Goal: Task Accomplishment & Management: Use online tool/utility

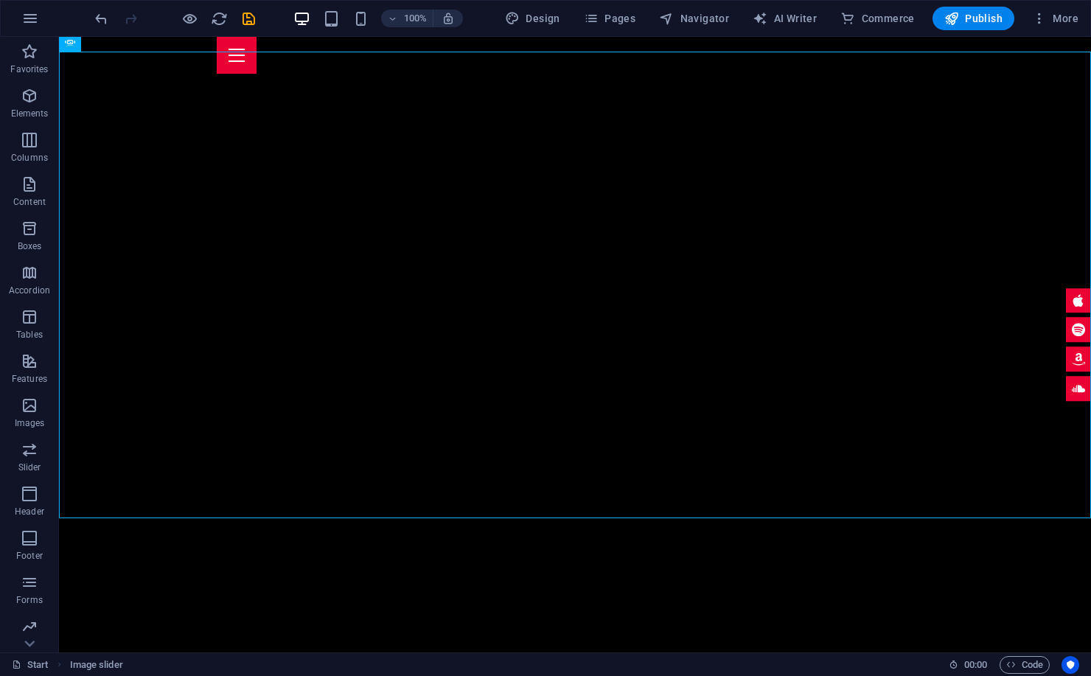
scroll to position [783, 0]
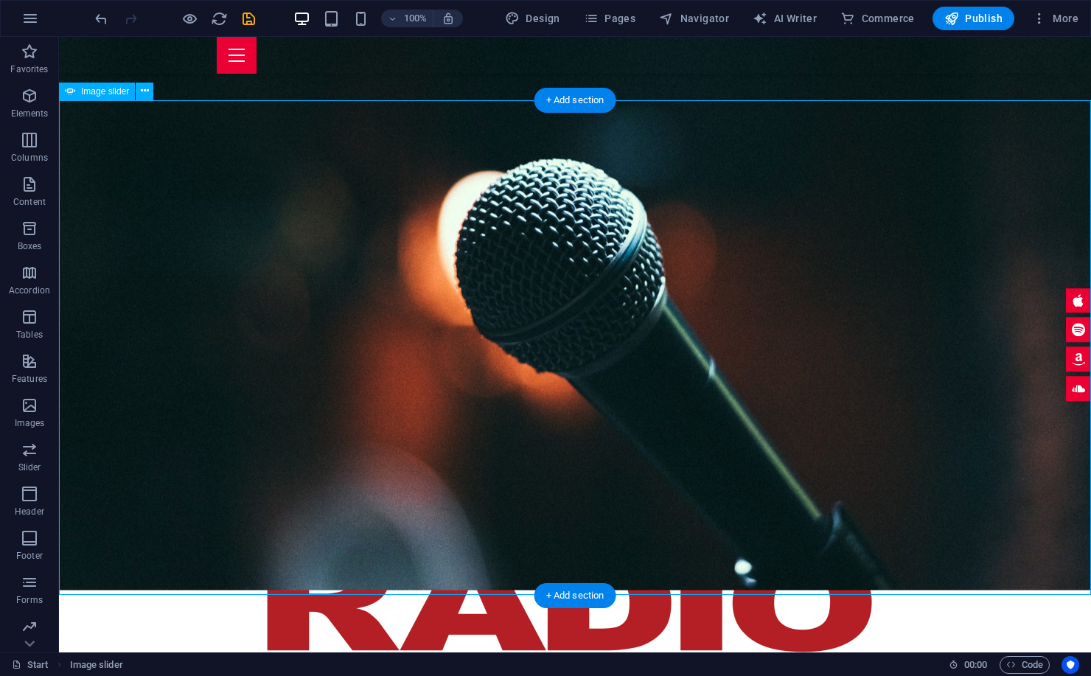
scroll to position [674, 0]
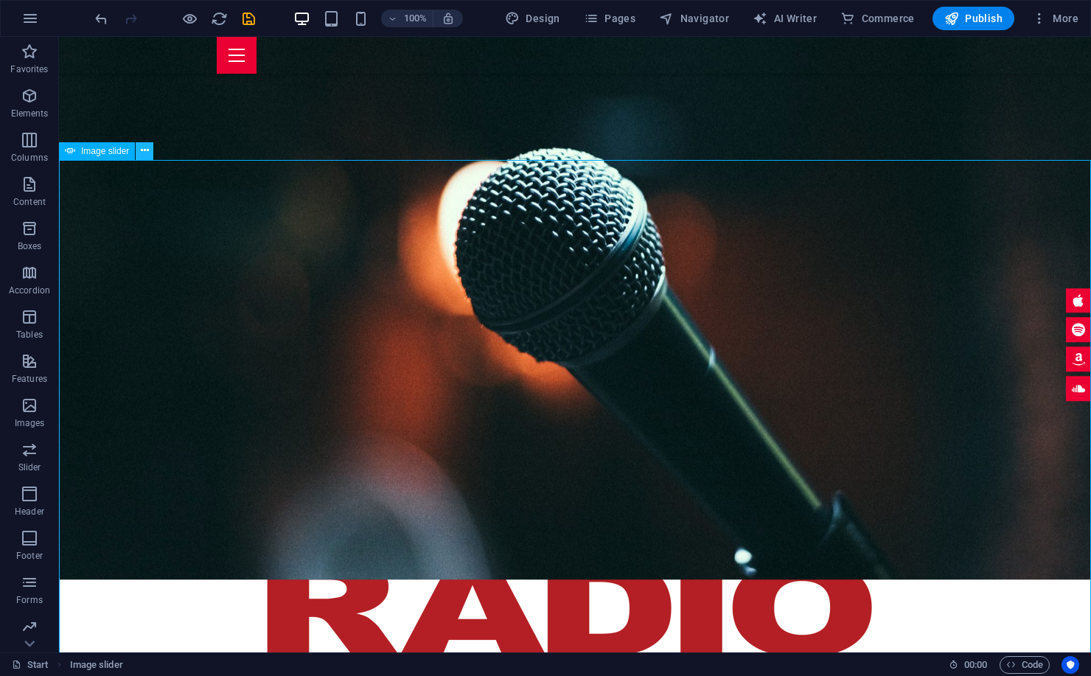
click at [142, 153] on icon at bounding box center [145, 150] width 8 height 15
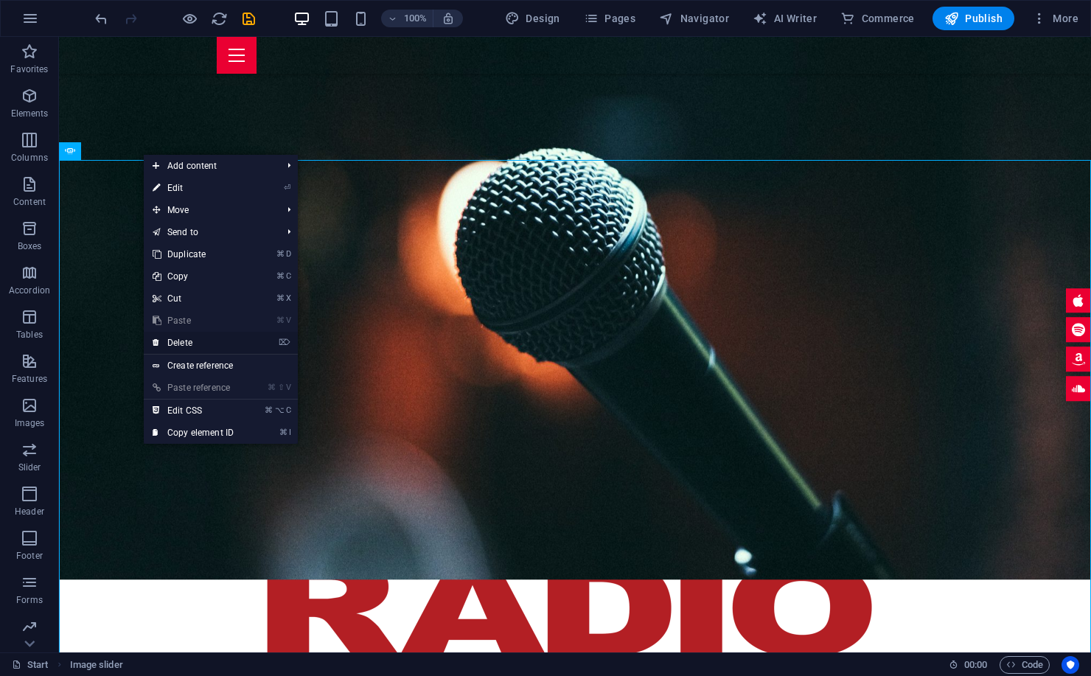
click at [205, 337] on link "⌦ Delete" at bounding box center [193, 343] width 99 height 22
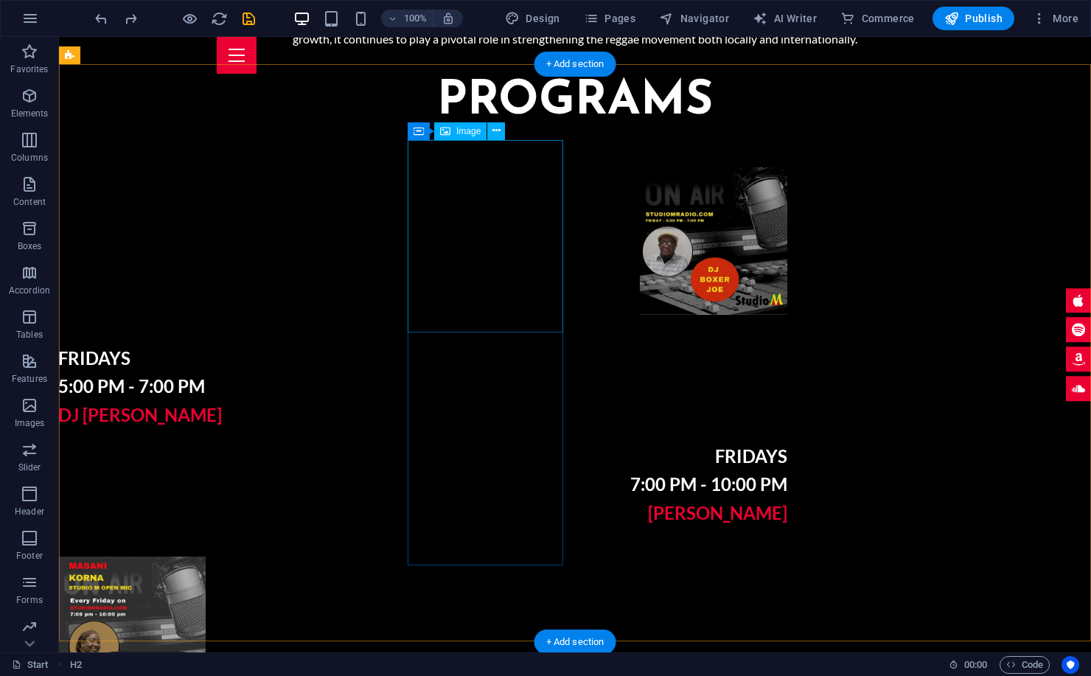
scroll to position [2356, 0]
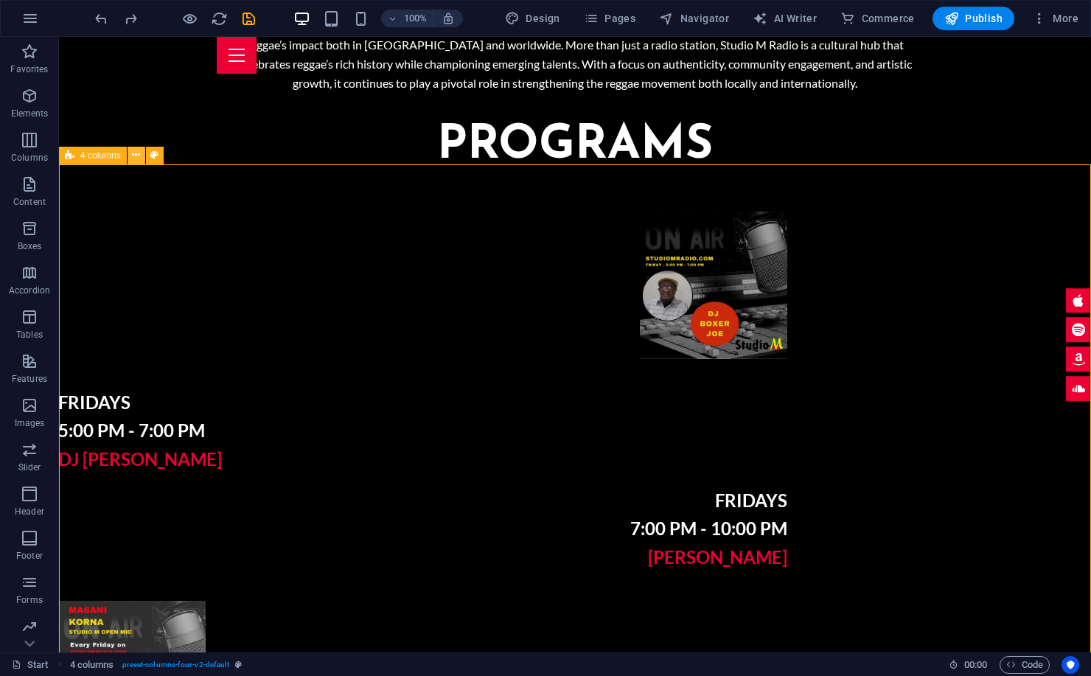
click at [139, 153] on icon at bounding box center [136, 154] width 8 height 15
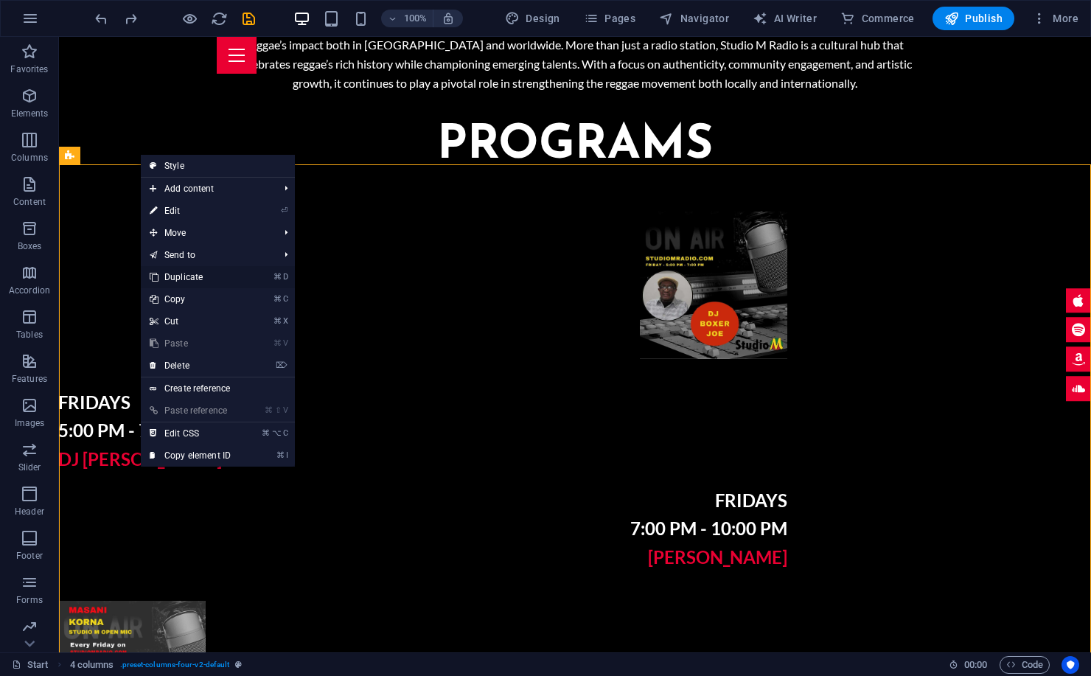
click at [211, 276] on link "⌘ D Duplicate" at bounding box center [190, 277] width 99 height 22
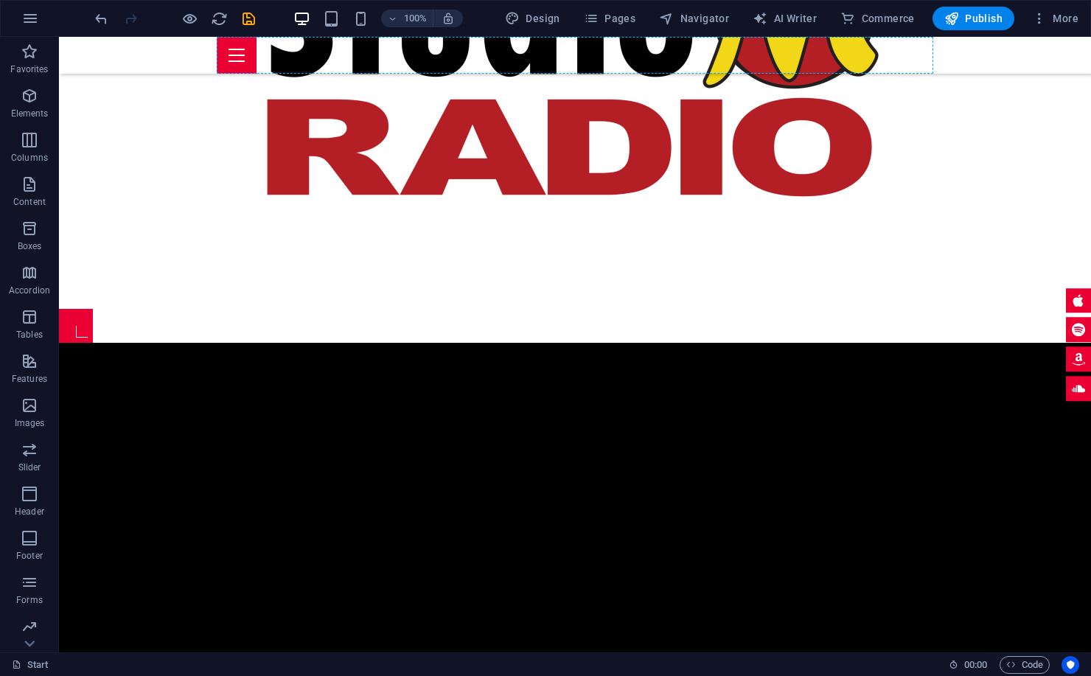
scroll to position [1110, 0]
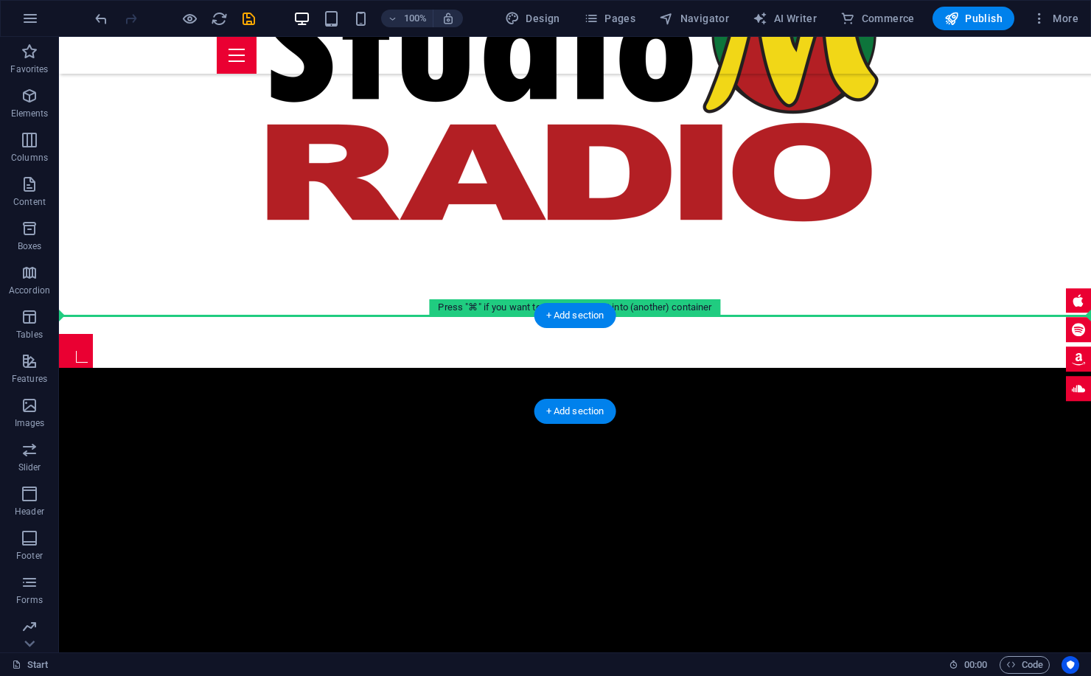
drag, startPoint x: 365, startPoint y: 509, endPoint x: 278, endPoint y: 323, distance: 205.1
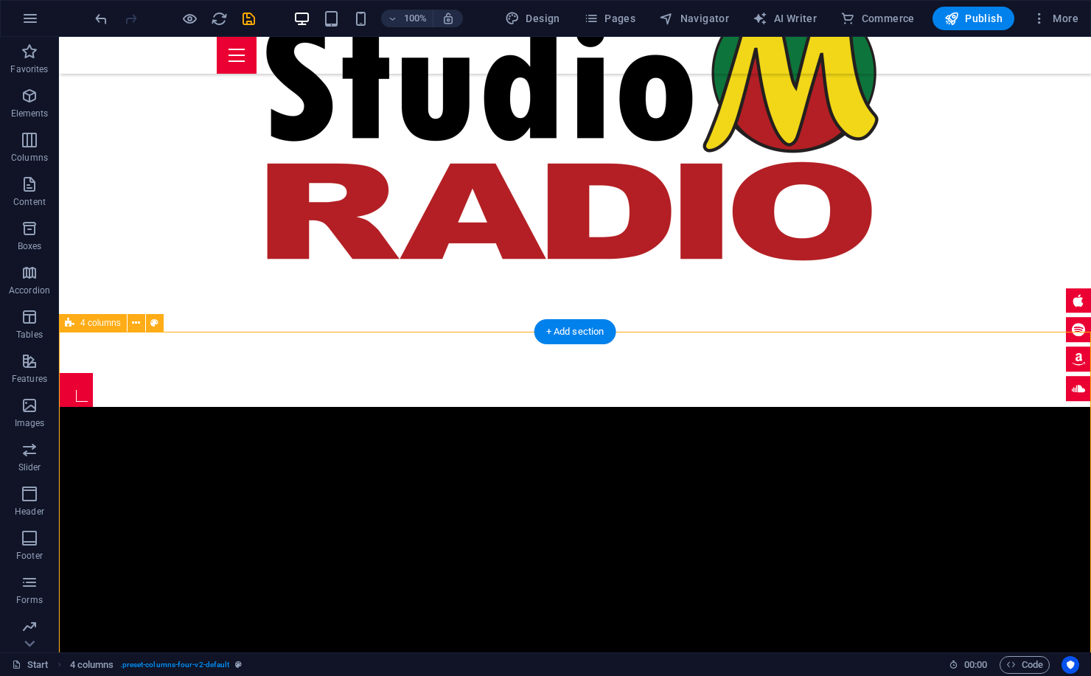
scroll to position [1008, 0]
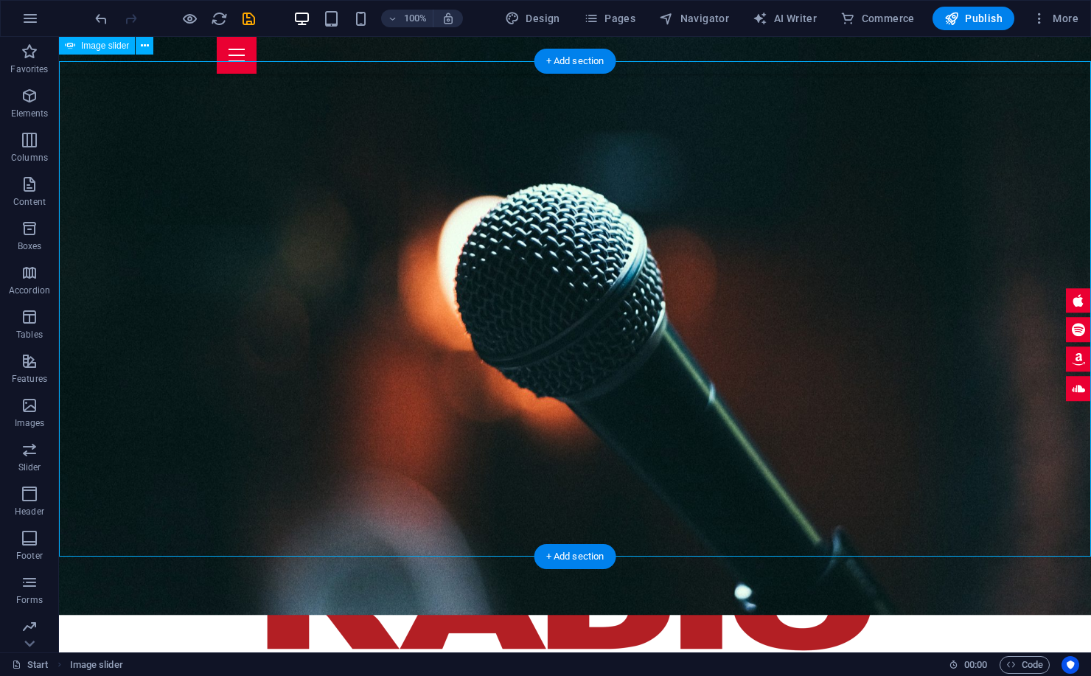
scroll to position [665, 0]
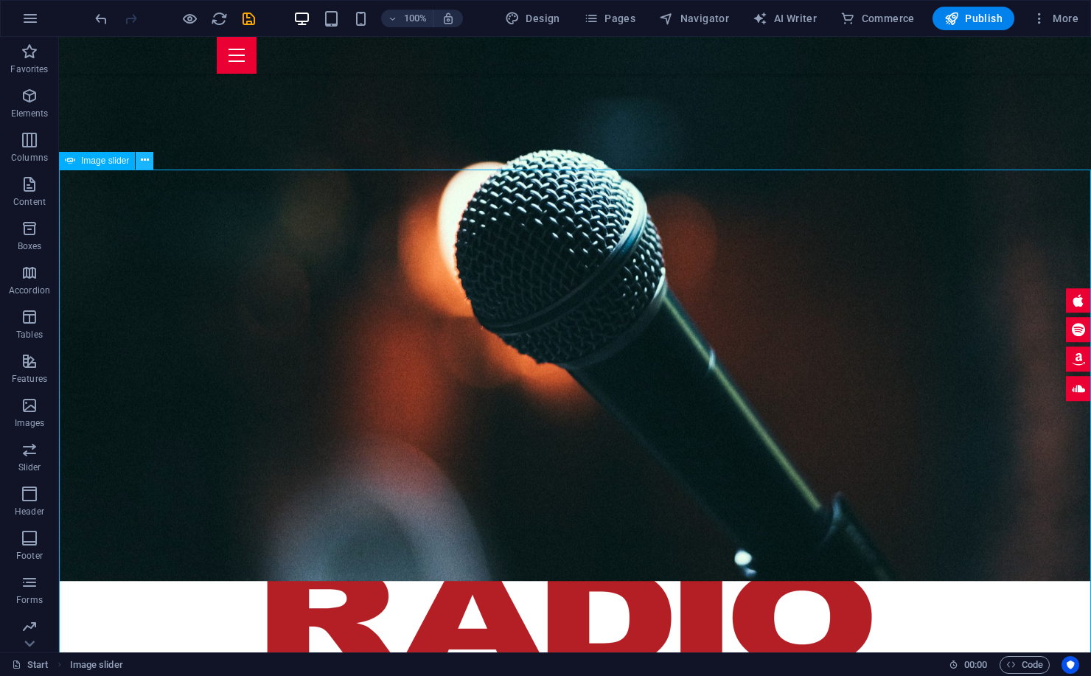
click at [142, 164] on icon at bounding box center [145, 160] width 8 height 15
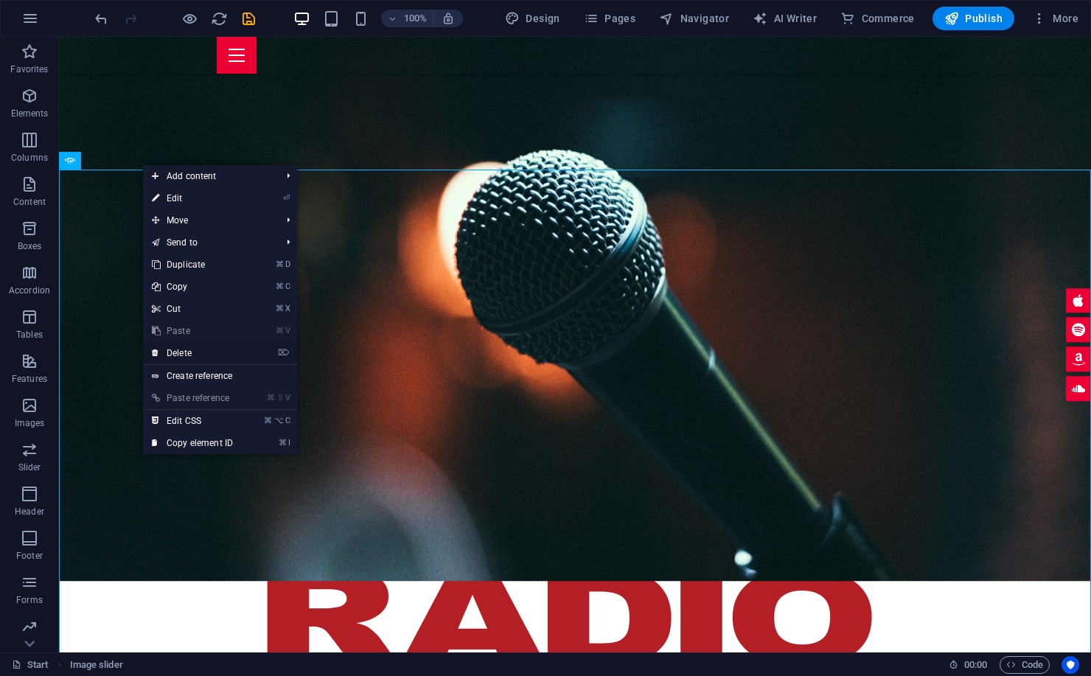
click at [195, 352] on link "⌦ Delete" at bounding box center [192, 353] width 99 height 22
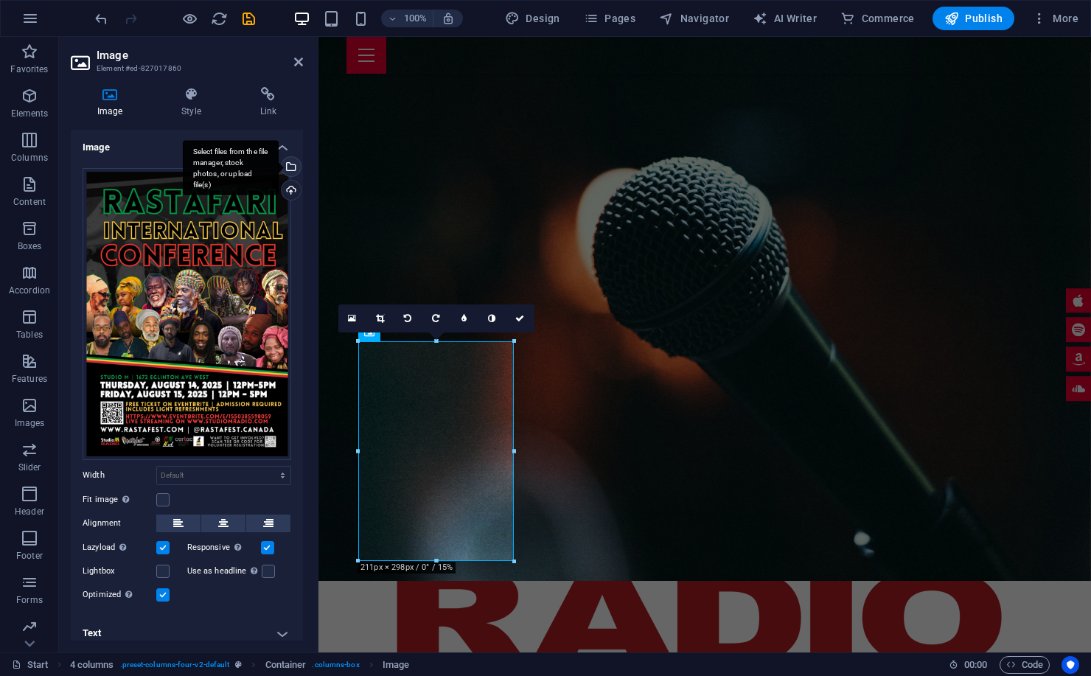
click at [288, 168] on div "Select files from the file manager, stock photos, or upload file(s)" at bounding box center [290, 168] width 22 height 22
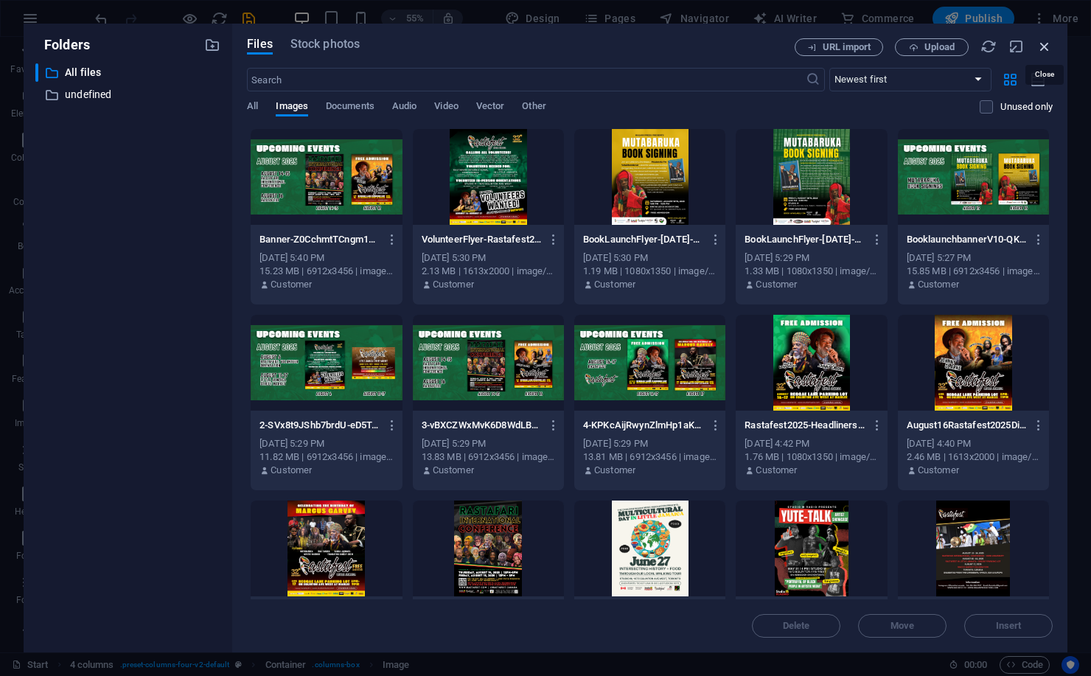
click at [1045, 49] on icon "button" at bounding box center [1044, 46] width 16 height 16
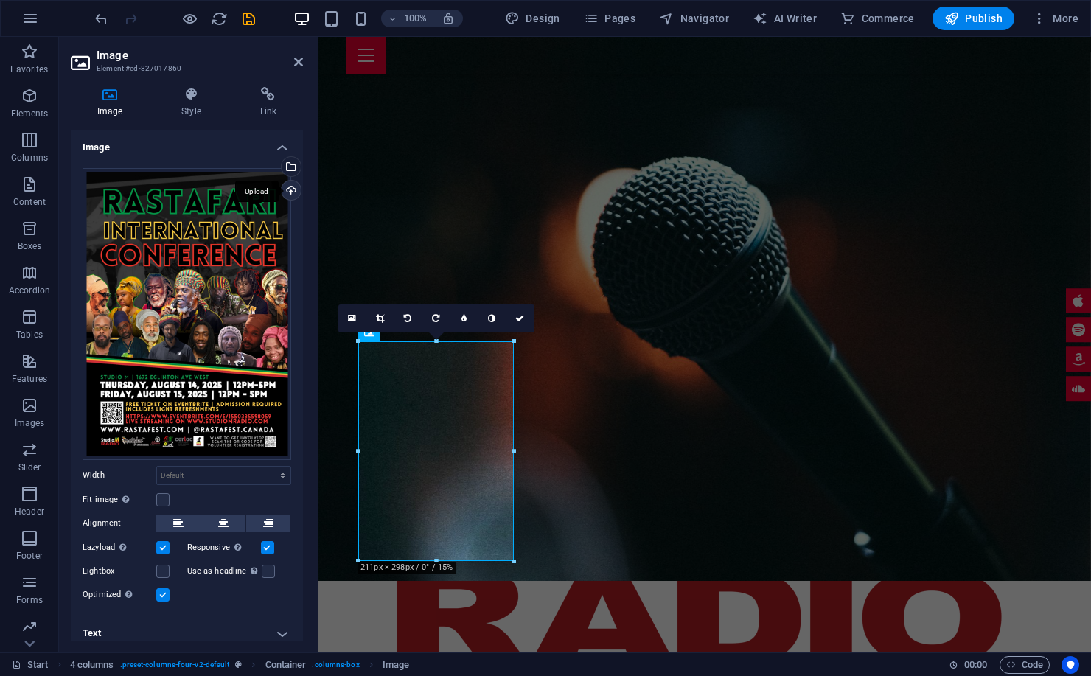
click at [291, 192] on div "Upload" at bounding box center [290, 192] width 22 height 22
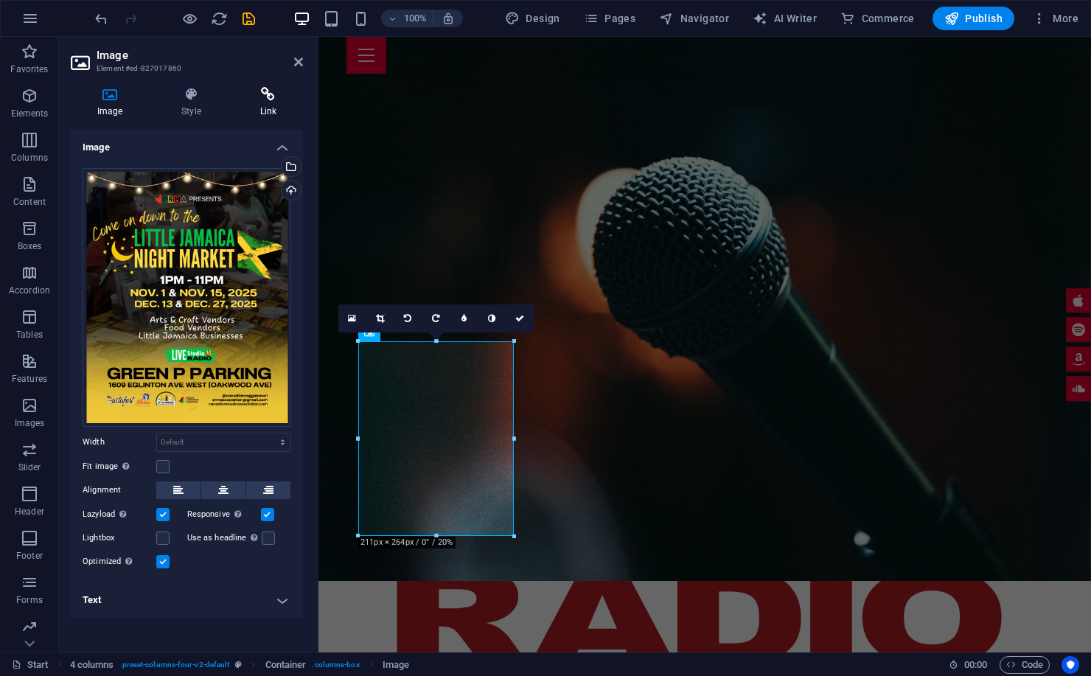
click at [264, 88] on icon at bounding box center [268, 94] width 69 height 15
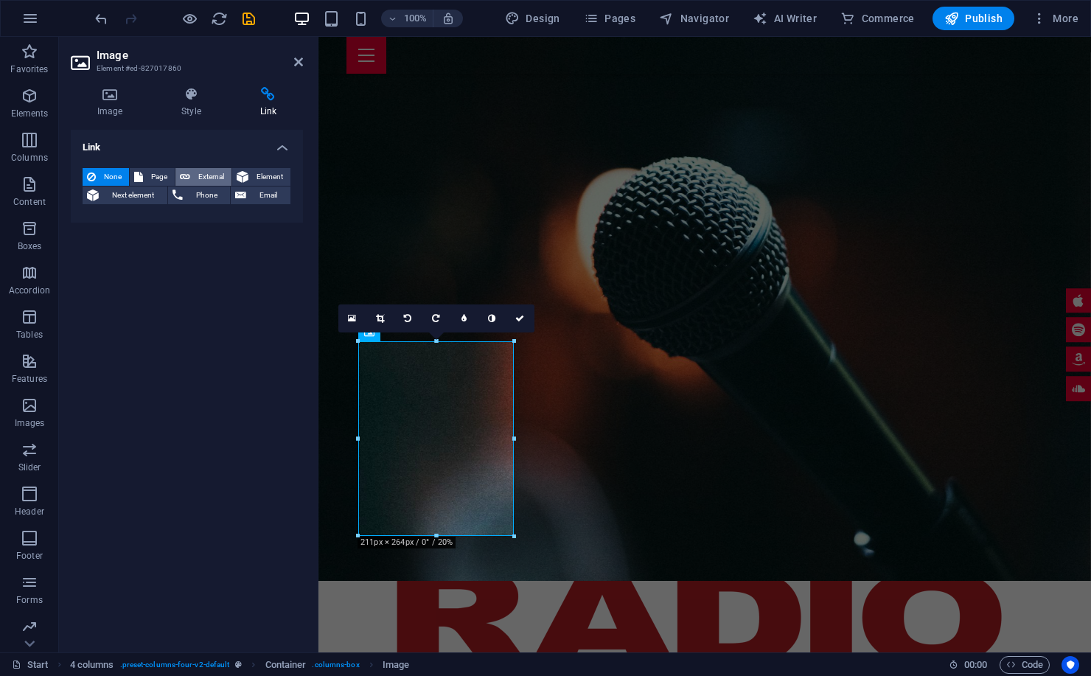
click at [200, 176] on span "External" at bounding box center [211, 177] width 32 height 18
select select "blank"
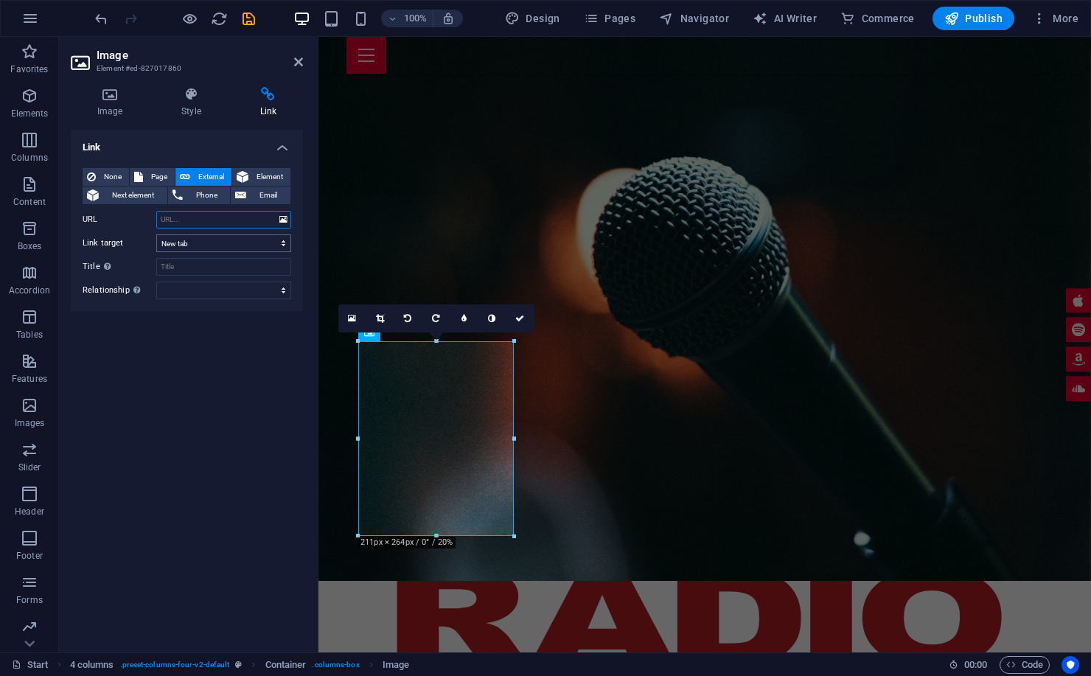
paste input "[URL][DOMAIN_NAME]"
type input "[URL][DOMAIN_NAME]"
click at [198, 338] on div "Link None Page External Element Next element Phone Email Page Start Subpage Leg…" at bounding box center [187, 385] width 232 height 511
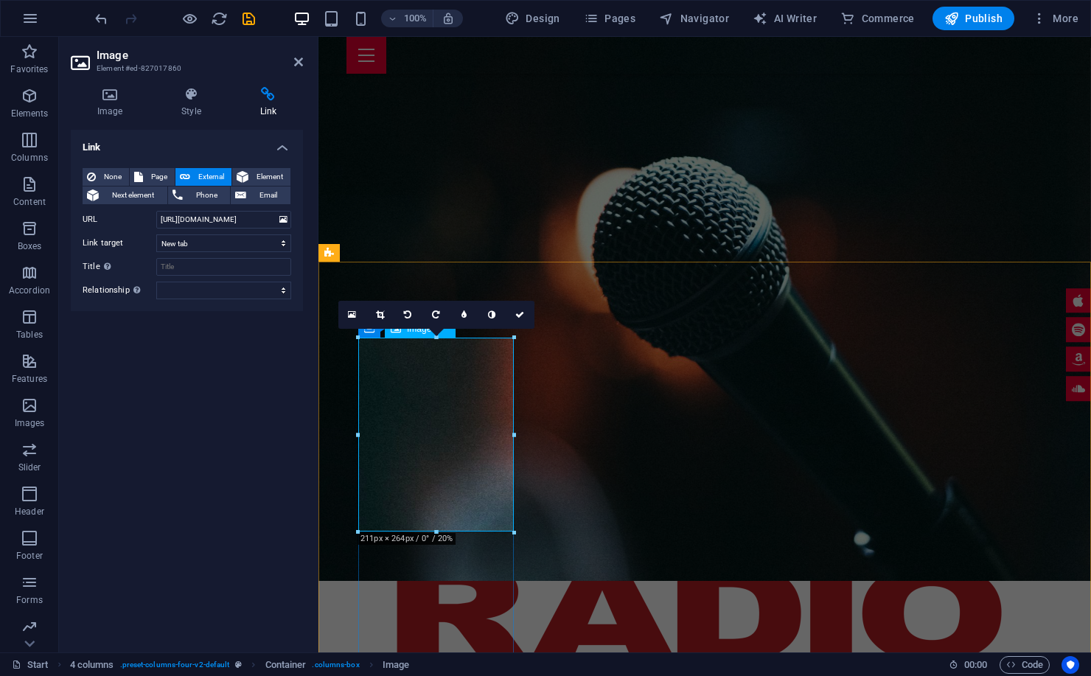
scroll to position [670, 0]
drag, startPoint x: 294, startPoint y: 57, endPoint x: 253, endPoint y: 35, distance: 46.8
click at [294, 57] on icon at bounding box center [298, 62] width 9 height 12
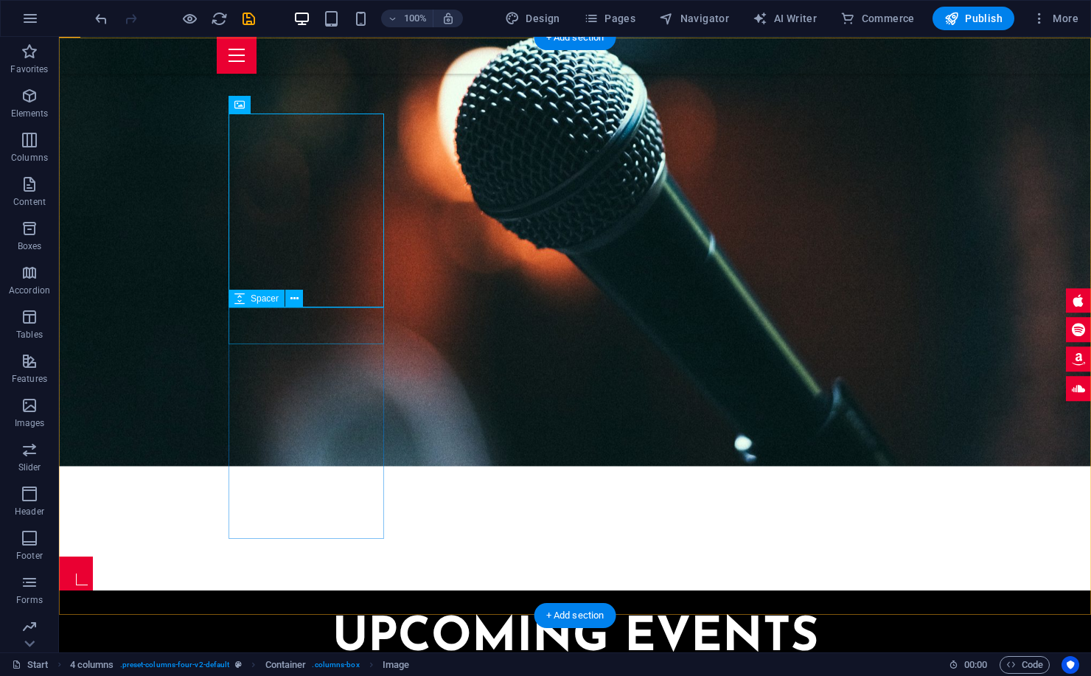
scroll to position [893, 0]
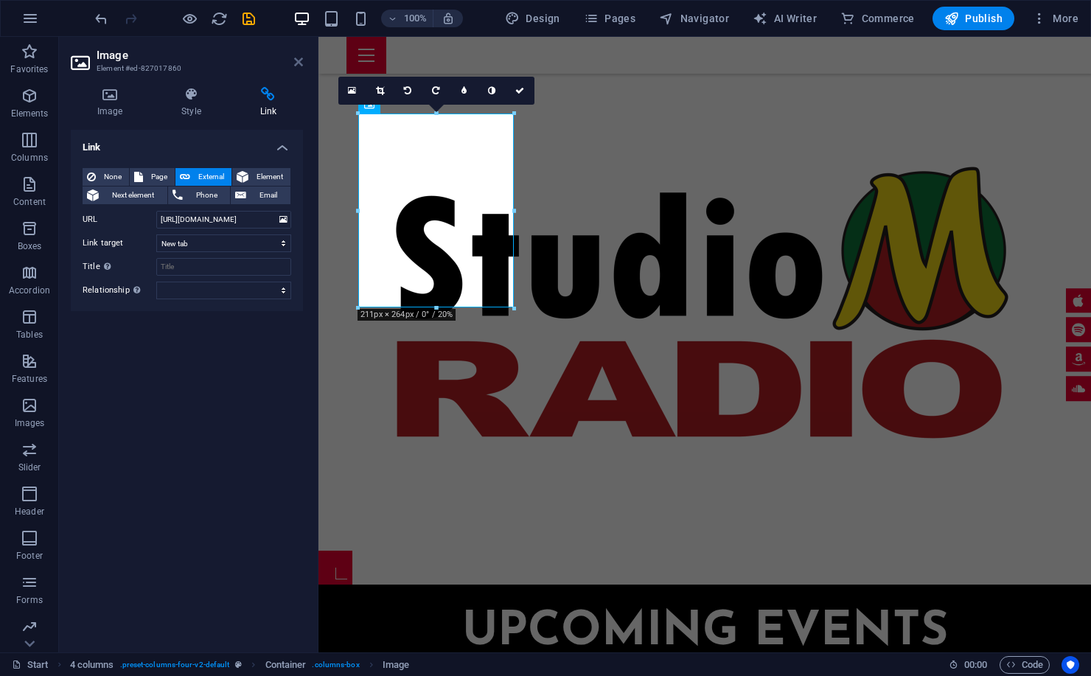
click at [300, 59] on icon at bounding box center [298, 62] width 9 height 12
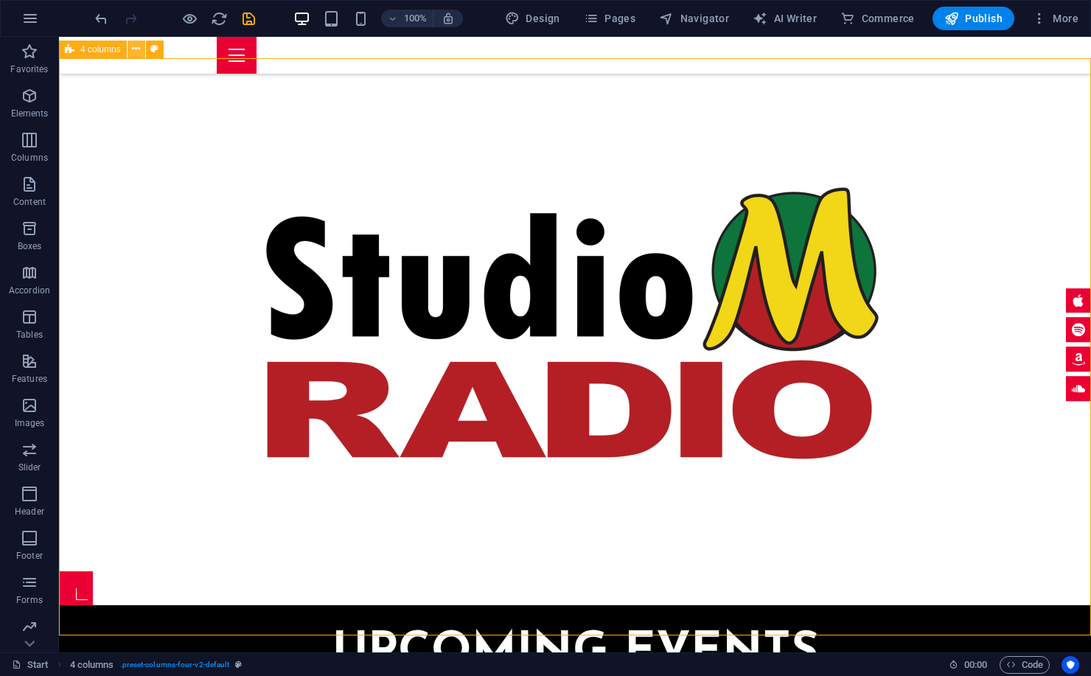
click at [135, 54] on icon at bounding box center [136, 48] width 8 height 15
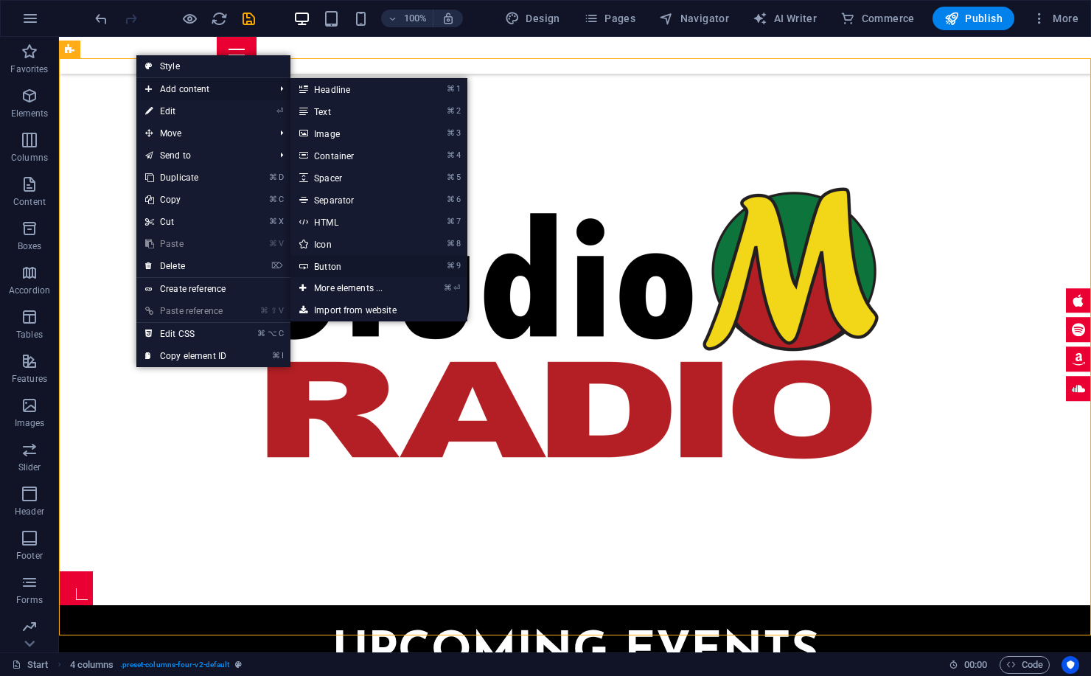
click at [339, 268] on link "⌘ 9 Button" at bounding box center [351, 266] width 122 height 22
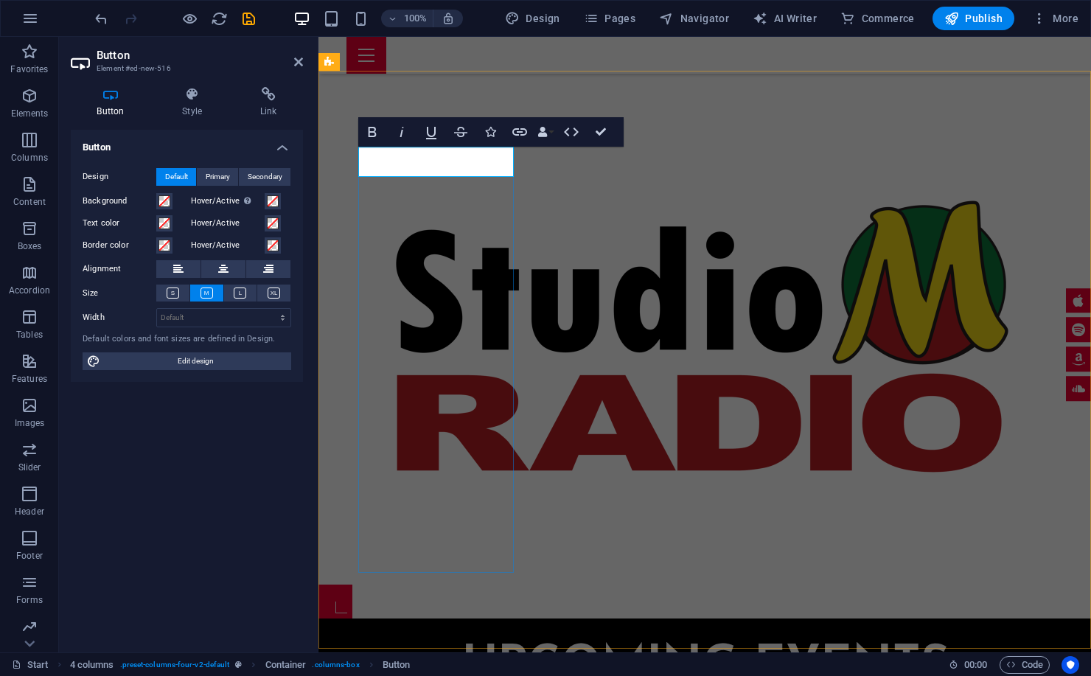
scroll to position [861, 0]
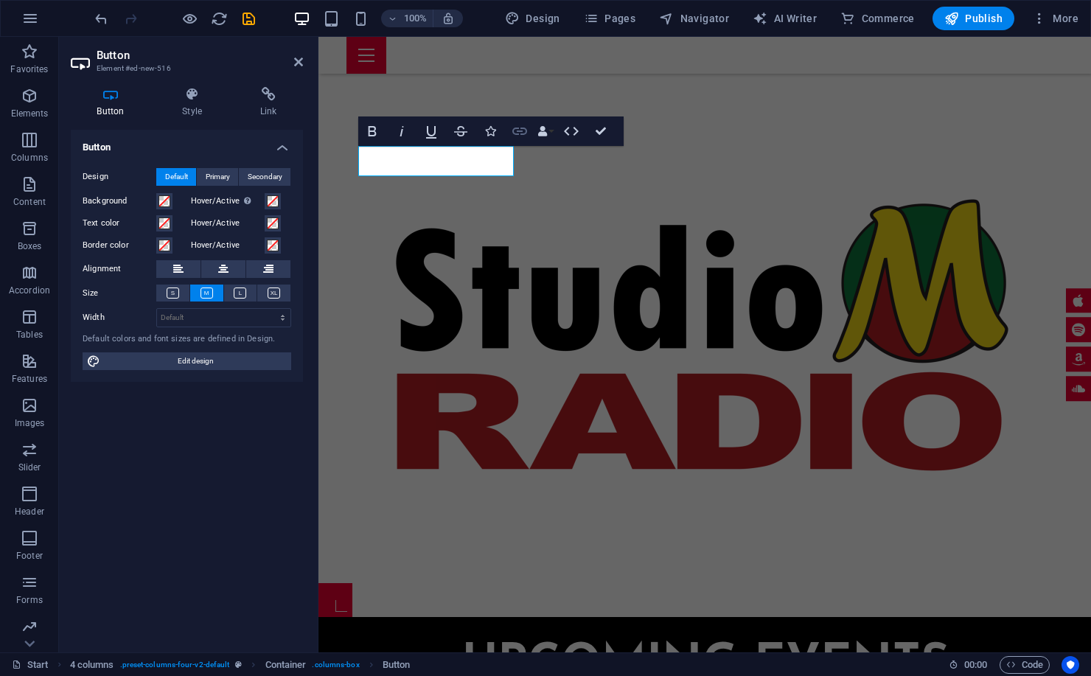
click at [517, 129] on icon "button" at bounding box center [520, 131] width 18 height 18
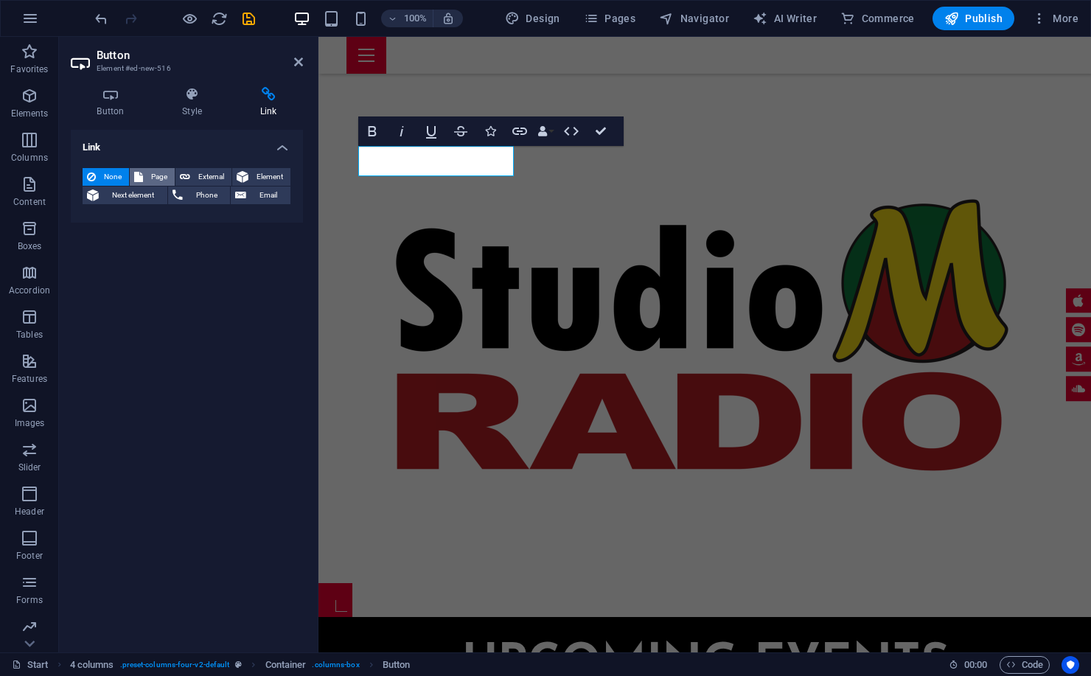
click at [156, 176] on span "Page" at bounding box center [158, 177] width 23 height 18
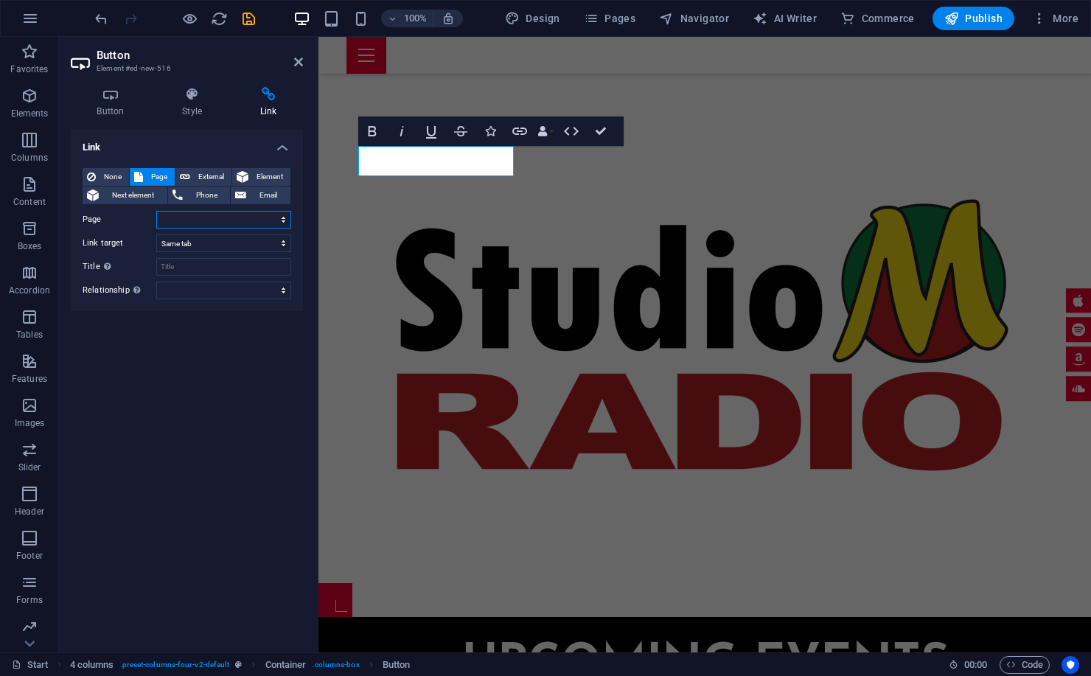
paste select "0"
click at [222, 216] on select "Start Subpage Legal Notice Privacy" at bounding box center [223, 220] width 135 height 18
select select "0"
click at [156, 211] on select "Start Subpage Legal Notice Privacy" at bounding box center [223, 220] width 135 height 18
click at [178, 220] on select "Start Subpage Legal Notice Privacy" at bounding box center [223, 220] width 135 height 18
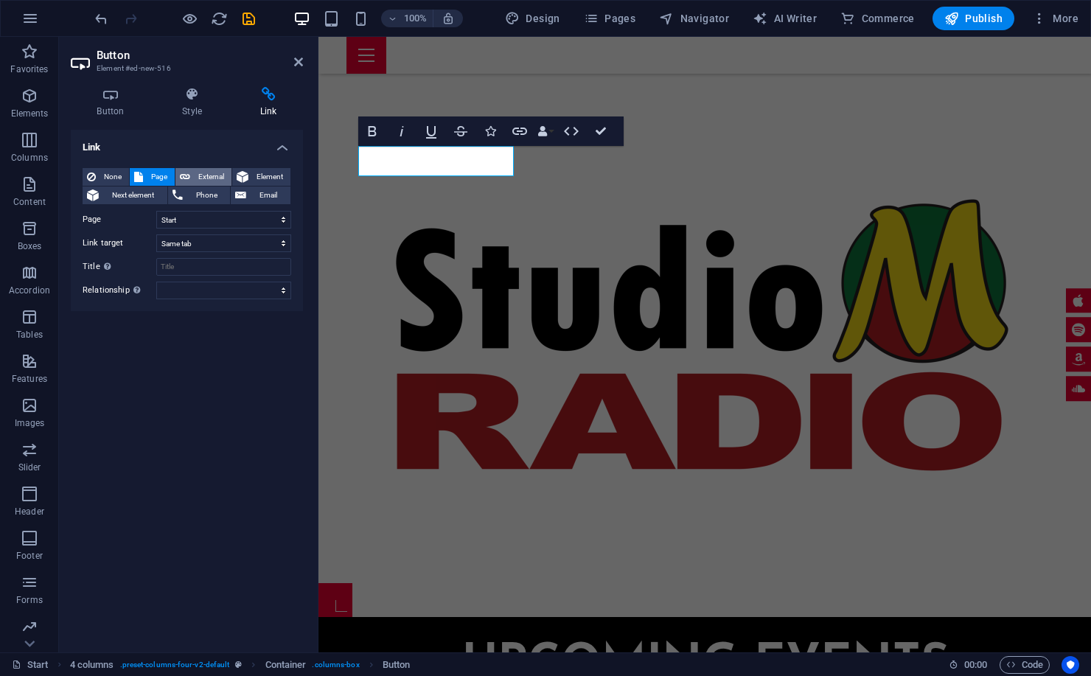
click at [200, 178] on span "External" at bounding box center [211, 177] width 32 height 18
select select "blank"
paste input "[URL][DOMAIN_NAME]"
type input "[URL][DOMAIN_NAME]"
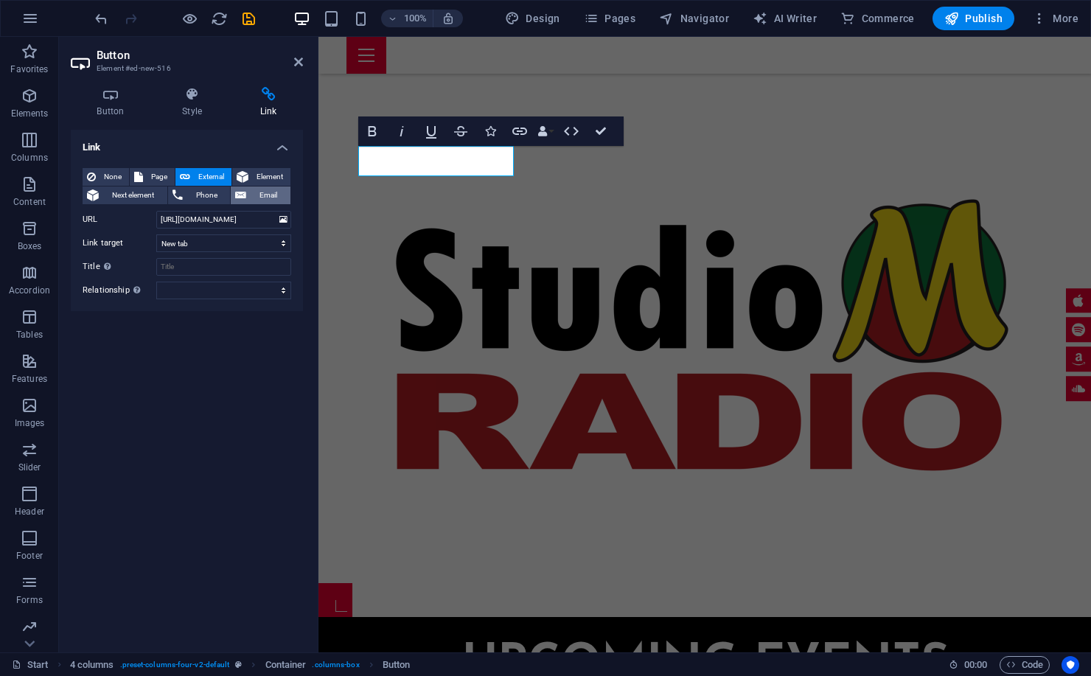
scroll to position [0, 0]
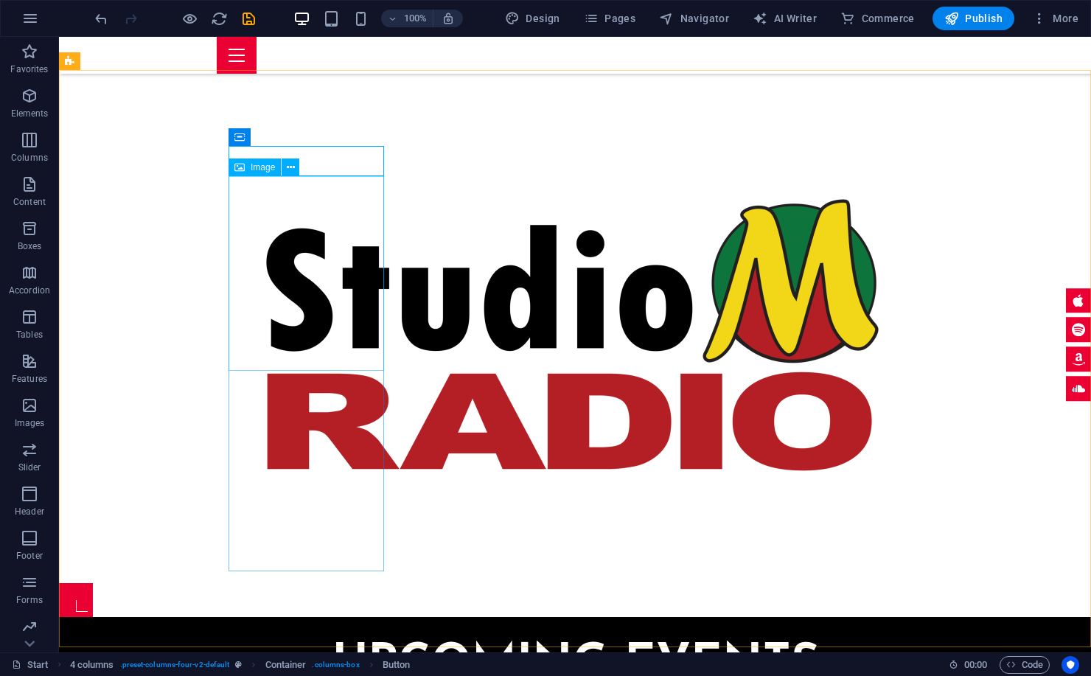
click at [302, 161] on div "Image" at bounding box center [268, 167] width 80 height 18
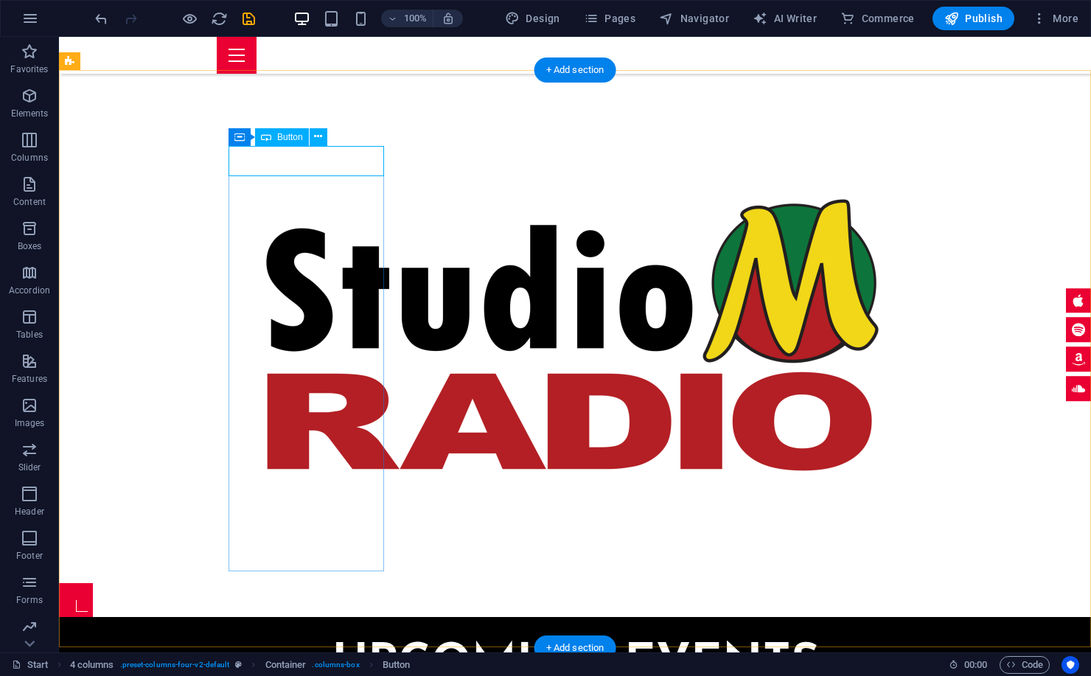
drag, startPoint x: 307, startPoint y: 158, endPoint x: 327, endPoint y: 381, distance: 223.5
drag, startPoint x: 324, startPoint y: 385, endPoint x: 343, endPoint y: 355, distance: 34.8
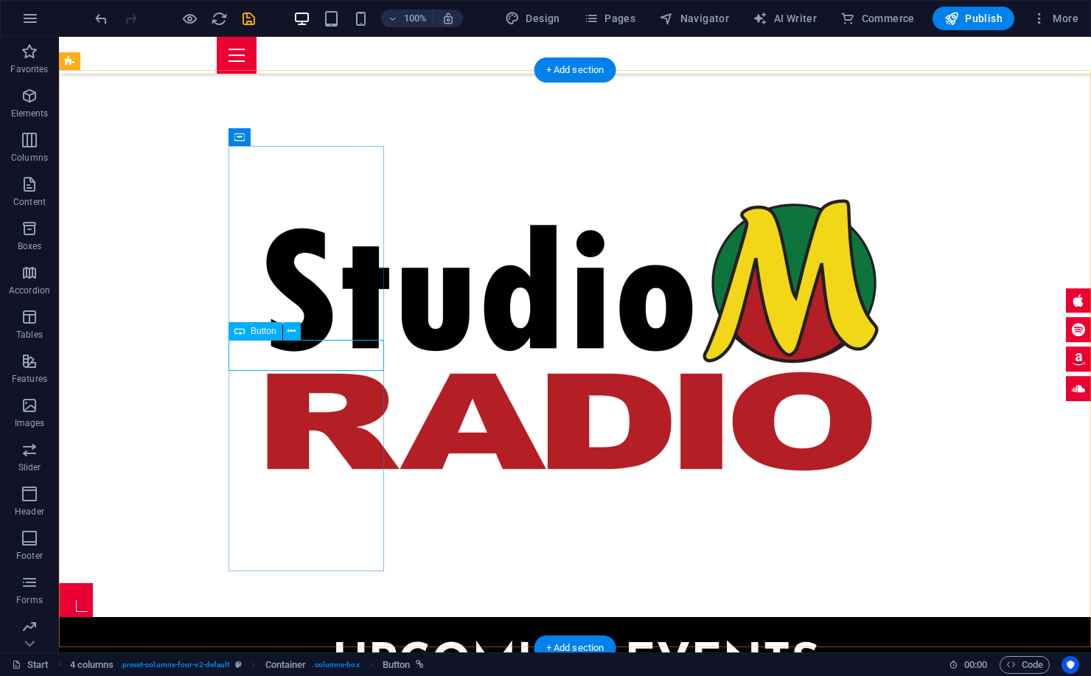
drag, startPoint x: 376, startPoint y: 355, endPoint x: 115, endPoint y: 355, distance: 260.9
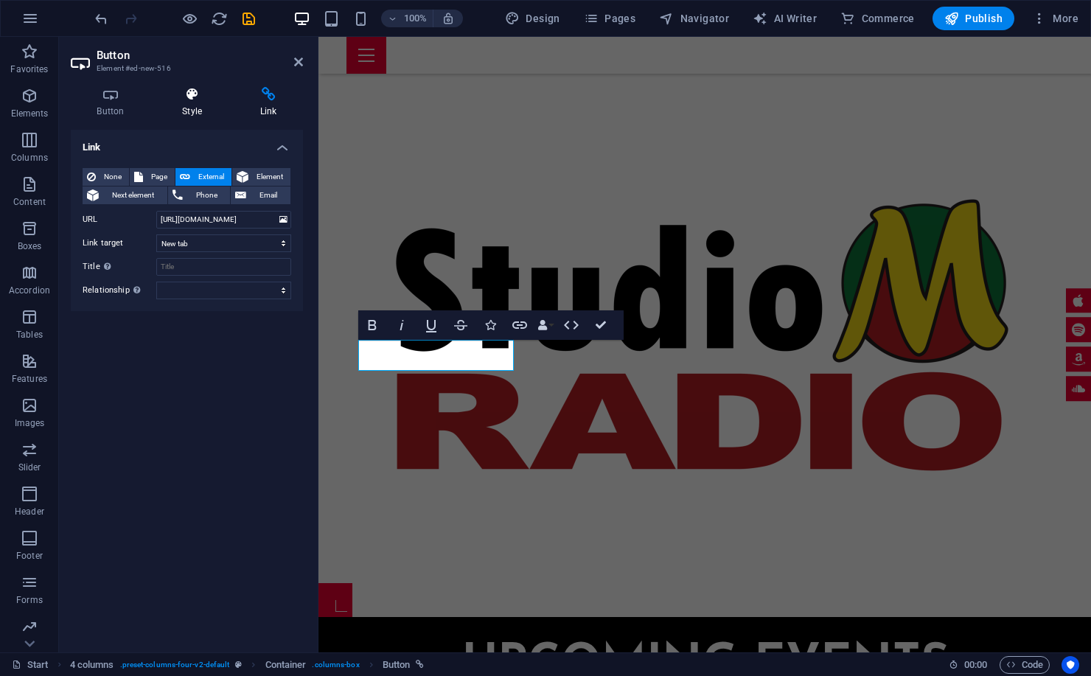
click at [185, 98] on icon at bounding box center [192, 94] width 72 height 15
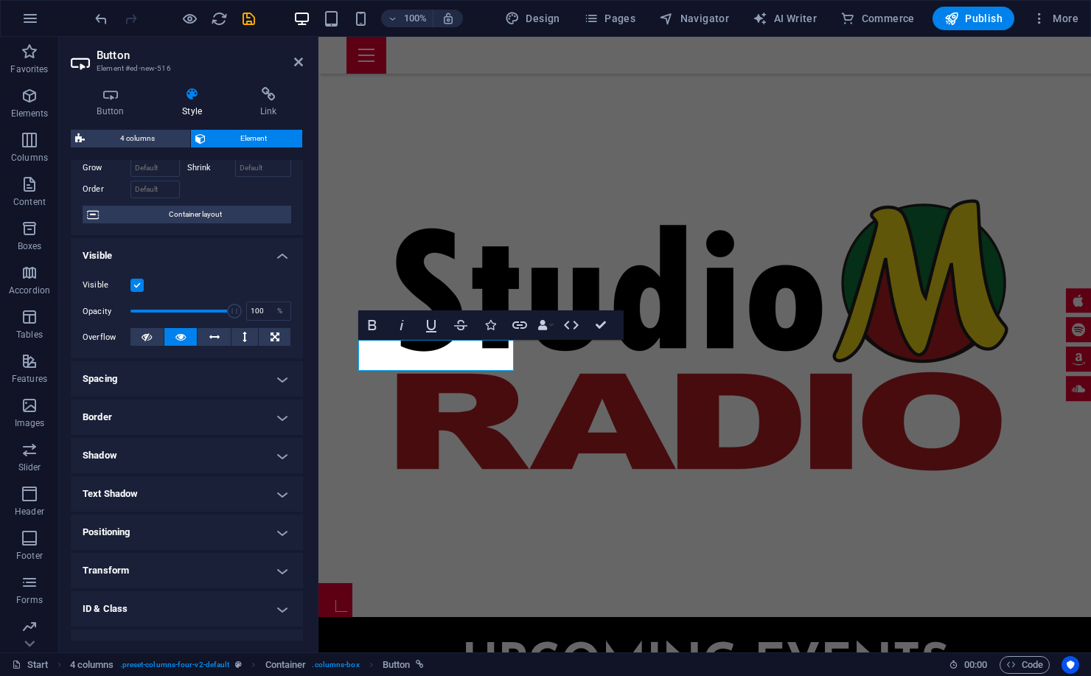
scroll to position [142, 0]
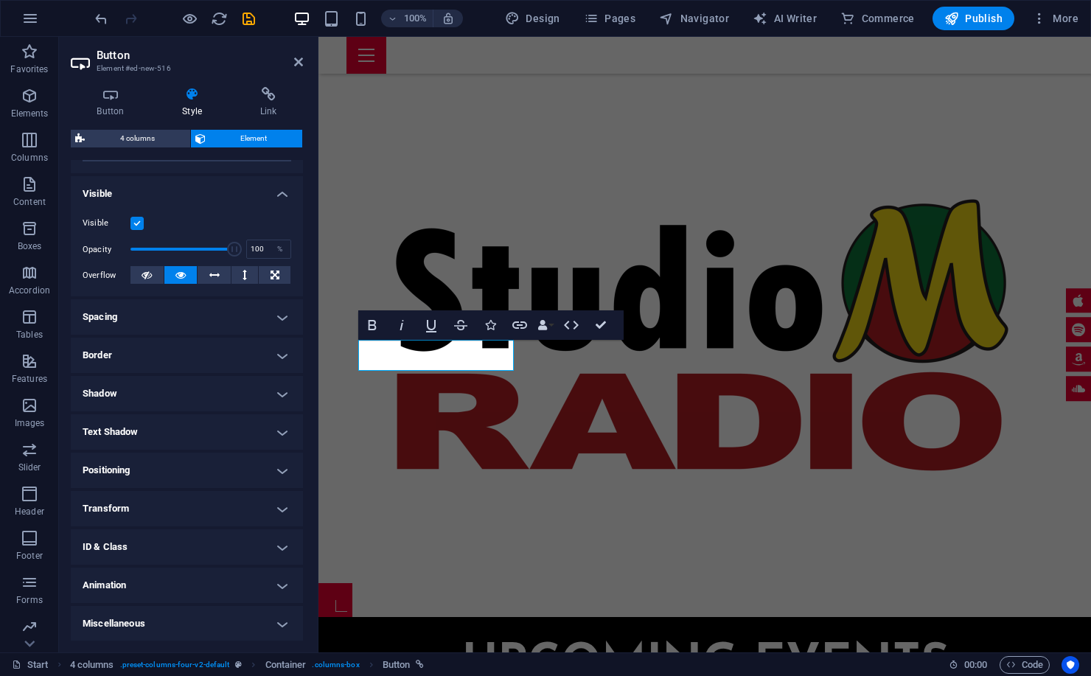
click at [150, 301] on h4 "Spacing" at bounding box center [187, 316] width 232 height 35
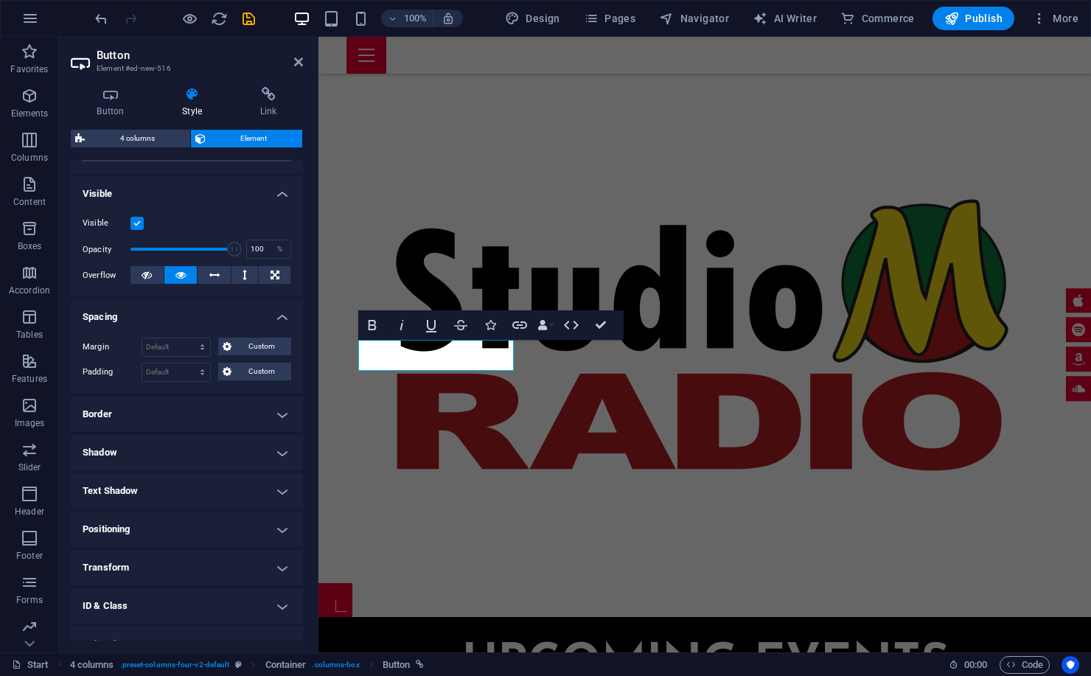
click at [170, 307] on h4 "Spacing" at bounding box center [187, 312] width 232 height 27
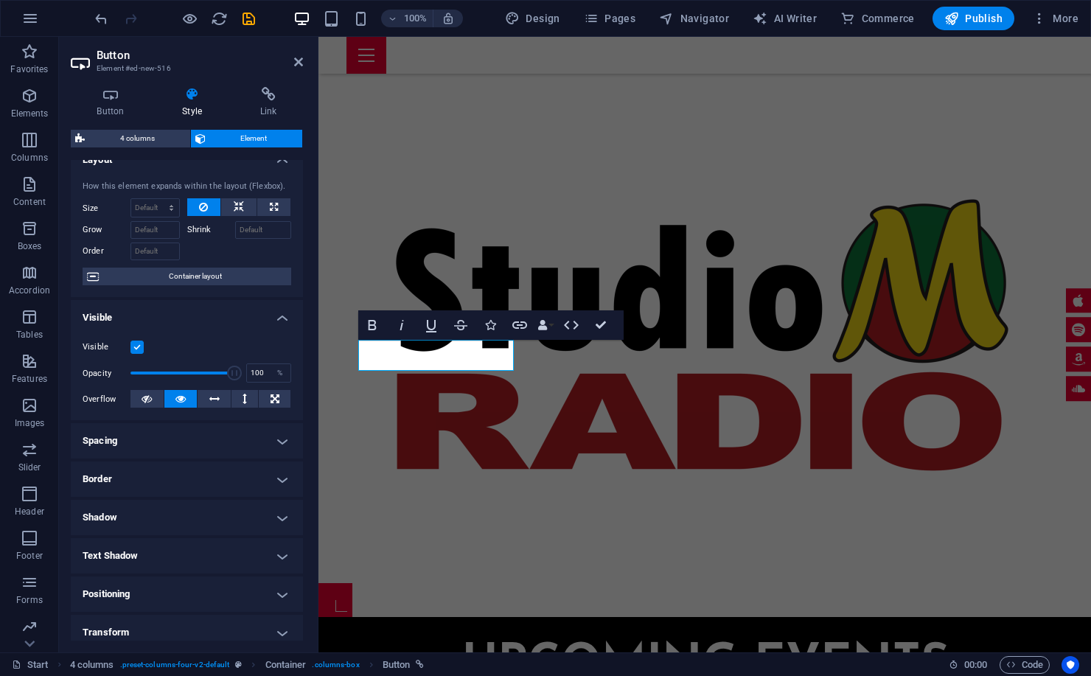
scroll to position [0, 0]
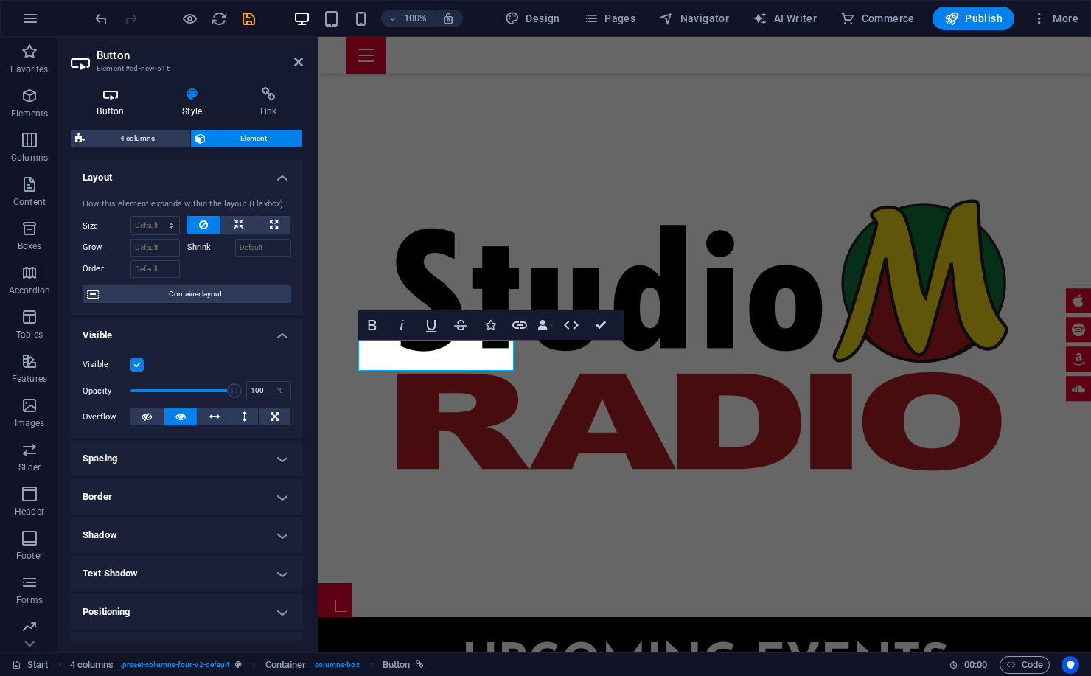
click at [106, 107] on h4 "Button" at bounding box center [113, 102] width 85 height 31
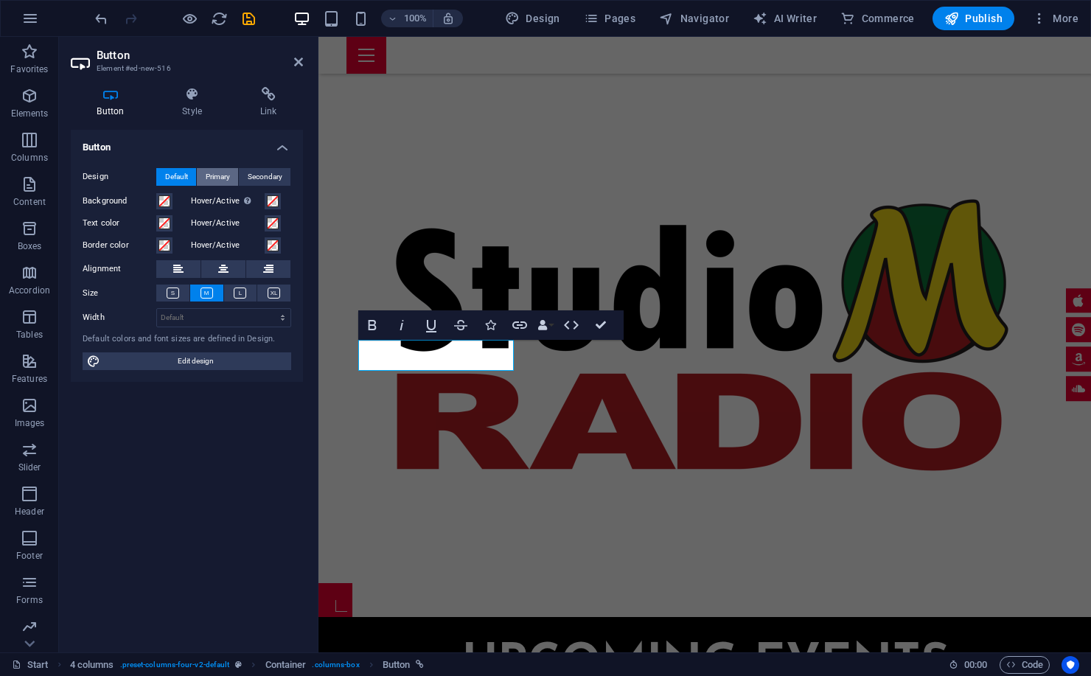
click at [220, 176] on span "Primary" at bounding box center [218, 177] width 24 height 18
click at [169, 174] on span "Default" at bounding box center [176, 177] width 23 height 18
click at [171, 290] on icon at bounding box center [173, 292] width 13 height 11
drag, startPoint x: 206, startPoint y: 290, endPoint x: 226, endPoint y: 290, distance: 19.9
click at [206, 290] on icon at bounding box center [206, 292] width 13 height 11
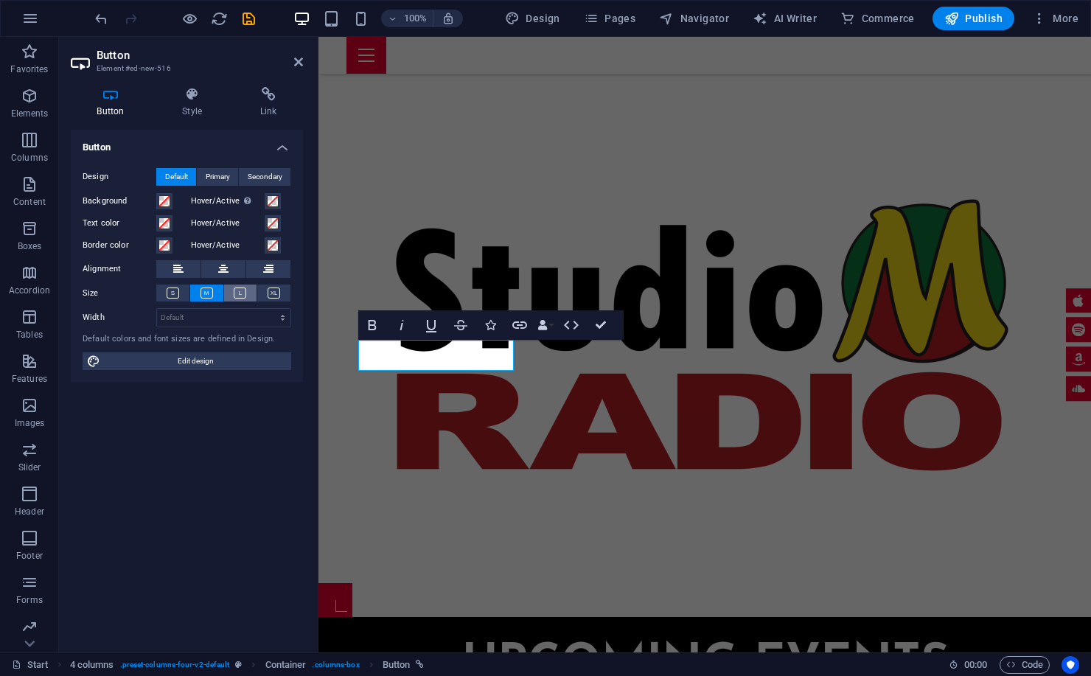
click at [255, 292] on button at bounding box center [240, 293] width 33 height 17
click at [273, 291] on icon at bounding box center [274, 292] width 13 height 11
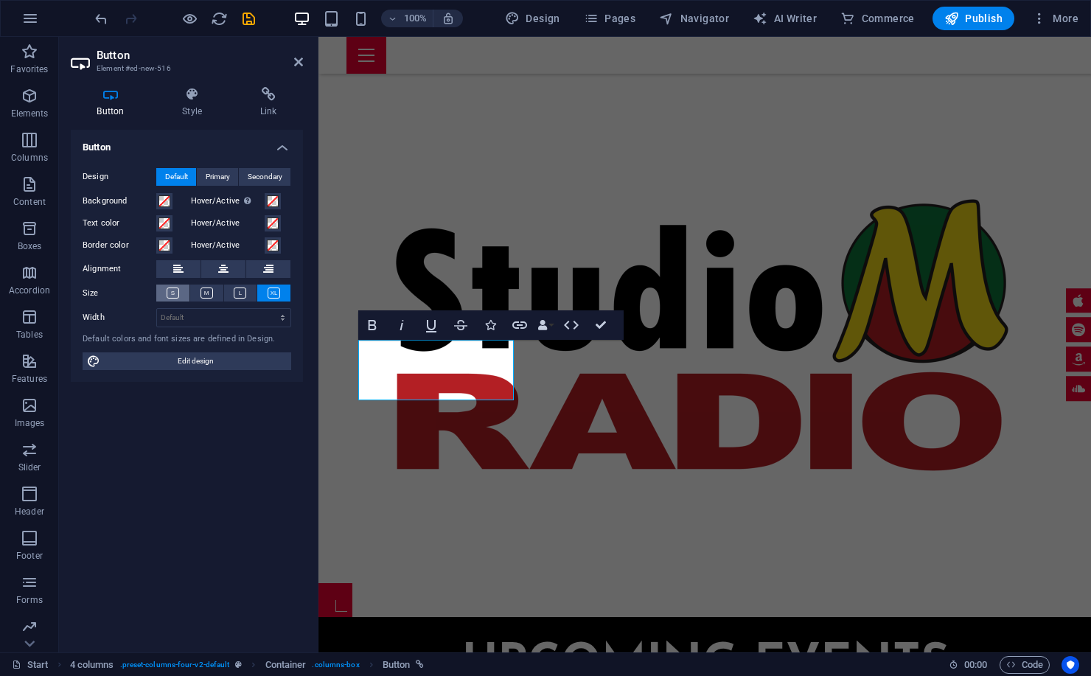
click at [166, 291] on button at bounding box center [172, 293] width 33 height 17
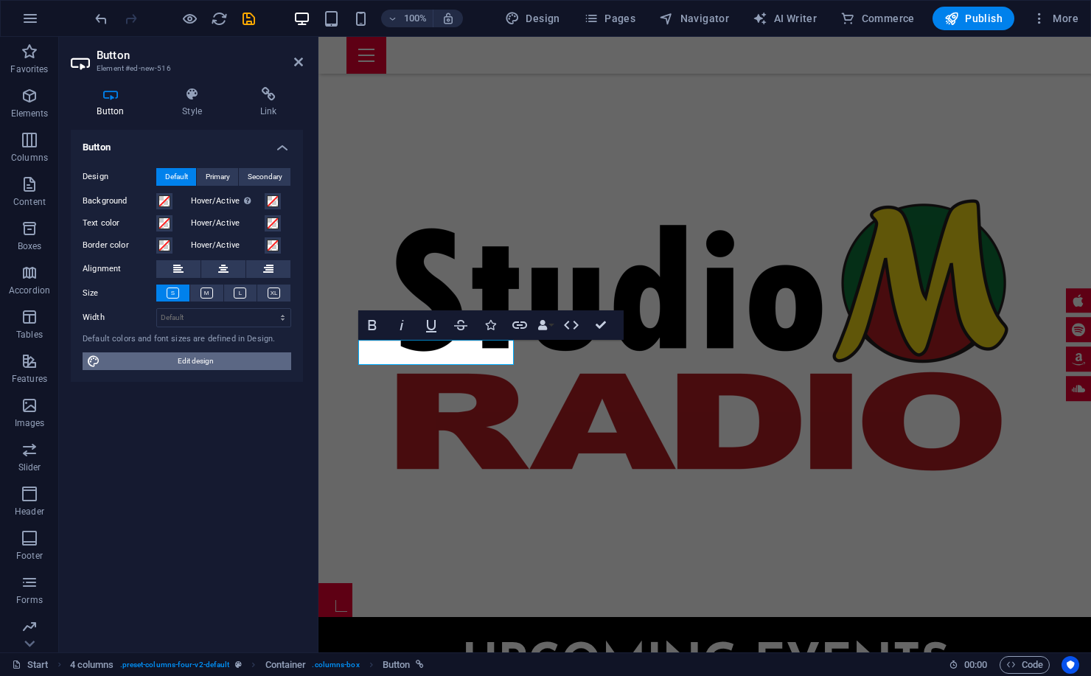
click at [234, 355] on span "Edit design" at bounding box center [196, 361] width 182 height 18
select select "px"
select select "400"
select select "px"
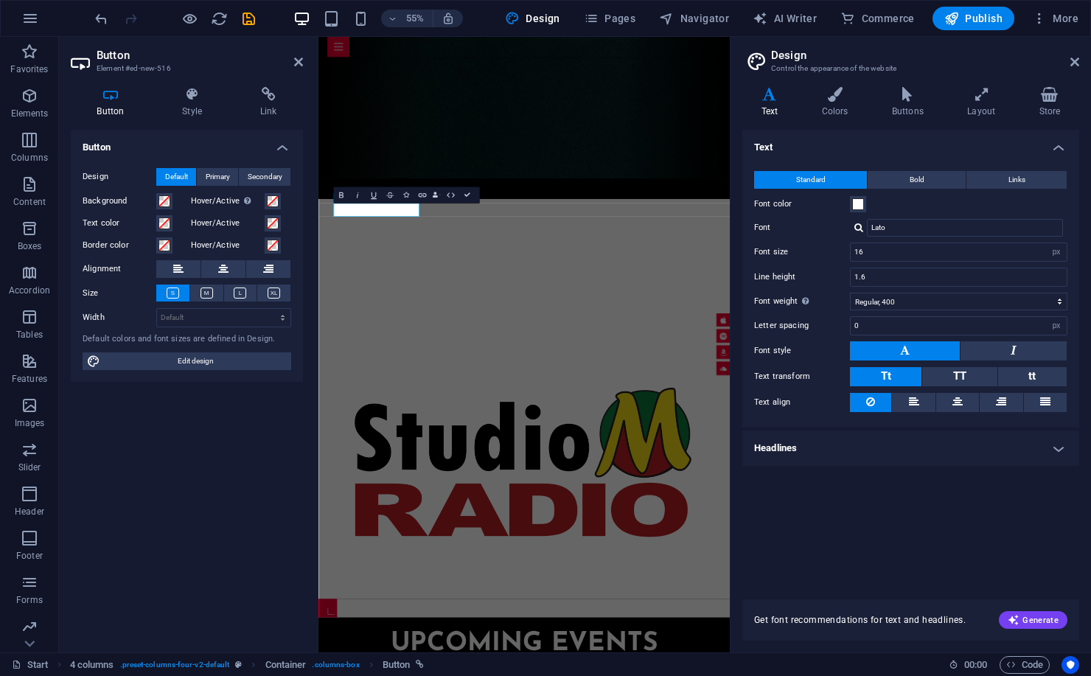
scroll to position [1182, 0]
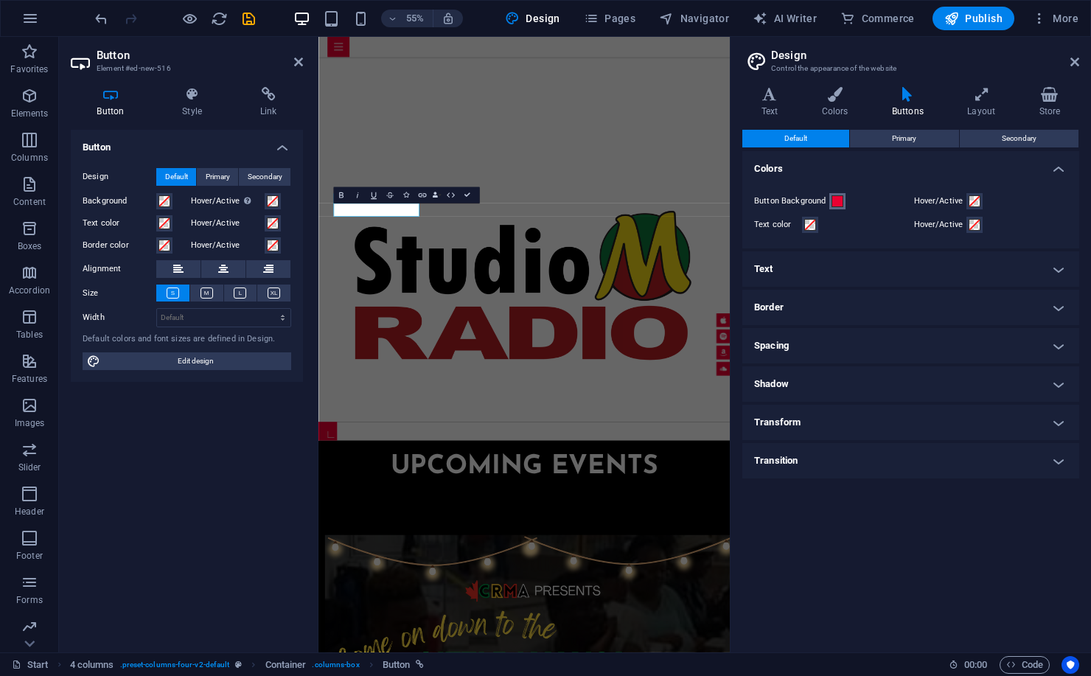
click at [836, 198] on span at bounding box center [837, 201] width 12 height 12
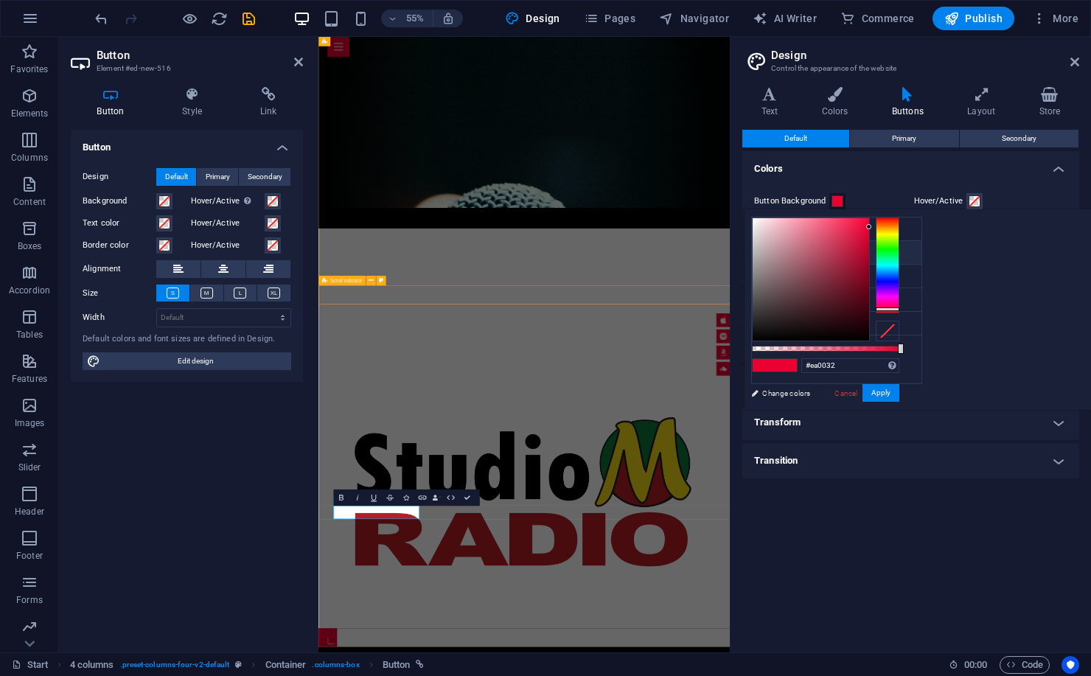
scroll to position [873, 0]
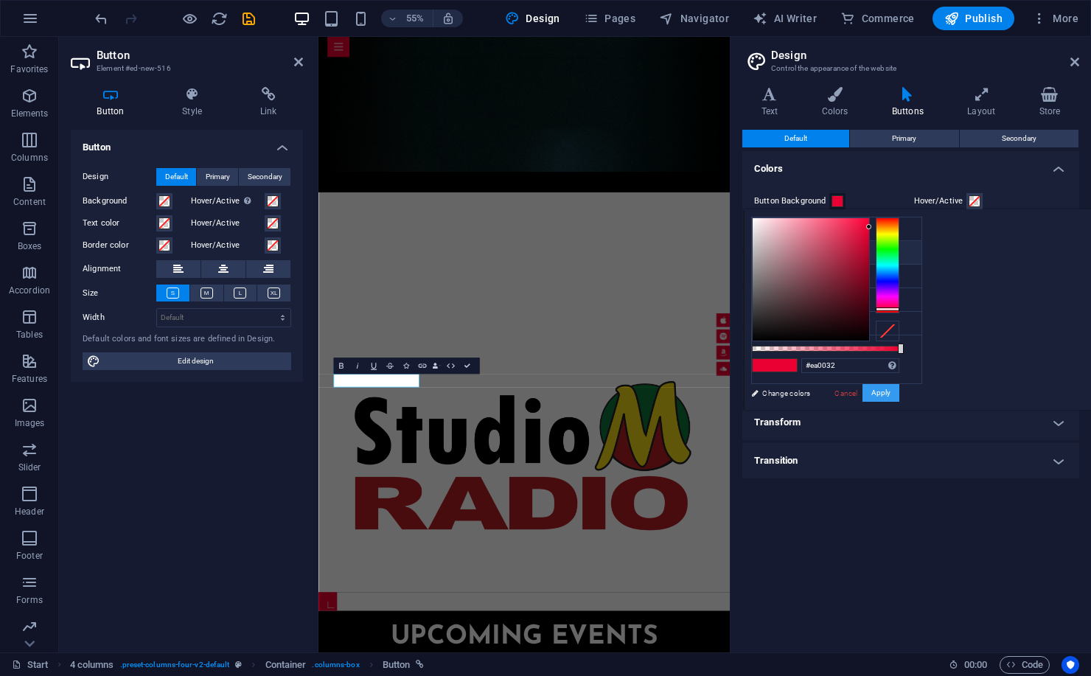
click at [899, 393] on button "Apply" at bounding box center [880, 393] width 37 height 18
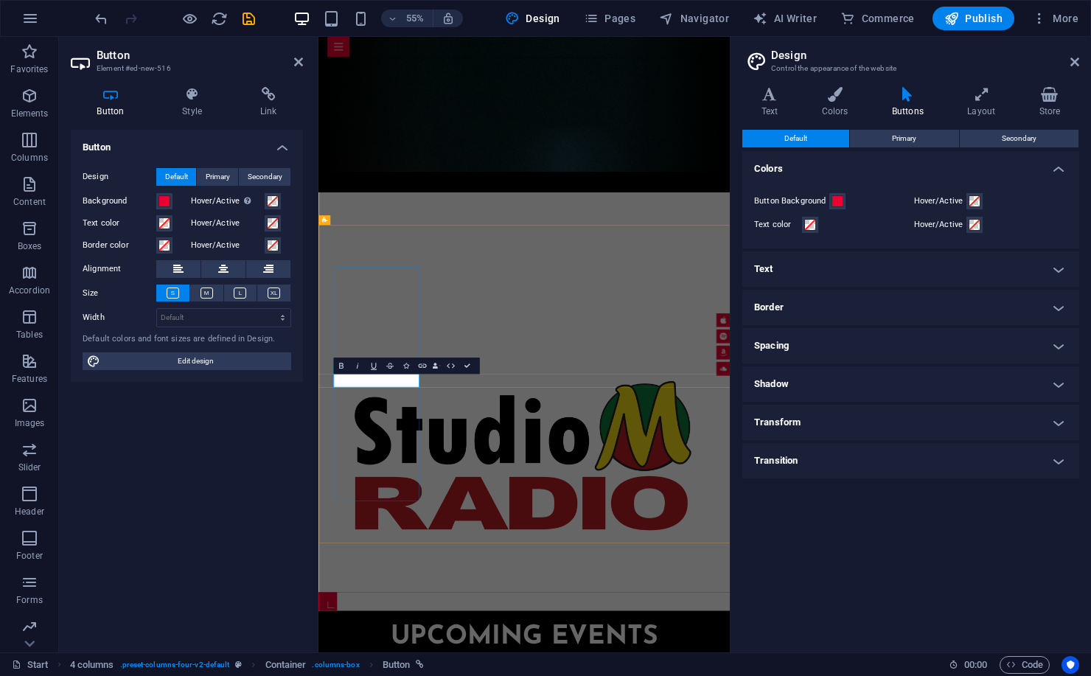
click at [226, 269] on icon at bounding box center [223, 269] width 10 height 18
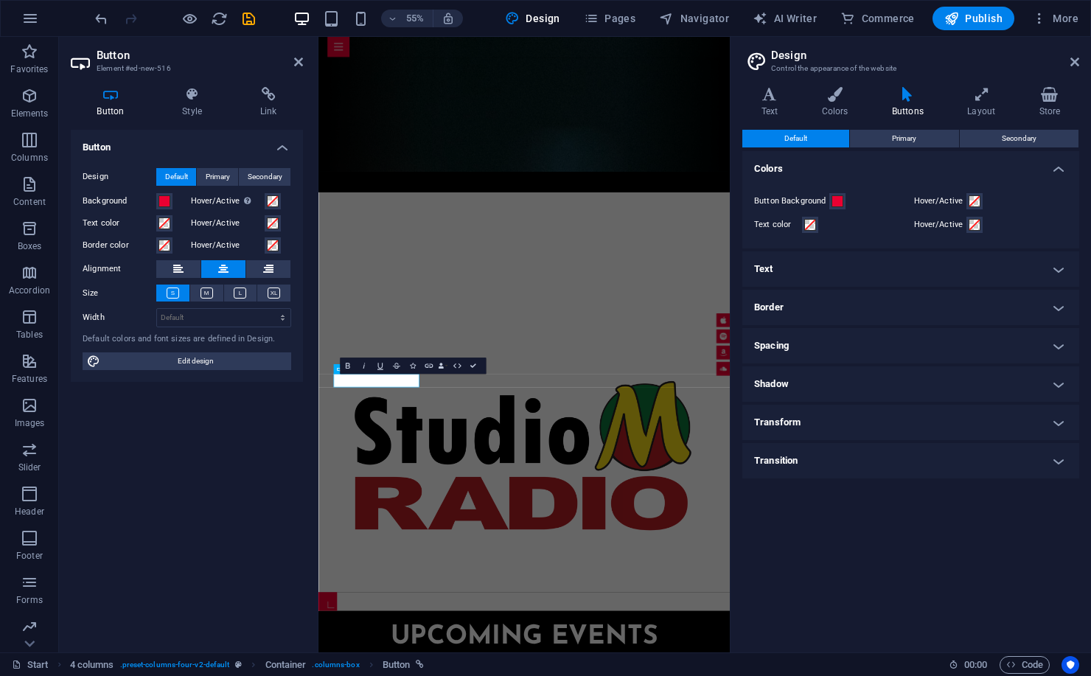
click at [270, 435] on div "Button Design Default Primary Secondary Background Hover/Active Switch to previ…" at bounding box center [187, 385] width 232 height 511
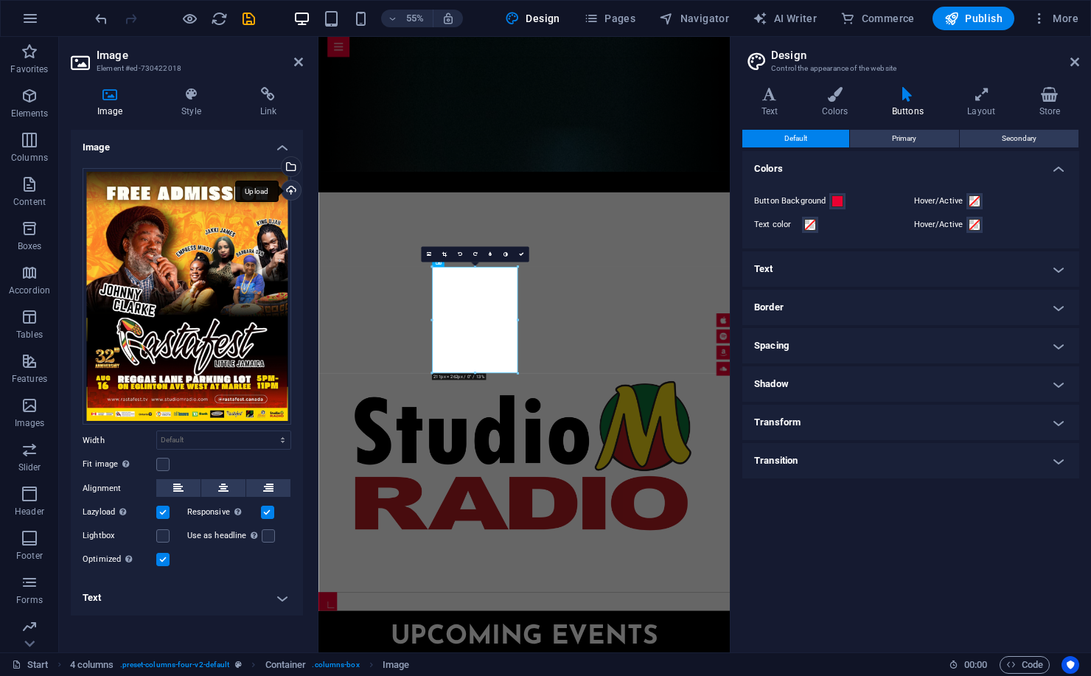
click at [292, 195] on div "Upload" at bounding box center [290, 192] width 22 height 22
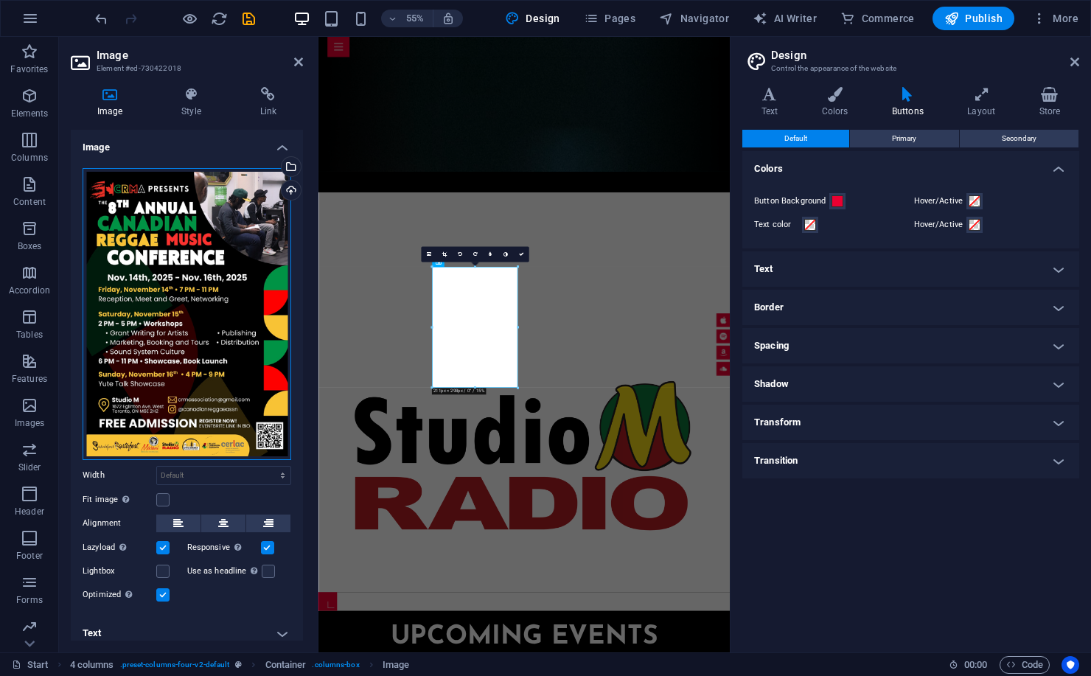
click at [171, 402] on div "Drag files here, click to choose files or select files from Files or our free s…" at bounding box center [187, 314] width 209 height 292
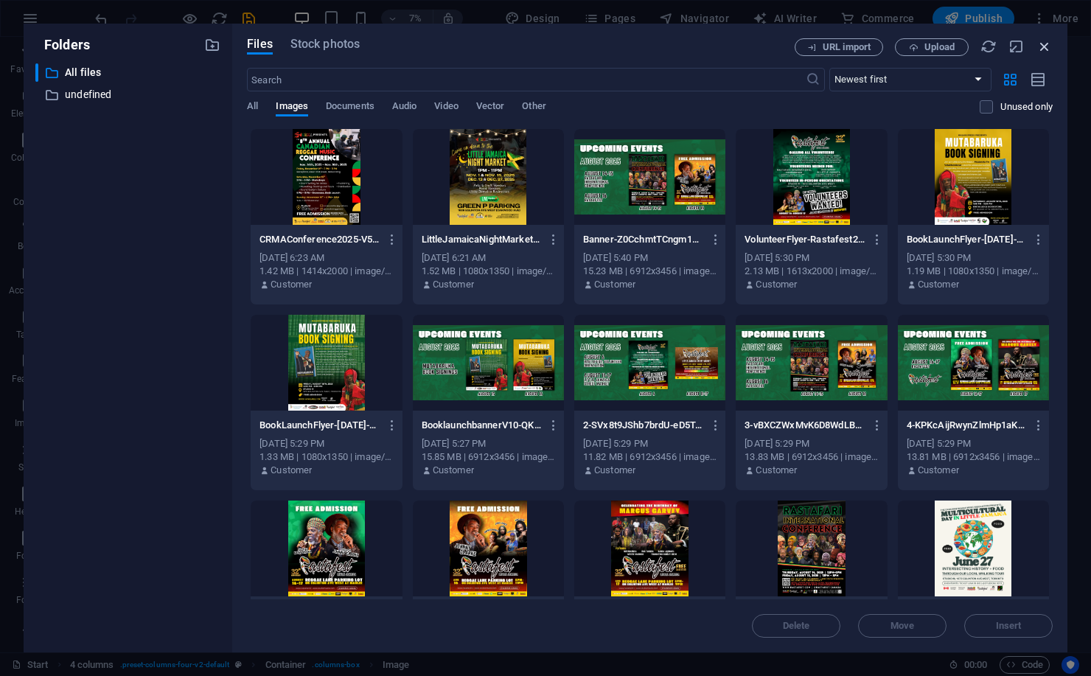
click at [1055, 41] on div "Files Stock photos URL import Upload ​ Newest first Oldest first Name (A-Z) Nam…" at bounding box center [649, 338] width 835 height 629
click at [1044, 45] on icon "button" at bounding box center [1044, 46] width 16 height 16
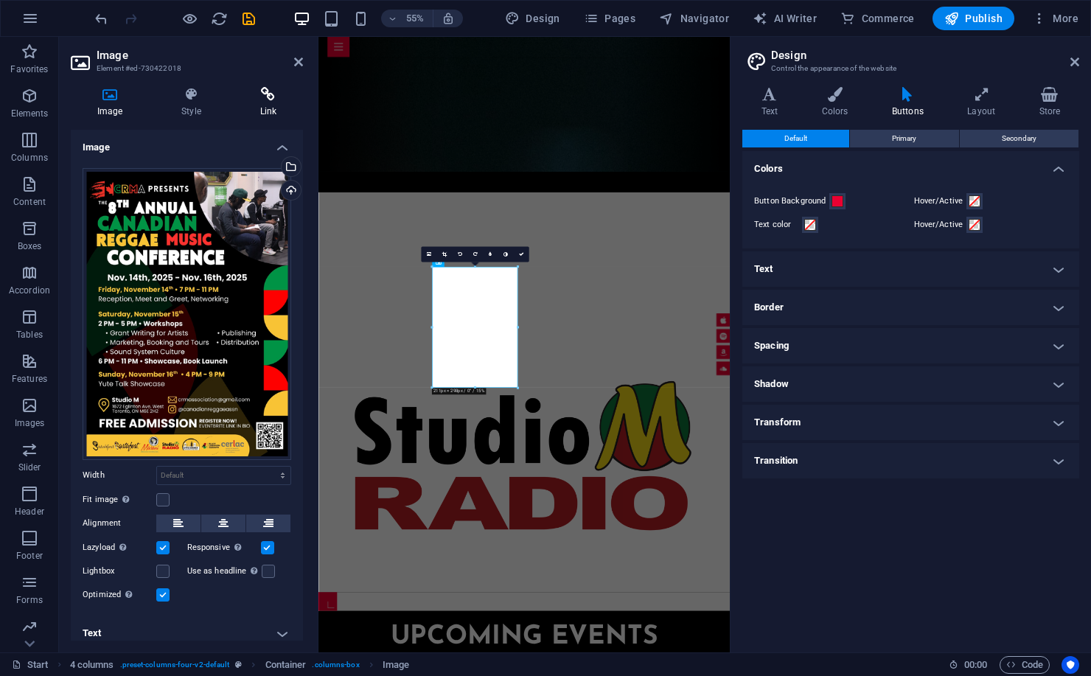
click at [271, 95] on icon at bounding box center [268, 94] width 69 height 15
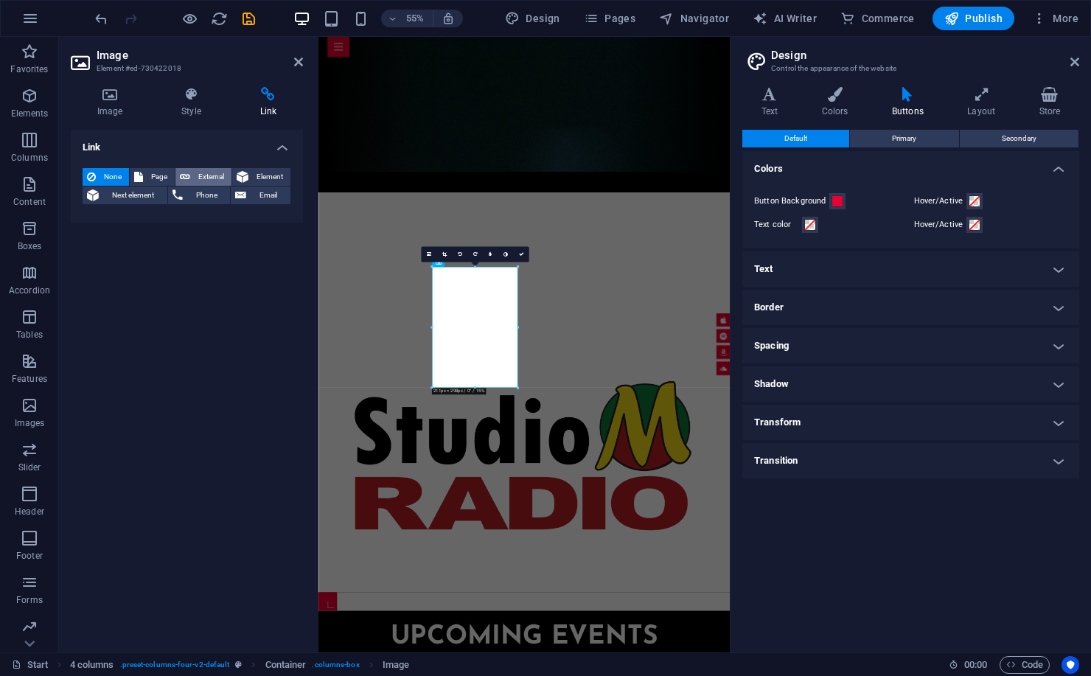
click at [198, 170] on span "External" at bounding box center [211, 177] width 32 height 18
select select "blank"
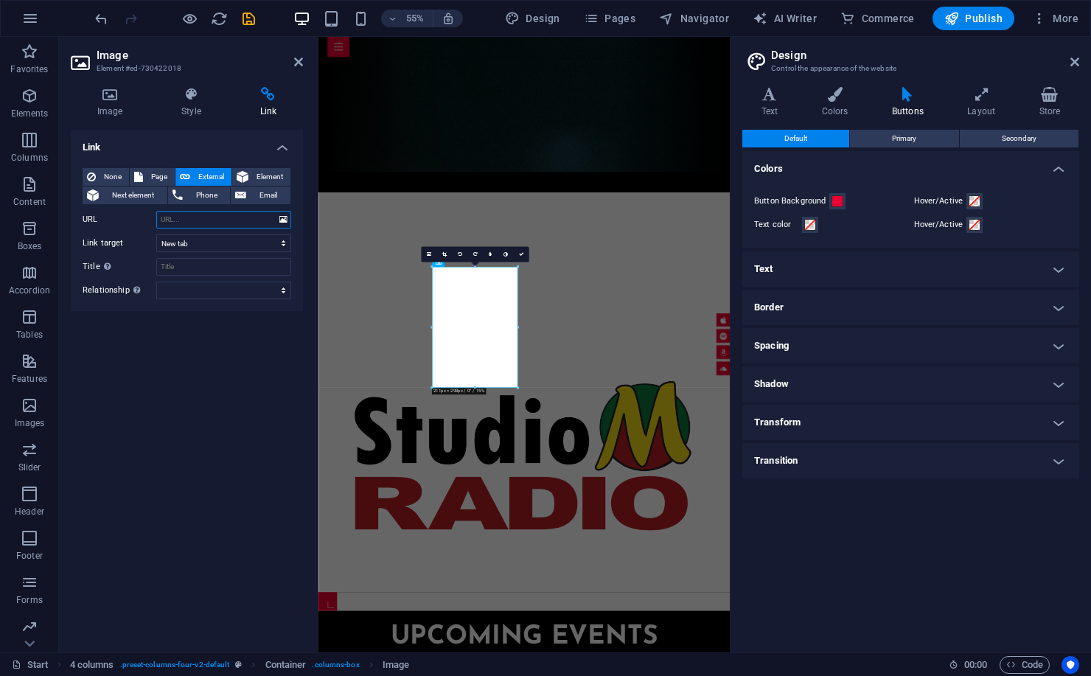
paste input "[URL][DOMAIN_NAME]"
type input "[URL][DOMAIN_NAME]"
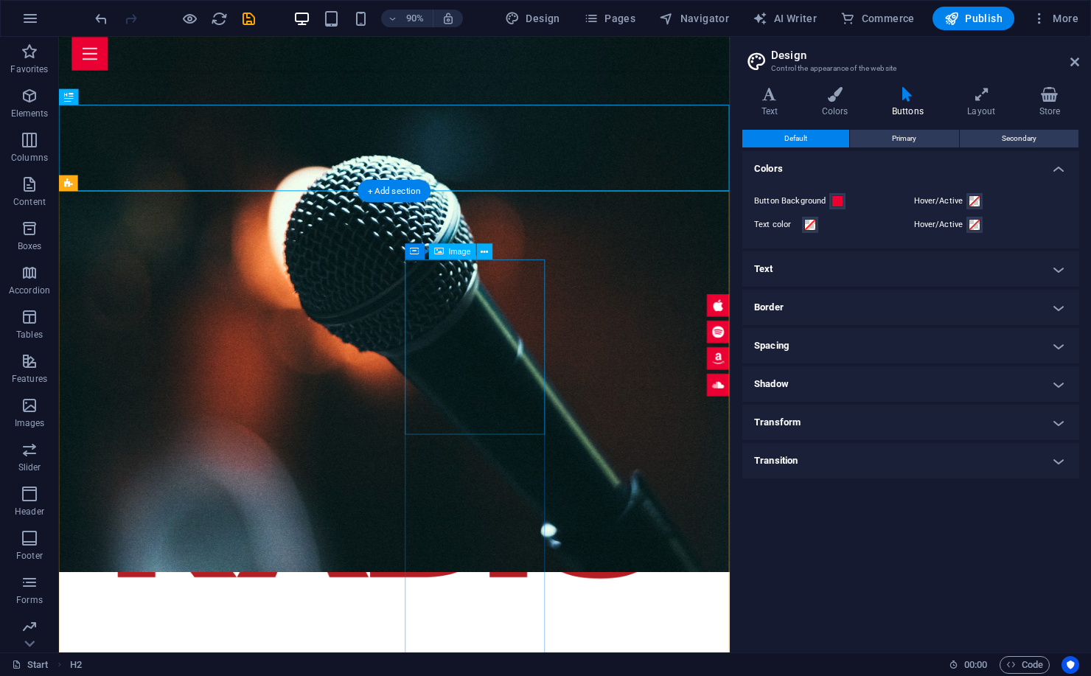
scroll to position [781, 0]
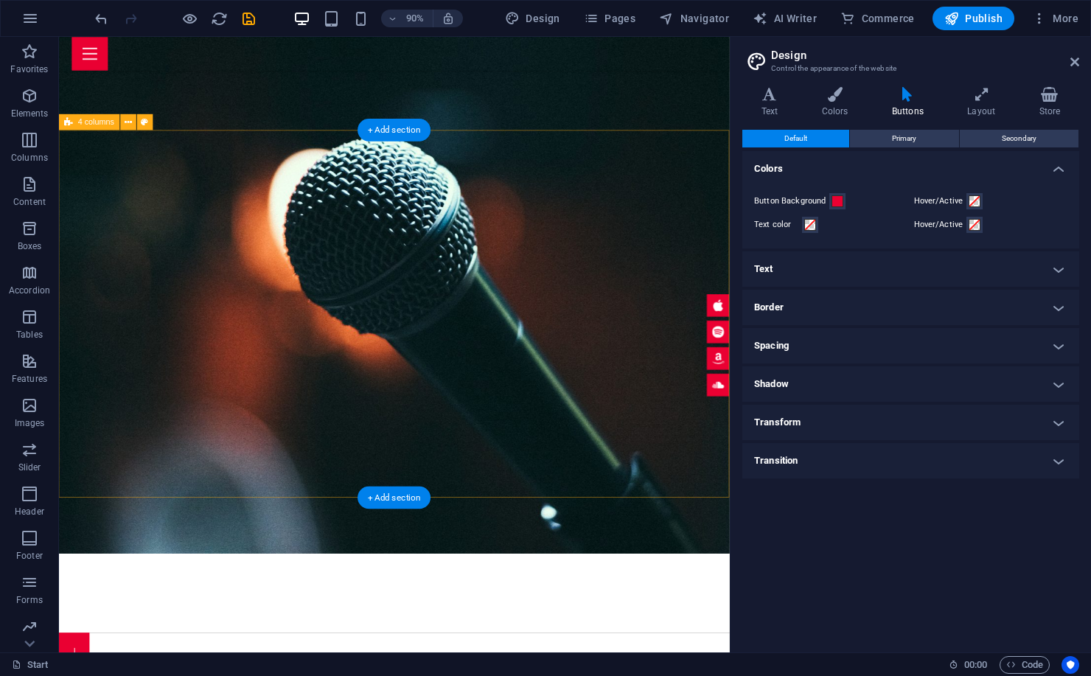
scroll to position [807, 0]
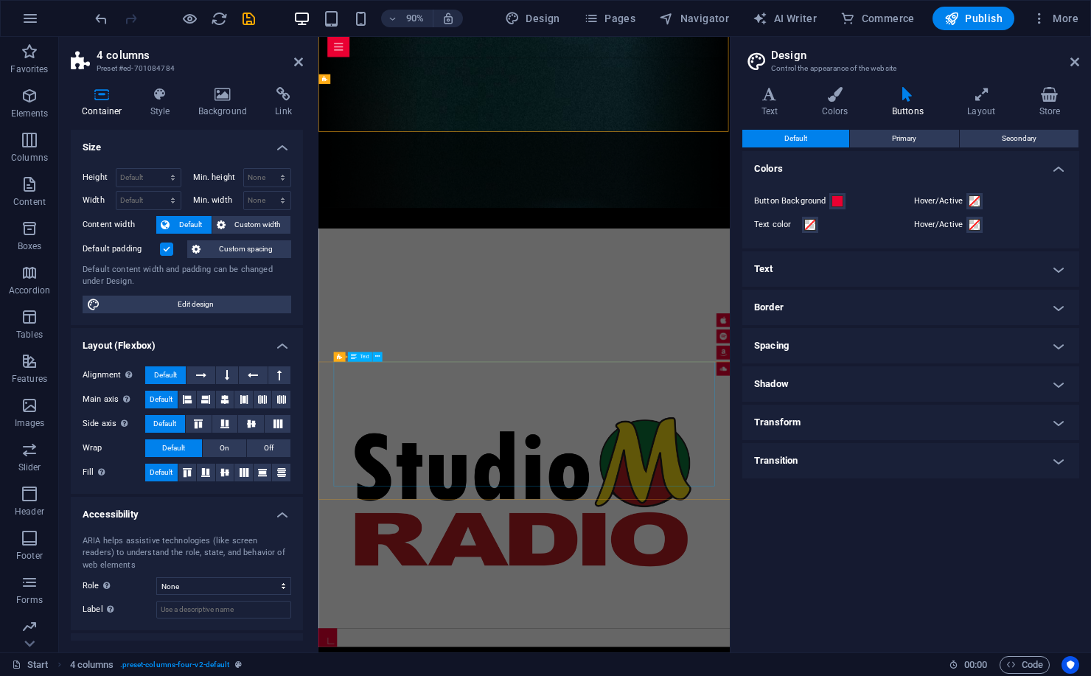
scroll to position [1129, 0]
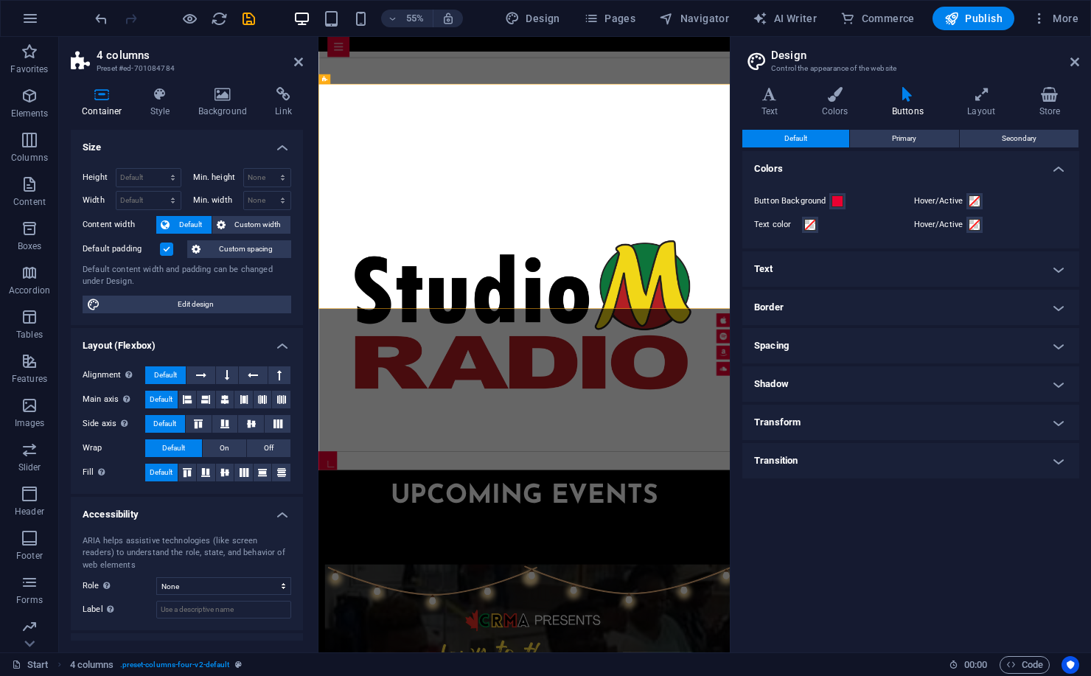
click at [170, 249] on label at bounding box center [166, 248] width 13 height 13
click at [0, 0] on input "Default padding" at bounding box center [0, 0] width 0 height 0
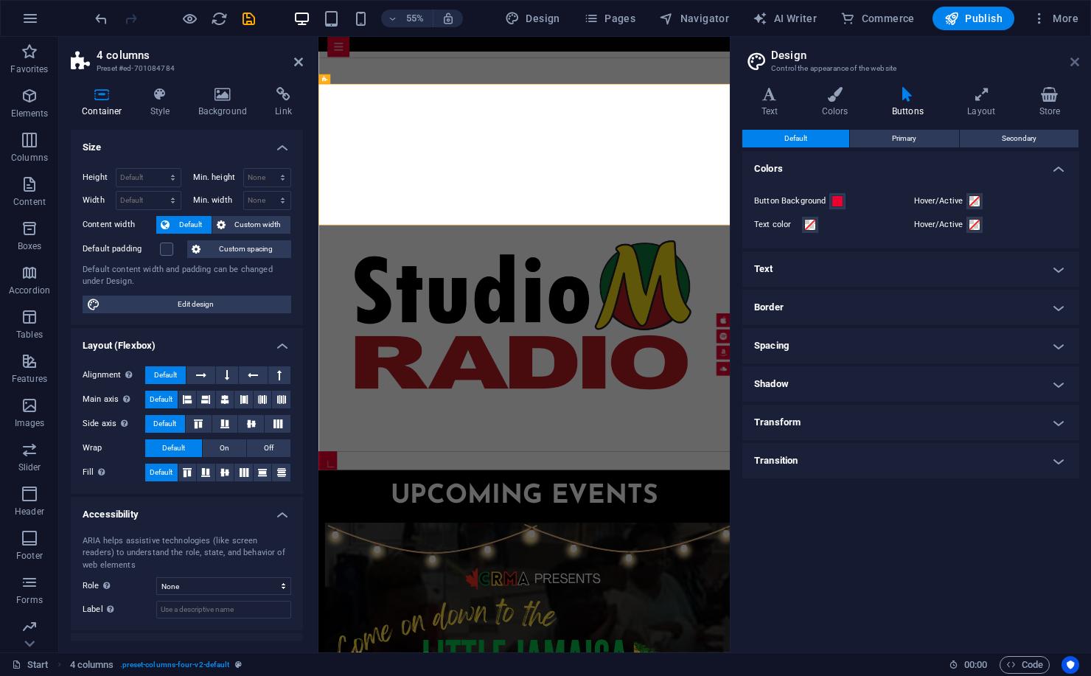
click at [1078, 60] on icon at bounding box center [1074, 62] width 9 height 12
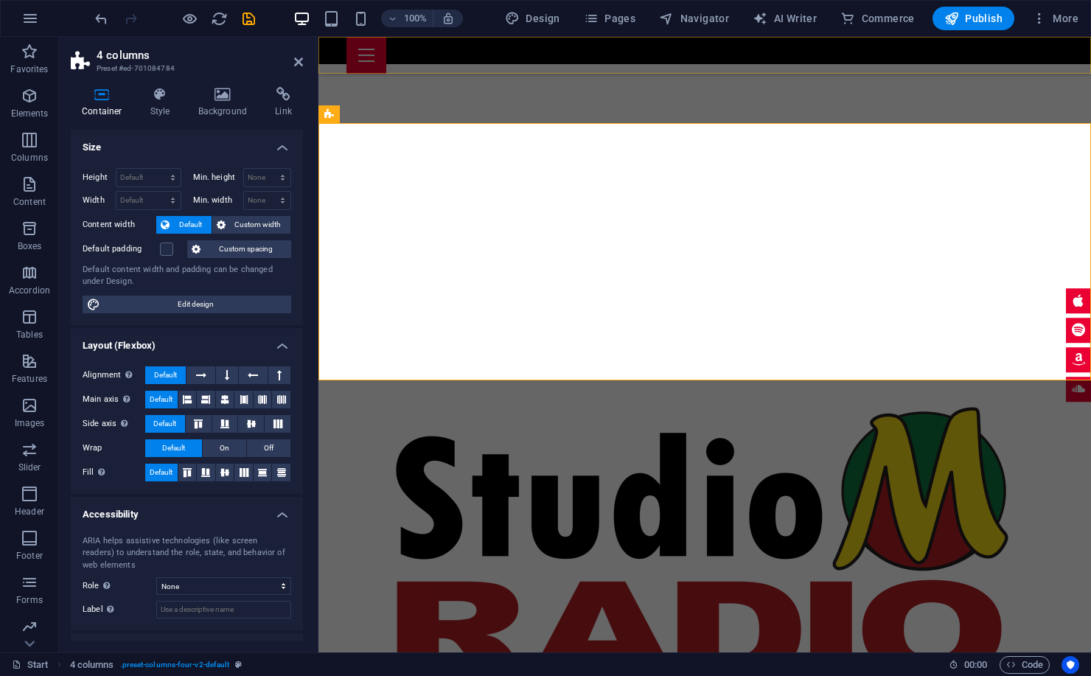
scroll to position [807, 0]
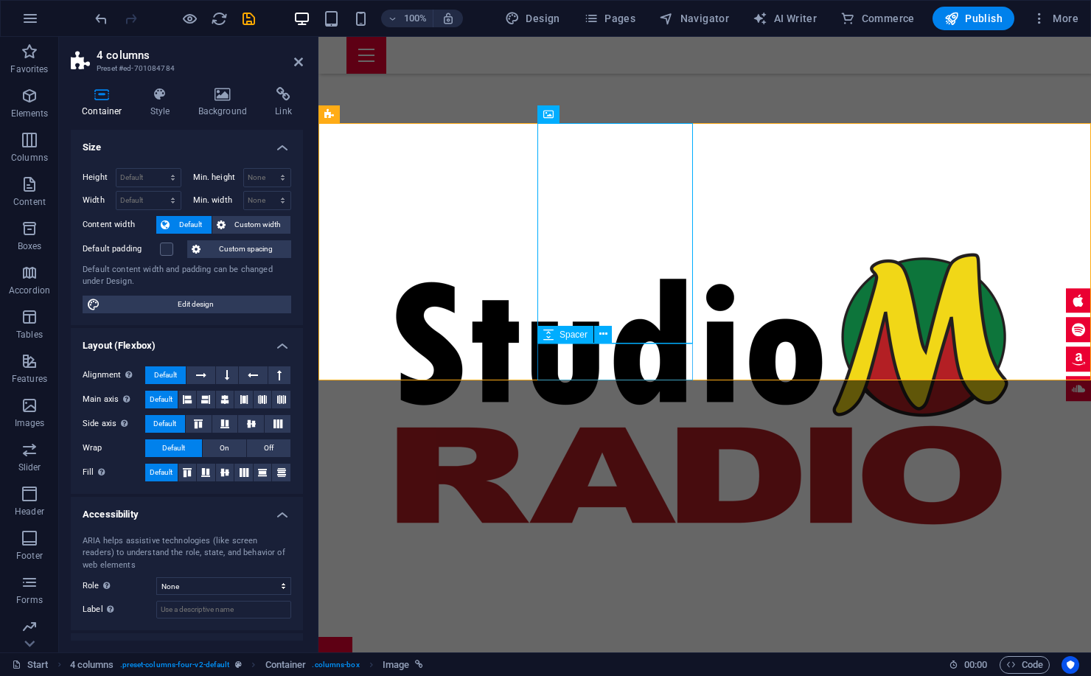
select select "px"
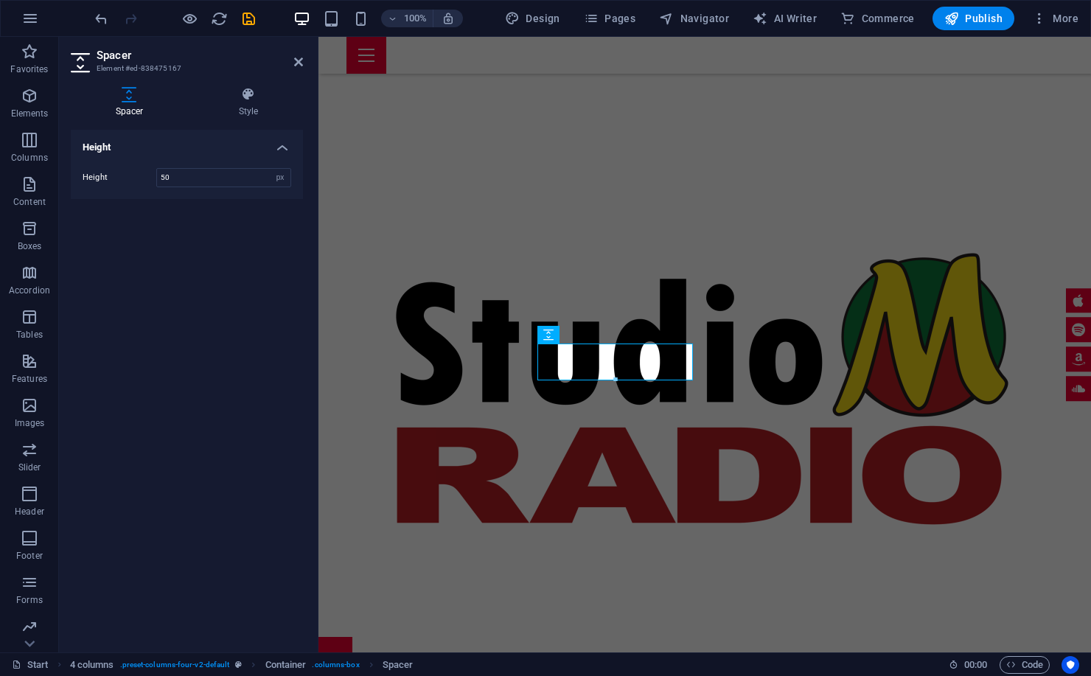
click at [293, 66] on header "Spacer Element #ed-838475167" at bounding box center [187, 56] width 232 height 38
click at [301, 56] on icon at bounding box center [298, 62] width 9 height 12
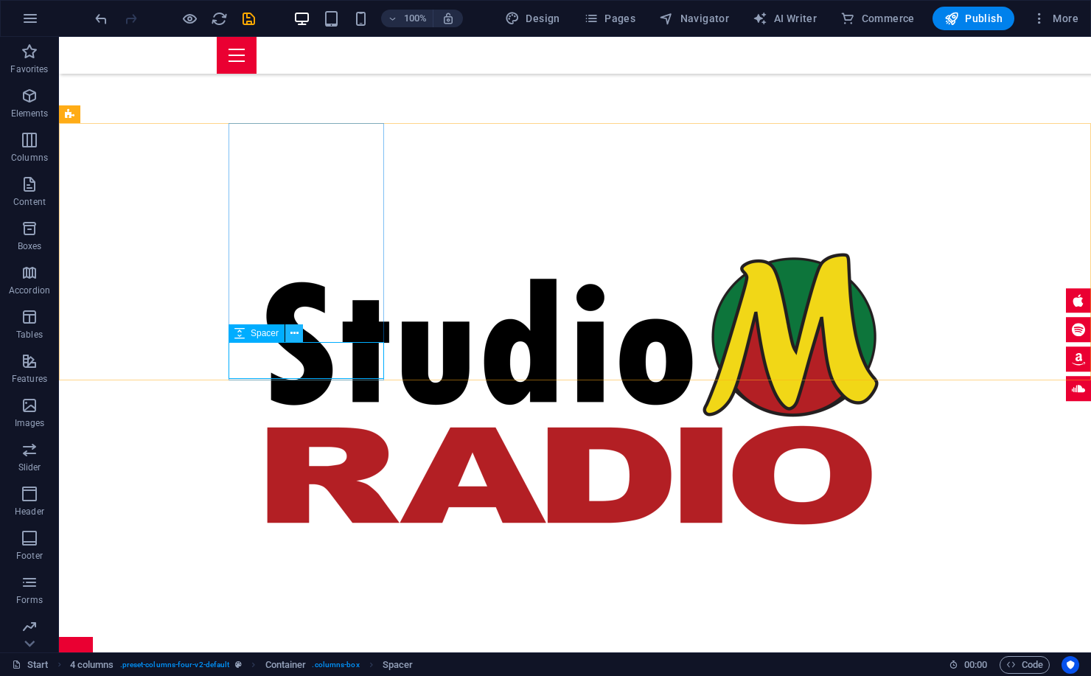
click at [293, 338] on icon at bounding box center [294, 333] width 8 height 15
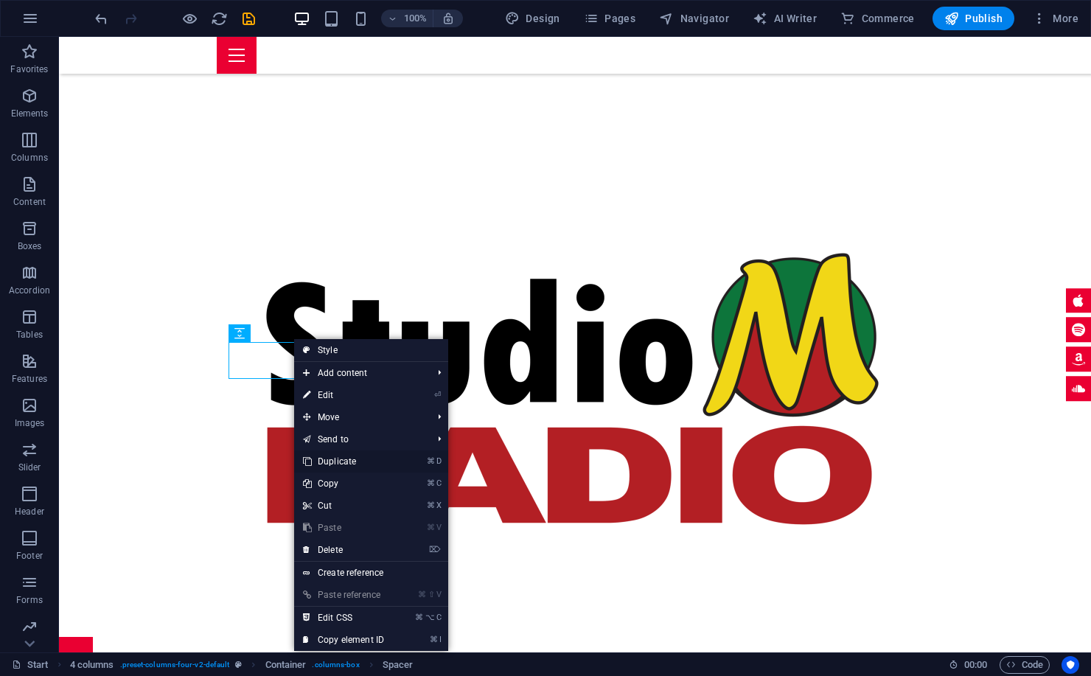
click at [351, 461] on link "⌘ D Duplicate" at bounding box center [343, 461] width 99 height 22
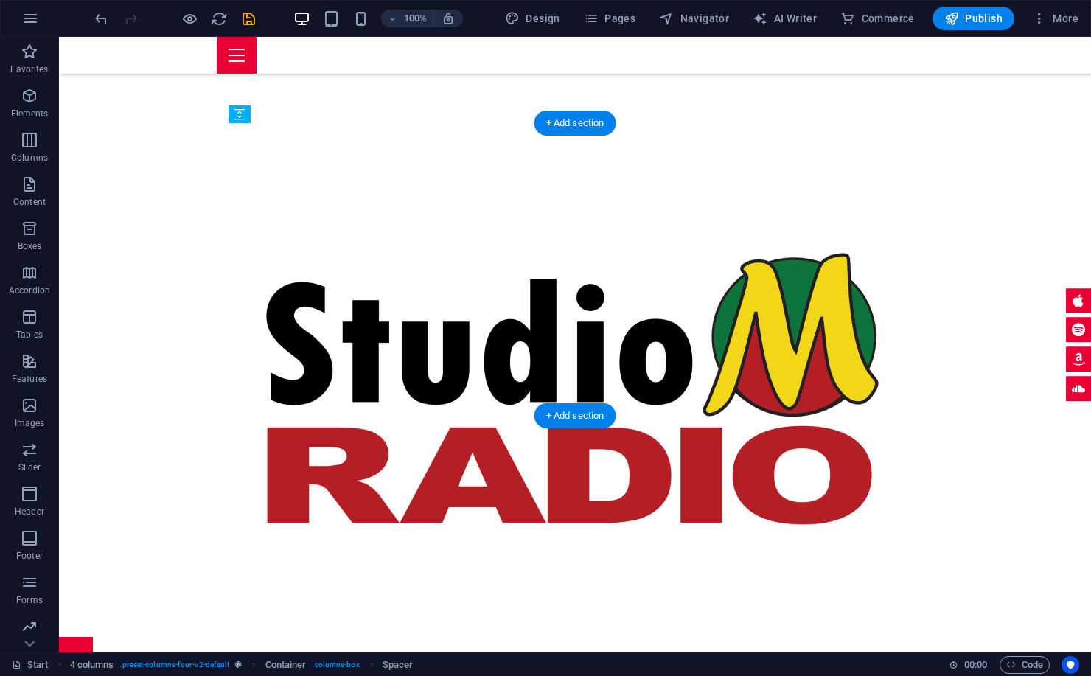
drag, startPoint x: 332, startPoint y: 388, endPoint x: 324, endPoint y: 351, distance: 37.7
drag, startPoint x: 262, startPoint y: 352, endPoint x: 262, endPoint y: 333, distance: 18.4
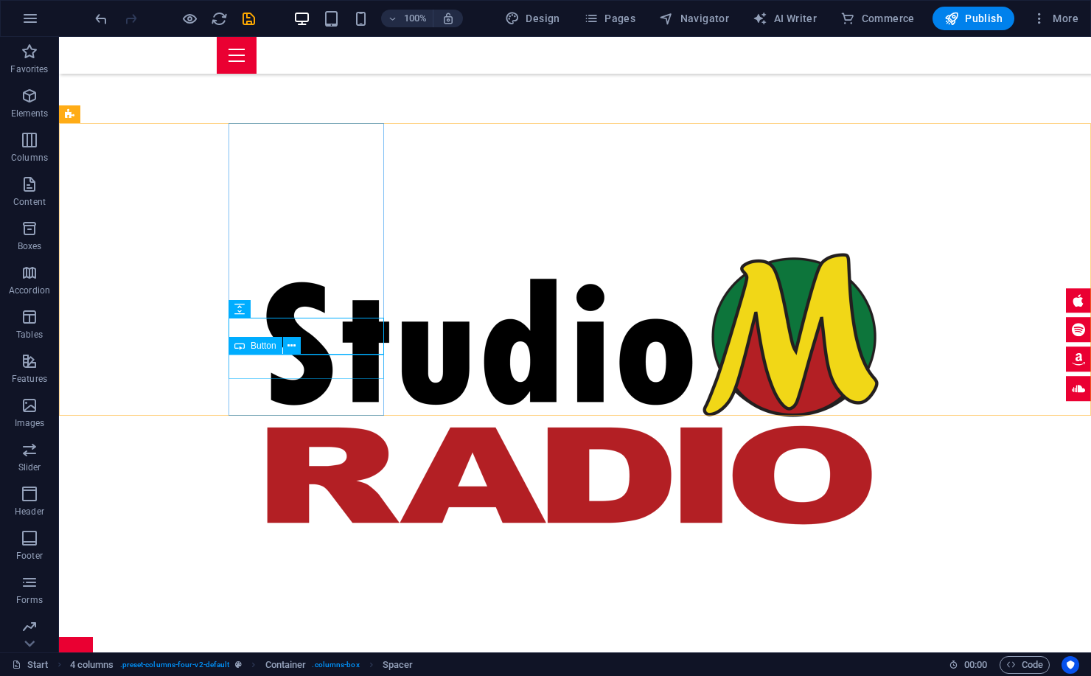
click at [304, 338] on div "Button" at bounding box center [269, 346] width 82 height 18
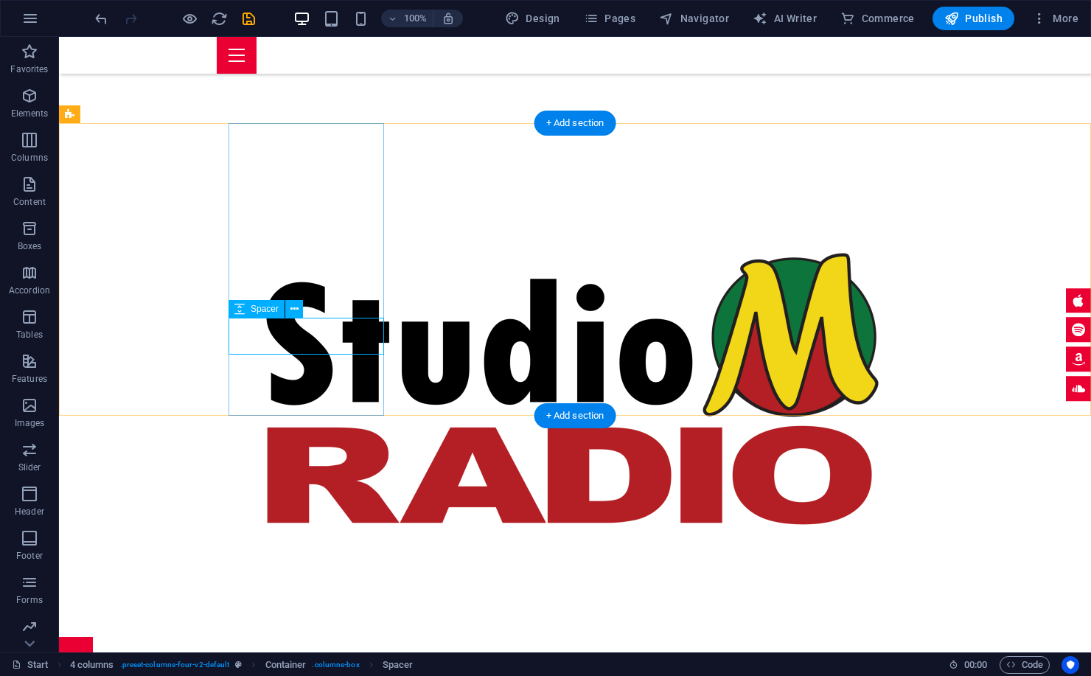
select select "px"
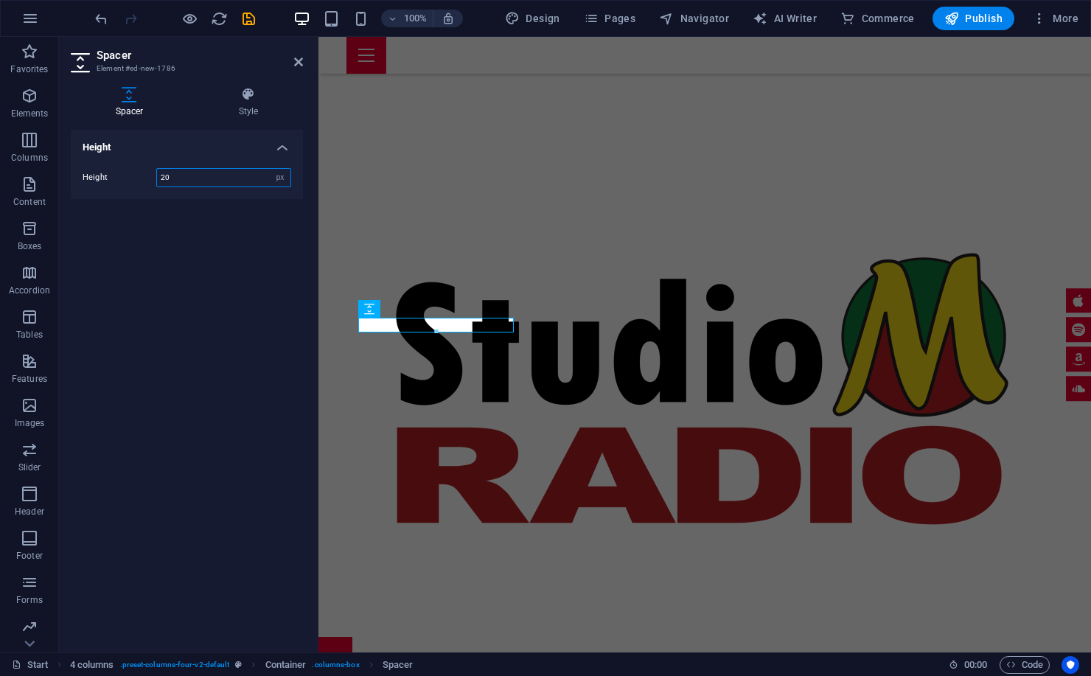
click at [227, 181] on input "20" at bounding box center [223, 178] width 133 height 18
click at [227, 180] on input "20" at bounding box center [223, 178] width 133 height 18
type input "10"
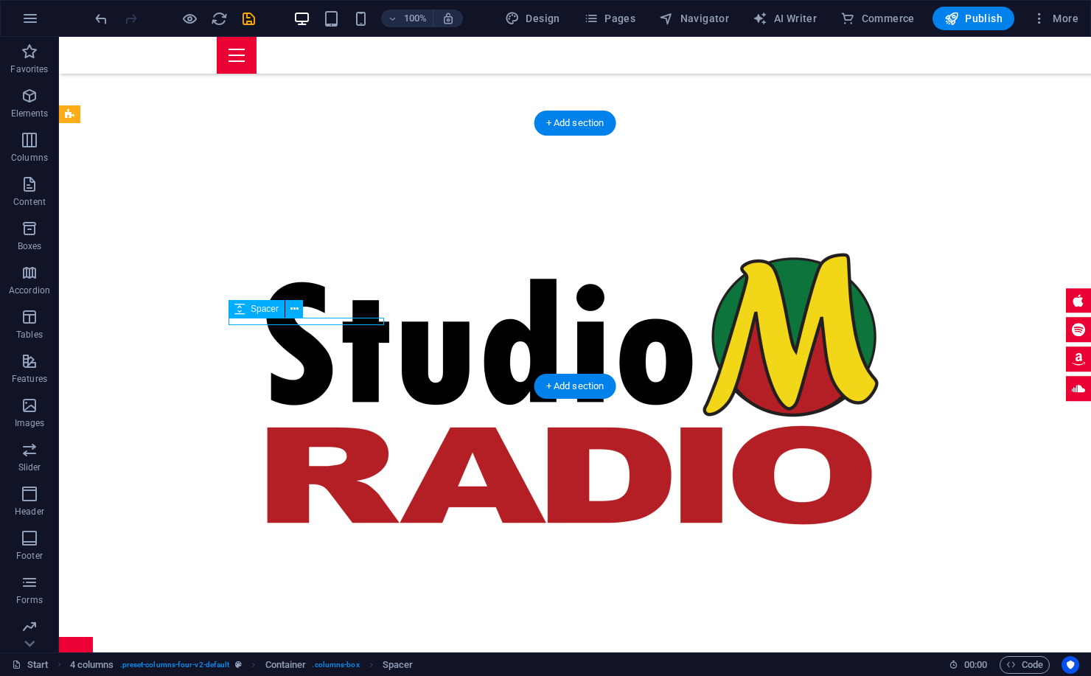
click at [288, 311] on button at bounding box center [294, 309] width 18 height 18
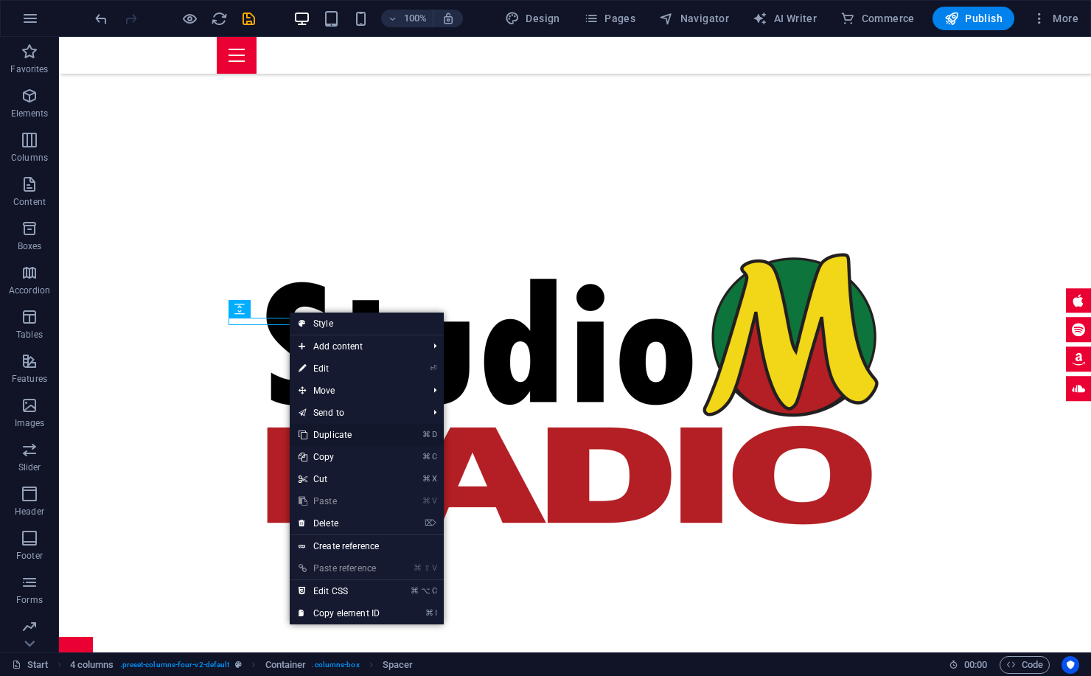
click at [343, 438] on link "⌘ D Duplicate" at bounding box center [339, 435] width 99 height 22
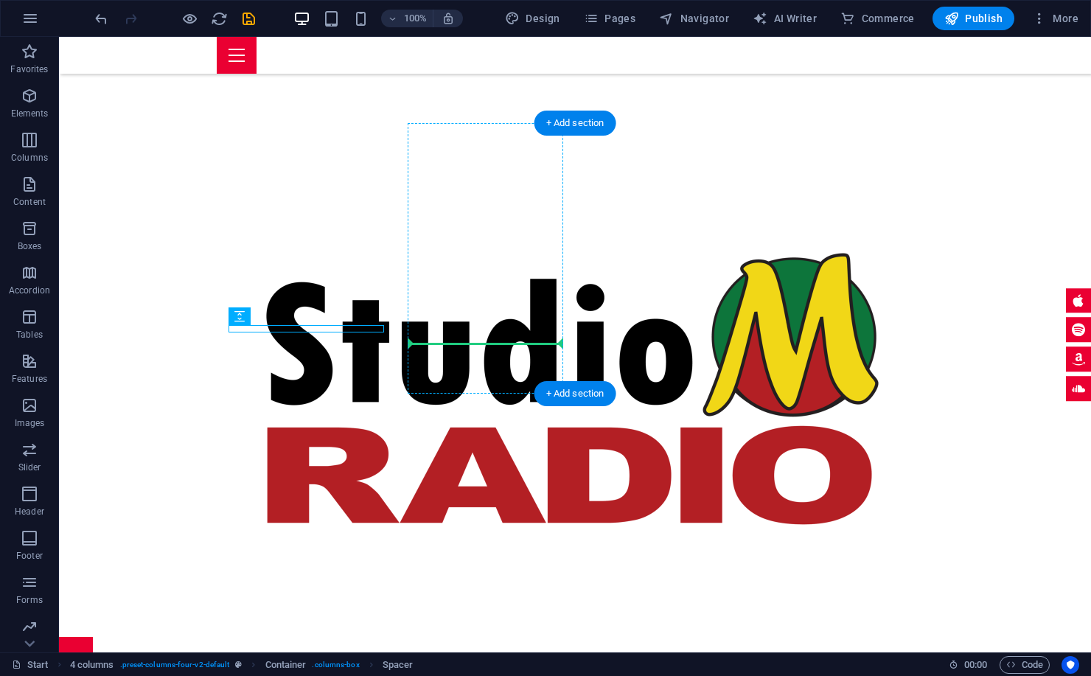
drag, startPoint x: 295, startPoint y: 349, endPoint x: 460, endPoint y: 338, distance: 165.4
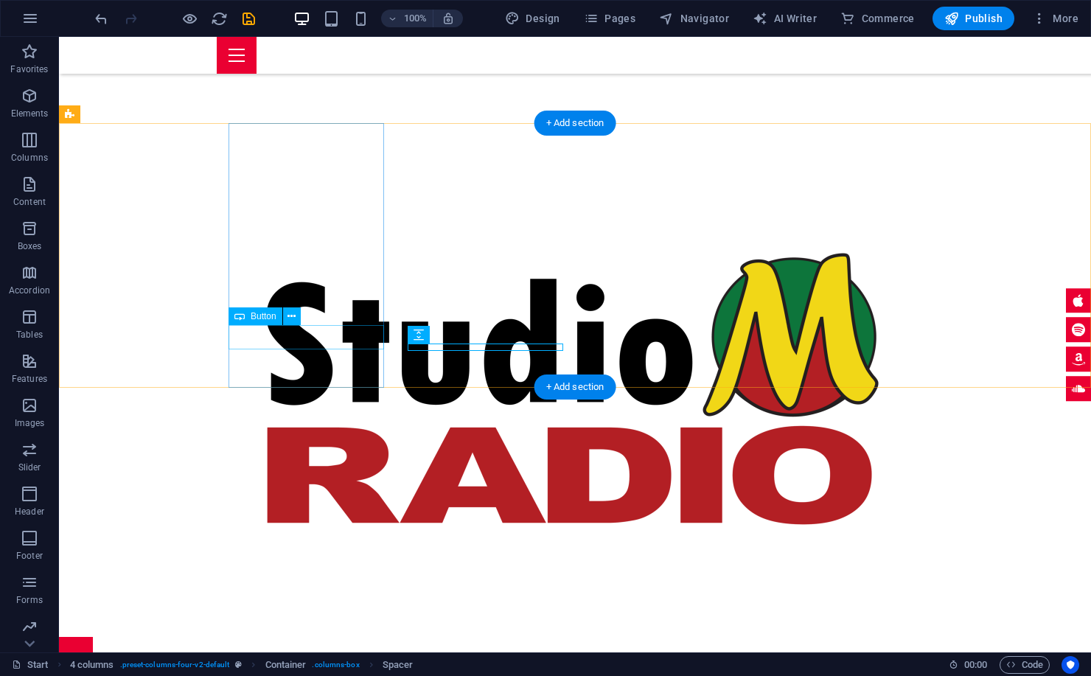
drag, startPoint x: 316, startPoint y: 332, endPoint x: 335, endPoint y: 357, distance: 31.5
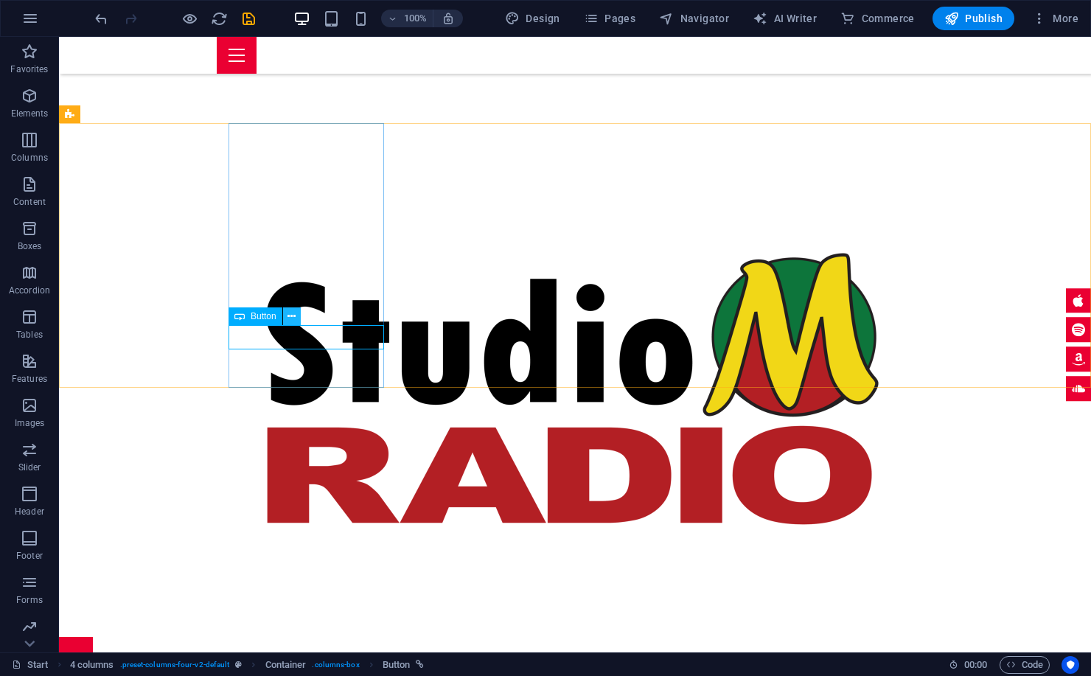
click at [285, 315] on button at bounding box center [292, 316] width 18 height 18
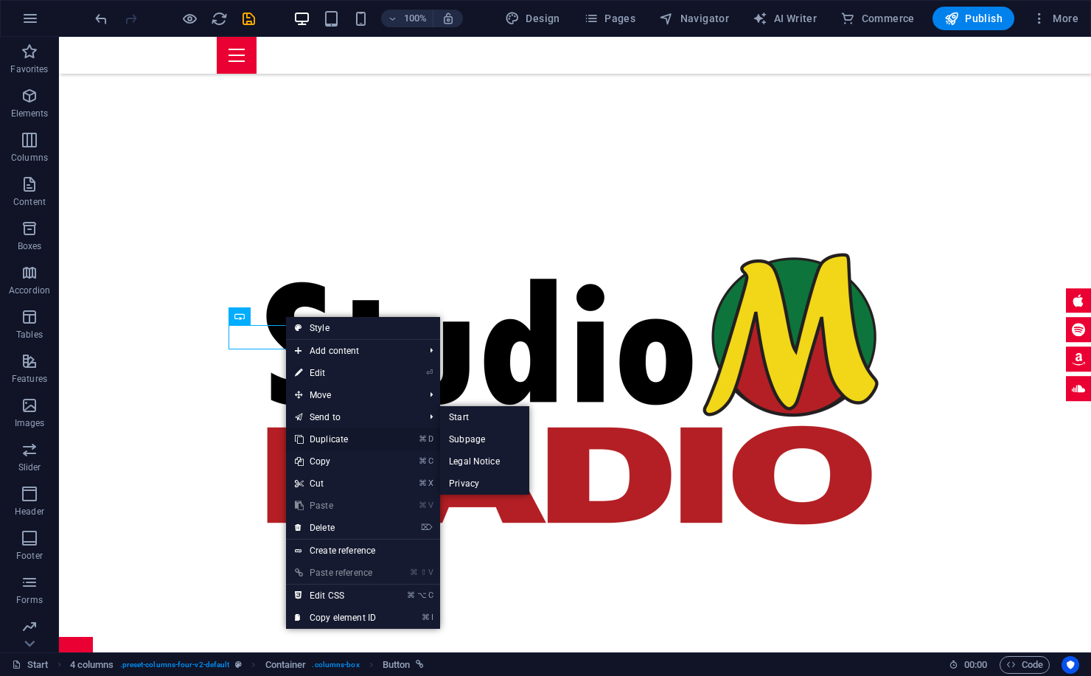
click at [346, 436] on link "⌘ D Duplicate" at bounding box center [335, 439] width 99 height 22
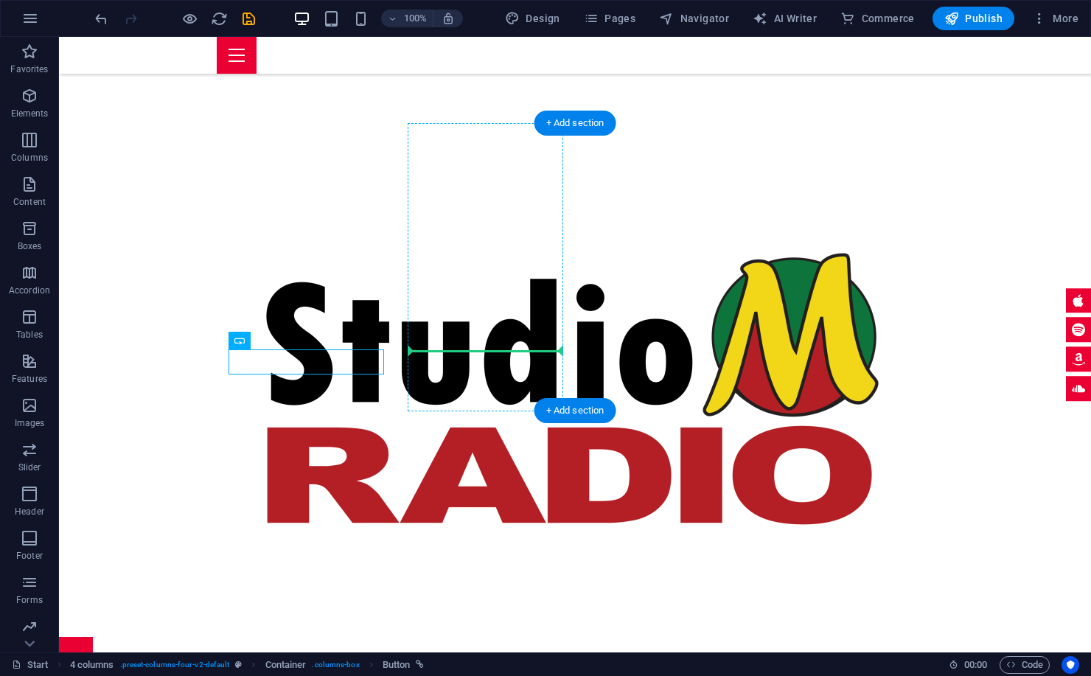
drag, startPoint x: 285, startPoint y: 361, endPoint x: 452, endPoint y: 359, distance: 166.6
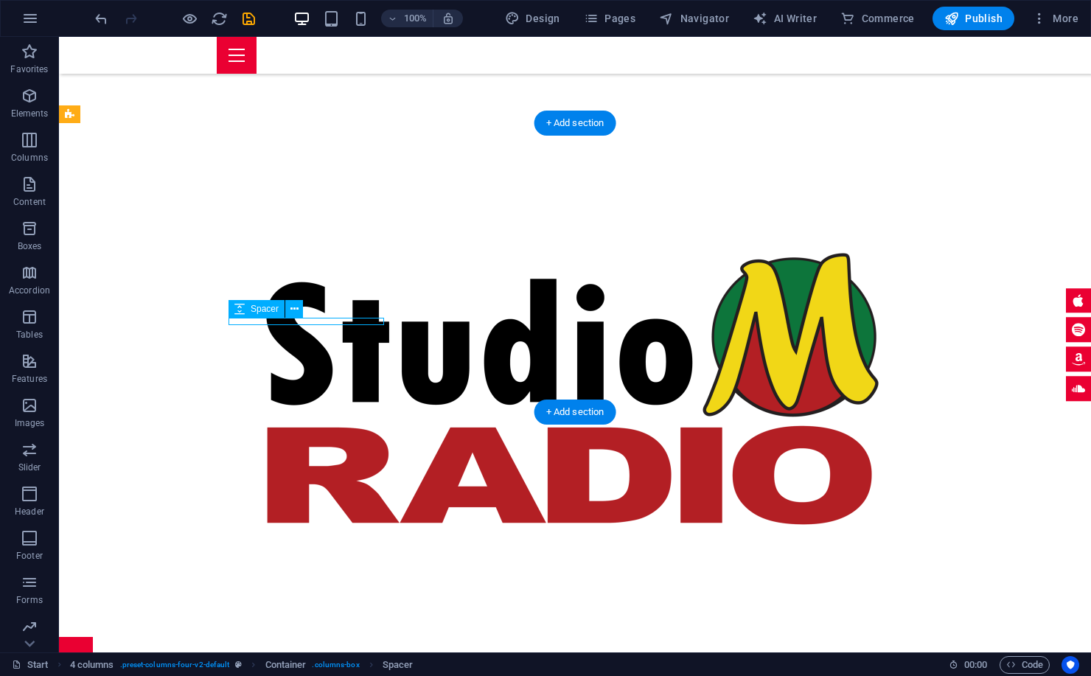
select select "px"
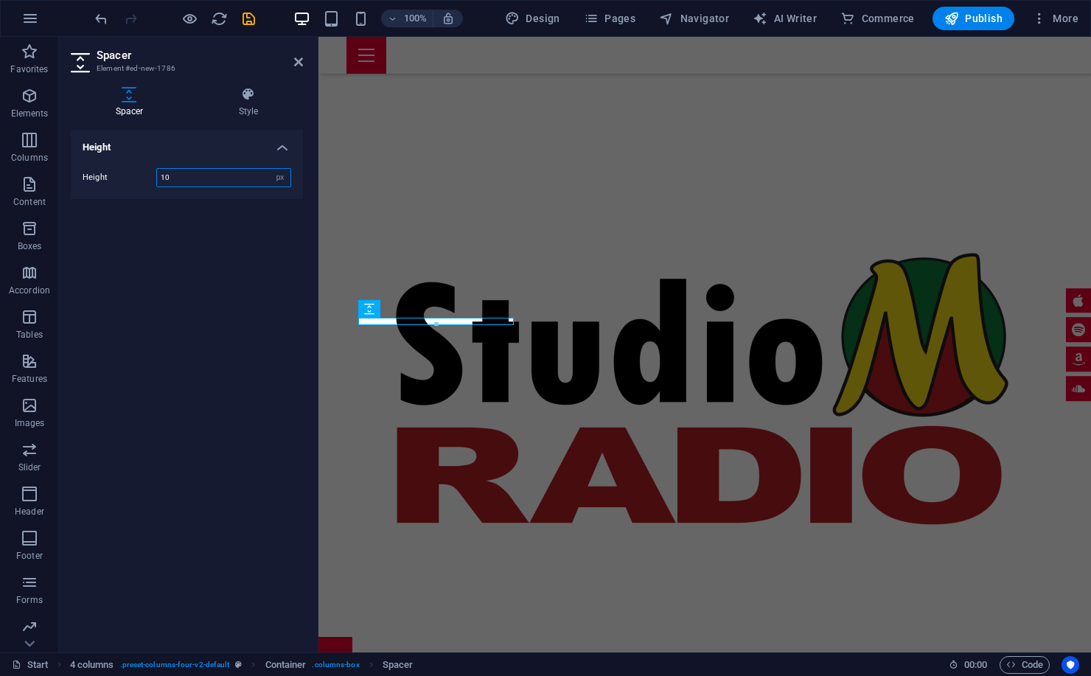
click at [208, 175] on input "10" at bounding box center [223, 178] width 133 height 18
type input "20"
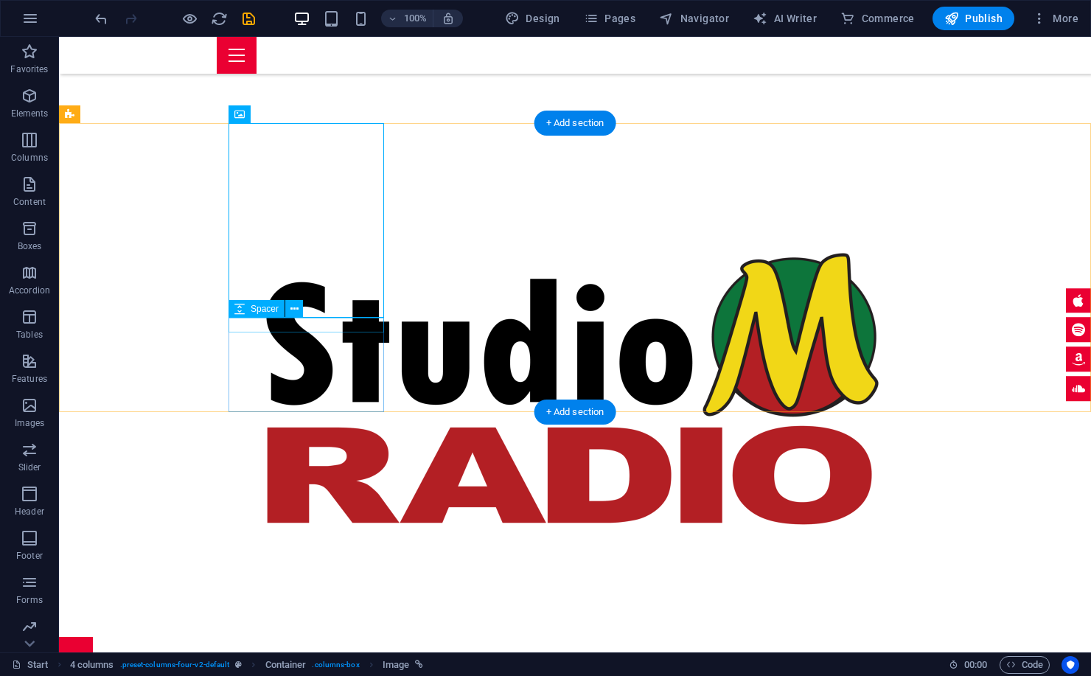
click at [293, 308] on icon at bounding box center [294, 308] width 8 height 15
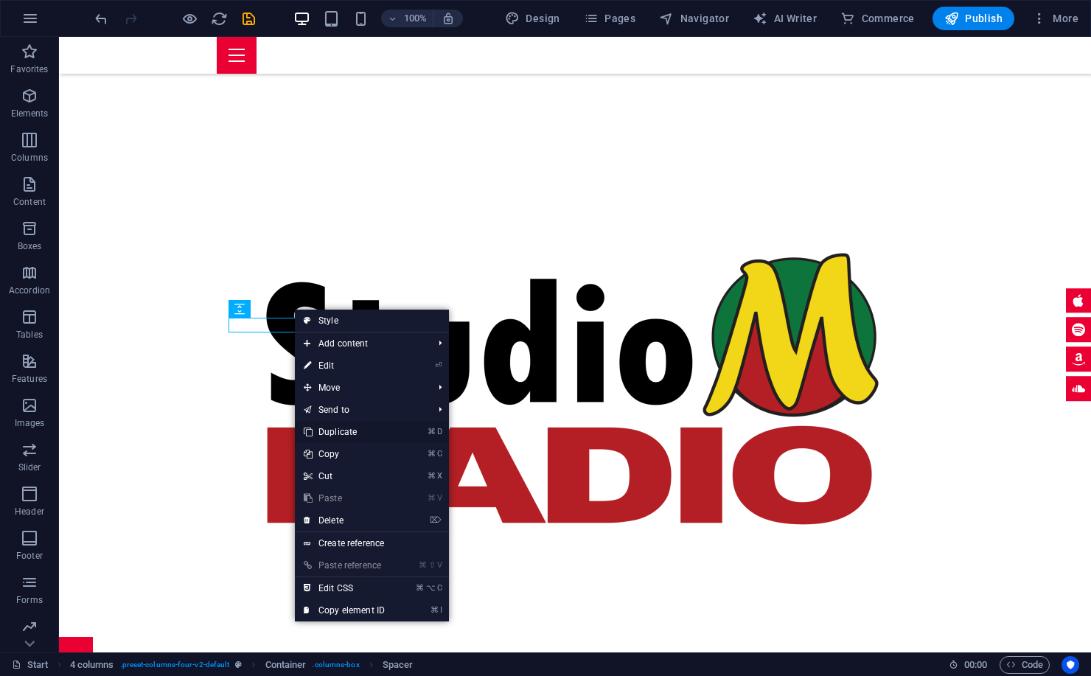
click at [380, 432] on link "⌘ D Duplicate" at bounding box center [344, 432] width 99 height 22
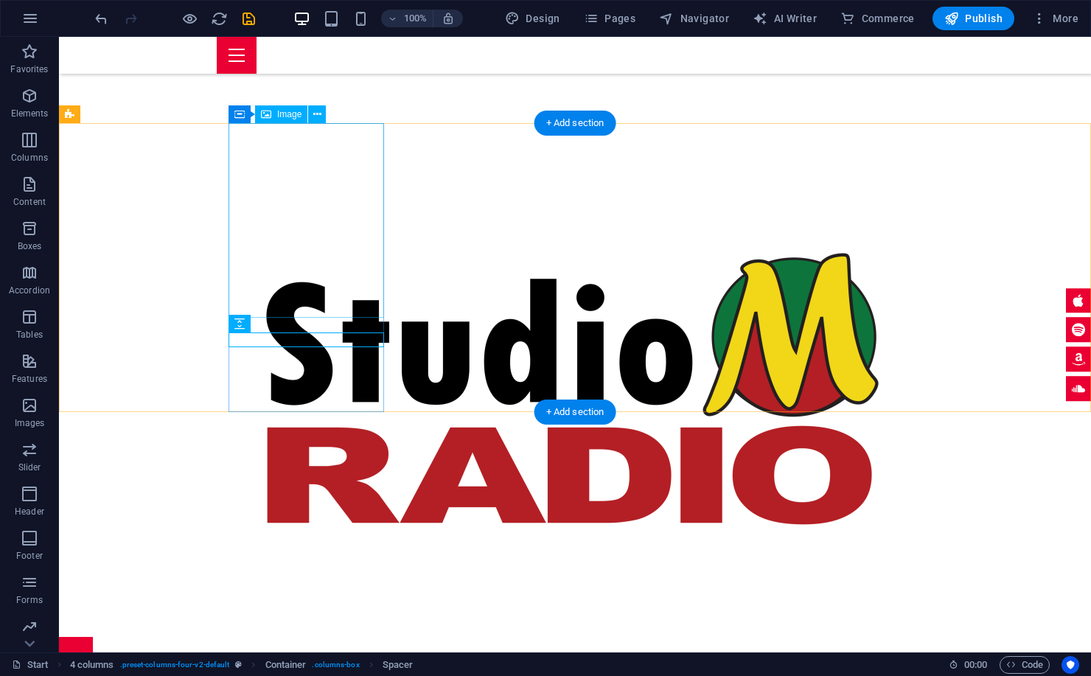
drag, startPoint x: 339, startPoint y: 332, endPoint x: 324, endPoint y: 142, distance: 190.7
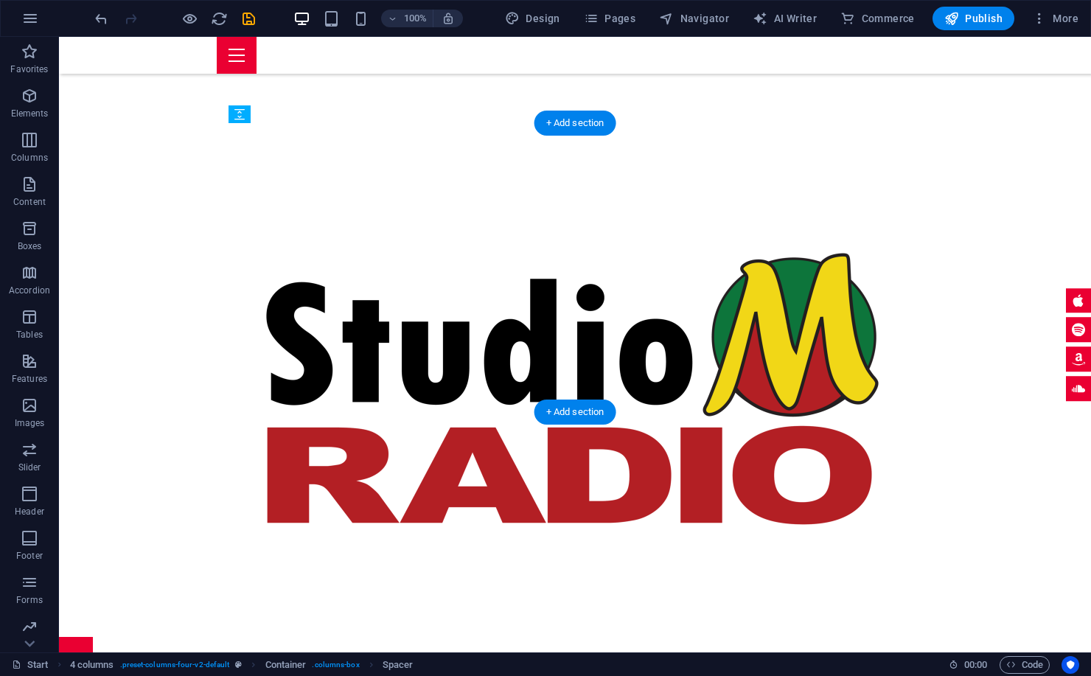
drag, startPoint x: 297, startPoint y: 358, endPoint x: 250, endPoint y: 185, distance: 179.5
select select "px"
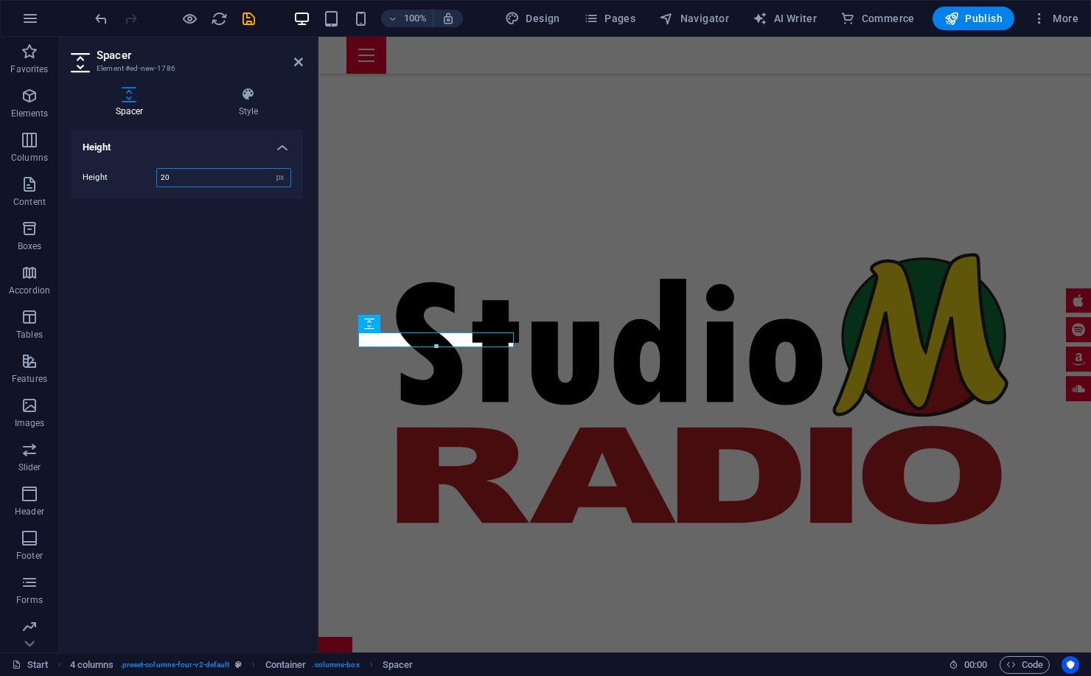
click at [241, 175] on input "20" at bounding box center [223, 178] width 133 height 18
type input "22"
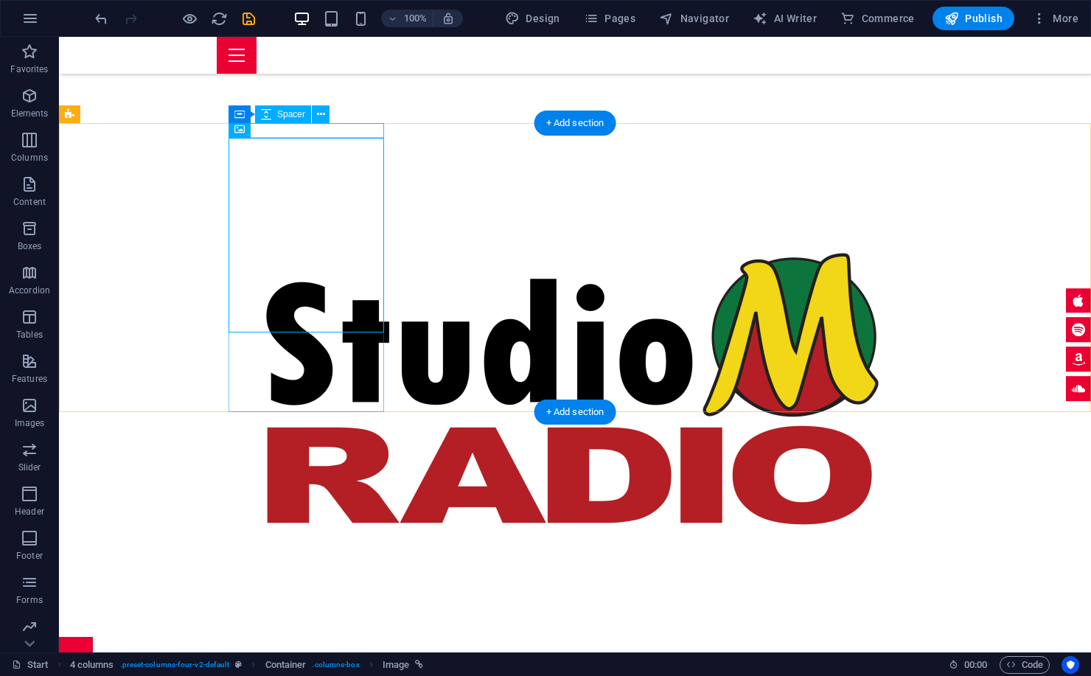
drag, startPoint x: 340, startPoint y: 128, endPoint x: 80, endPoint y: 128, distance: 259.4
select select "px"
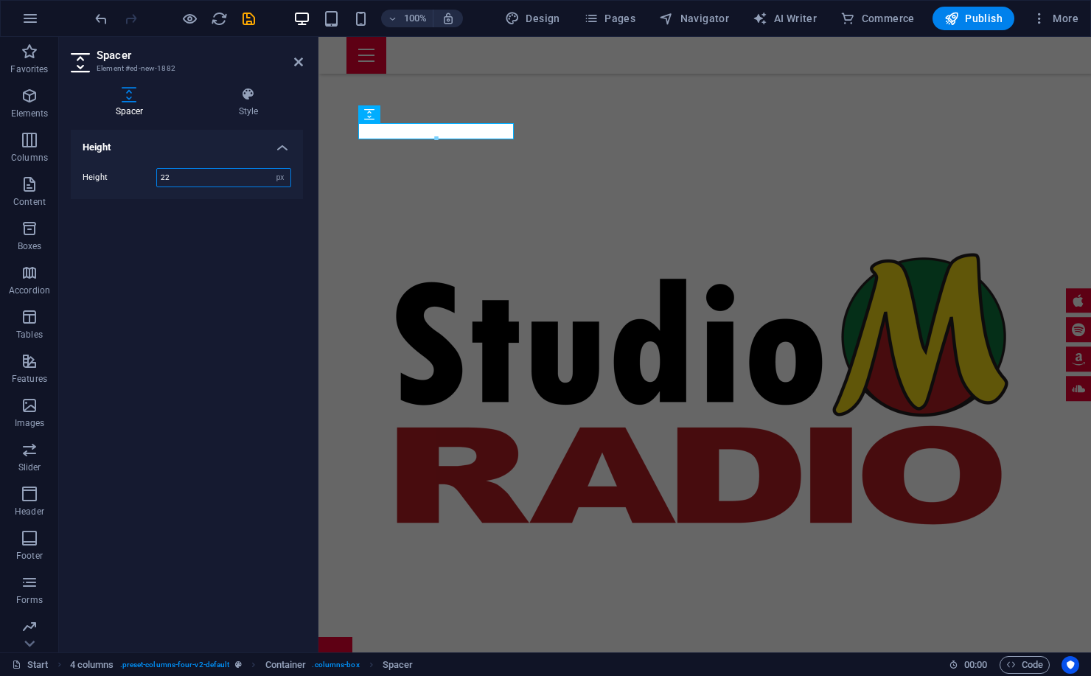
click at [254, 180] on input "22" at bounding box center [223, 178] width 133 height 18
type input "25"
drag, startPoint x: 469, startPoint y: 344, endPoint x: 461, endPoint y: 344, distance: 8.8
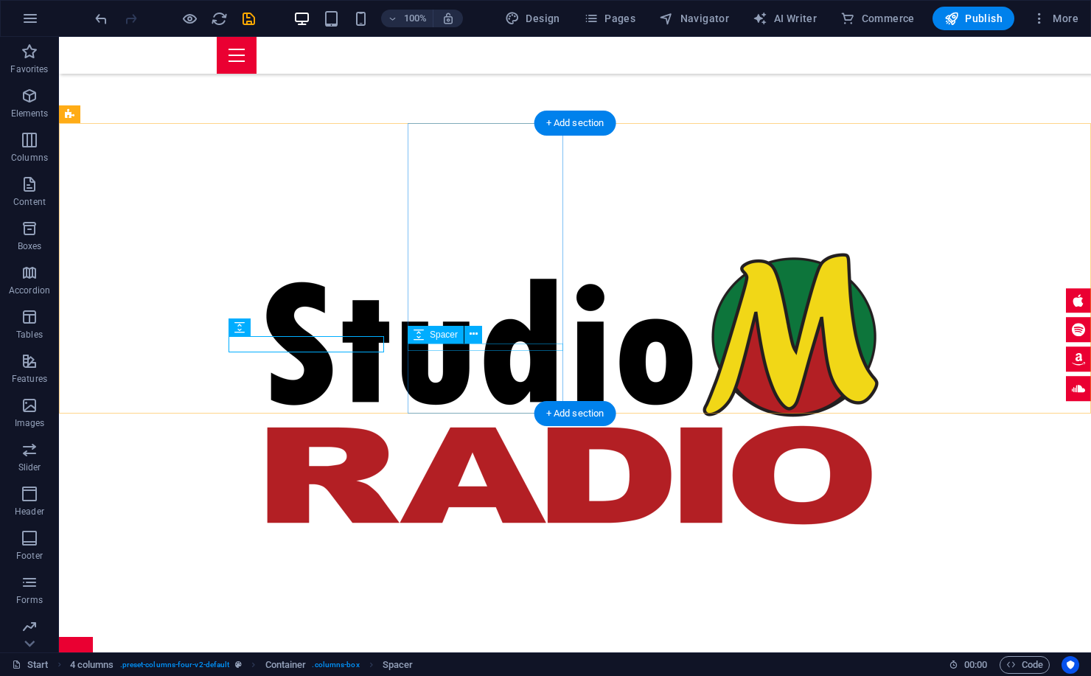
drag, startPoint x: 194, startPoint y: 344, endPoint x: 453, endPoint y: 344, distance: 259.4
select select "px"
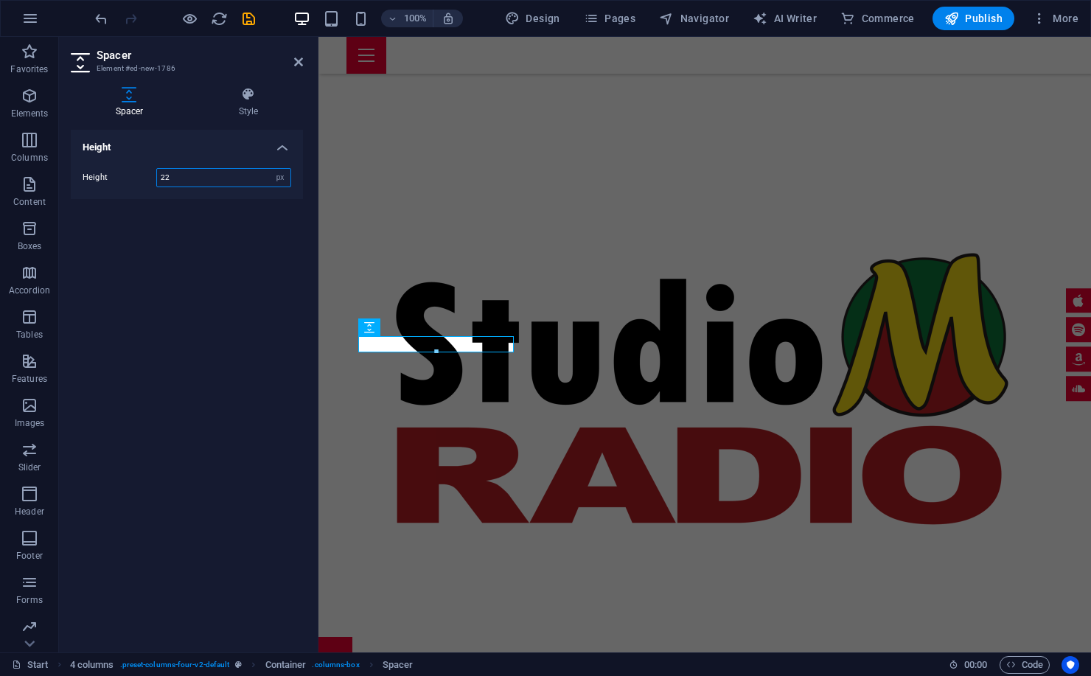
click at [226, 184] on input "22" at bounding box center [223, 178] width 133 height 18
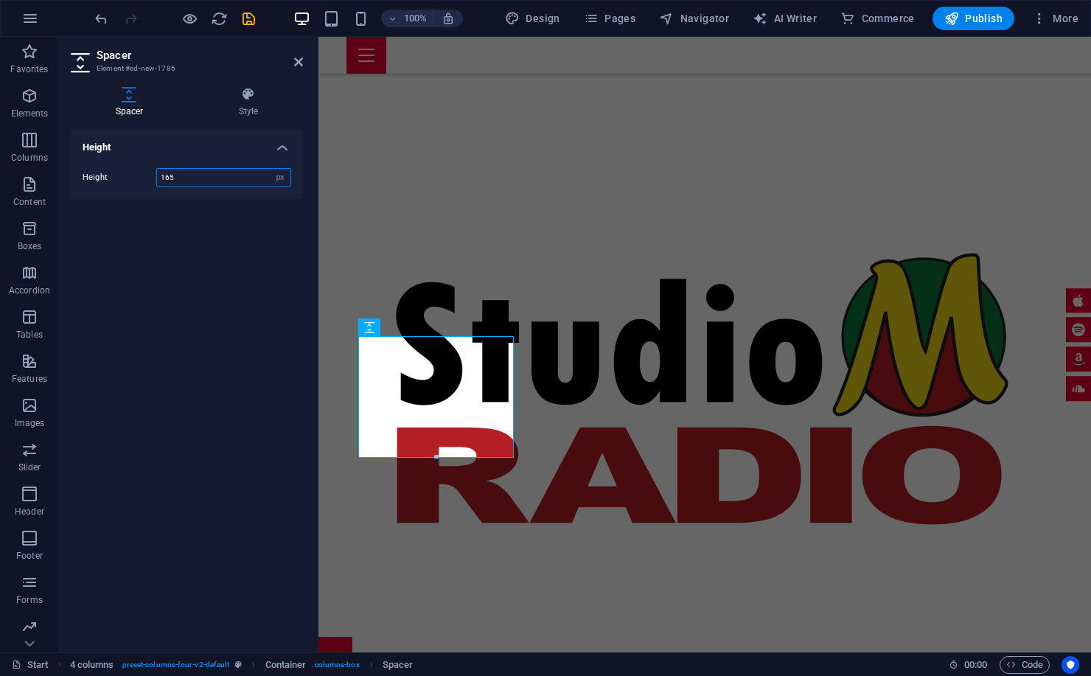
click at [199, 172] on input "165" at bounding box center [223, 178] width 133 height 18
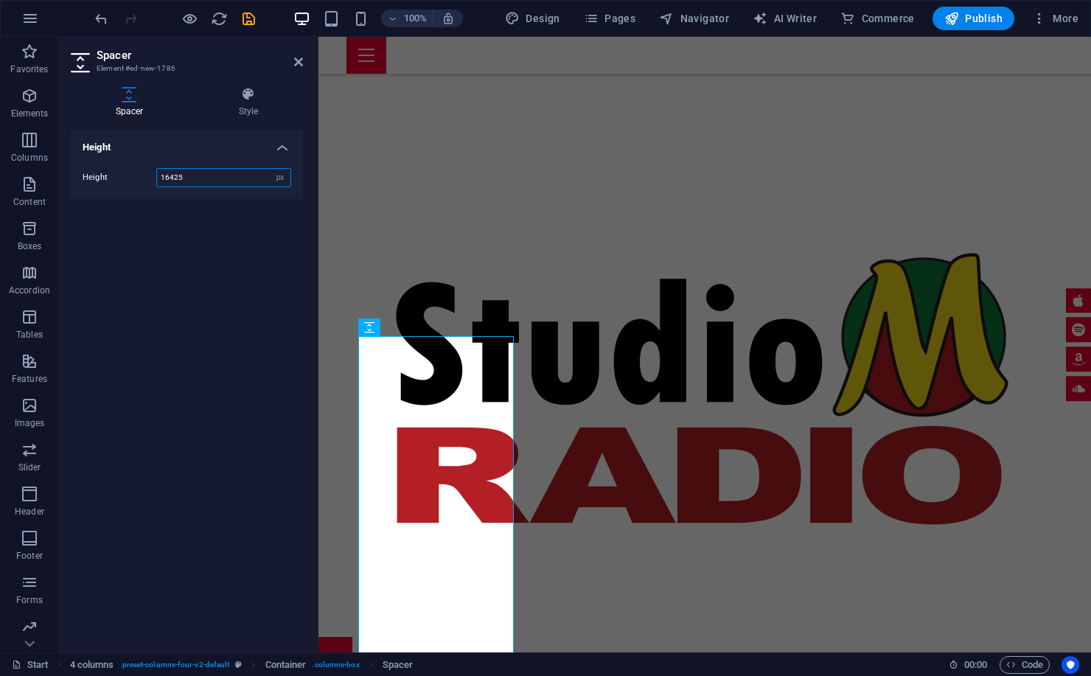
click at [197, 172] on input "16425" at bounding box center [223, 178] width 133 height 18
click at [198, 172] on input "16425" at bounding box center [223, 178] width 133 height 18
click at [197, 172] on input "16425" at bounding box center [223, 178] width 133 height 18
type input "25"
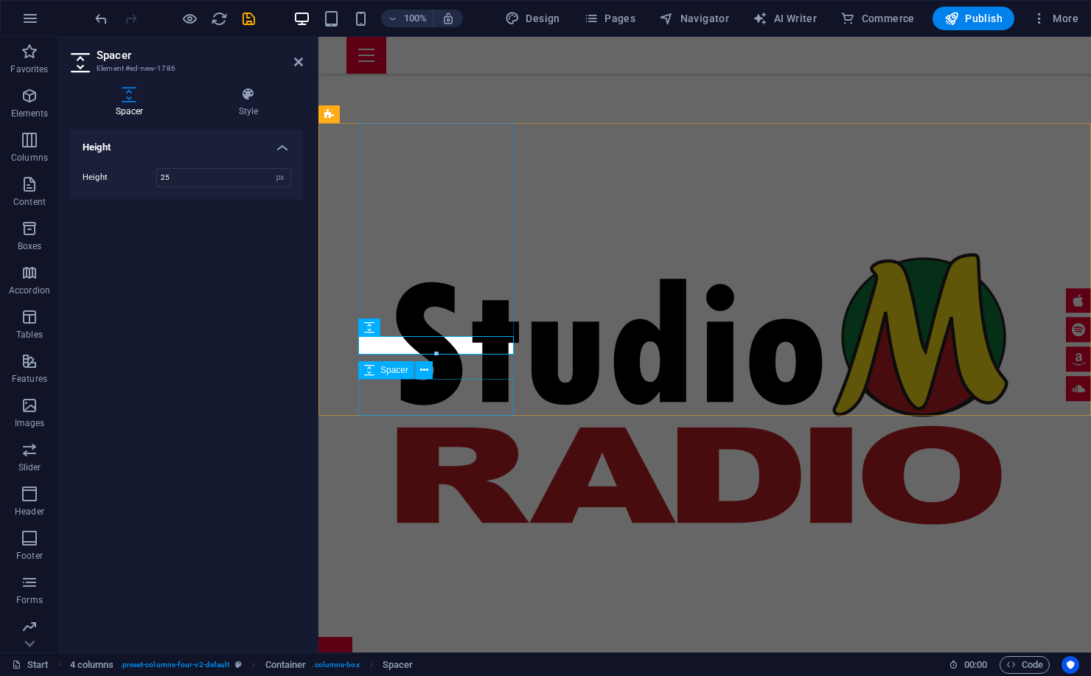
select select "px"
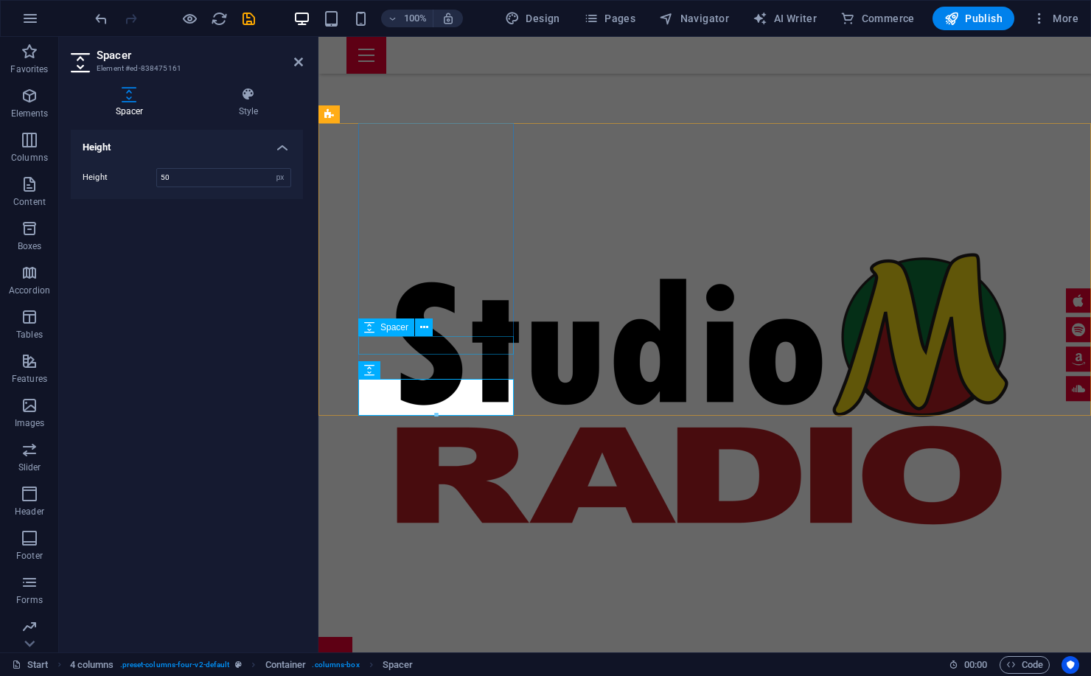
select select "px"
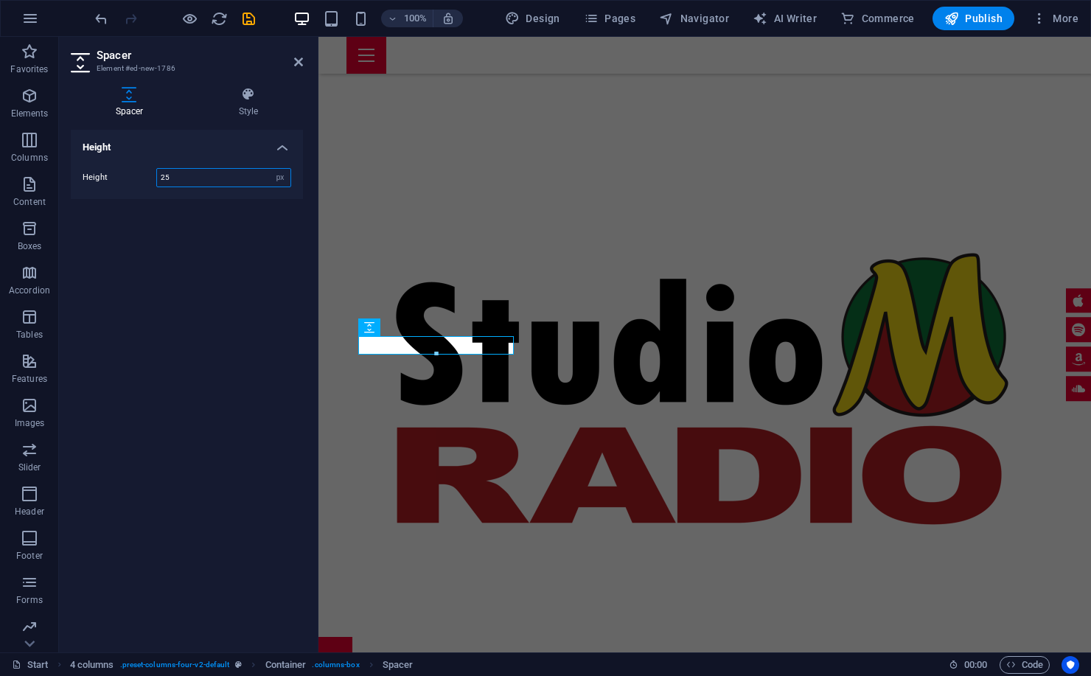
click at [192, 175] on input "25" at bounding box center [223, 178] width 133 height 18
type input "20"
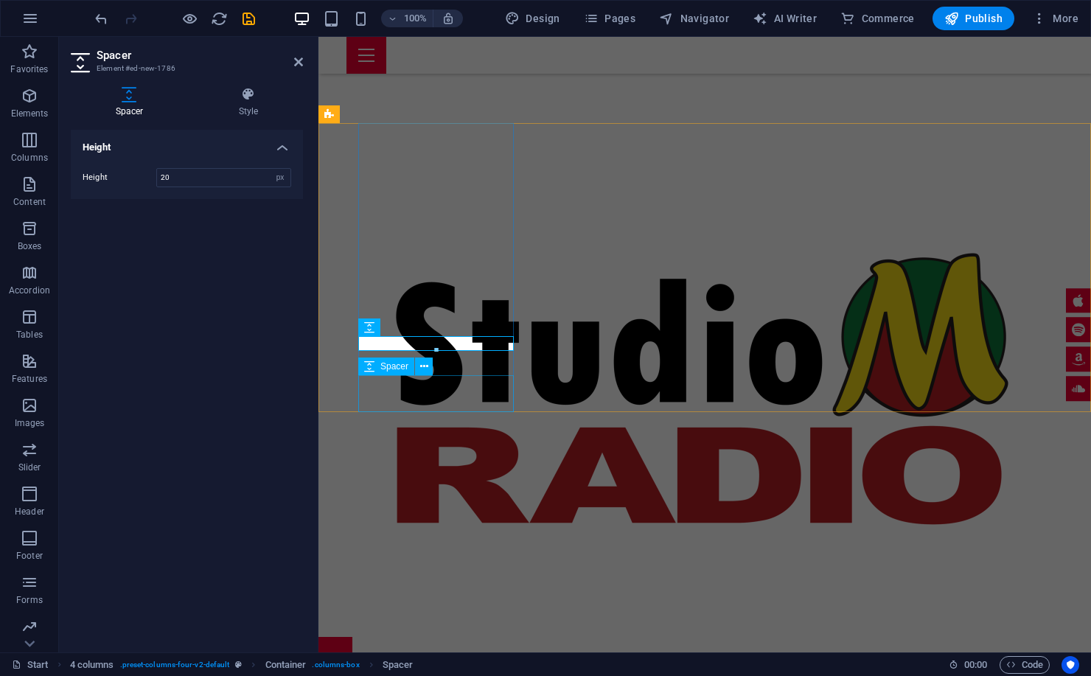
select select "px"
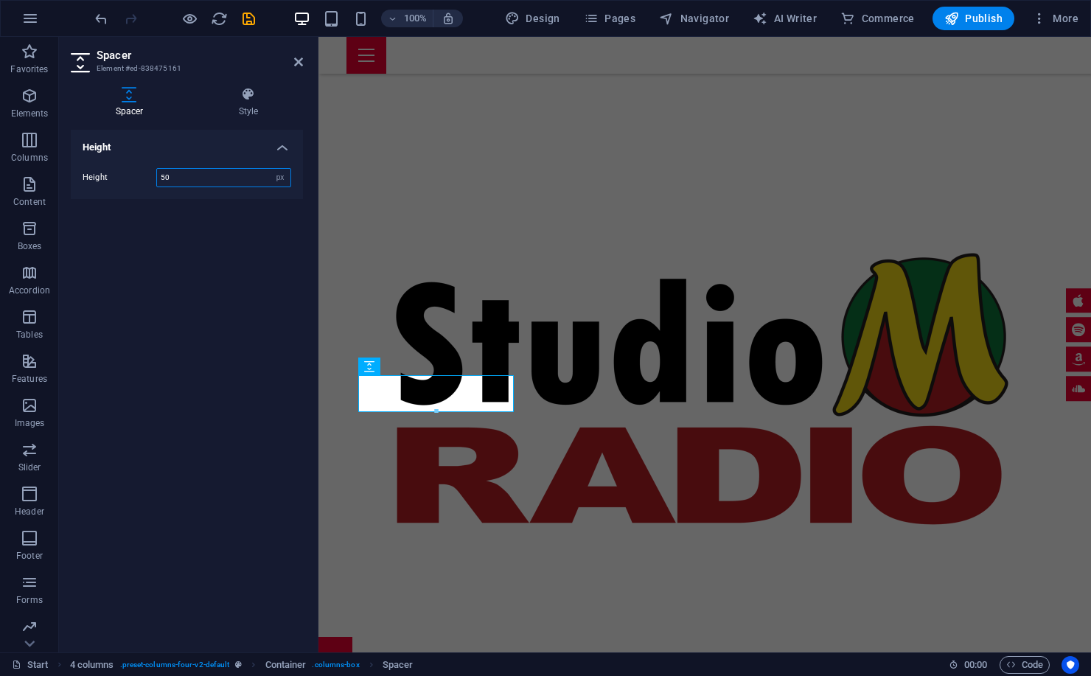
click at [232, 172] on input "50" at bounding box center [223, 178] width 133 height 18
click at [232, 173] on input "50" at bounding box center [223, 178] width 133 height 18
type input "25"
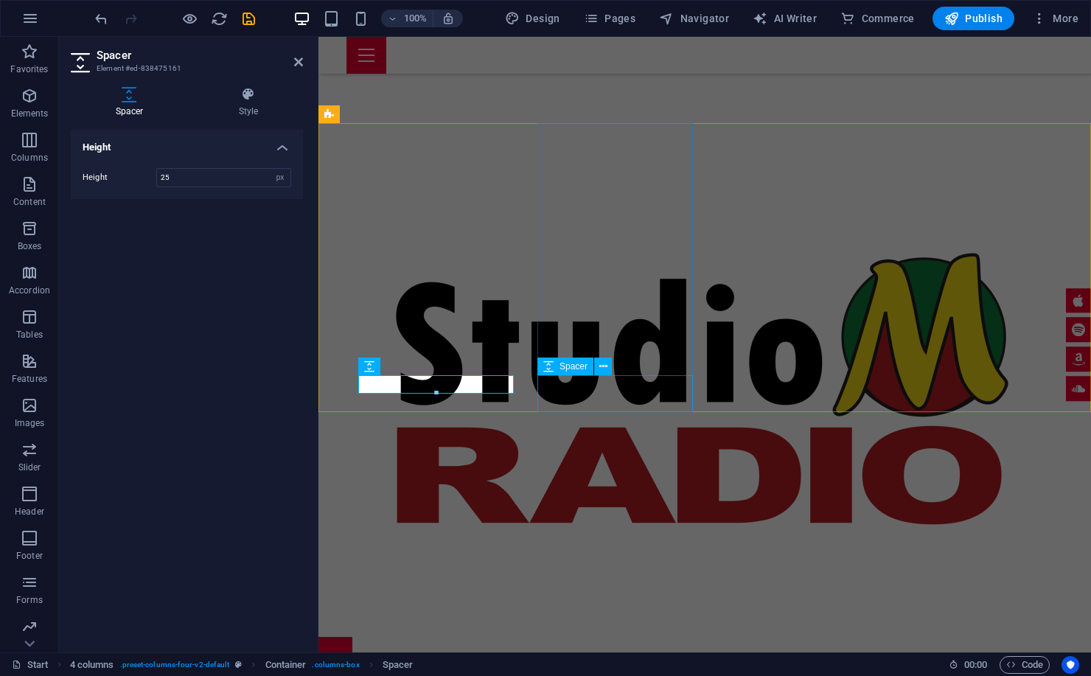
select select "px"
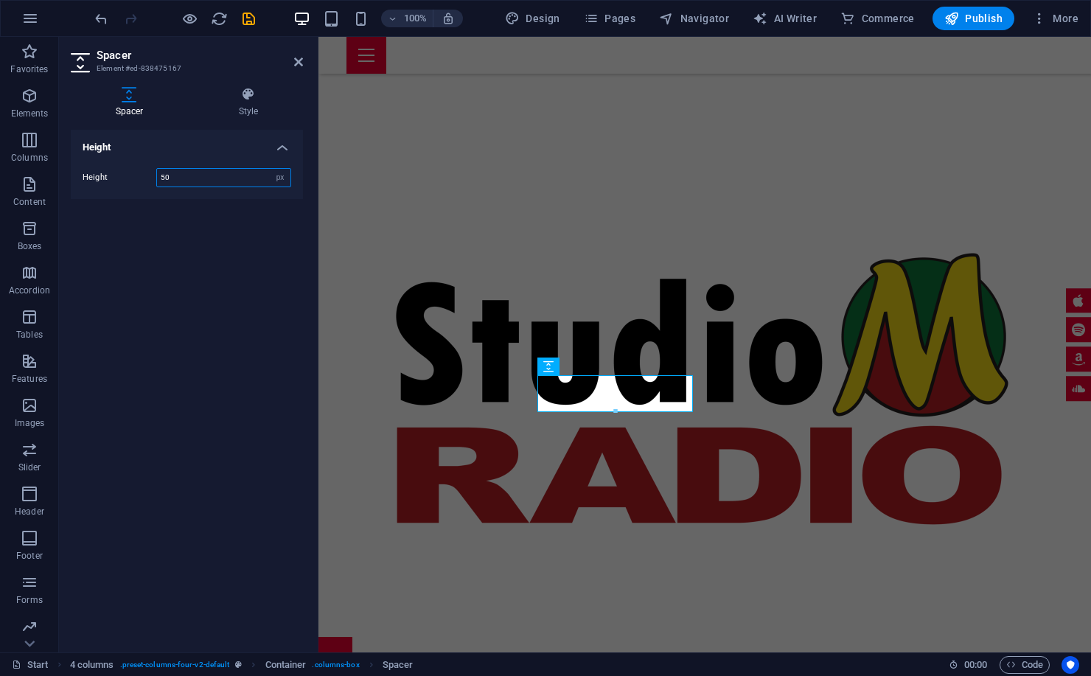
click at [186, 174] on input "50" at bounding box center [223, 178] width 133 height 18
type input "25"
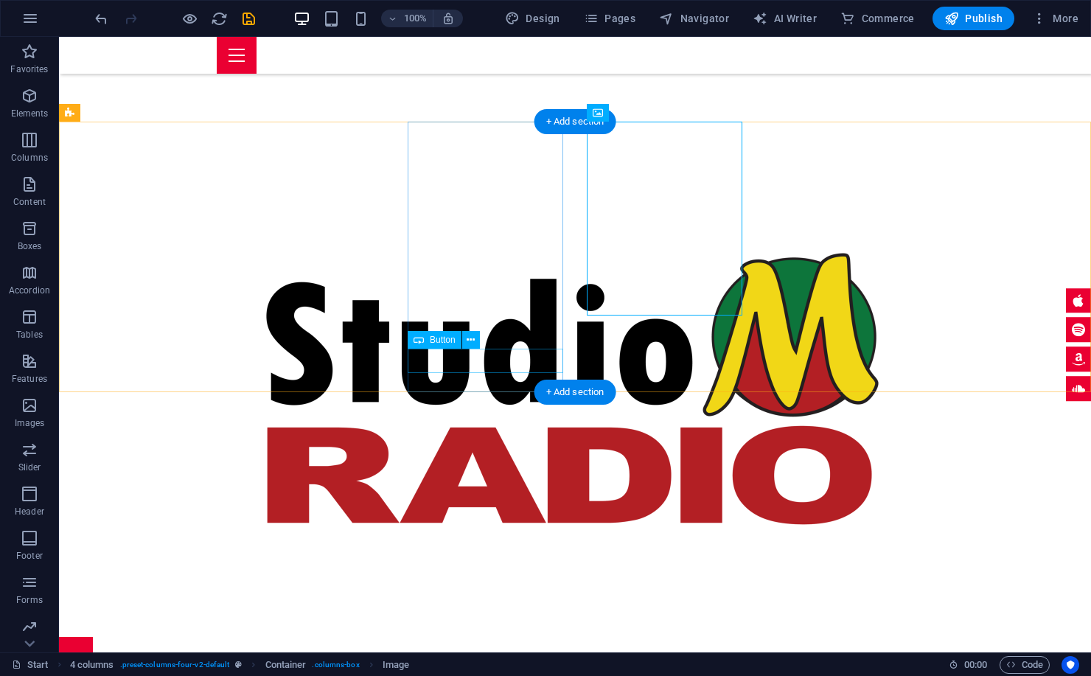
scroll to position [819, 0]
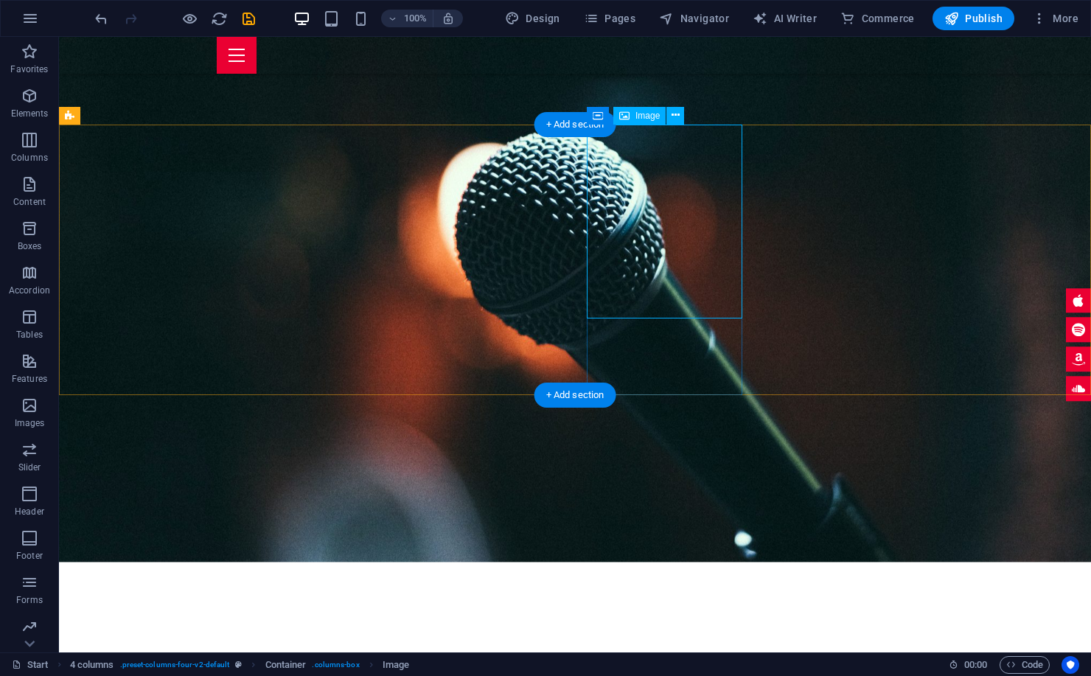
scroll to position [786, 0]
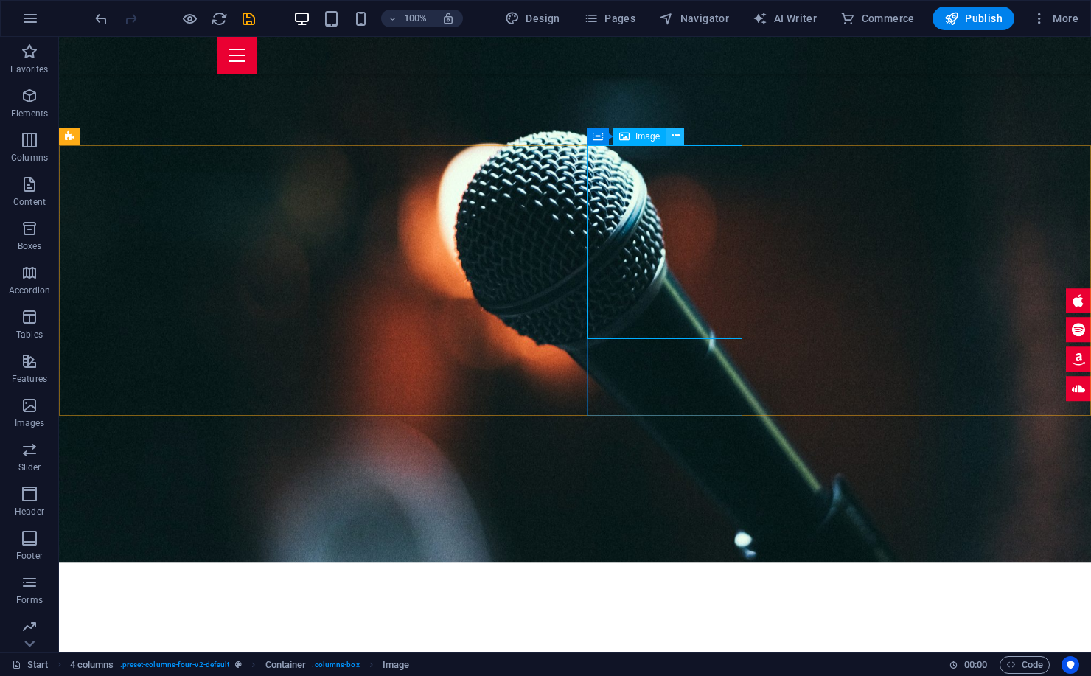
click at [675, 133] on icon at bounding box center [675, 135] width 8 height 15
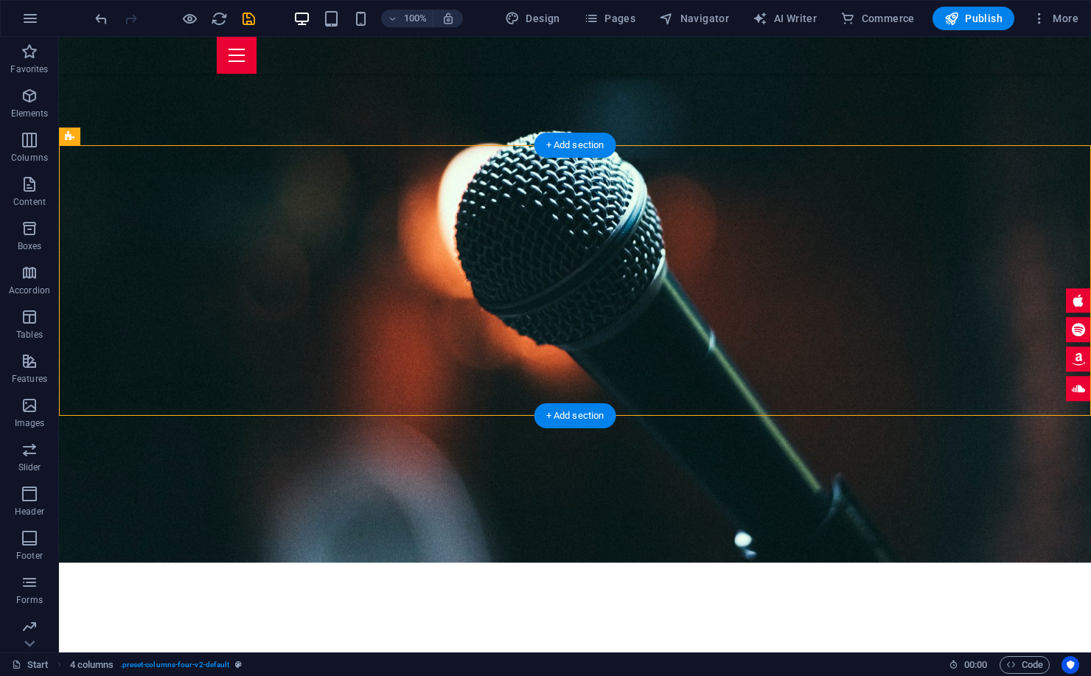
drag, startPoint x: 445, startPoint y: 237, endPoint x: 673, endPoint y: 246, distance: 227.9
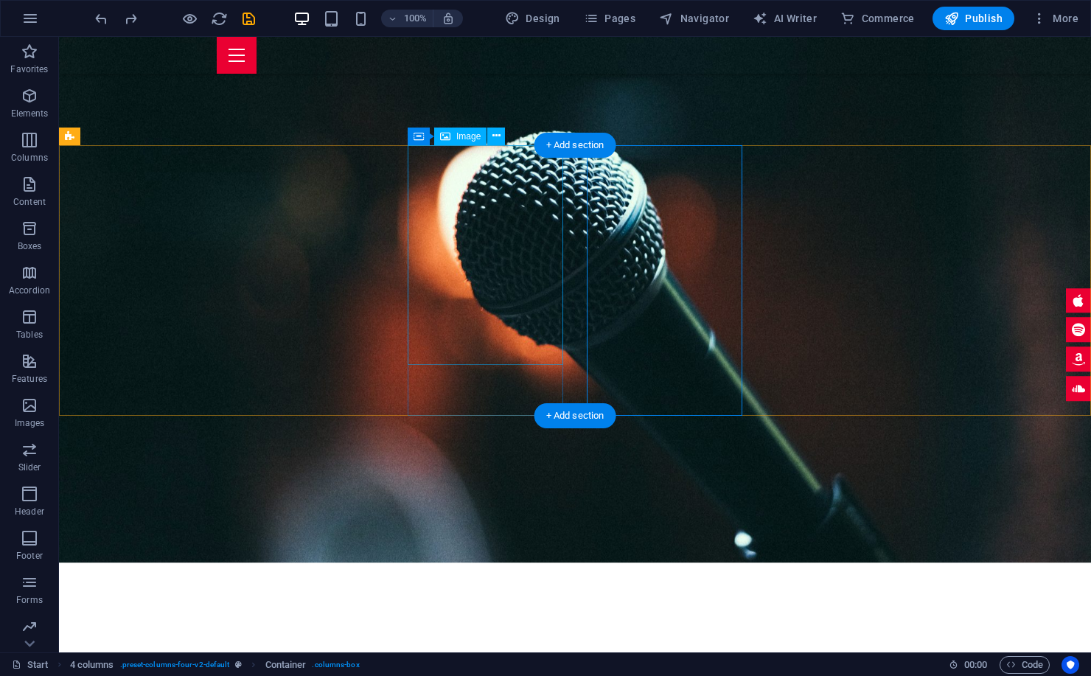
drag, startPoint x: 499, startPoint y: 225, endPoint x: 618, endPoint y: 223, distance: 119.4
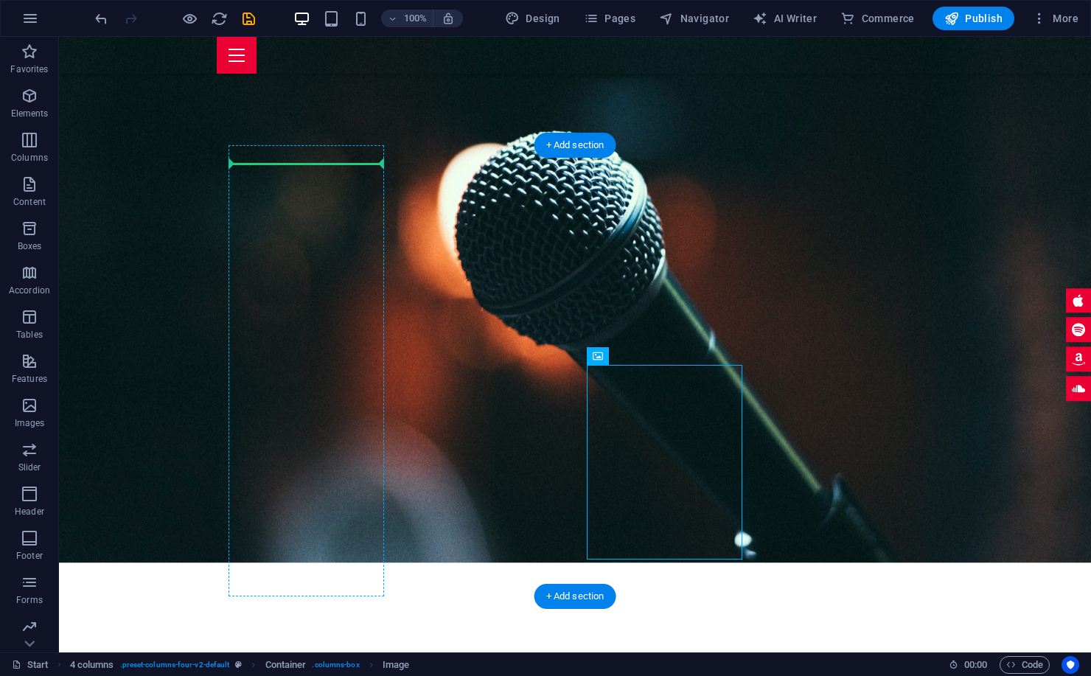
drag, startPoint x: 694, startPoint y: 389, endPoint x: 245, endPoint y: 249, distance: 469.5
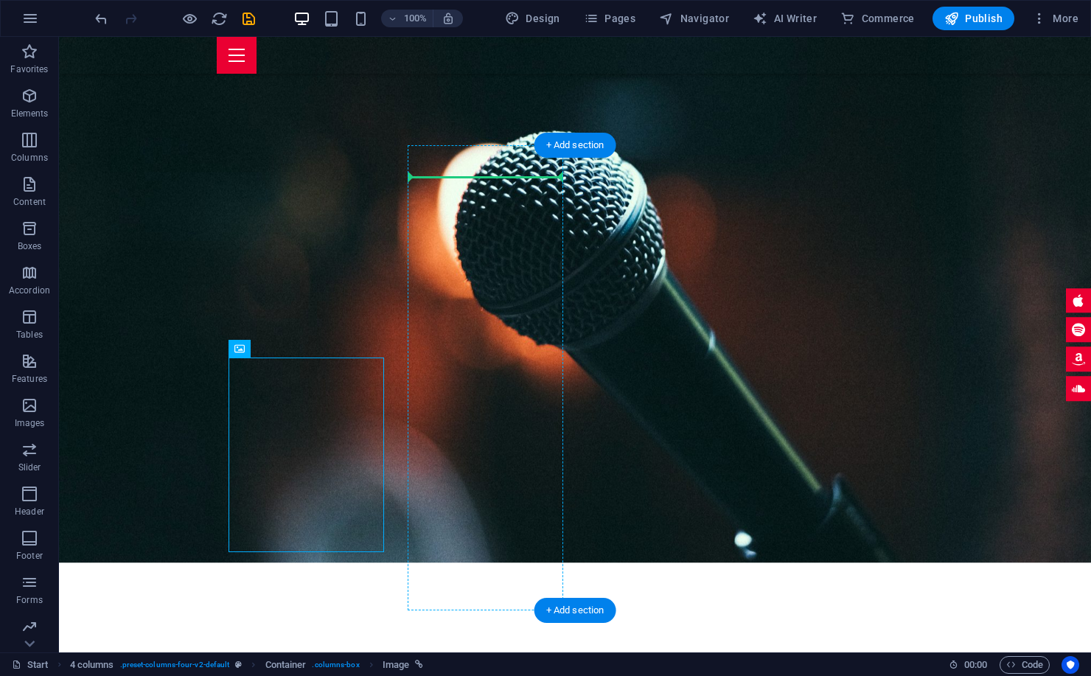
drag, startPoint x: 313, startPoint y: 390, endPoint x: 502, endPoint y: 178, distance: 283.9
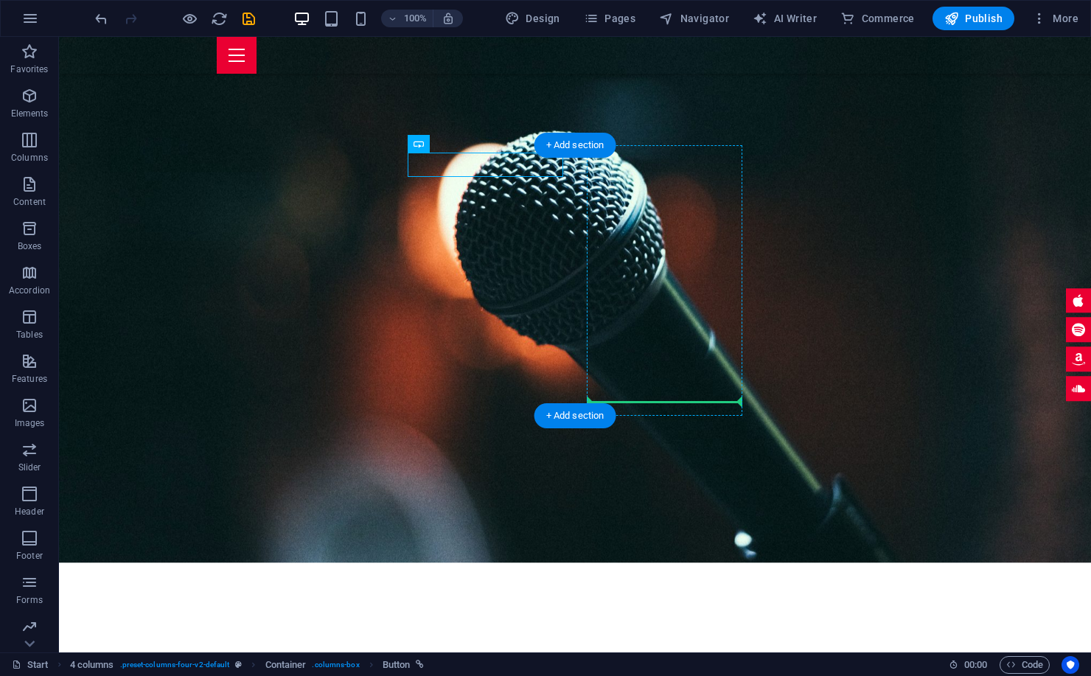
drag, startPoint x: 512, startPoint y: 160, endPoint x: 644, endPoint y: 387, distance: 262.6
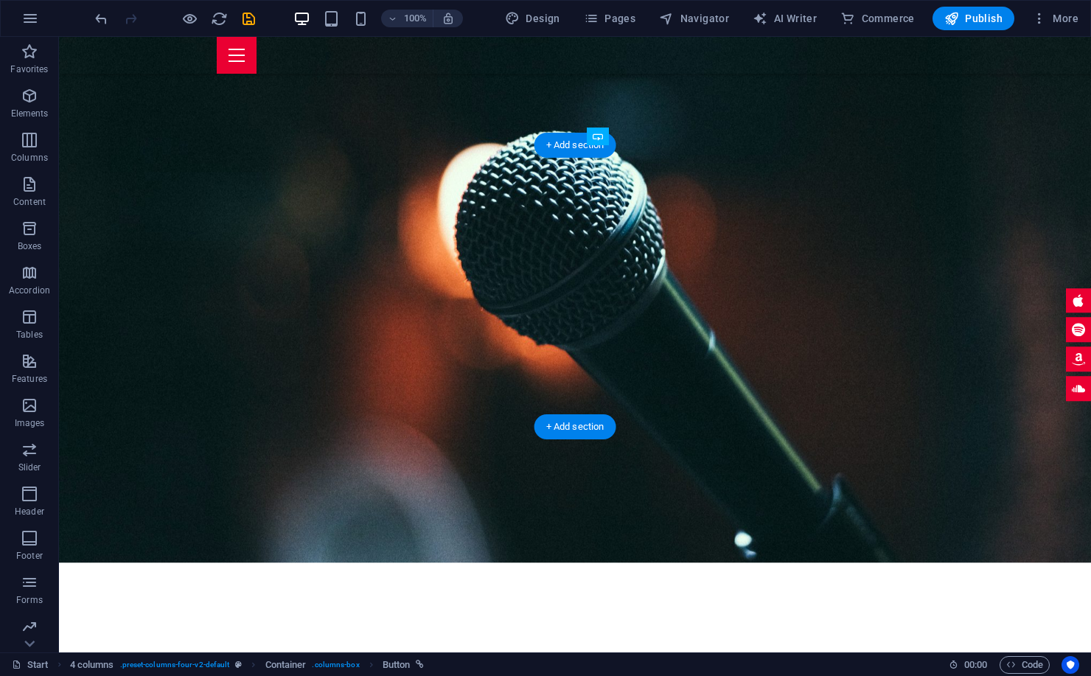
drag, startPoint x: 657, startPoint y: 406, endPoint x: 590, endPoint y: 385, distance: 69.5
drag, startPoint x: 469, startPoint y: 363, endPoint x: 642, endPoint y: 370, distance: 173.3
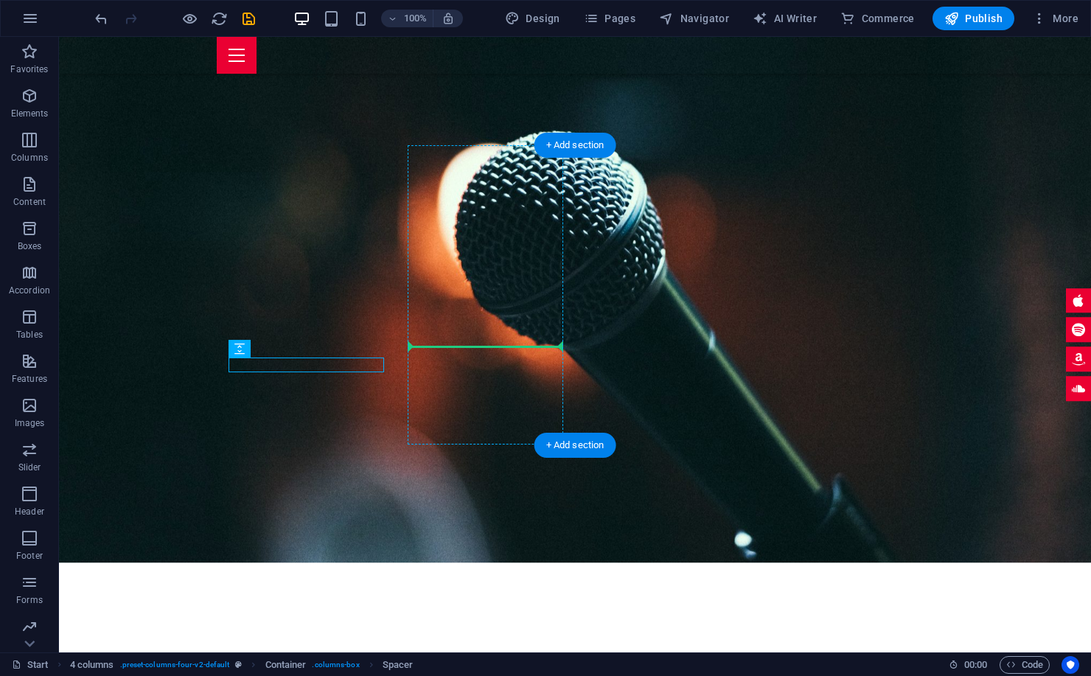
drag, startPoint x: 374, startPoint y: 366, endPoint x: 502, endPoint y: 343, distance: 130.3
drag, startPoint x: 325, startPoint y: 365, endPoint x: 371, endPoint y: 387, distance: 50.8
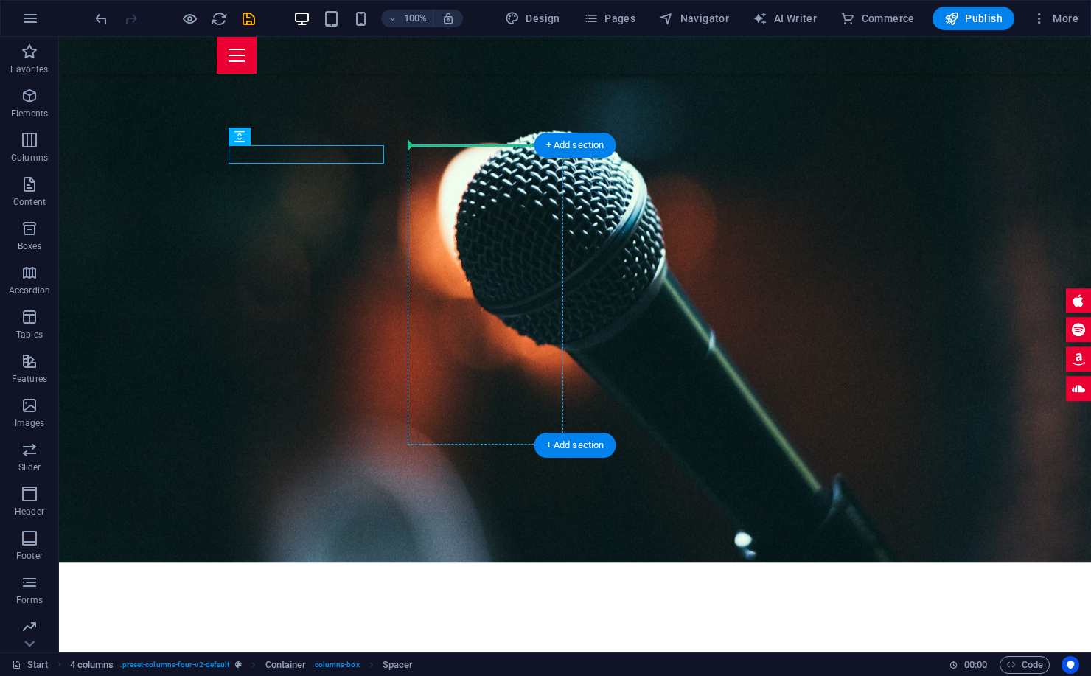
drag, startPoint x: 355, startPoint y: 154, endPoint x: 485, endPoint y: 148, distance: 130.6
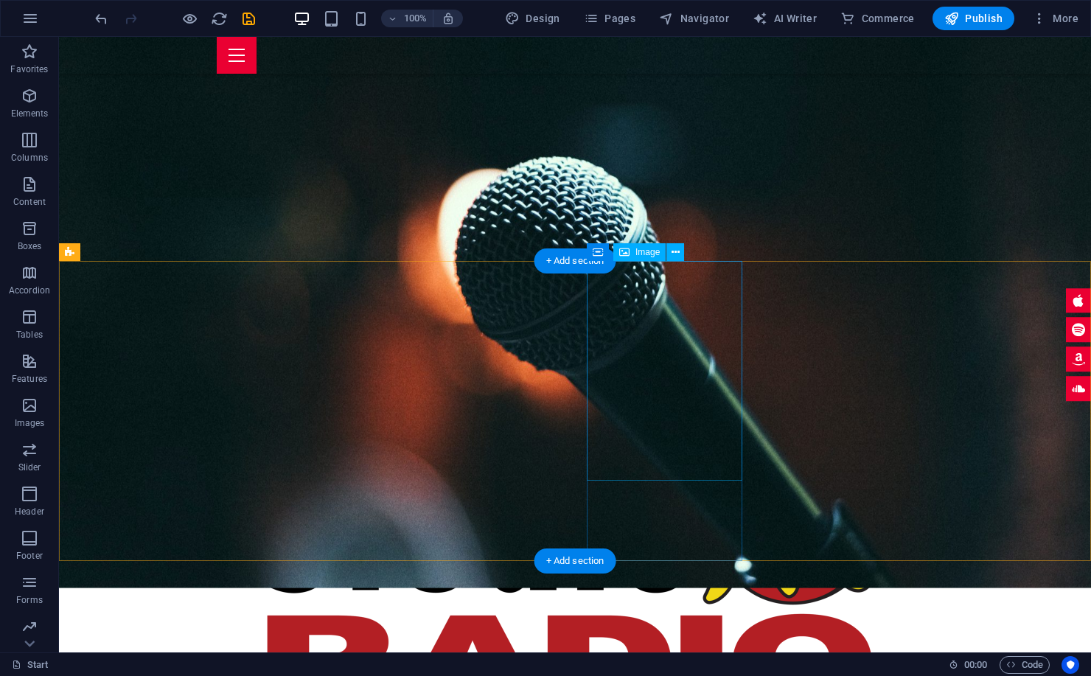
scroll to position [598, 0]
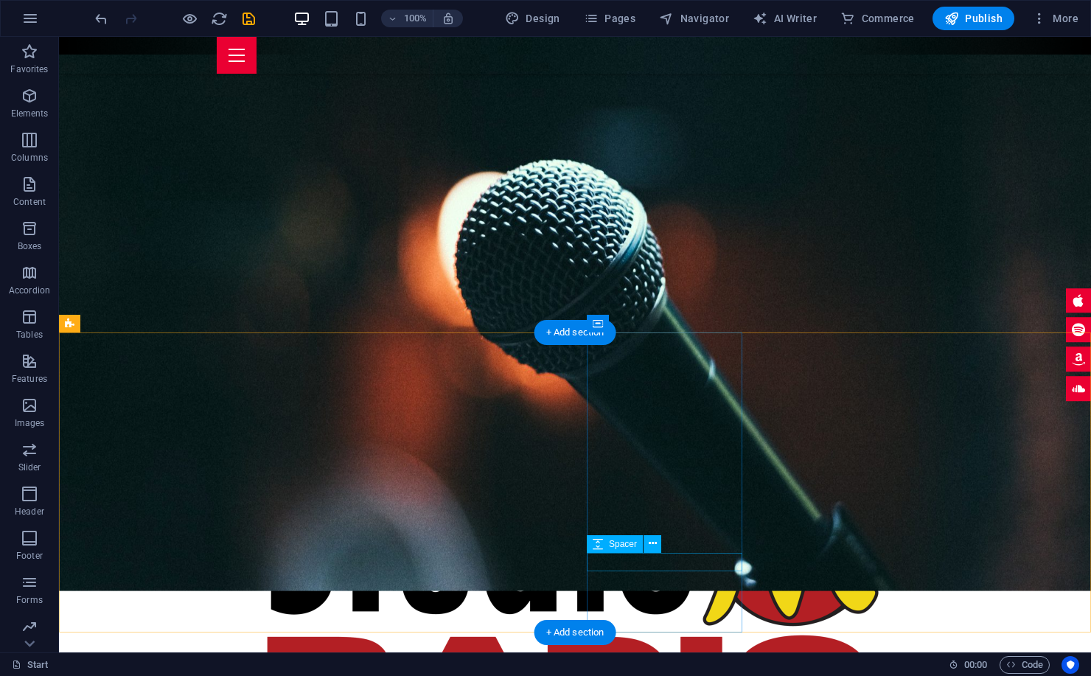
select select "px"
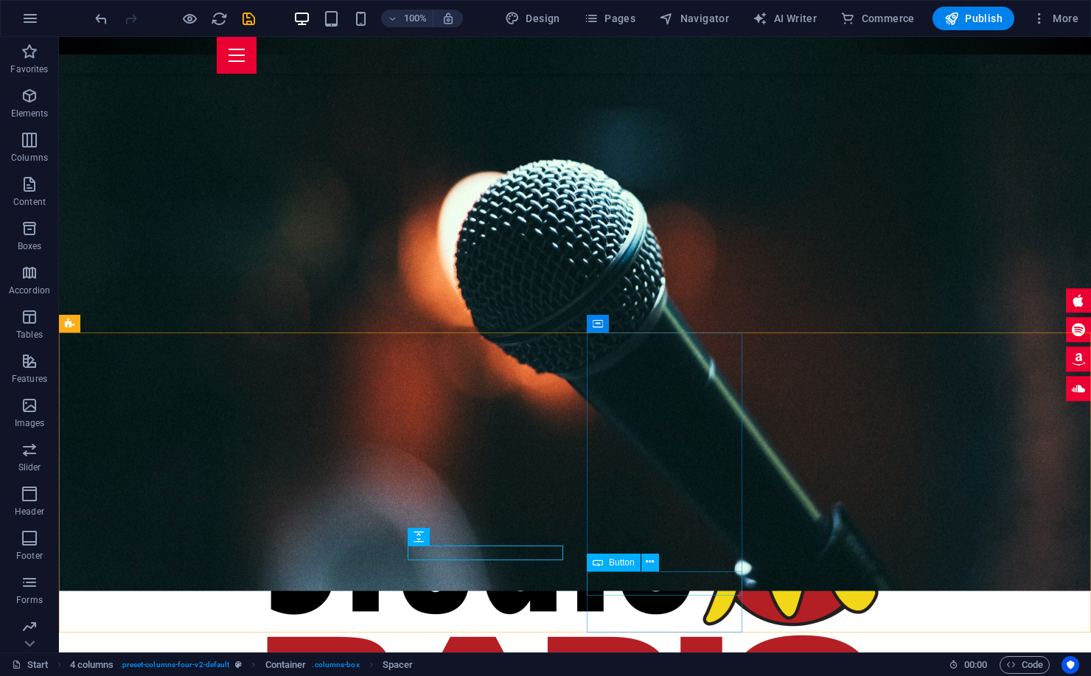
click at [666, 562] on div "Button" at bounding box center [628, 563] width 82 height 18
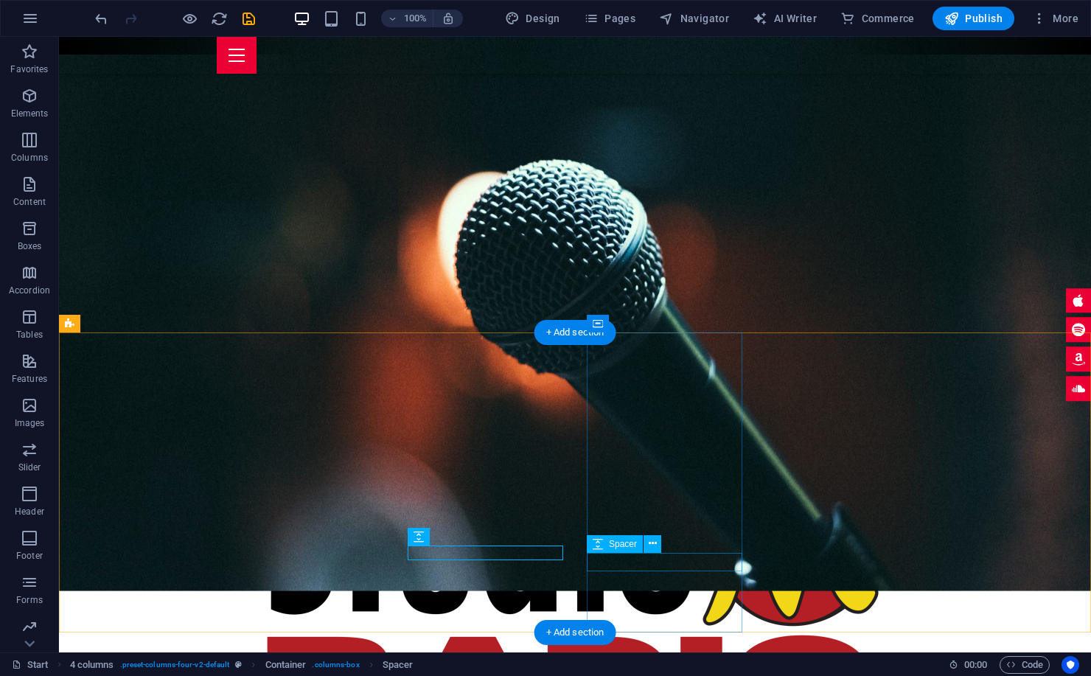
select select "px"
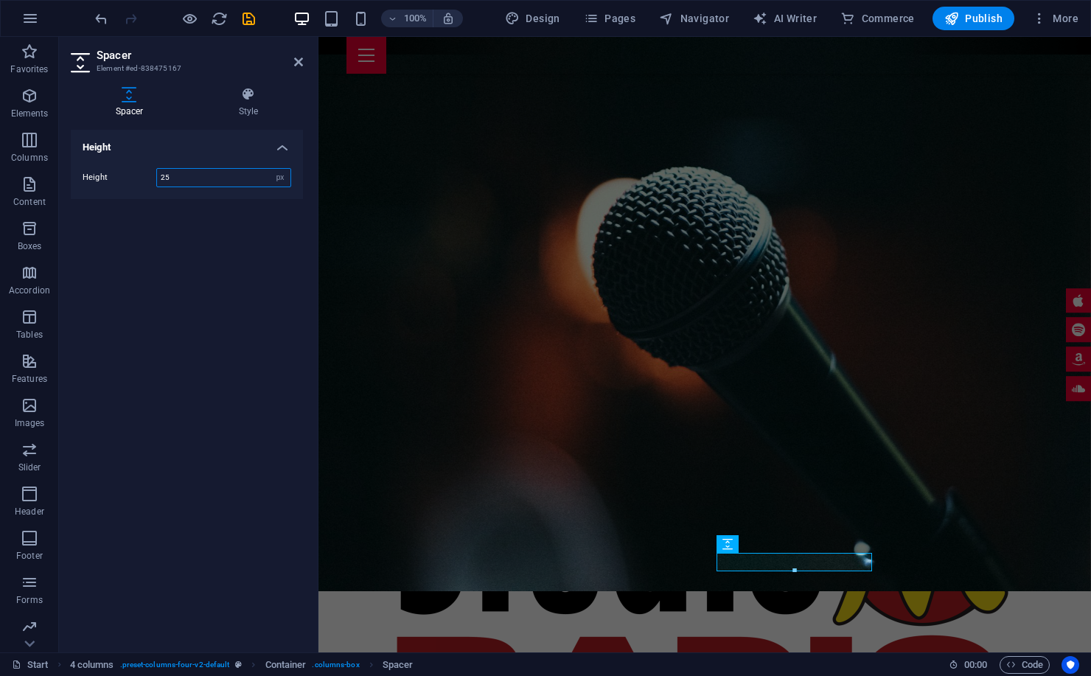
click at [184, 169] on input "25" at bounding box center [223, 178] width 133 height 18
click at [184, 170] on input "18" at bounding box center [223, 178] width 133 height 18
type input "18"
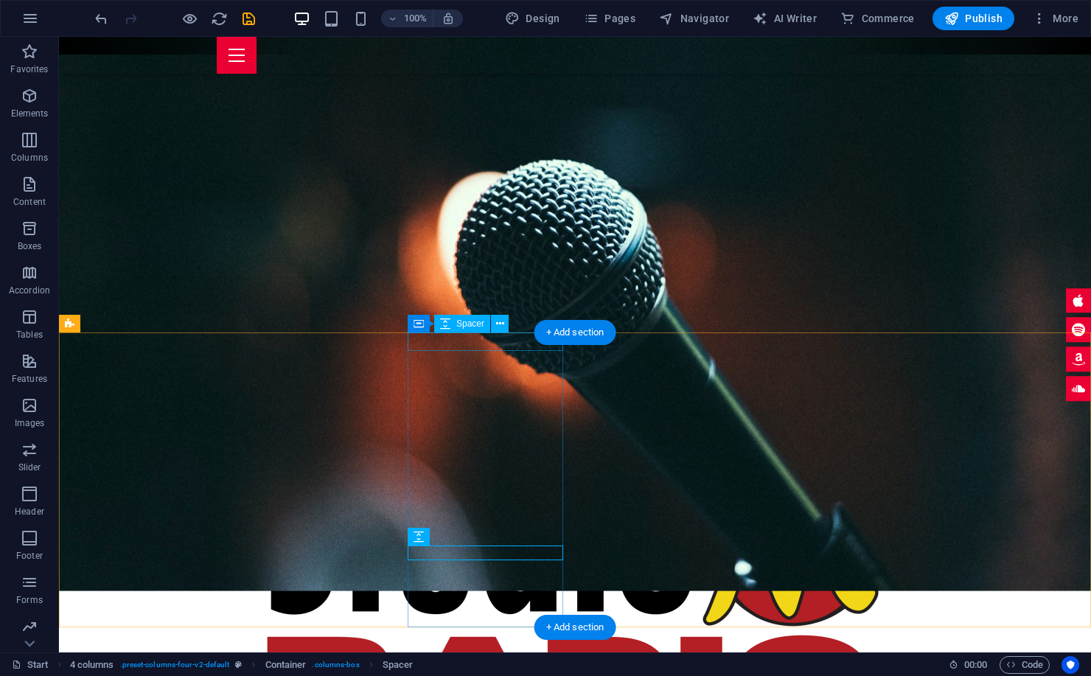
select select "px"
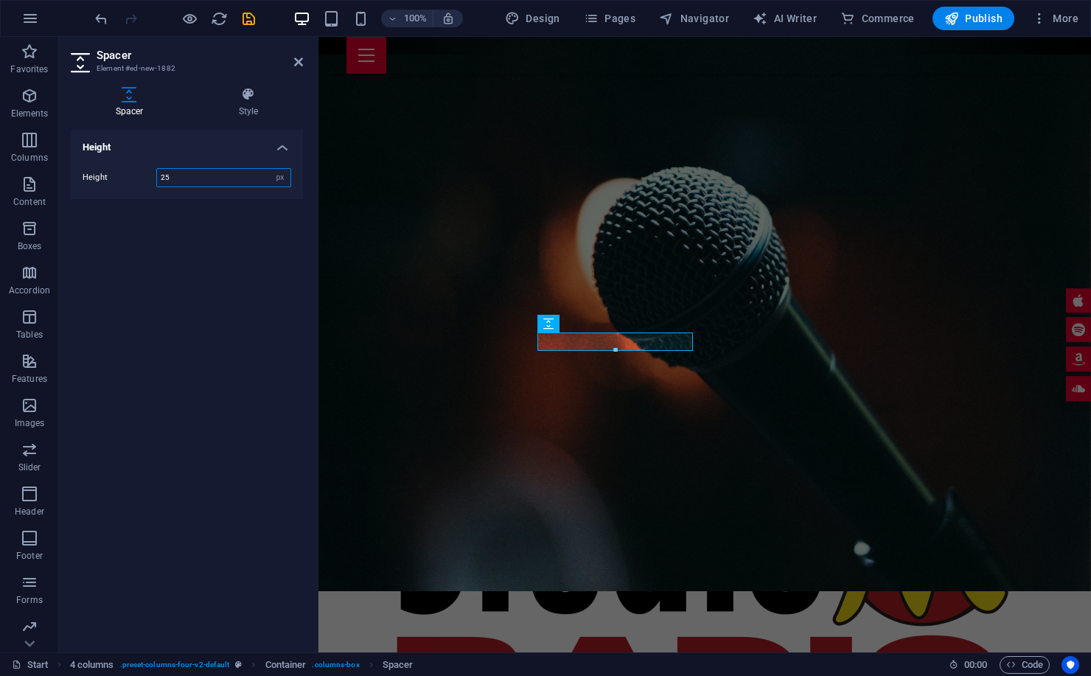
click at [189, 174] on input "25" at bounding box center [223, 178] width 133 height 18
click at [189, 174] on input "26" at bounding box center [223, 178] width 133 height 18
type input "30"
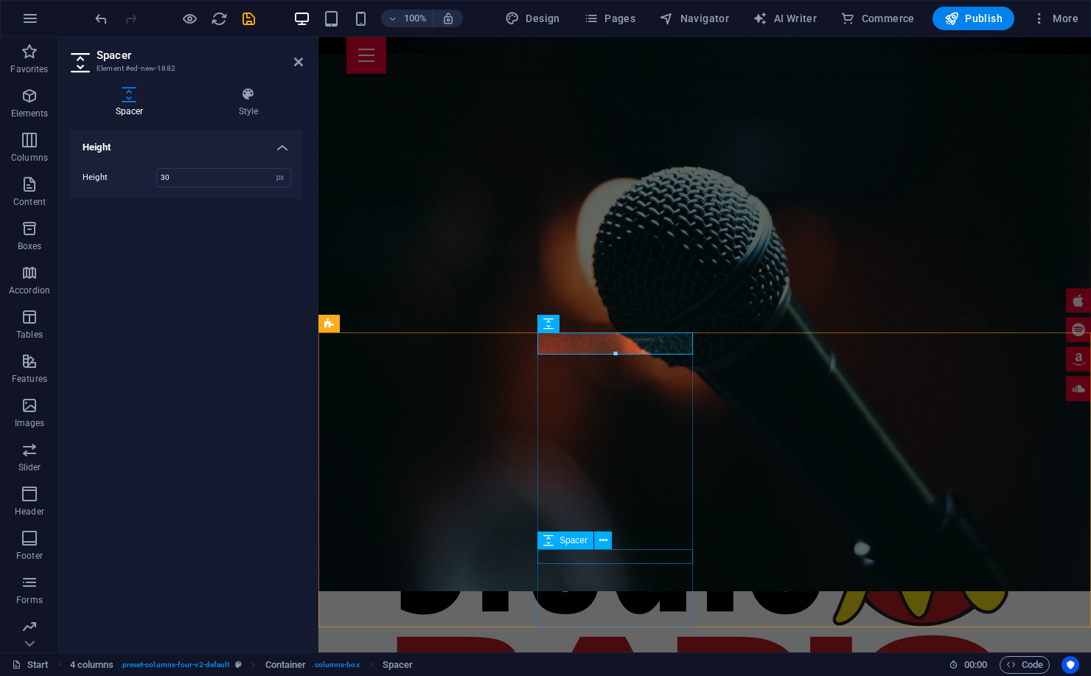
select select "px"
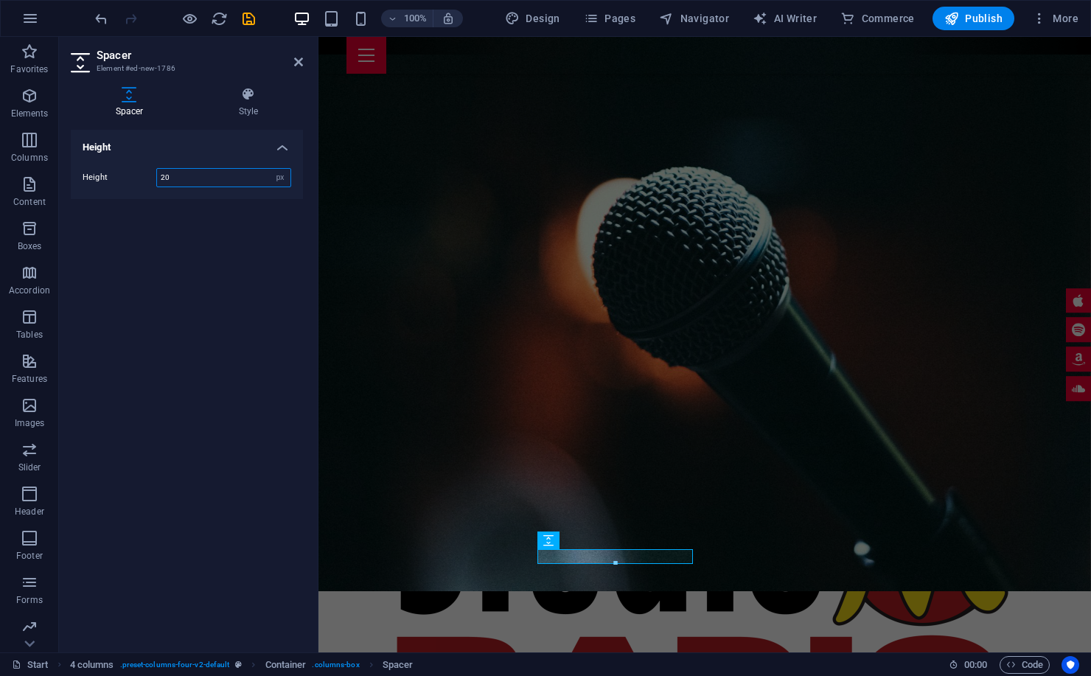
click at [212, 179] on input "20" at bounding box center [223, 178] width 133 height 18
click at [218, 177] on input "25" at bounding box center [223, 178] width 133 height 18
click at [218, 178] on input "25" at bounding box center [223, 178] width 133 height 18
type input "24"
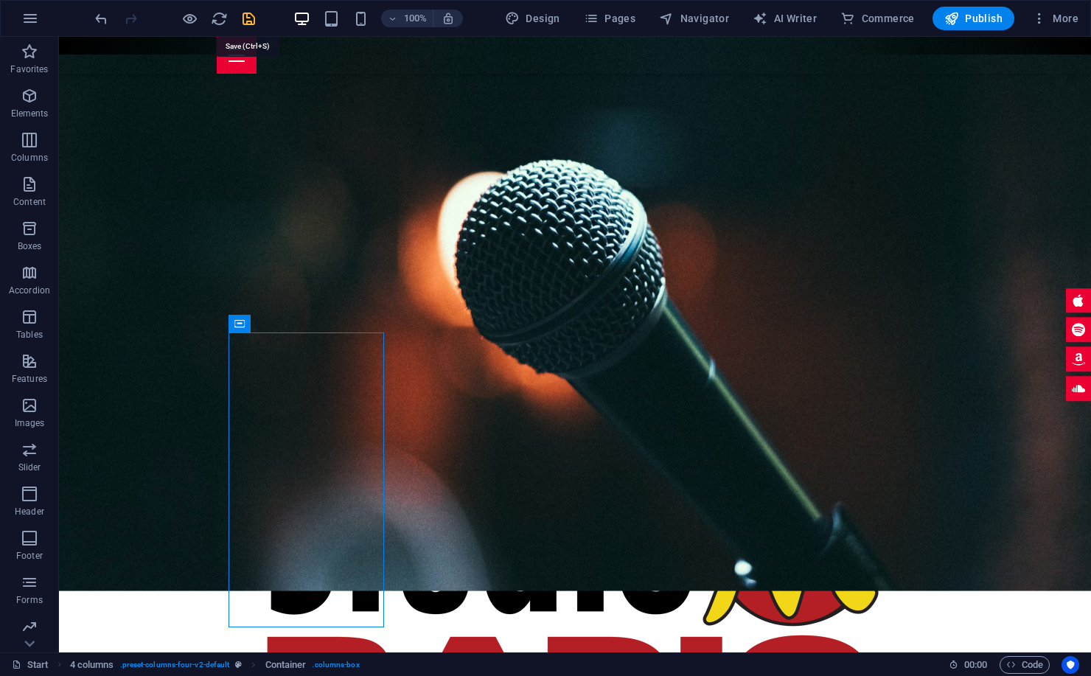
click at [250, 19] on icon "save" at bounding box center [248, 18] width 17 height 17
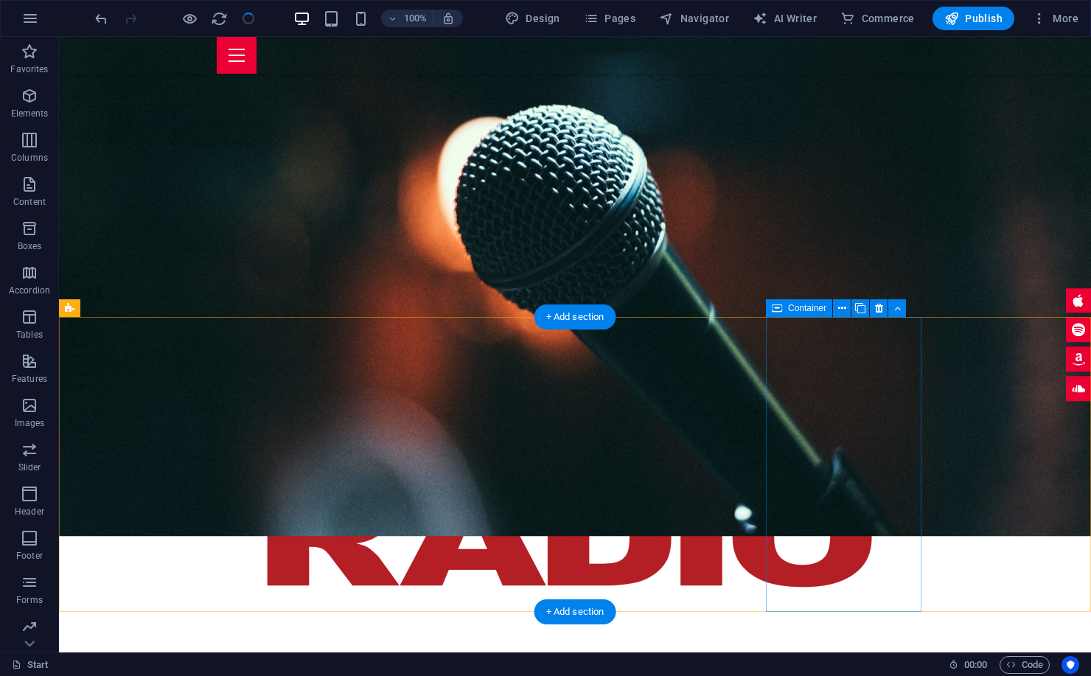
scroll to position [816, 0]
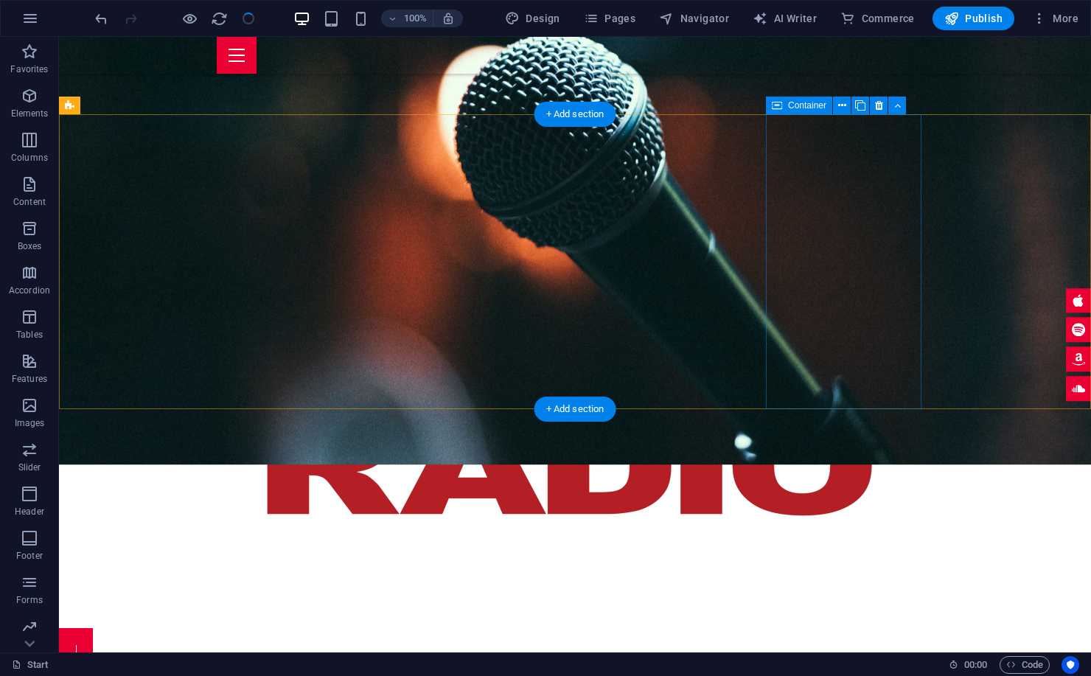
checkbox input "false"
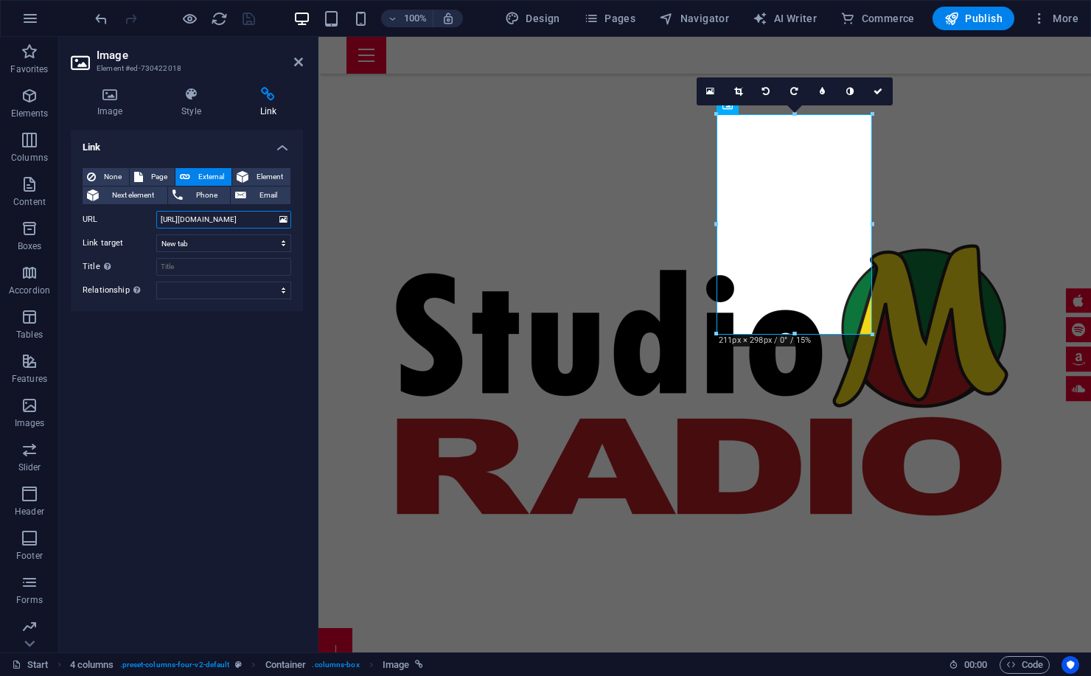
click at [224, 222] on input "[URL][DOMAIN_NAME]" at bounding box center [223, 220] width 135 height 18
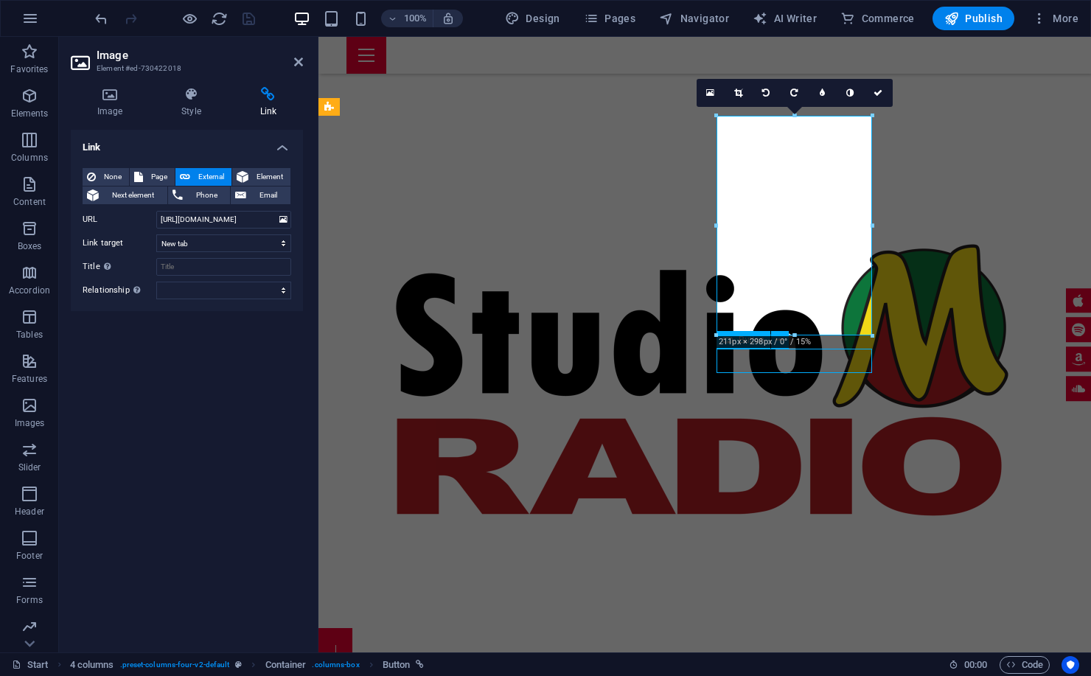
scroll to position [815, 0]
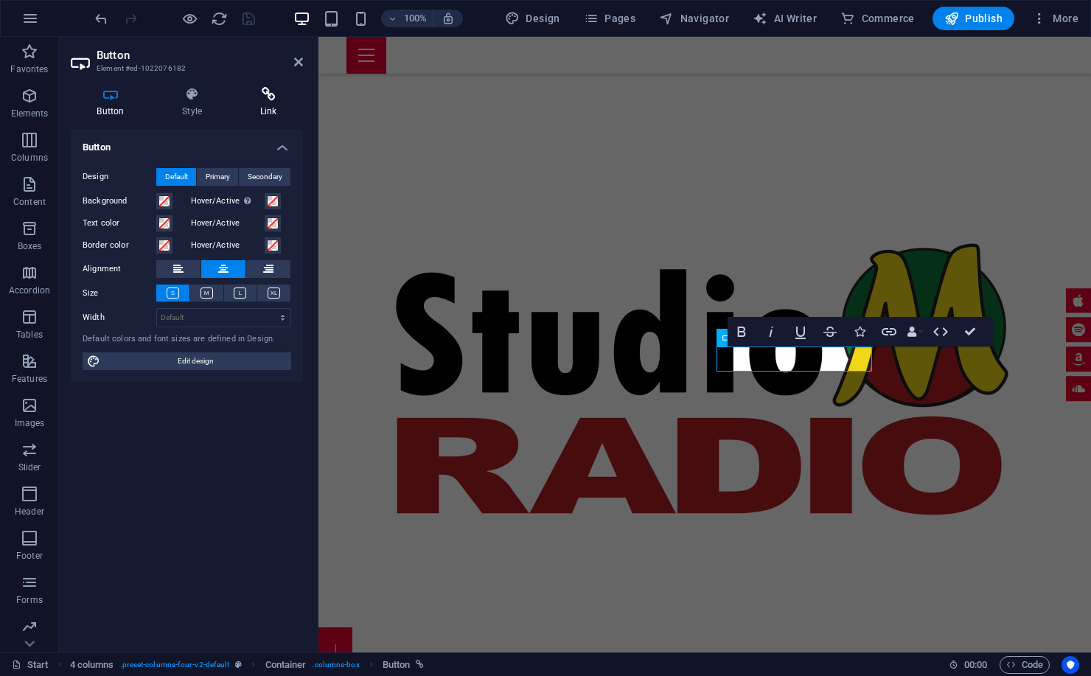
click at [274, 90] on icon at bounding box center [268, 94] width 69 height 15
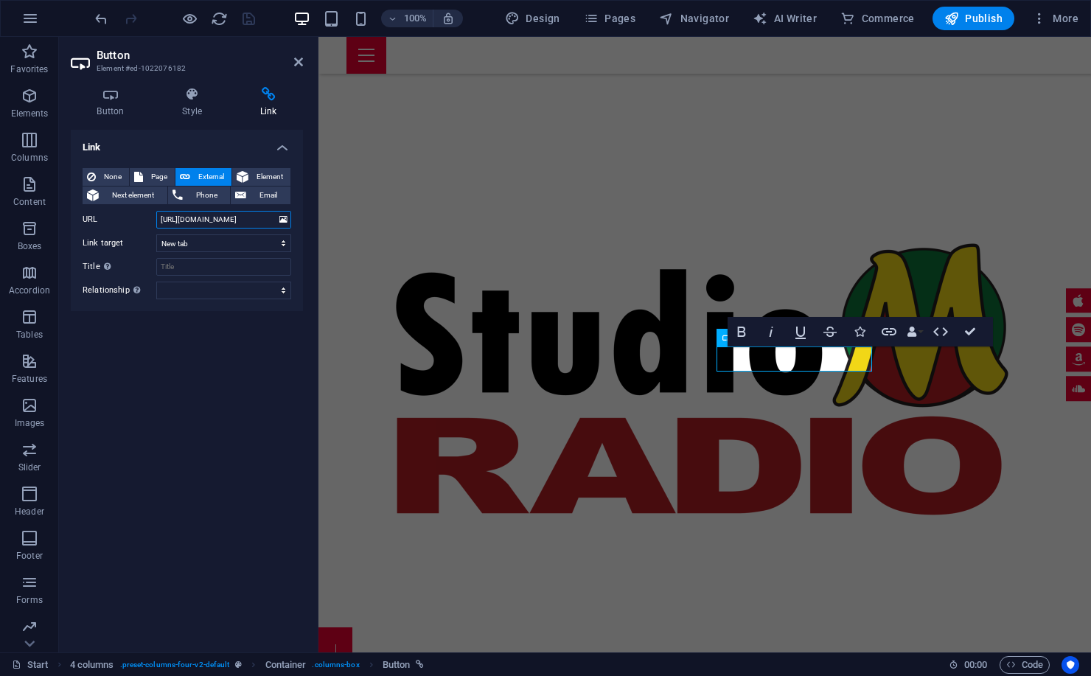
click at [223, 221] on input "[URL][DOMAIN_NAME]" at bounding box center [223, 220] width 135 height 18
paste input "3184202912"
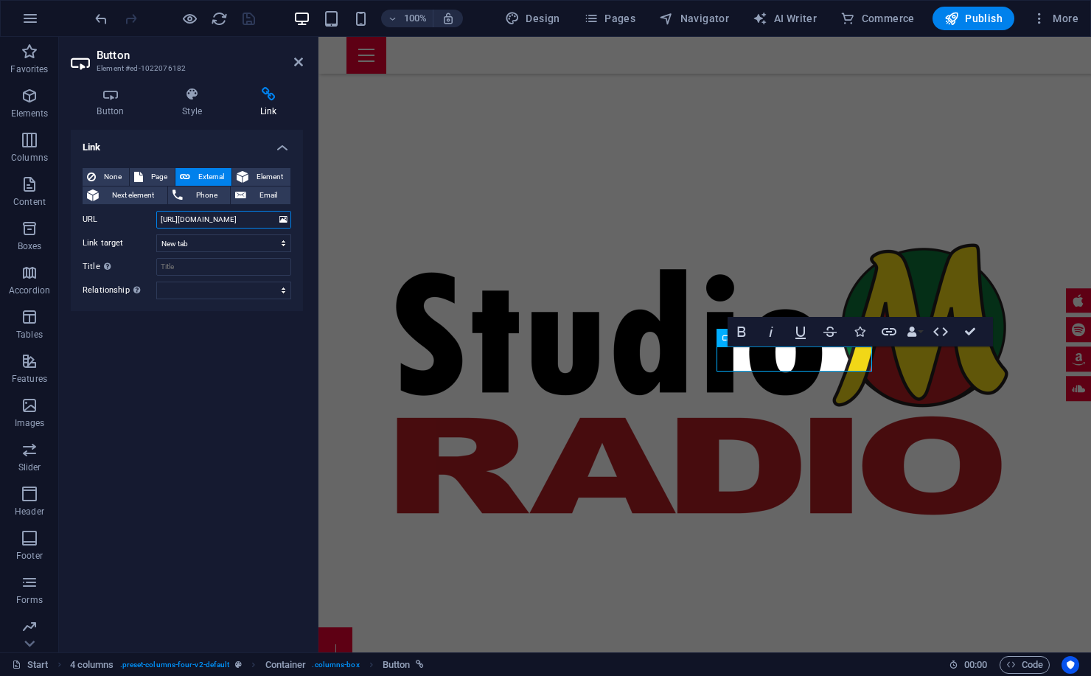
type input "[URL][DOMAIN_NAME]"
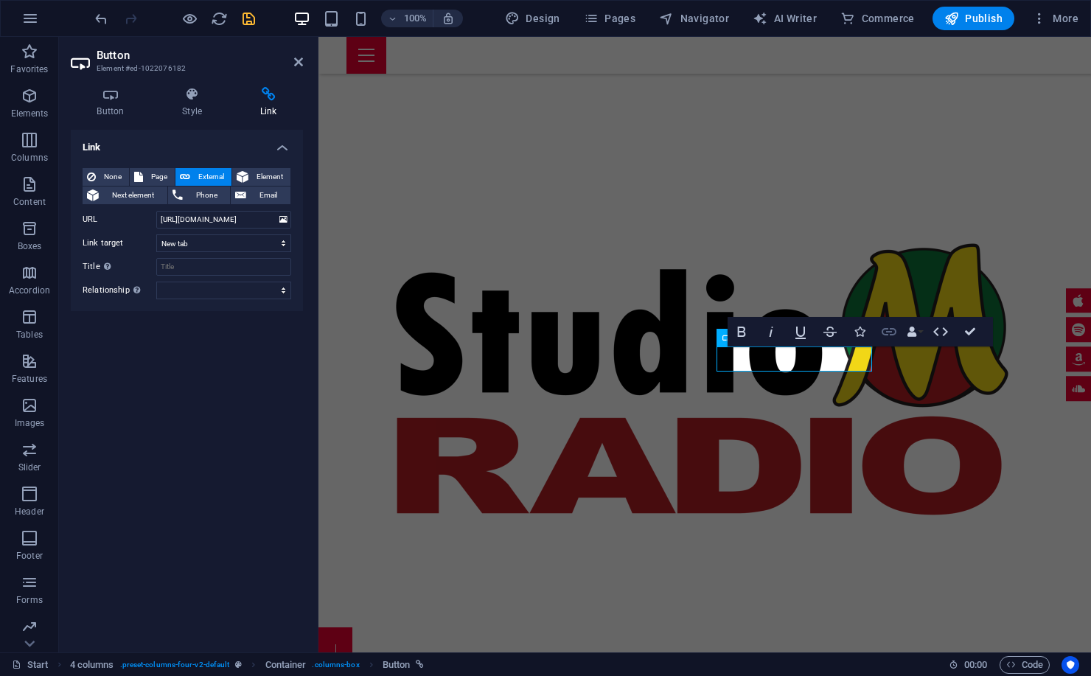
click at [894, 333] on icon "button" at bounding box center [889, 332] width 18 height 18
click at [298, 65] on icon at bounding box center [298, 62] width 9 height 12
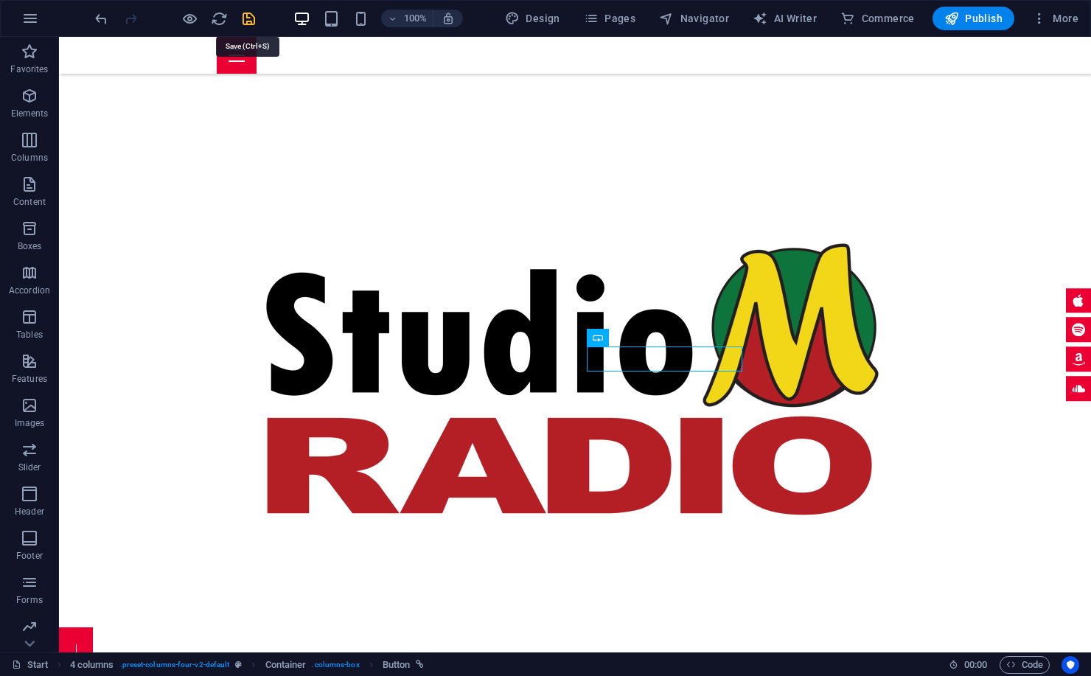
click at [248, 10] on icon "save" at bounding box center [248, 18] width 17 height 17
checkbox input "false"
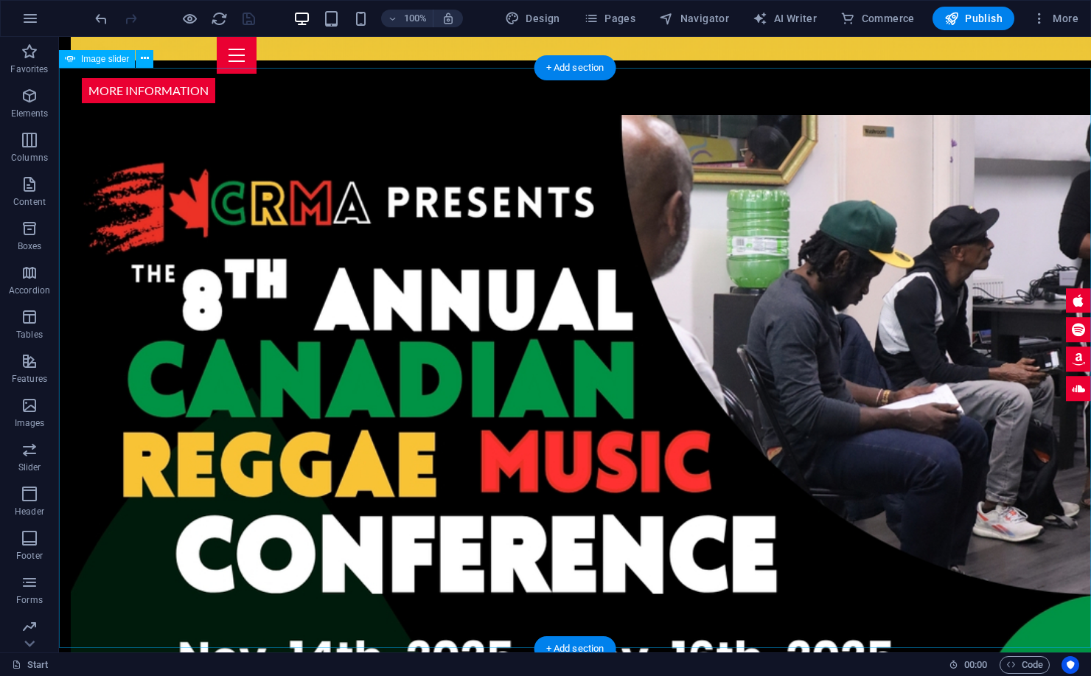
scroll to position [2992, 0]
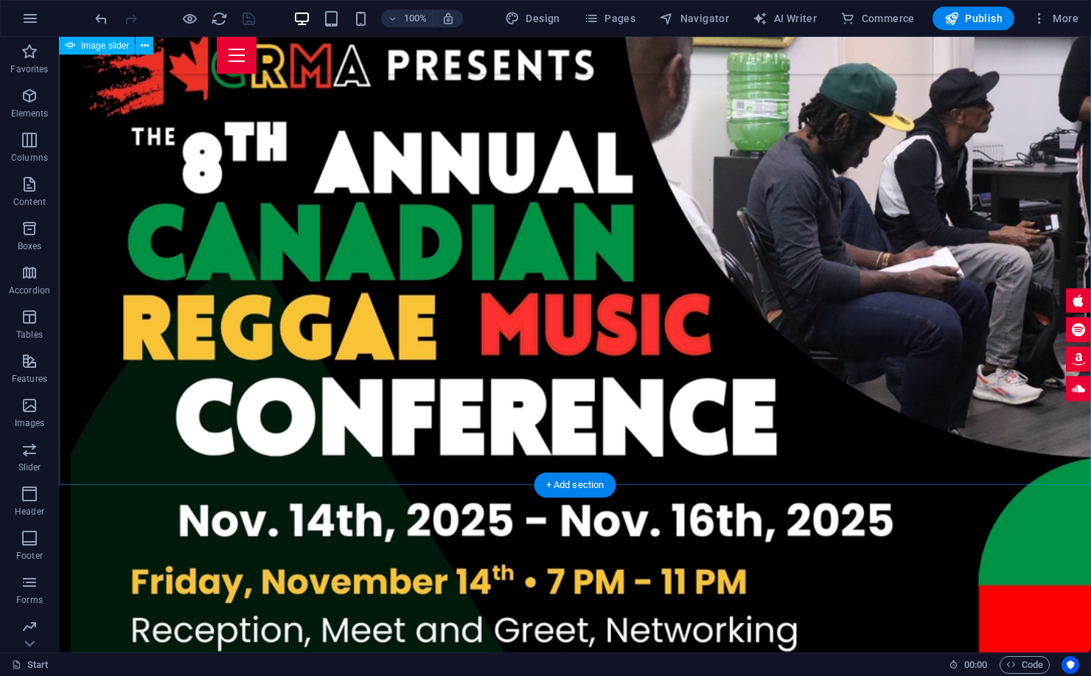
select select "ms"
select select "s"
select select "progressive"
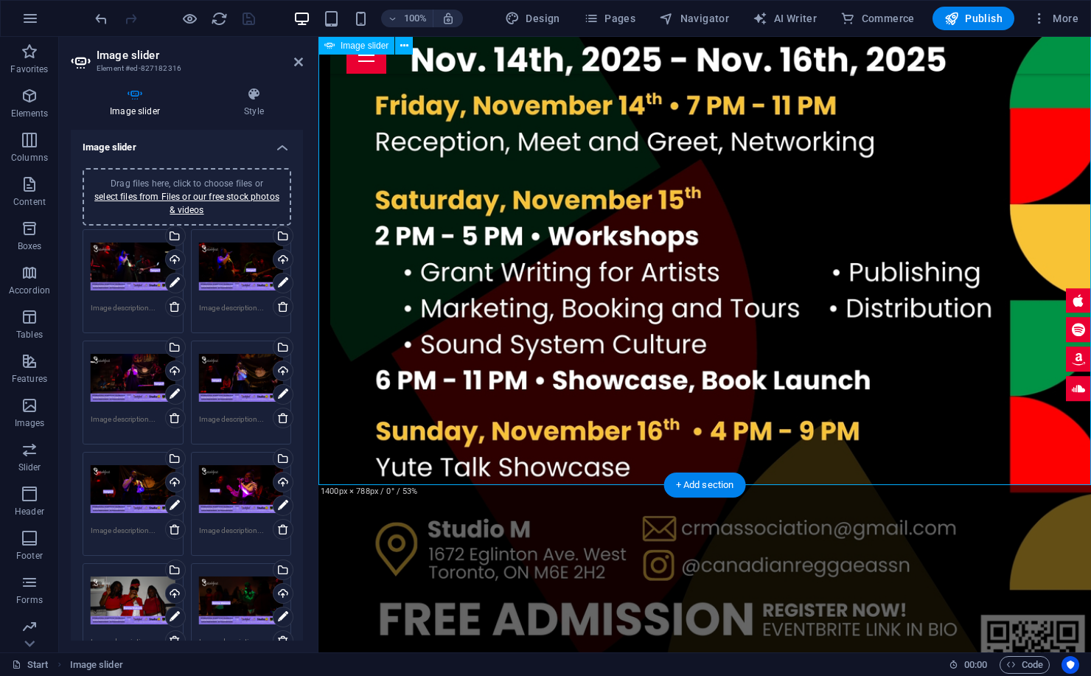
scroll to position [2919, 0]
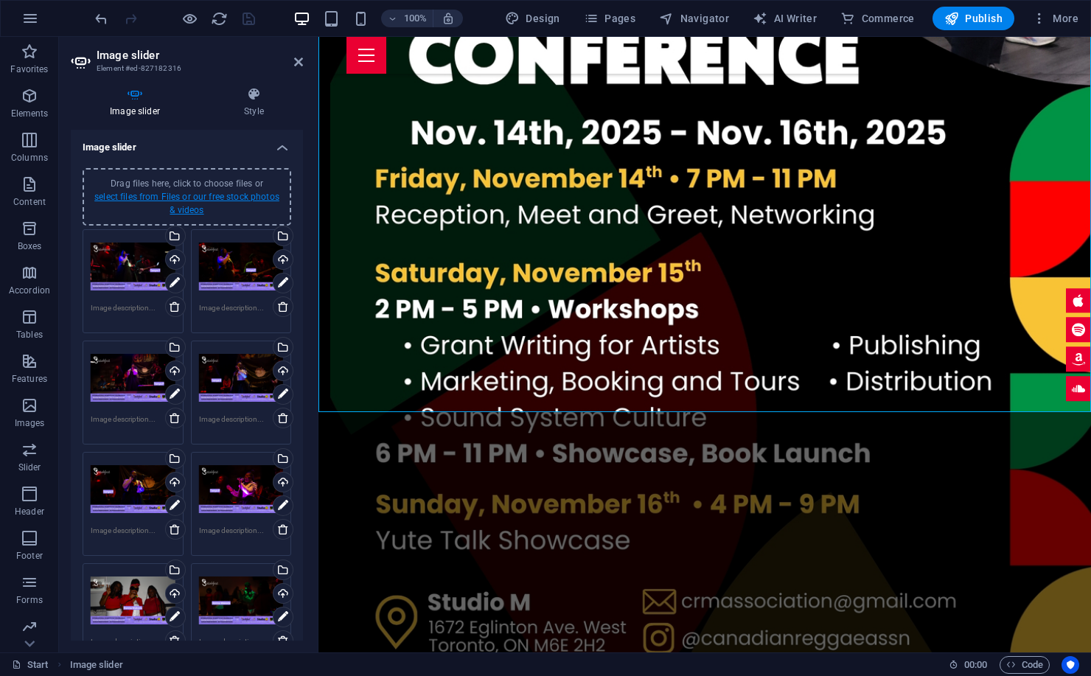
click at [166, 200] on link "select files from Files or our free stock photos & videos" at bounding box center [186, 204] width 185 height 24
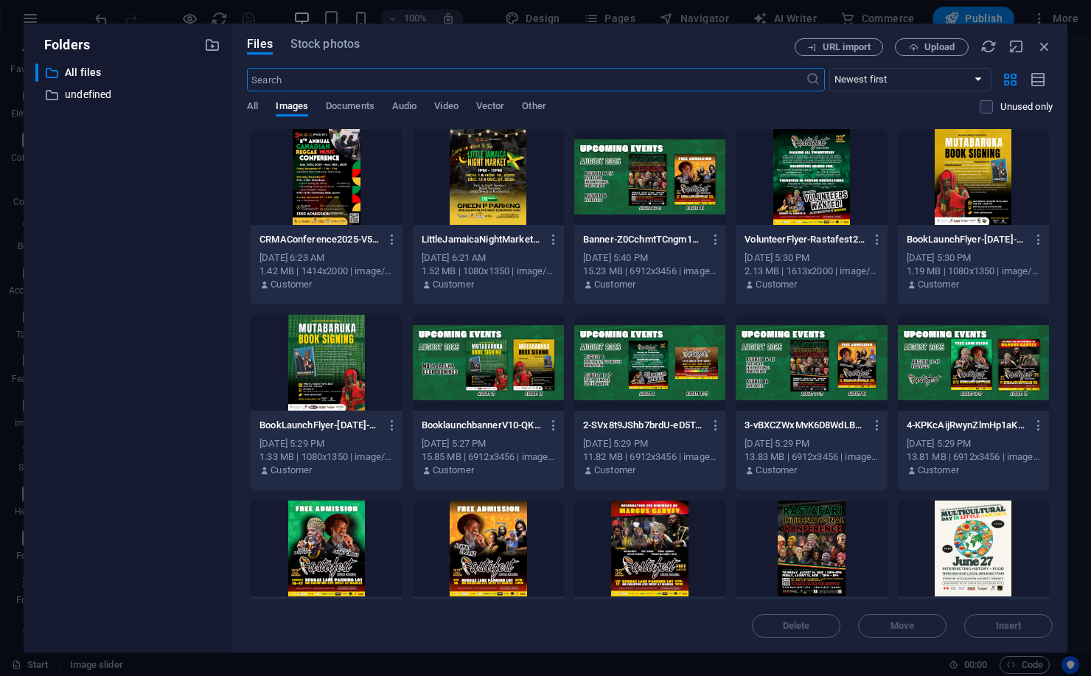
scroll to position [3234, 0]
click at [449, 360] on div at bounding box center [488, 363] width 151 height 96
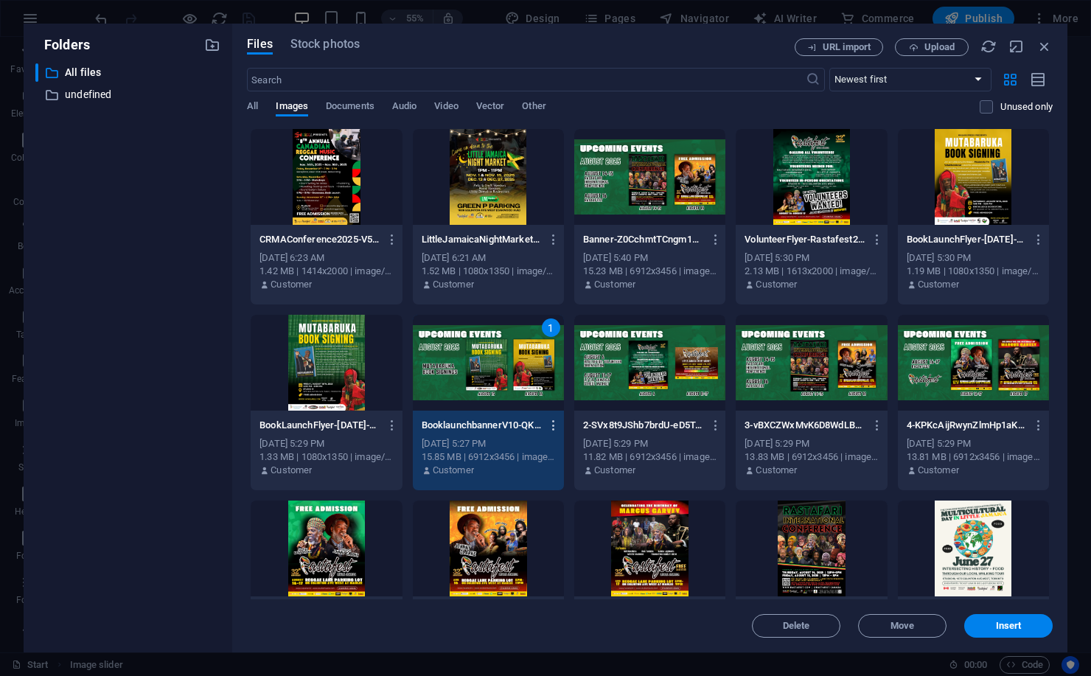
click at [558, 425] on icon "button" at bounding box center [554, 425] width 14 height 13
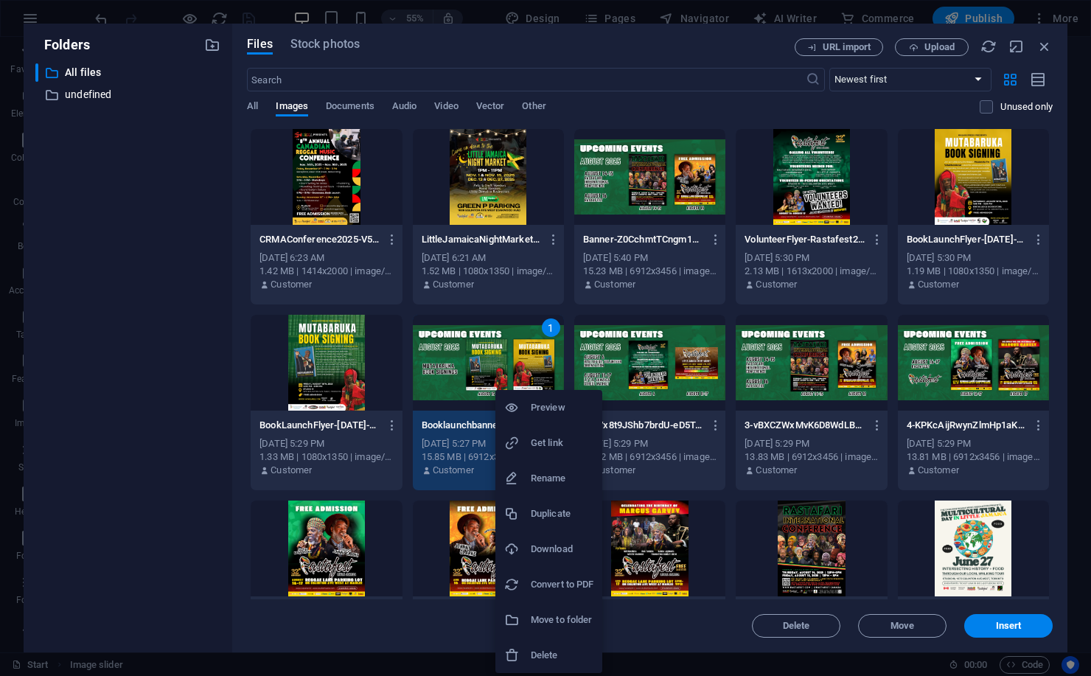
click at [762, 299] on div at bounding box center [545, 338] width 1091 height 676
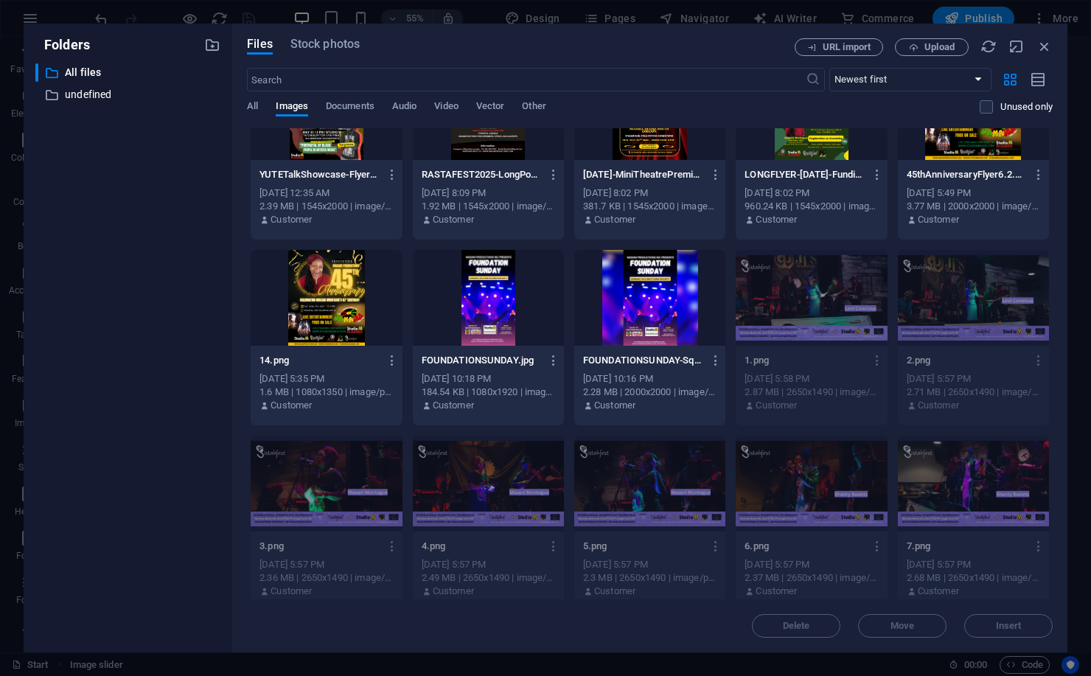
scroll to position [656, 0]
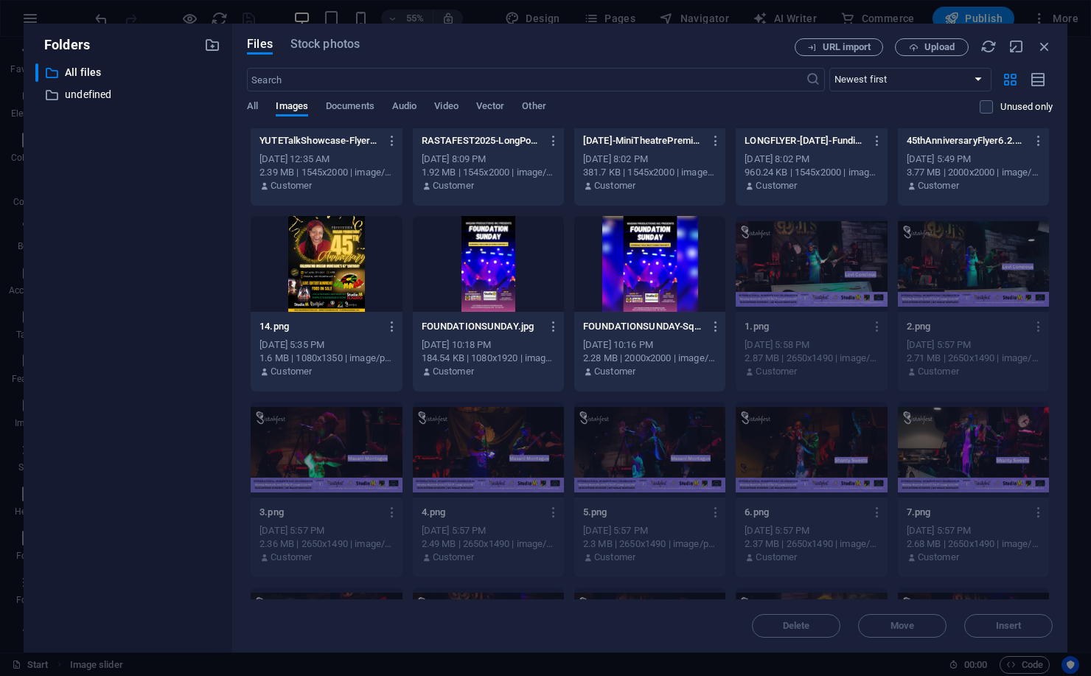
click at [150, 16] on div "Folders ​ All files All files ​ undefined undefined Files Stock photos URL impo…" at bounding box center [545, 338] width 1091 height 676
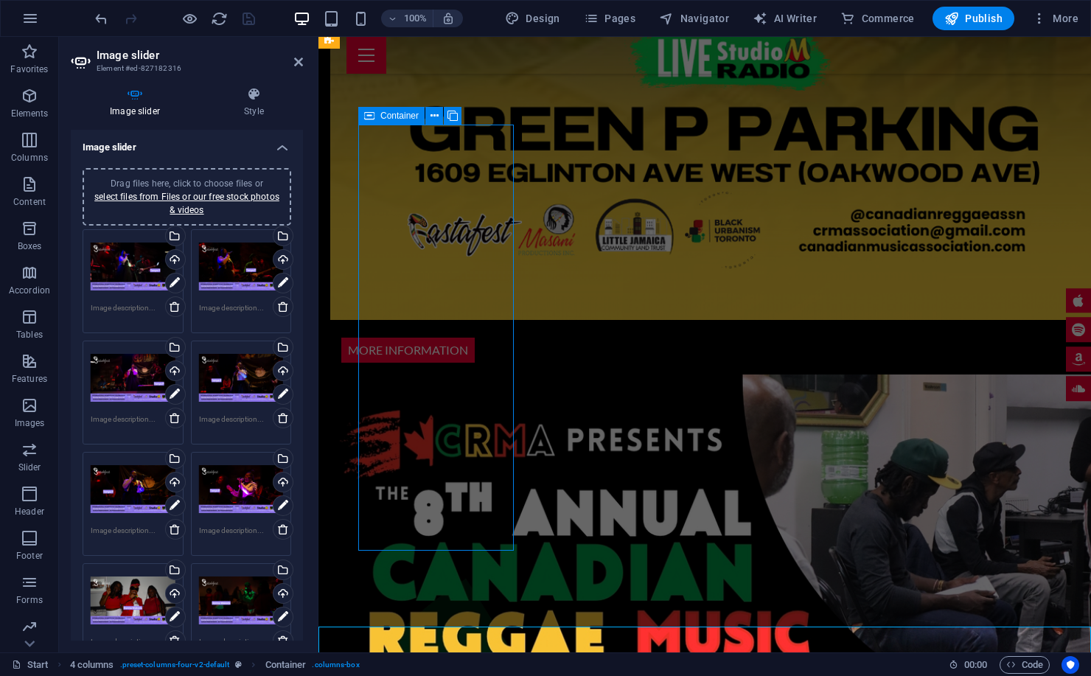
scroll to position [2271, 0]
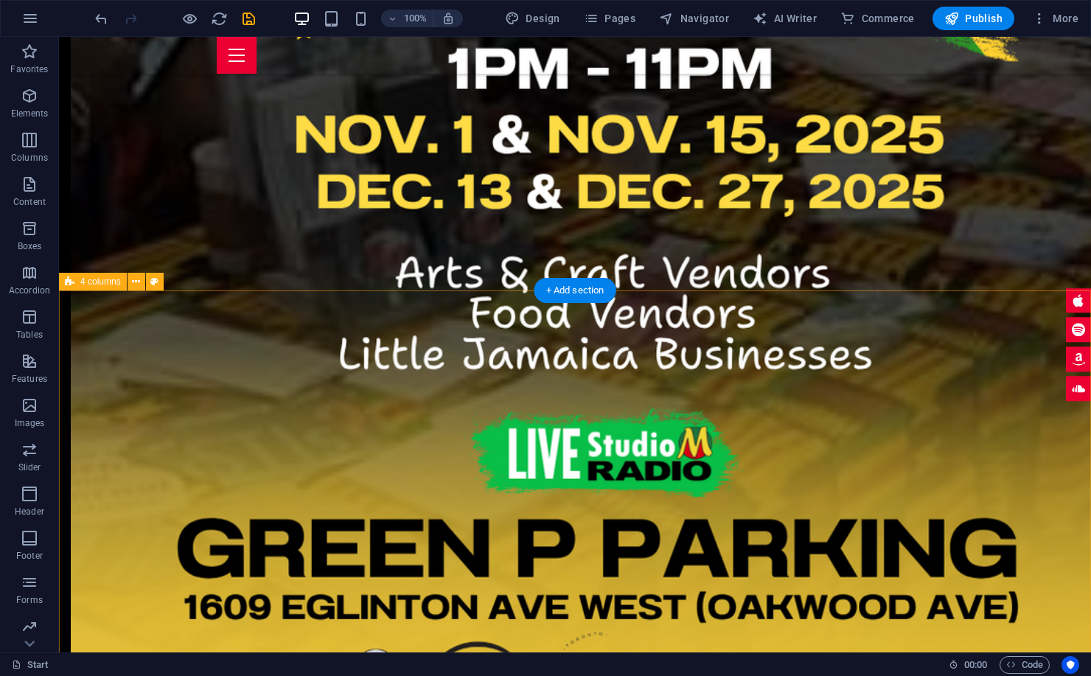
scroll to position [2213, 0]
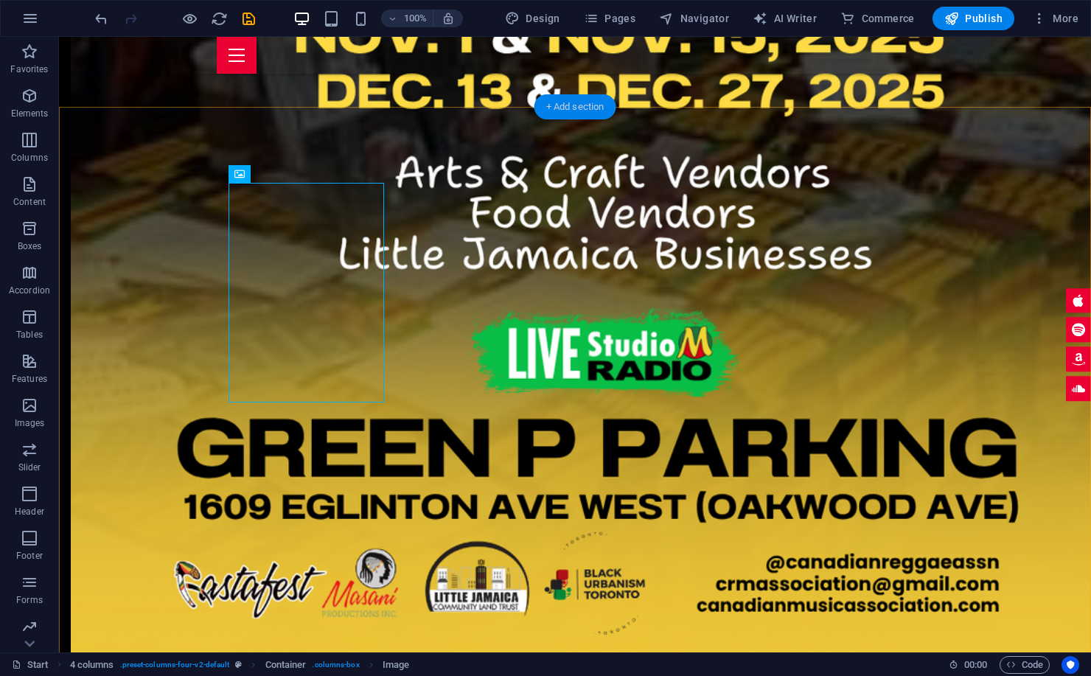
click at [579, 111] on div "+ Add section" at bounding box center [575, 106] width 82 height 25
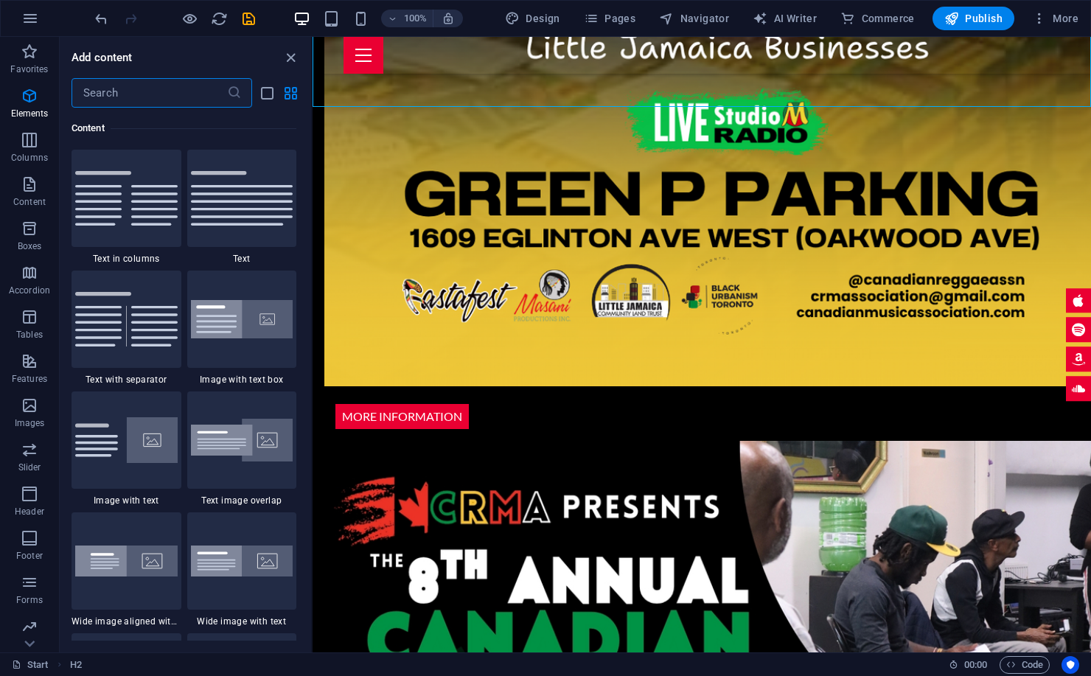
click at [163, 93] on input "text" at bounding box center [149, 92] width 156 height 29
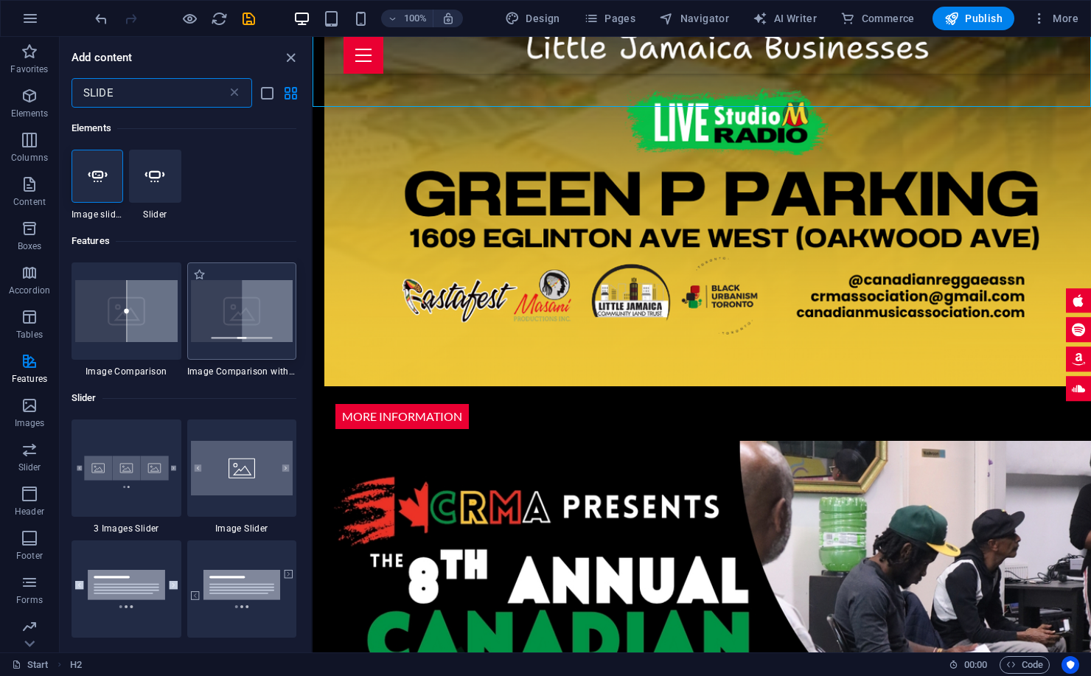
scroll to position [155, 0]
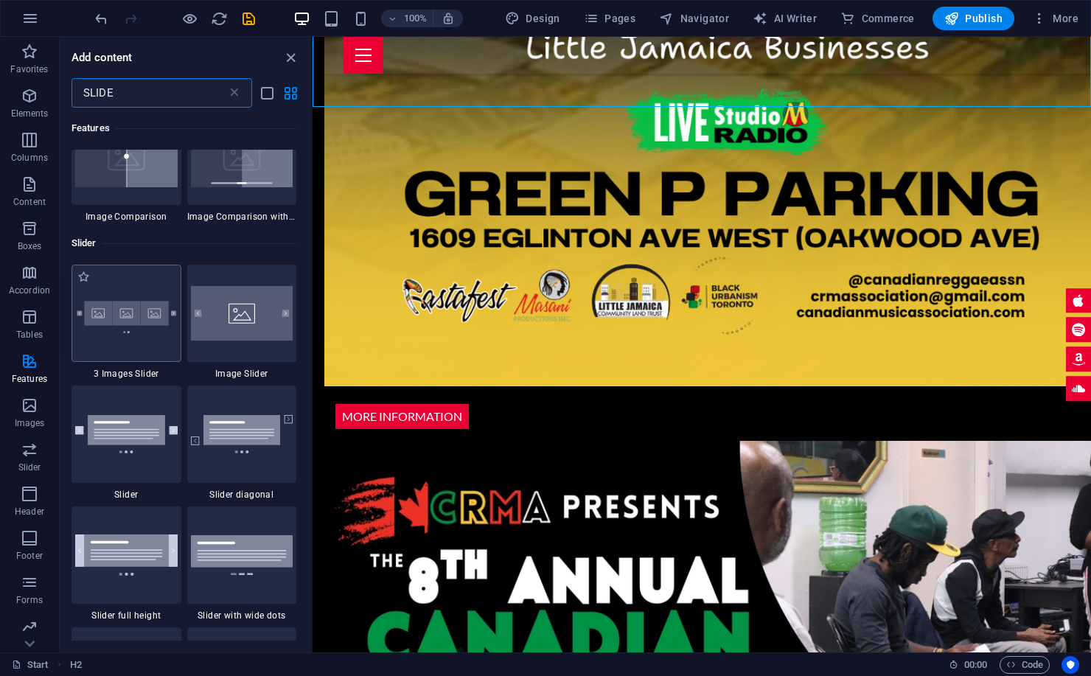
type input "SLIDE"
click at [96, 321] on img at bounding box center [126, 313] width 102 height 68
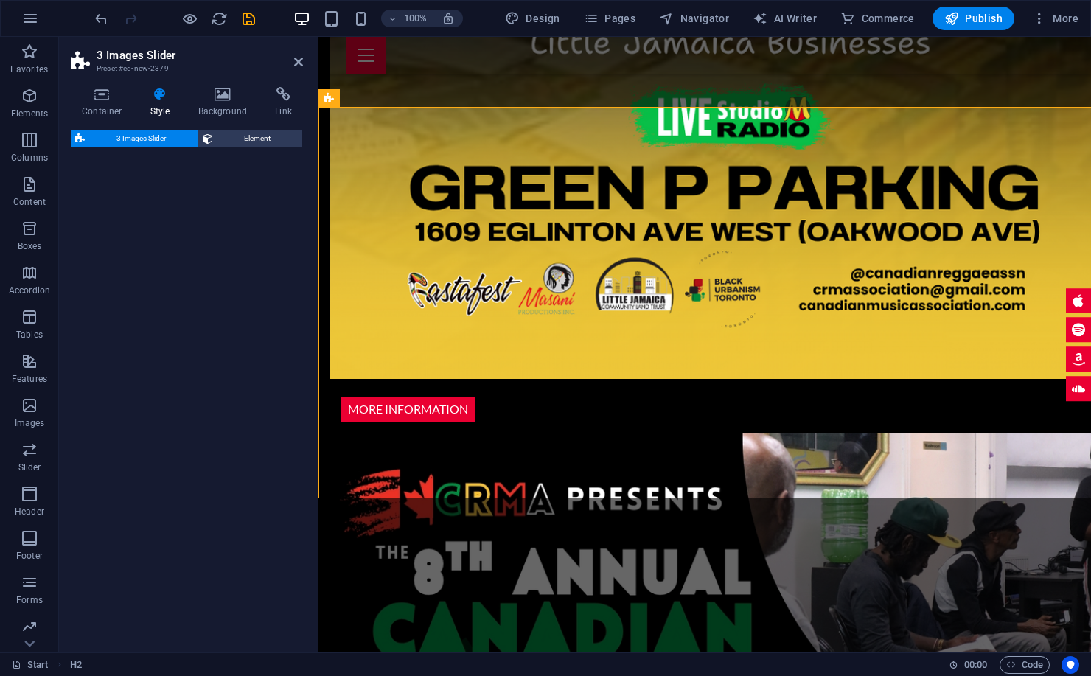
select select "rem"
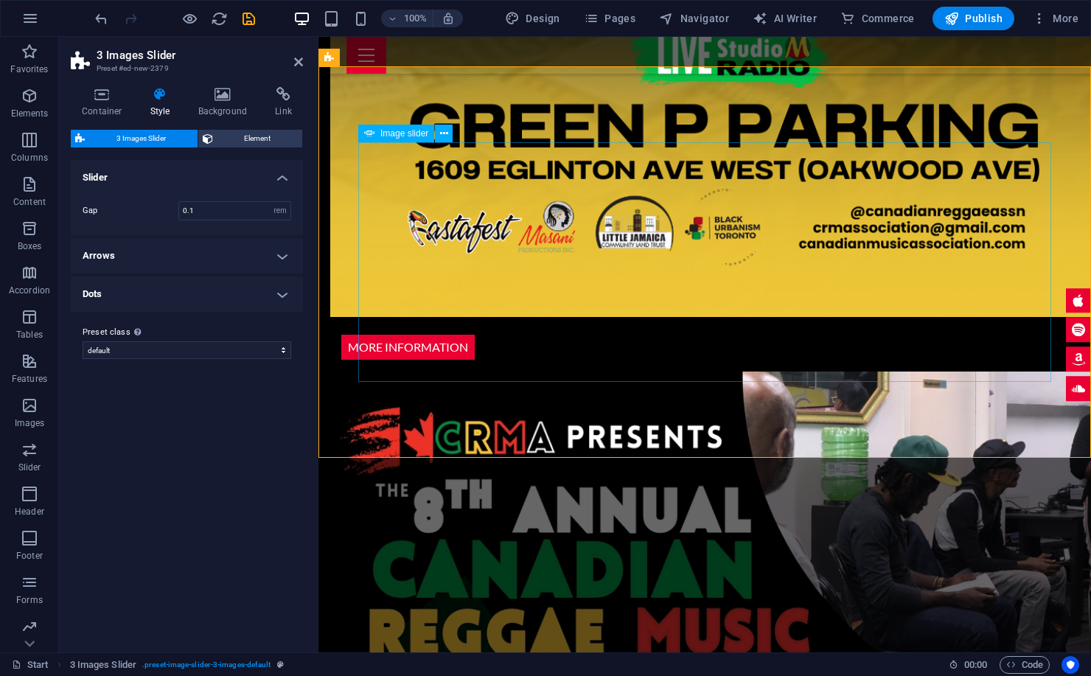
scroll to position [2280, 0]
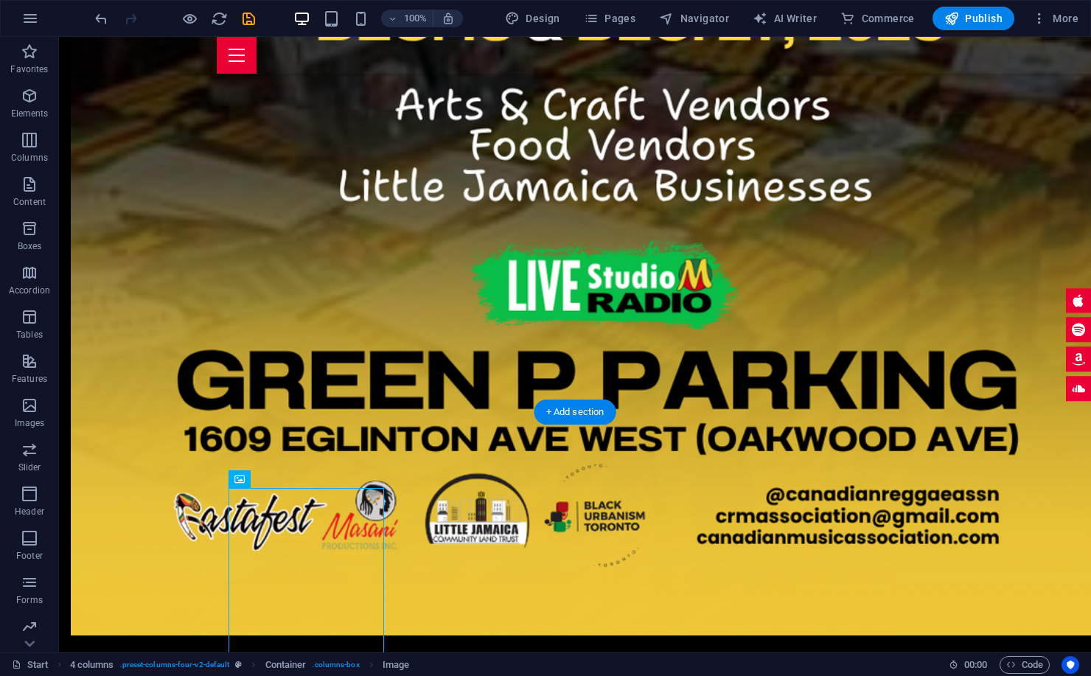
drag, startPoint x: 184, startPoint y: 592, endPoint x: 297, endPoint y: 525, distance: 131.8
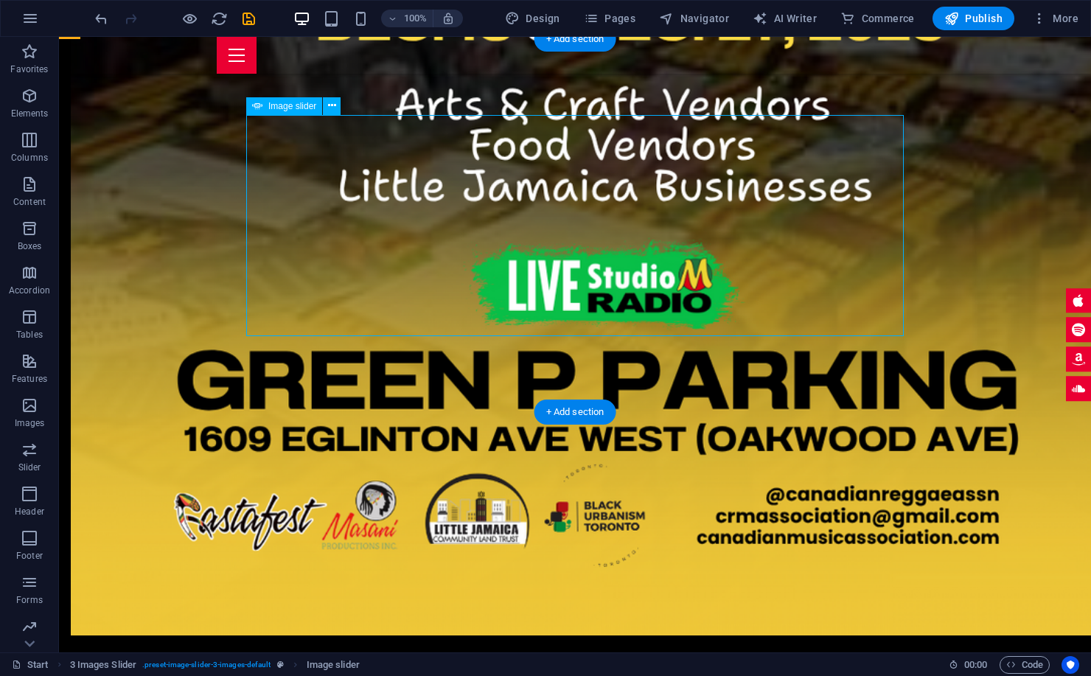
select select "px"
select select "ms"
select select "s"
select select "progressive"
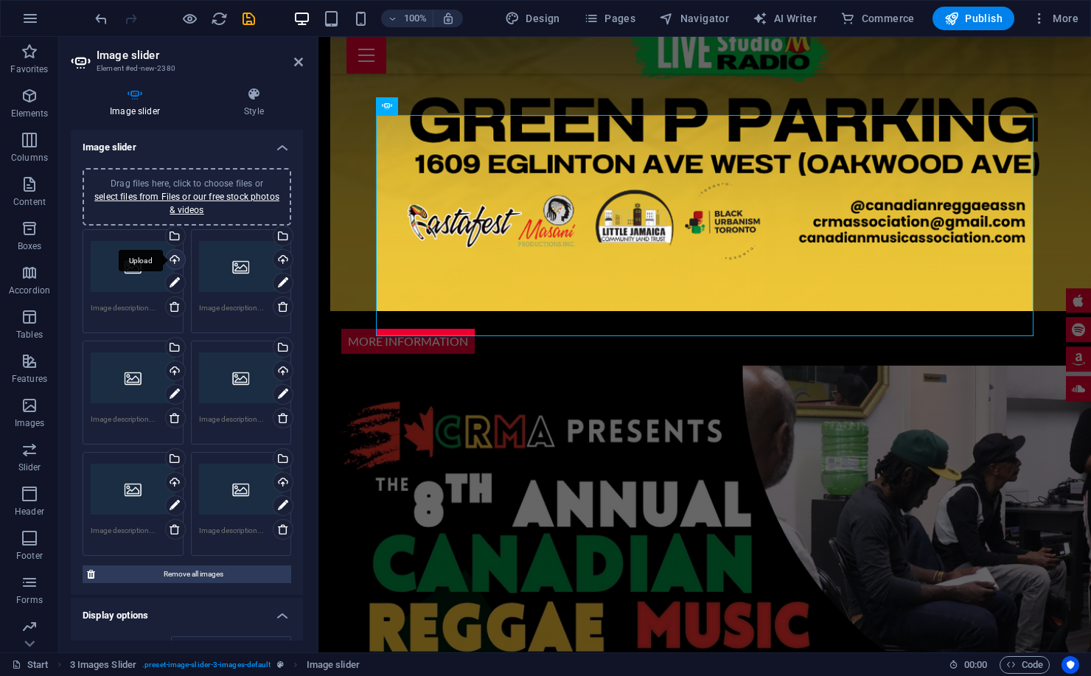
click at [175, 259] on div "Upload" at bounding box center [174, 261] width 22 height 22
click at [173, 237] on div "Select files from the file manager, stock photos, or upload file(s)" at bounding box center [174, 237] width 22 height 22
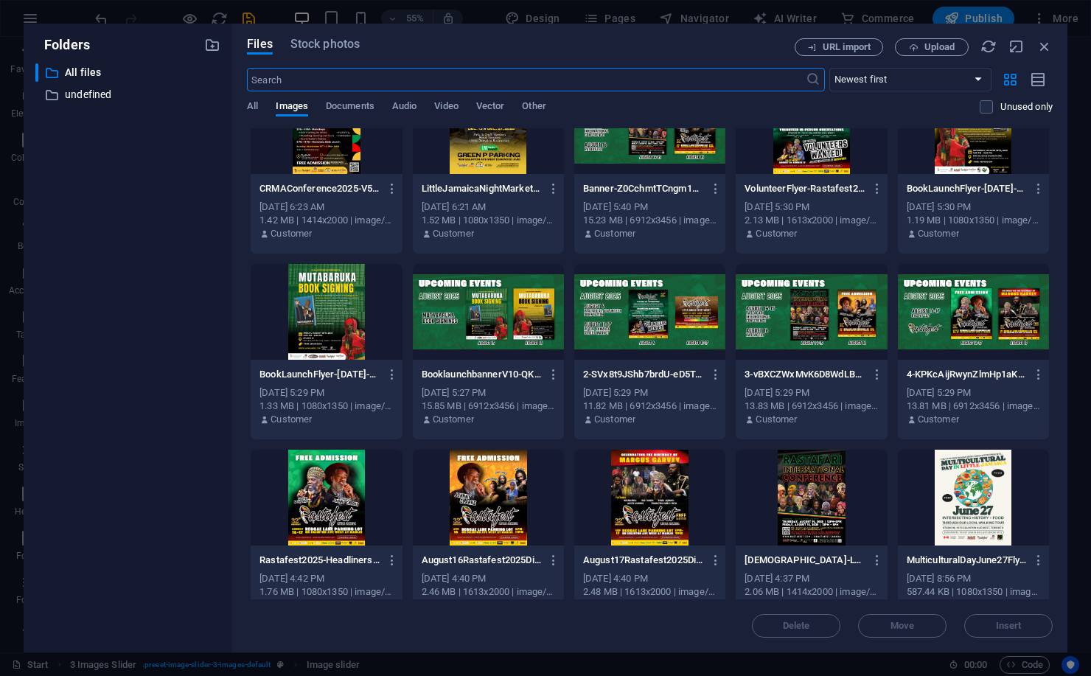
scroll to position [0, 0]
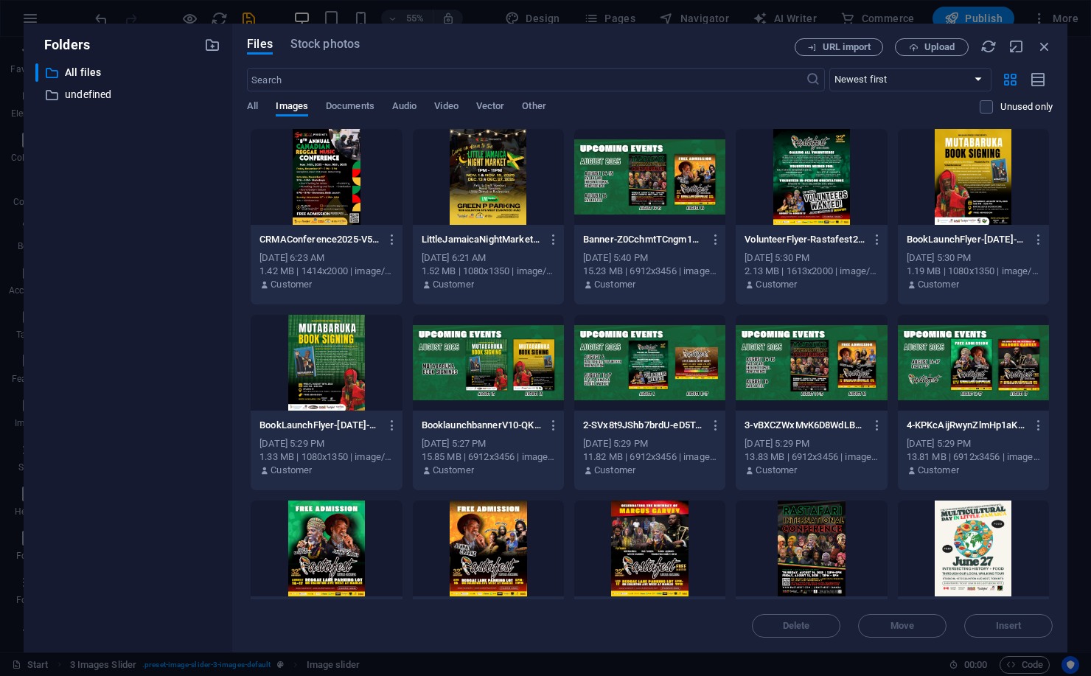
click at [828, 180] on div at bounding box center [811, 177] width 151 height 96
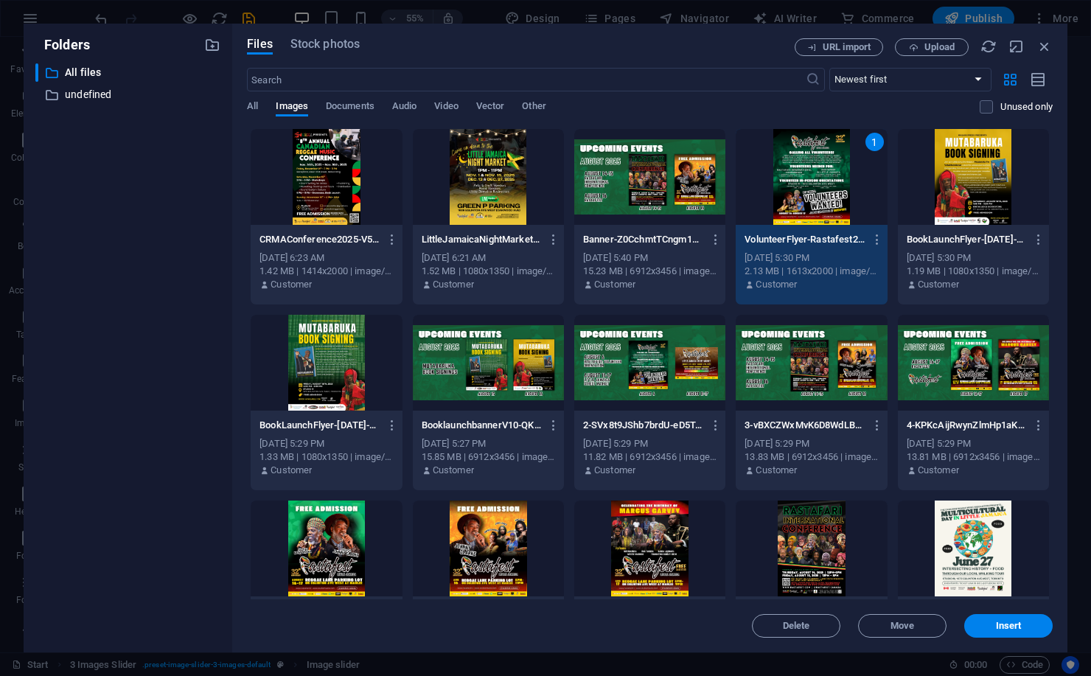
click at [941, 178] on div at bounding box center [973, 177] width 151 height 96
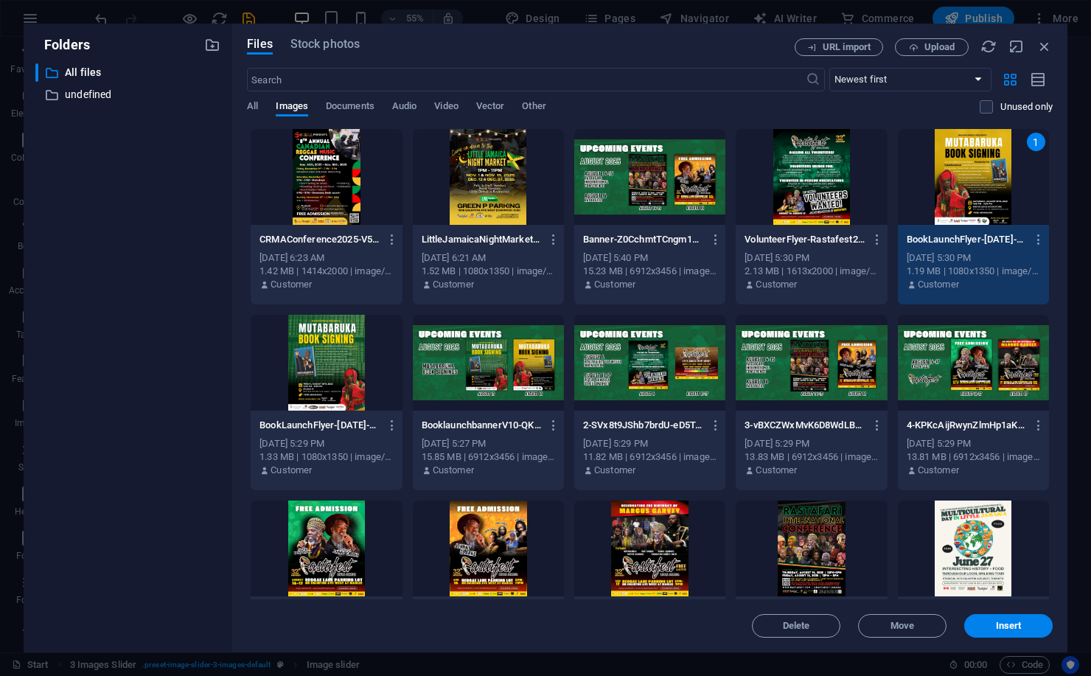
click at [818, 200] on div at bounding box center [811, 177] width 151 height 96
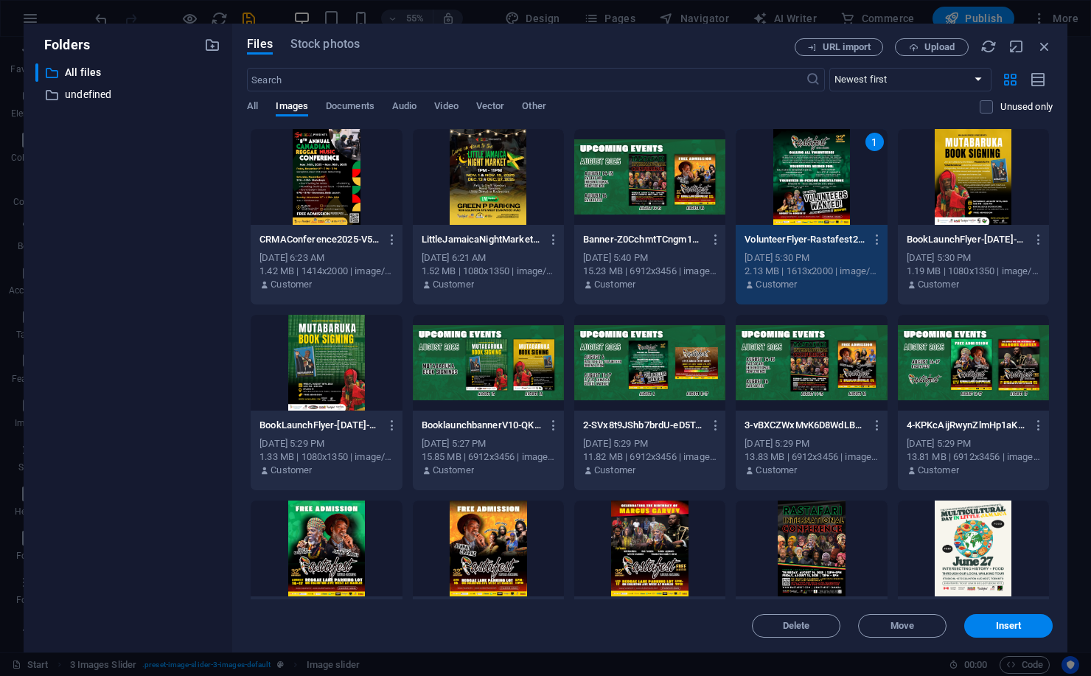
click at [971, 193] on div at bounding box center [973, 177] width 151 height 96
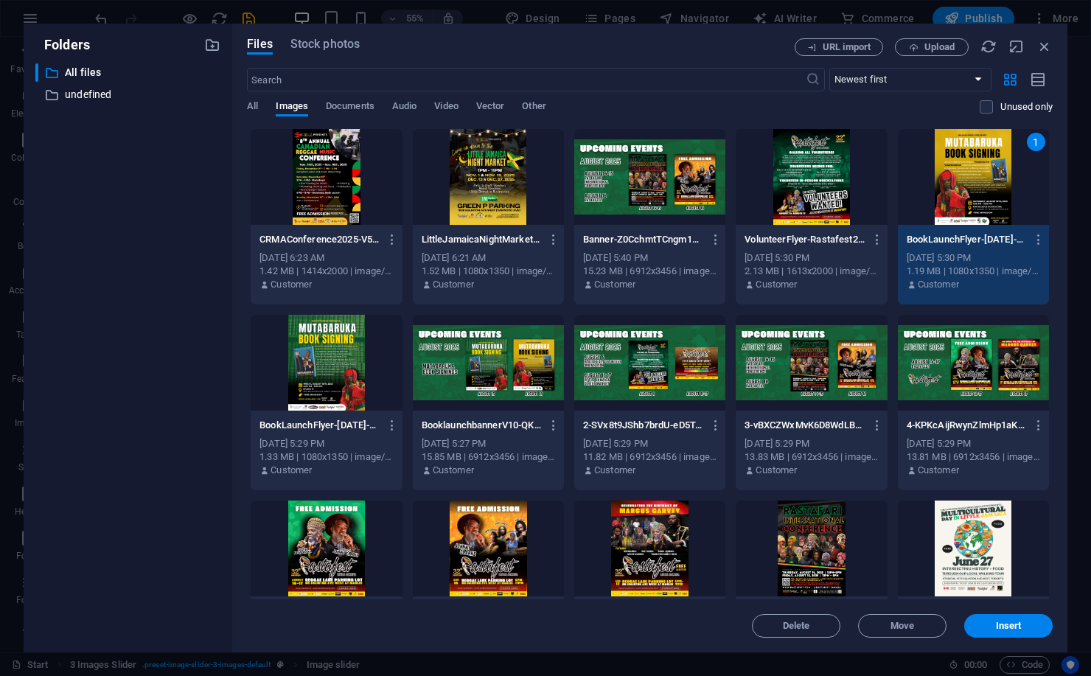
click at [969, 194] on div "1" at bounding box center [973, 177] width 151 height 96
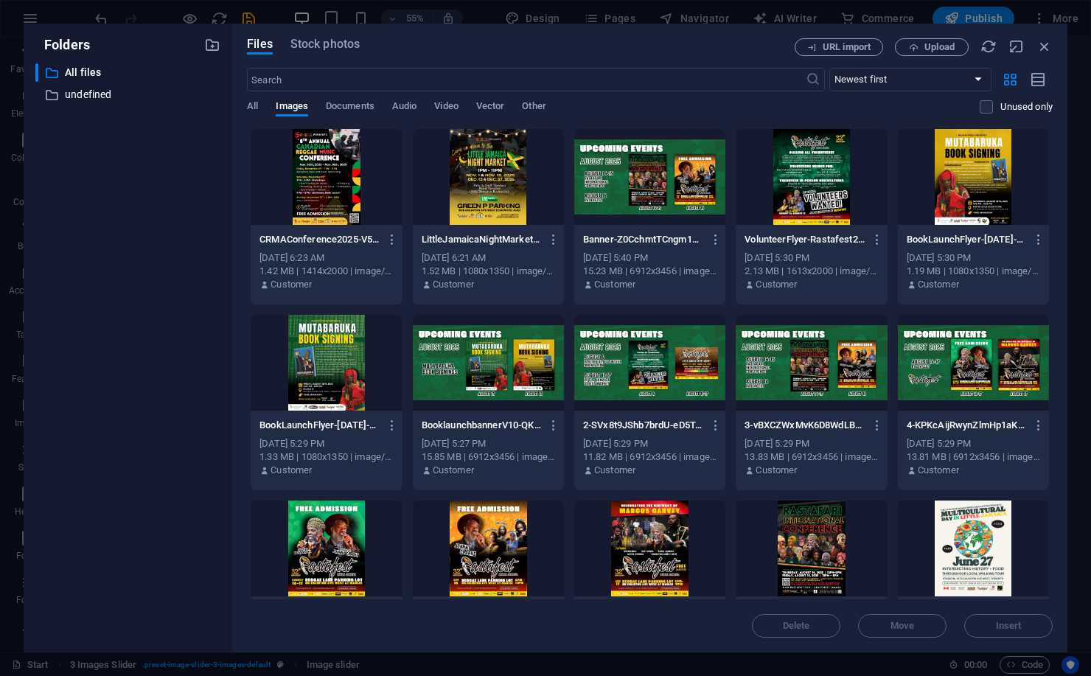
click at [968, 195] on div at bounding box center [973, 177] width 151 height 96
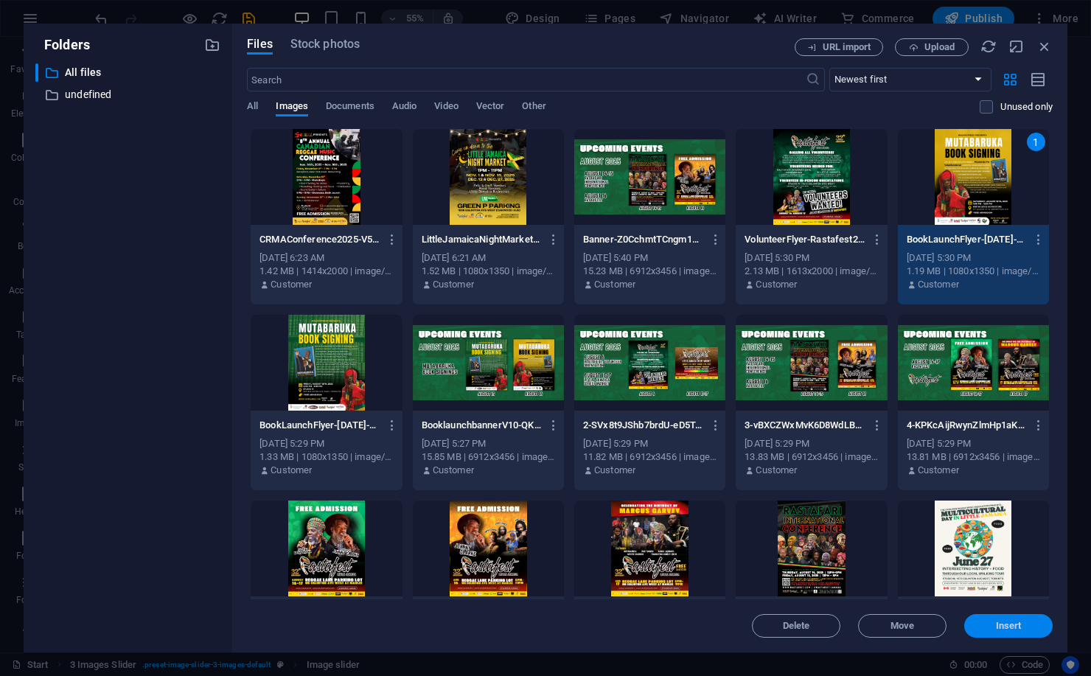
click at [1013, 630] on span "Insert" at bounding box center [1009, 625] width 26 height 9
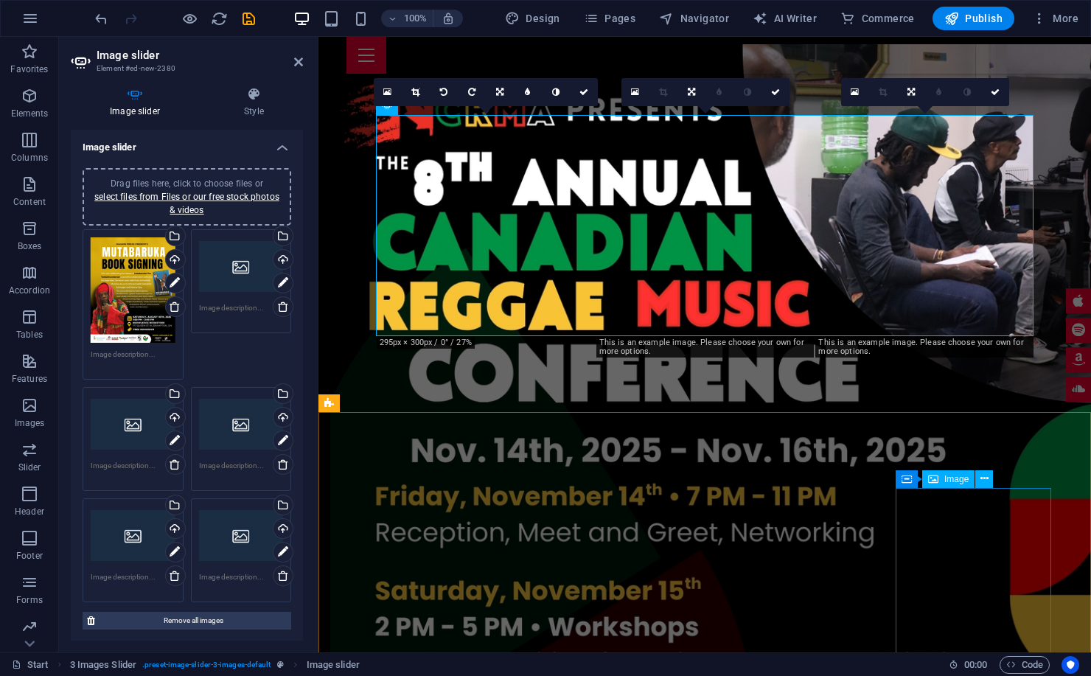
scroll to position [2280, 0]
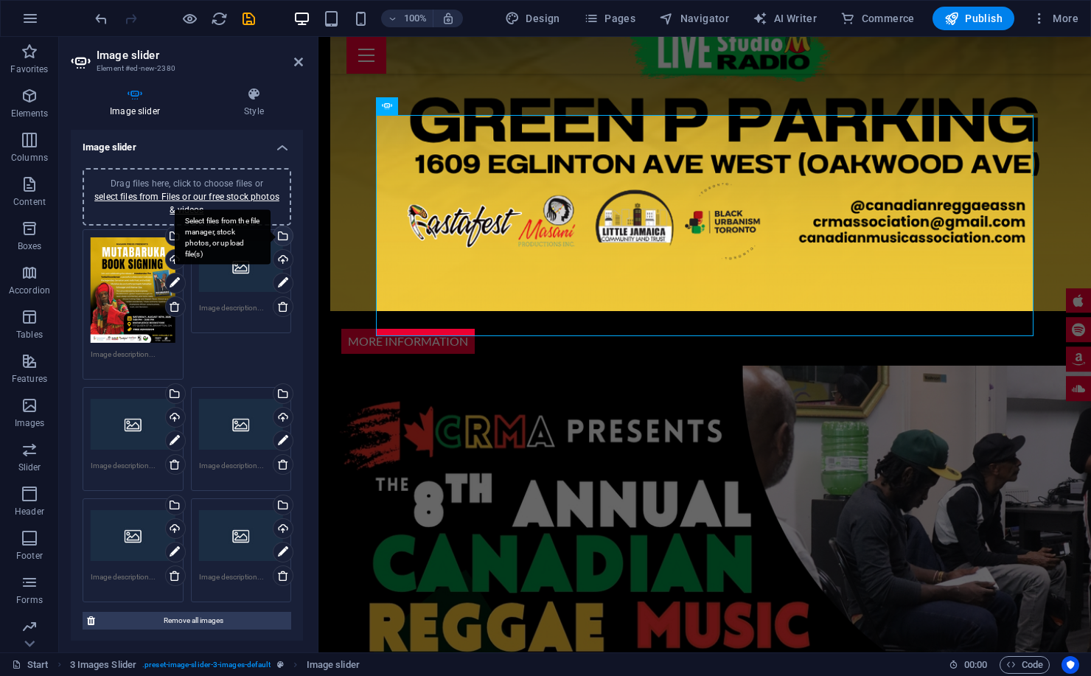
click at [281, 236] on div "Select files from the file manager, stock photos, or upload file(s)" at bounding box center [281, 237] width 22 height 22
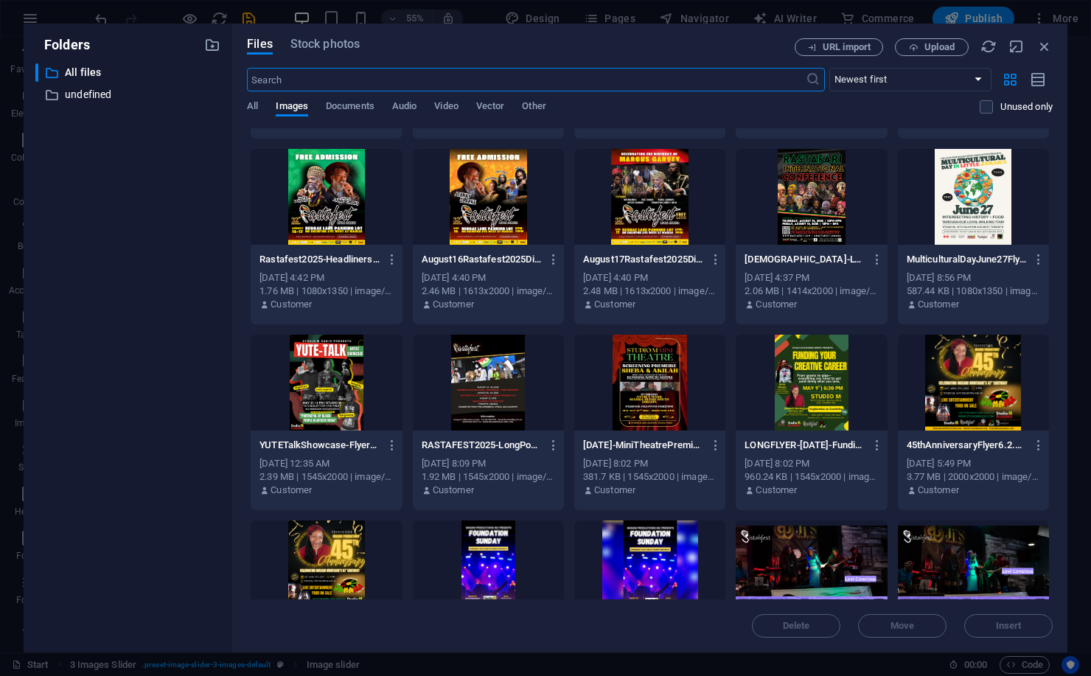
scroll to position [343, 0]
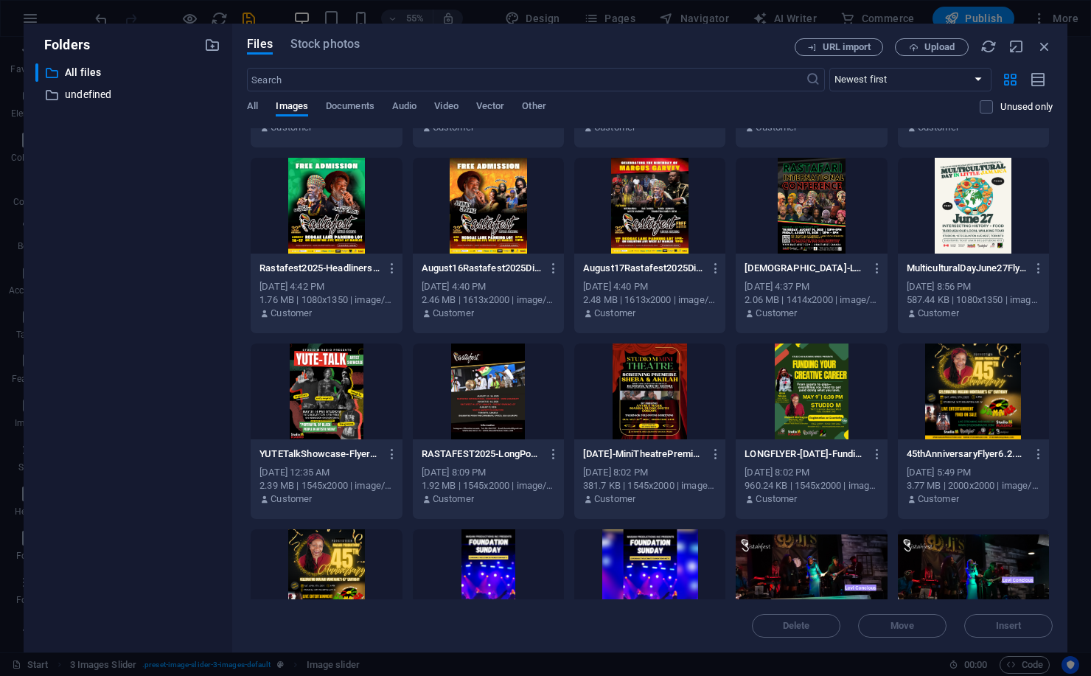
click at [328, 248] on div at bounding box center [326, 206] width 151 height 96
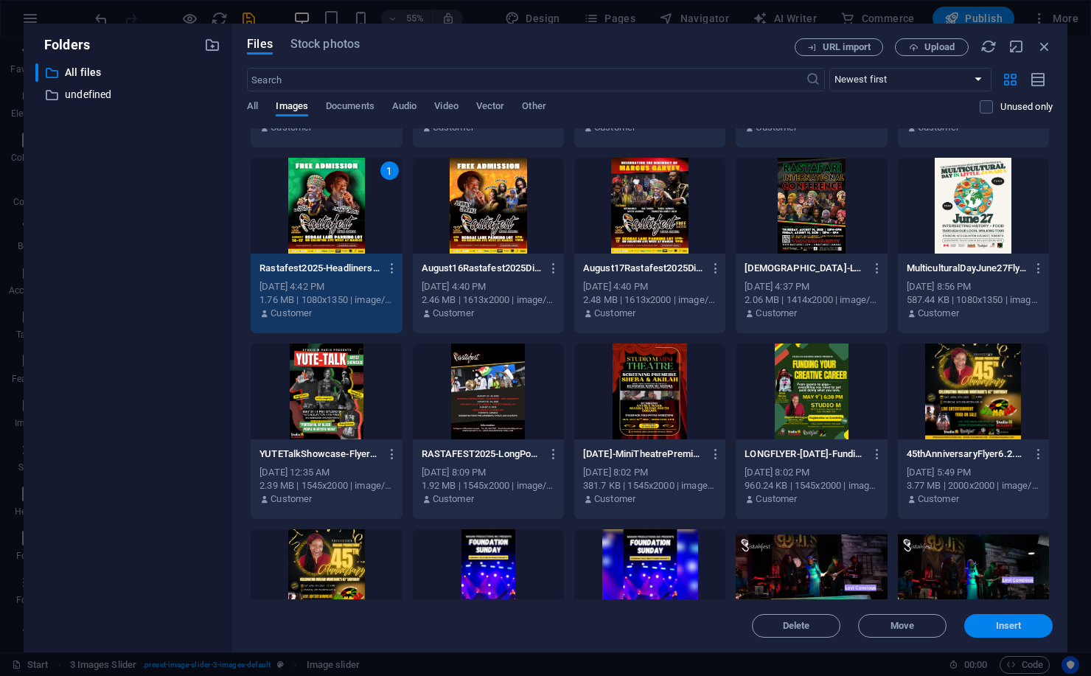
click at [1035, 619] on button "Insert" at bounding box center [1008, 626] width 88 height 24
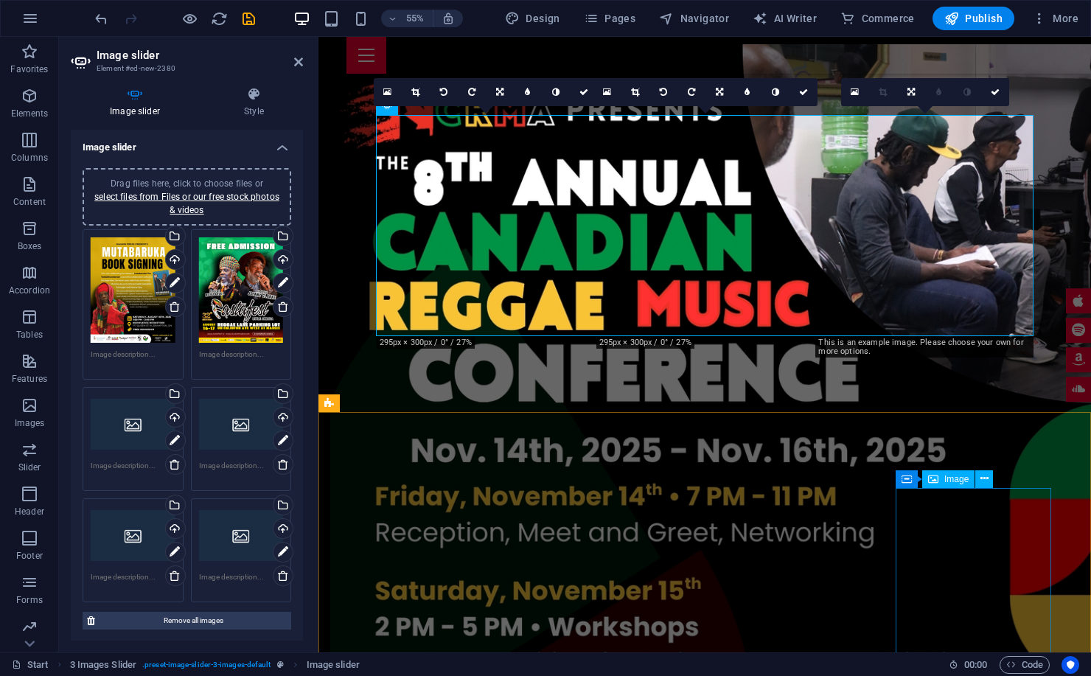
scroll to position [2280, 0]
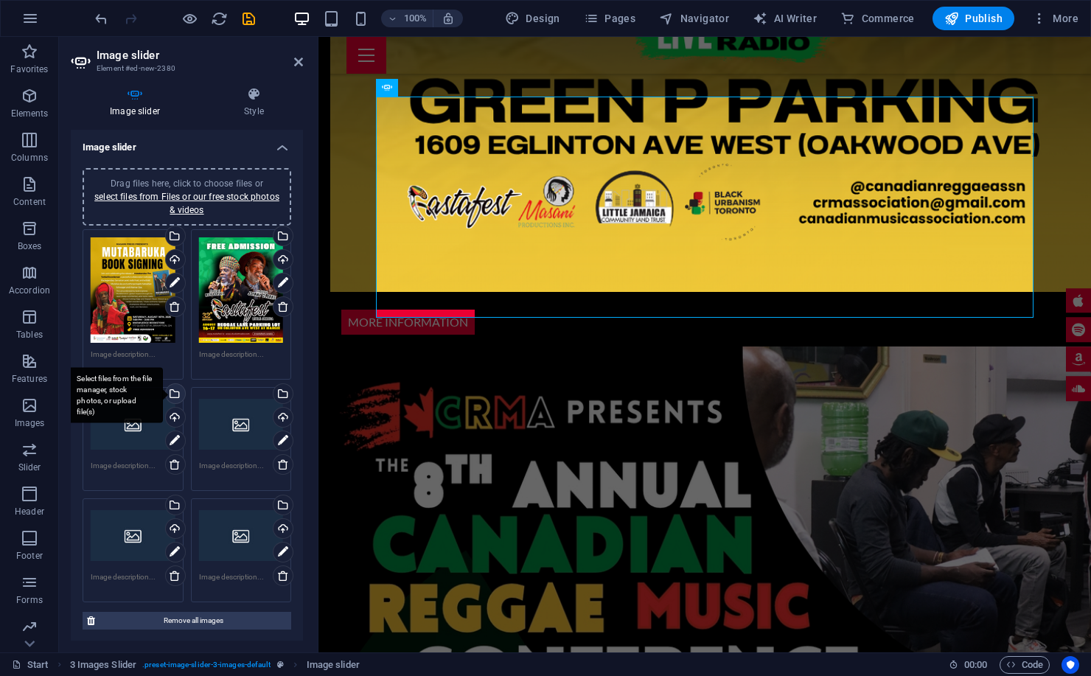
click at [163, 390] on div "Select files from the file manager, stock photos, or upload file(s)" at bounding box center [115, 394] width 96 height 55
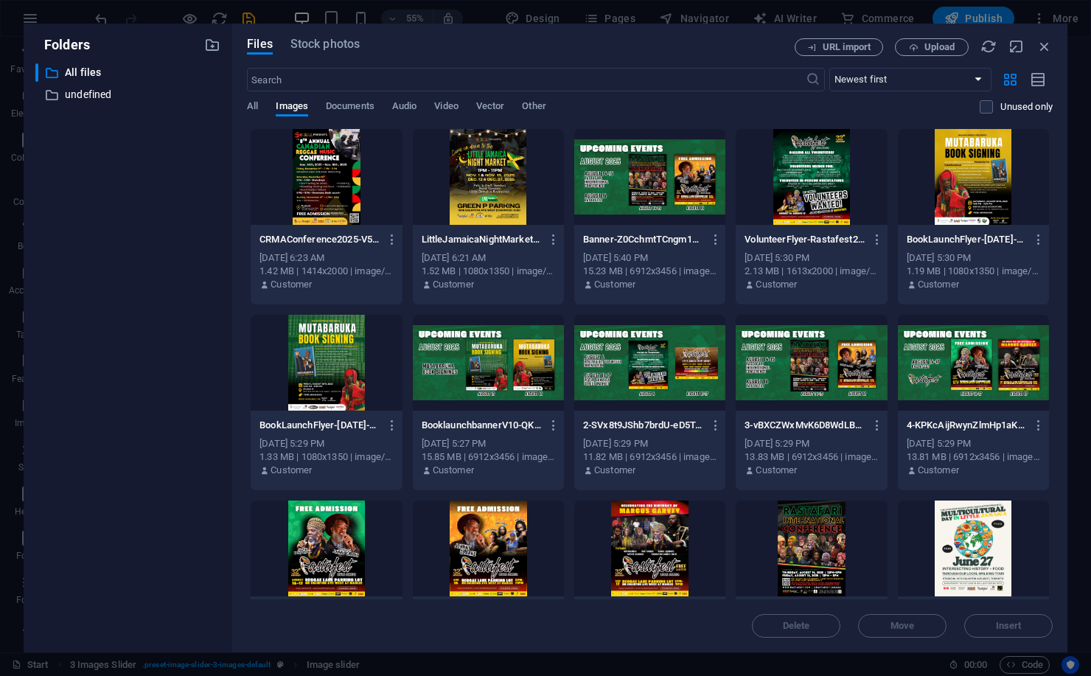
scroll to position [163, 0]
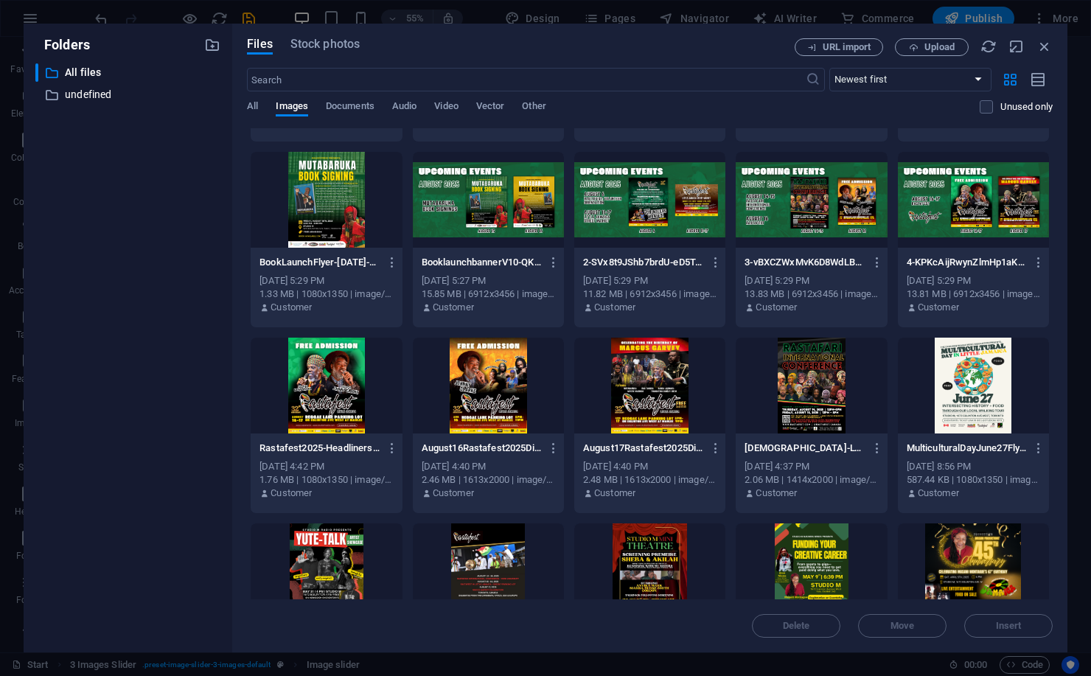
click at [491, 373] on div at bounding box center [488, 386] width 151 height 96
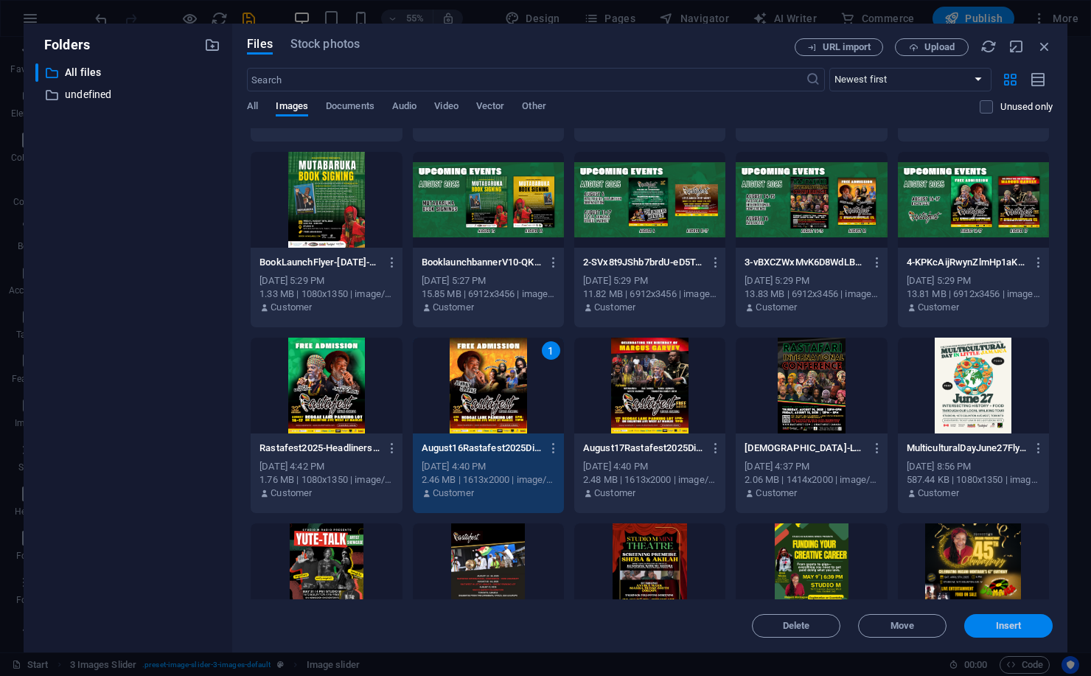
click at [1019, 630] on span "Insert" at bounding box center [1009, 625] width 26 height 9
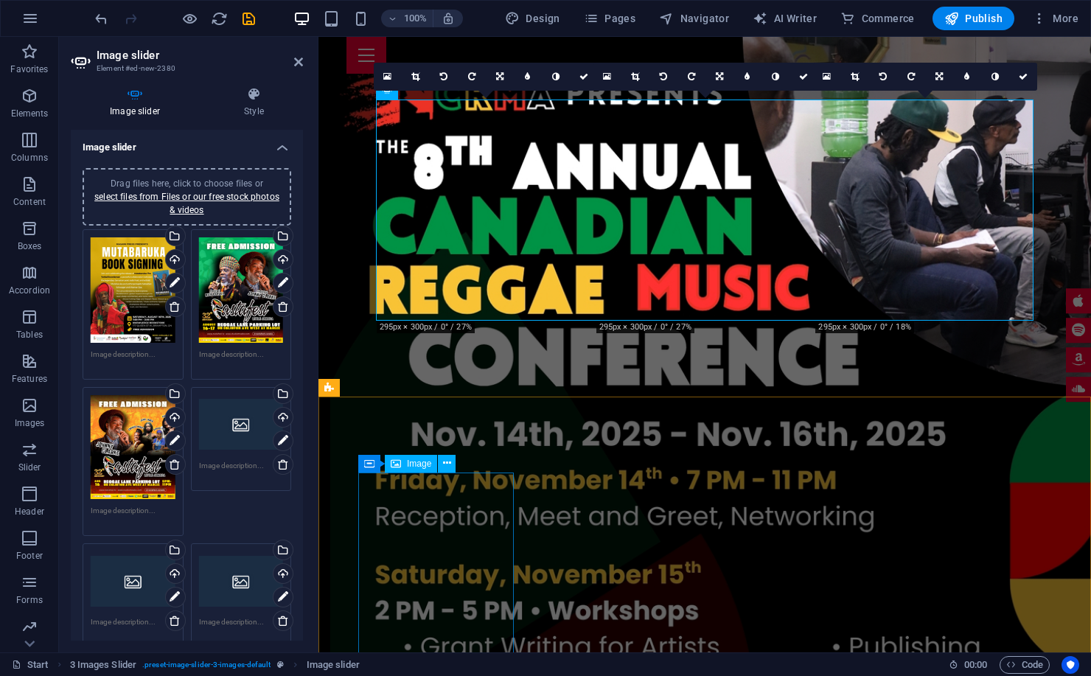
scroll to position [2297, 0]
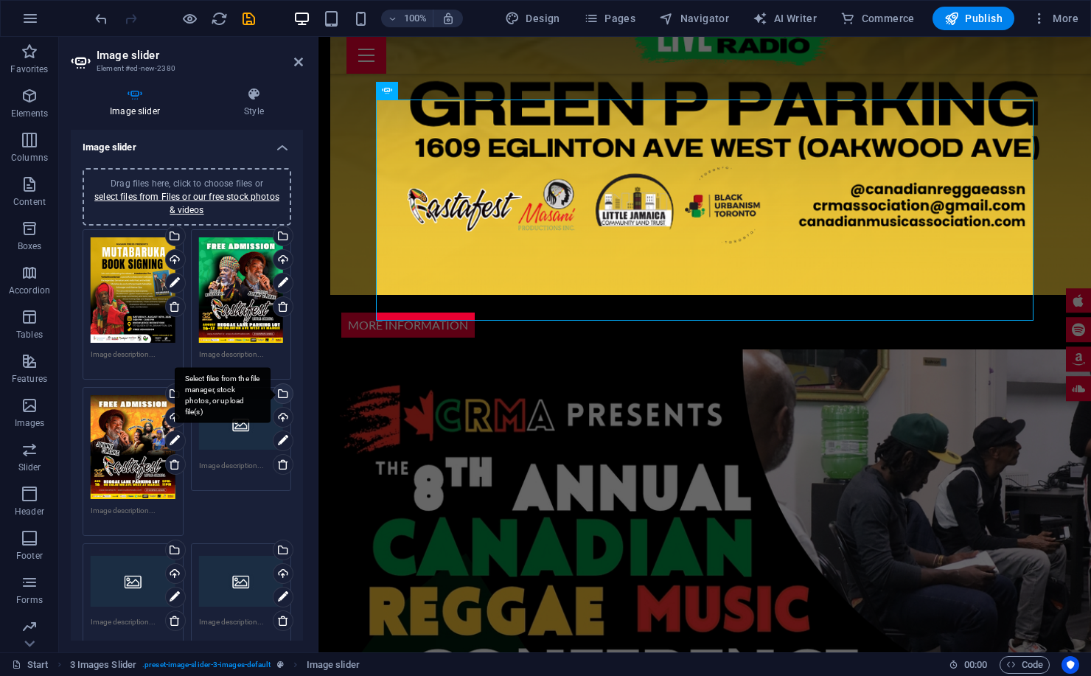
click at [282, 394] on div "Select files from the file manager, stock photos, or upload file(s)" at bounding box center [281, 395] width 22 height 22
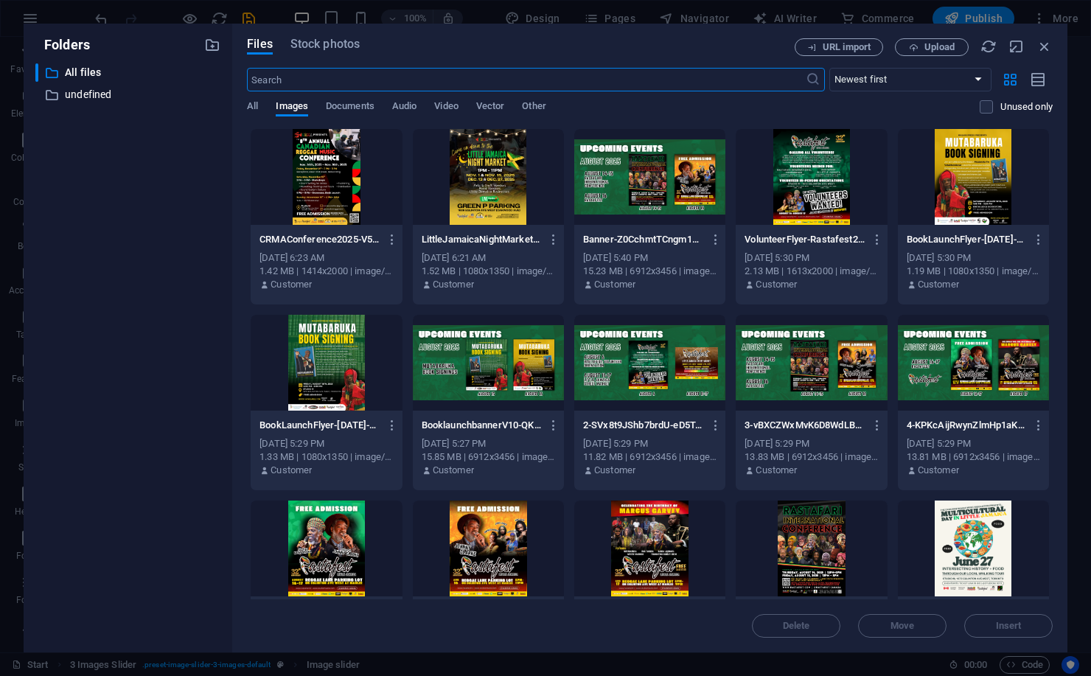
scroll to position [2618, 0]
click at [657, 541] on div at bounding box center [649, 548] width 151 height 96
click at [1001, 622] on span "Insert" at bounding box center [1009, 625] width 26 height 9
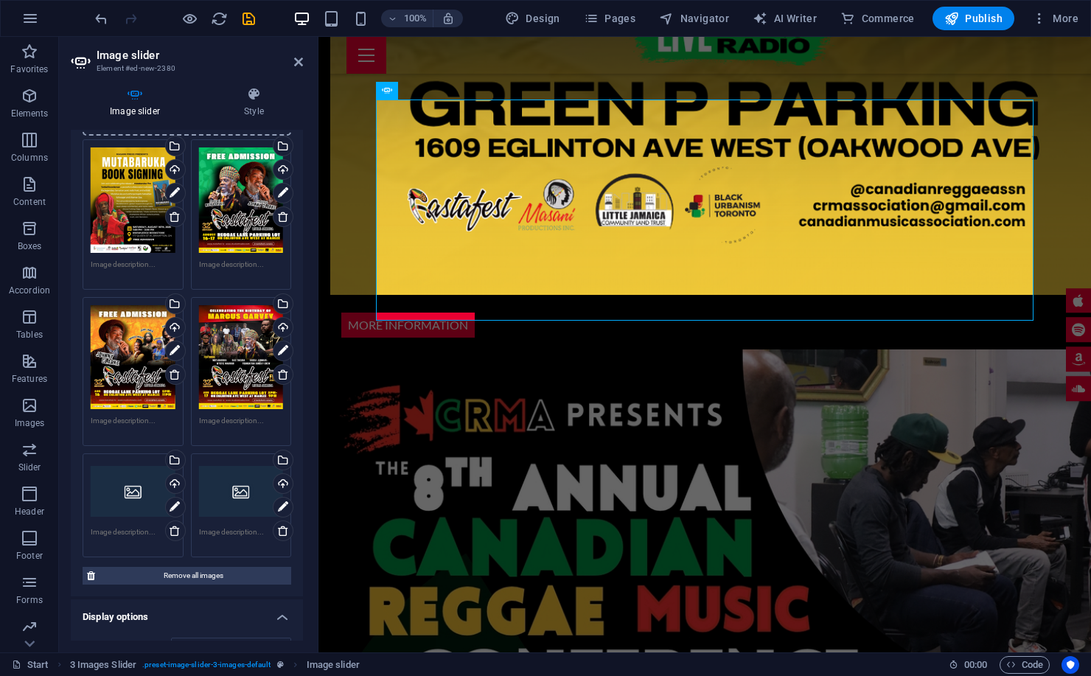
scroll to position [102, 0]
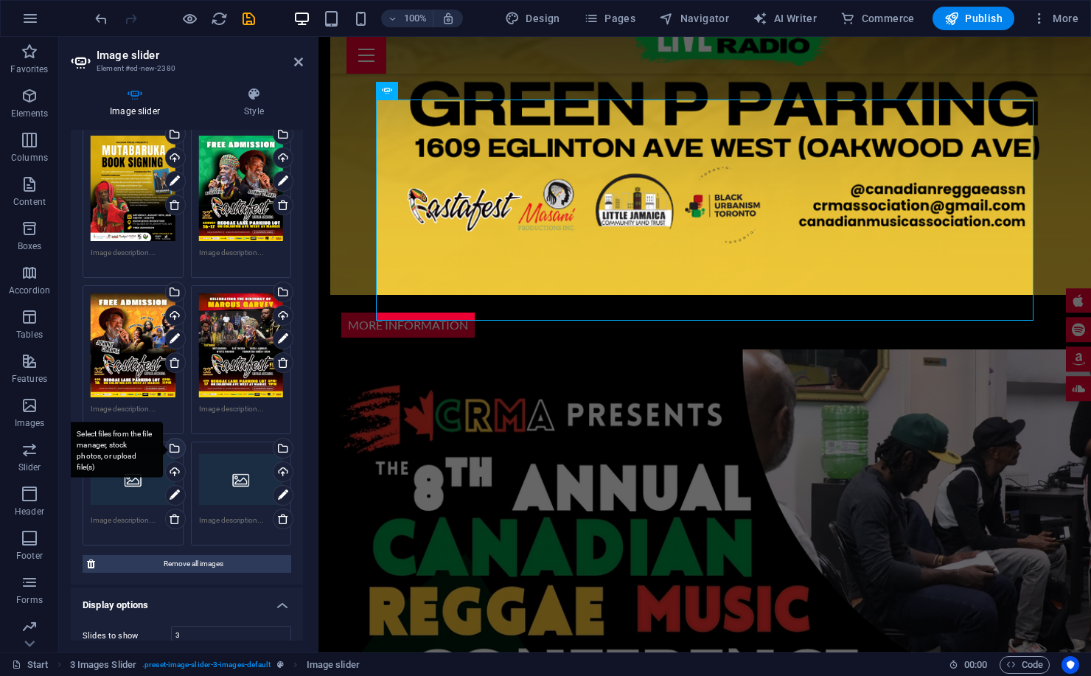
click at [172, 445] on div "Select files from the file manager, stock photos, or upload file(s)" at bounding box center [174, 450] width 22 height 22
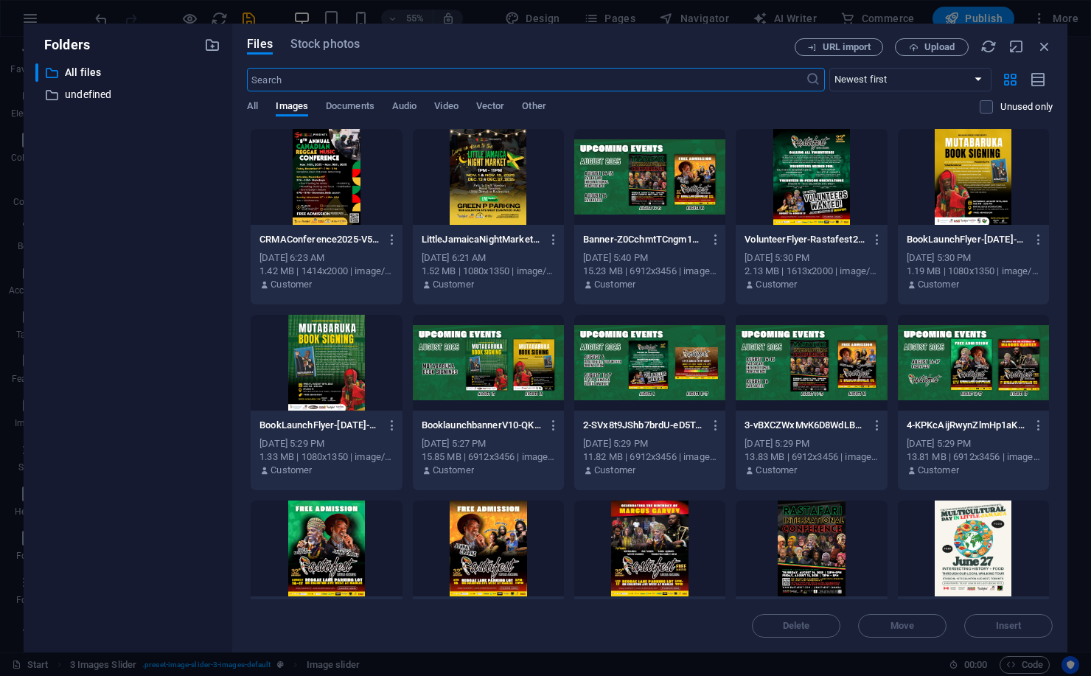
scroll to position [2618, 0]
click at [809, 519] on div at bounding box center [811, 548] width 151 height 96
click at [996, 612] on div "Delete Move Insert" at bounding box center [650, 618] width 806 height 38
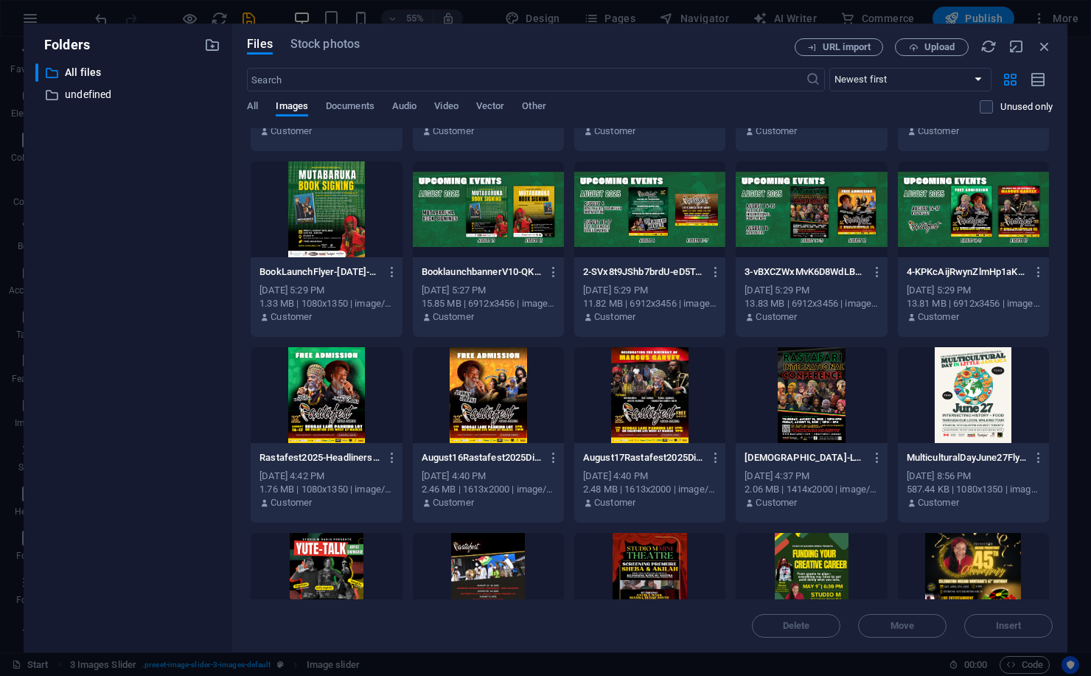
scroll to position [214, 0]
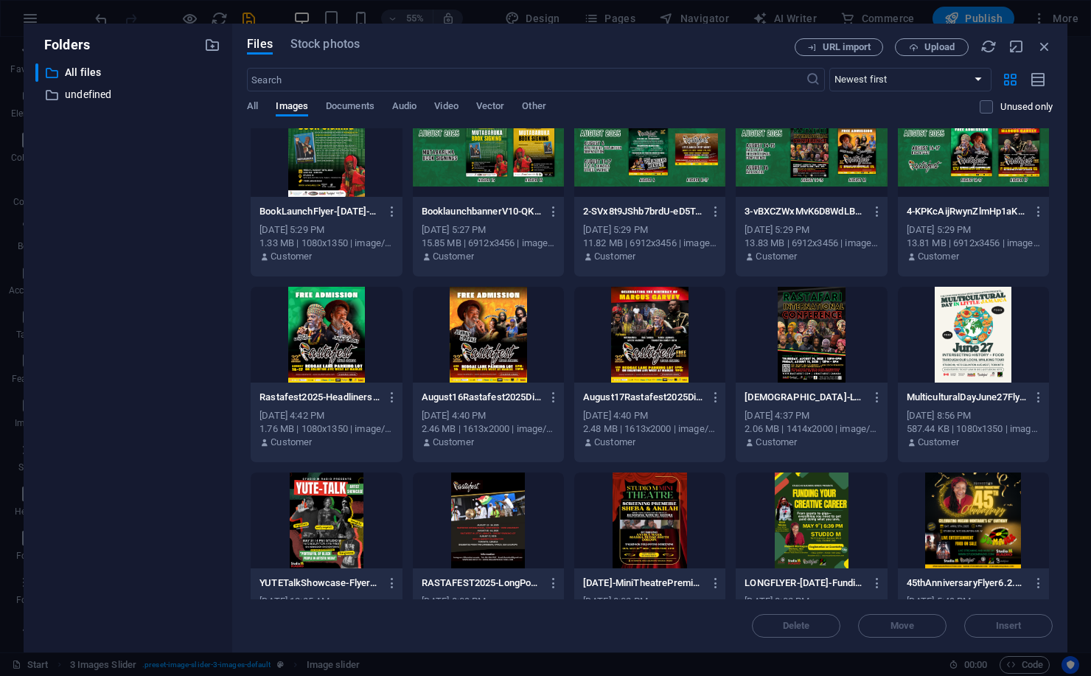
click at [797, 343] on div at bounding box center [811, 335] width 151 height 96
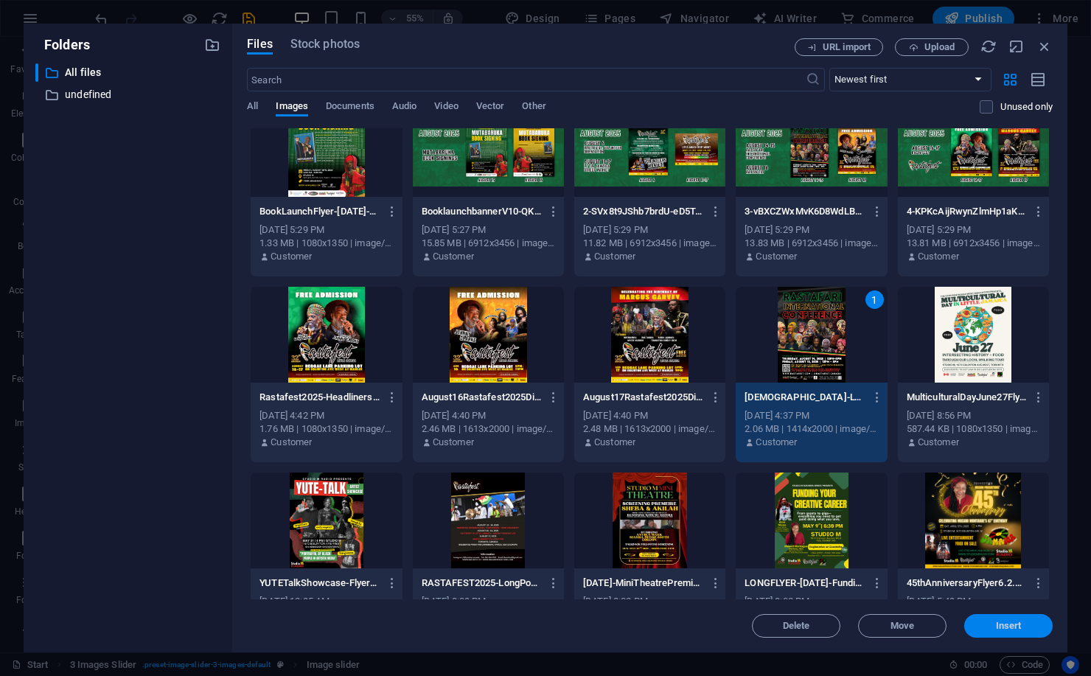
drag, startPoint x: 1003, startPoint y: 624, endPoint x: 330, endPoint y: 565, distance: 675.6
click at [1003, 624] on span "Insert" at bounding box center [1009, 625] width 26 height 9
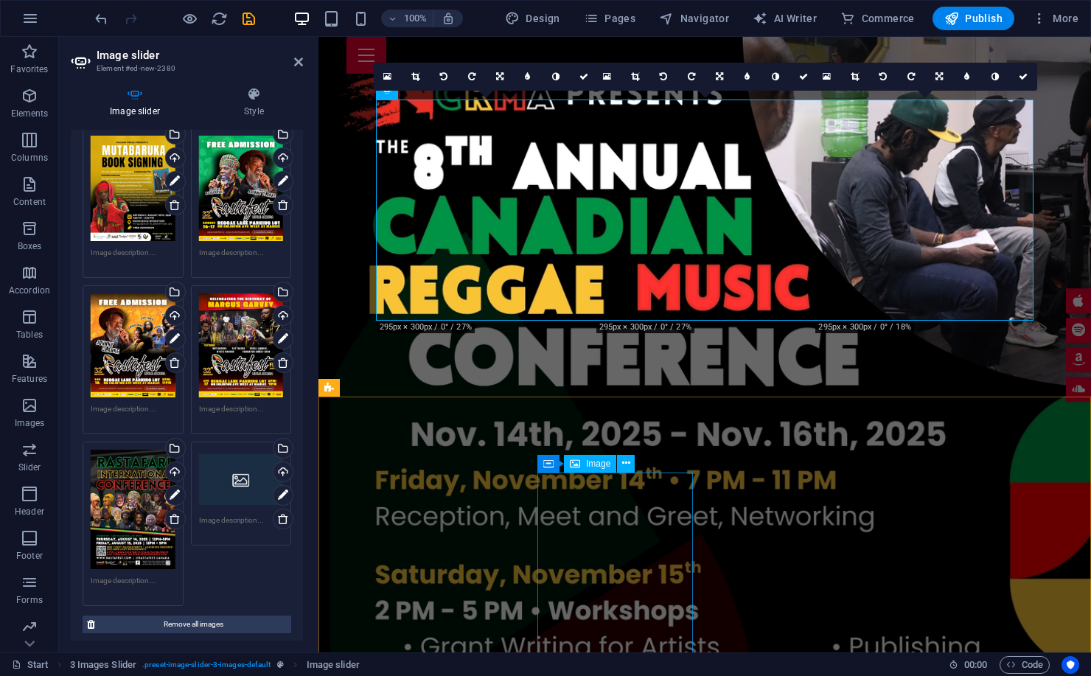
scroll to position [2297, 0]
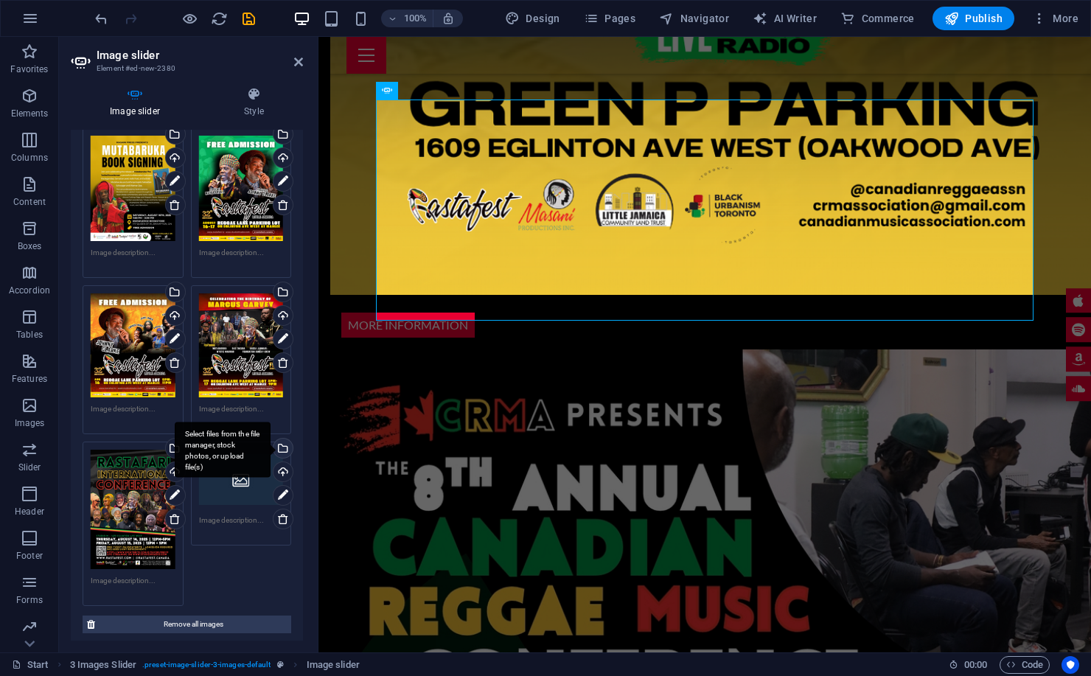
click at [283, 443] on div "Select files from the file manager, stock photos, or upload file(s)" at bounding box center [281, 450] width 22 height 22
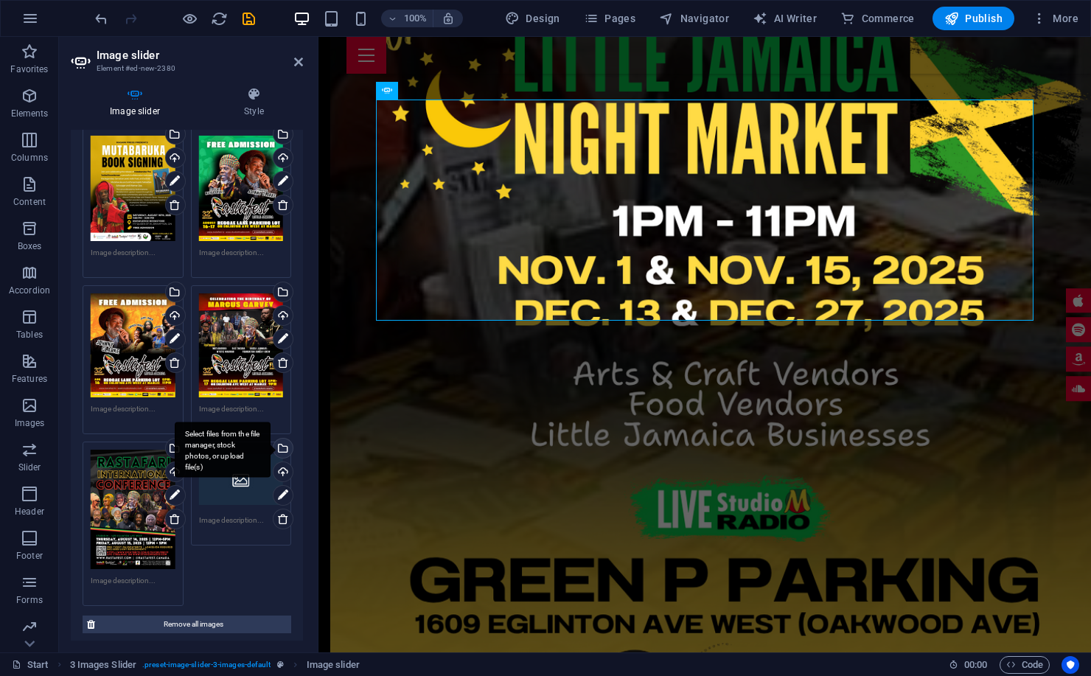
scroll to position [2618, 0]
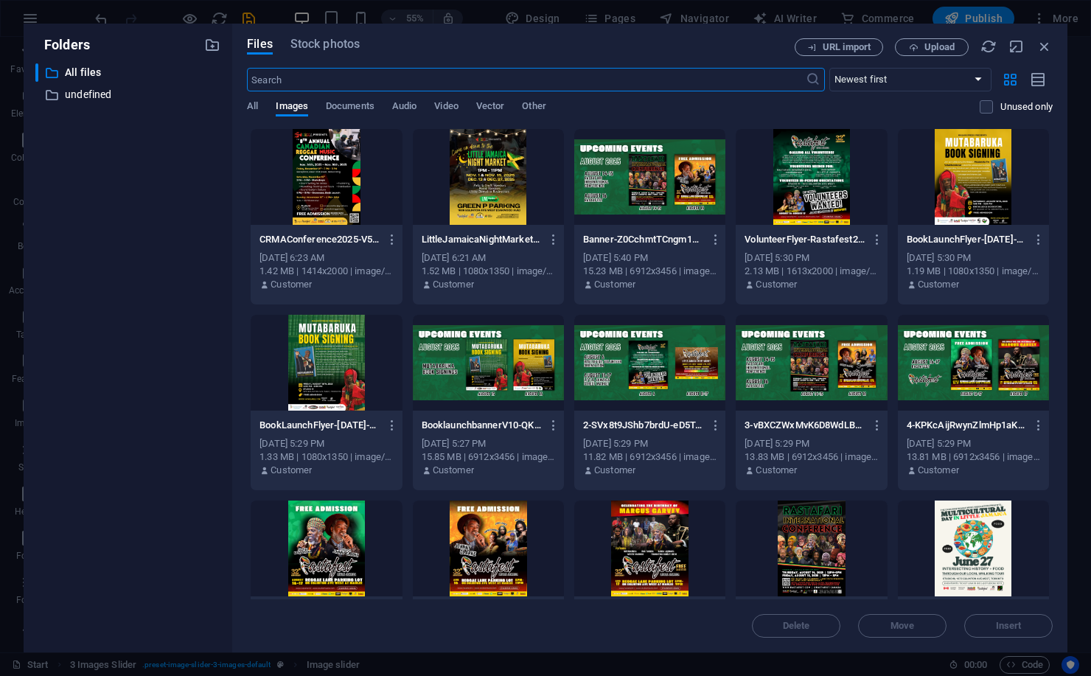
click at [940, 517] on div at bounding box center [973, 548] width 151 height 96
click at [1005, 622] on span "Insert" at bounding box center [1009, 625] width 26 height 9
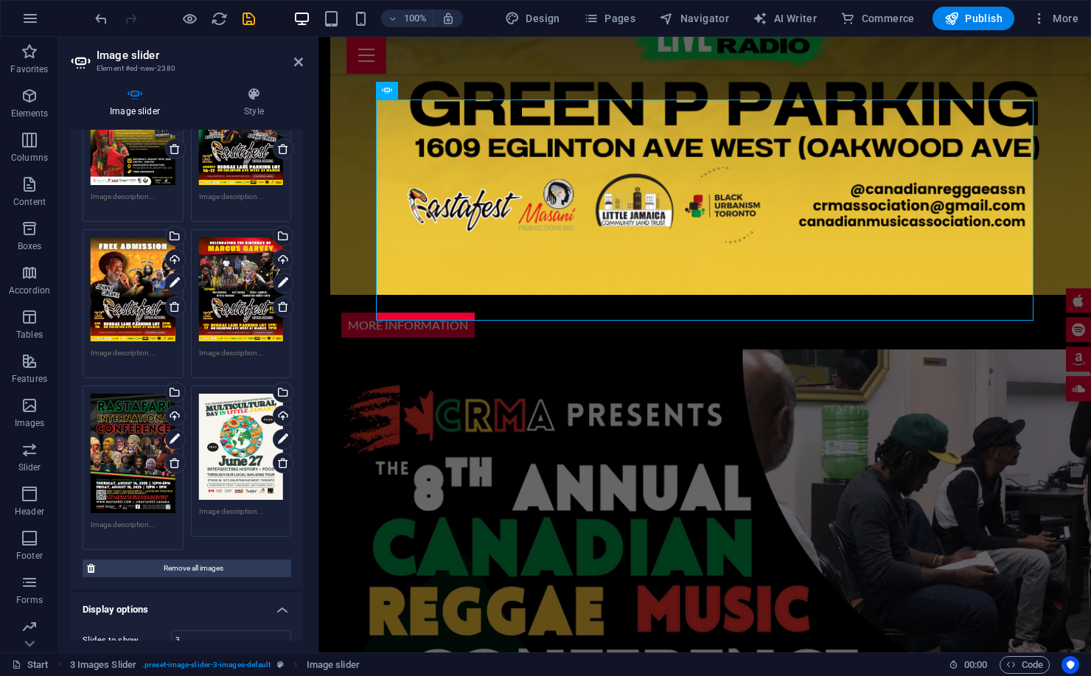
scroll to position [127, 0]
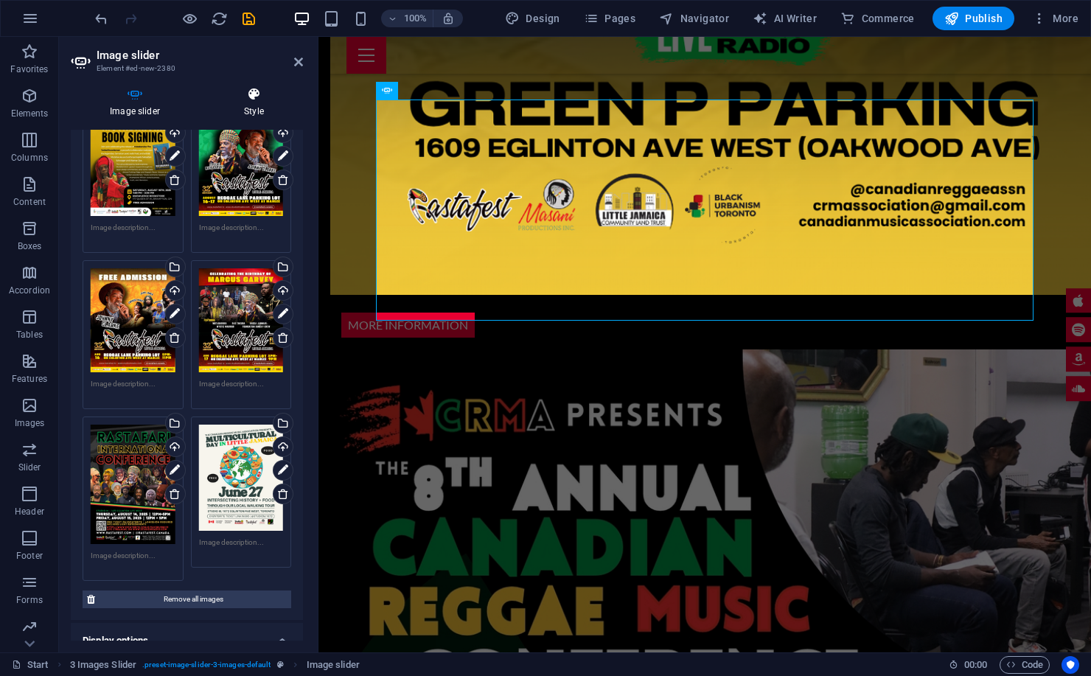
click at [258, 95] on icon at bounding box center [254, 94] width 98 height 15
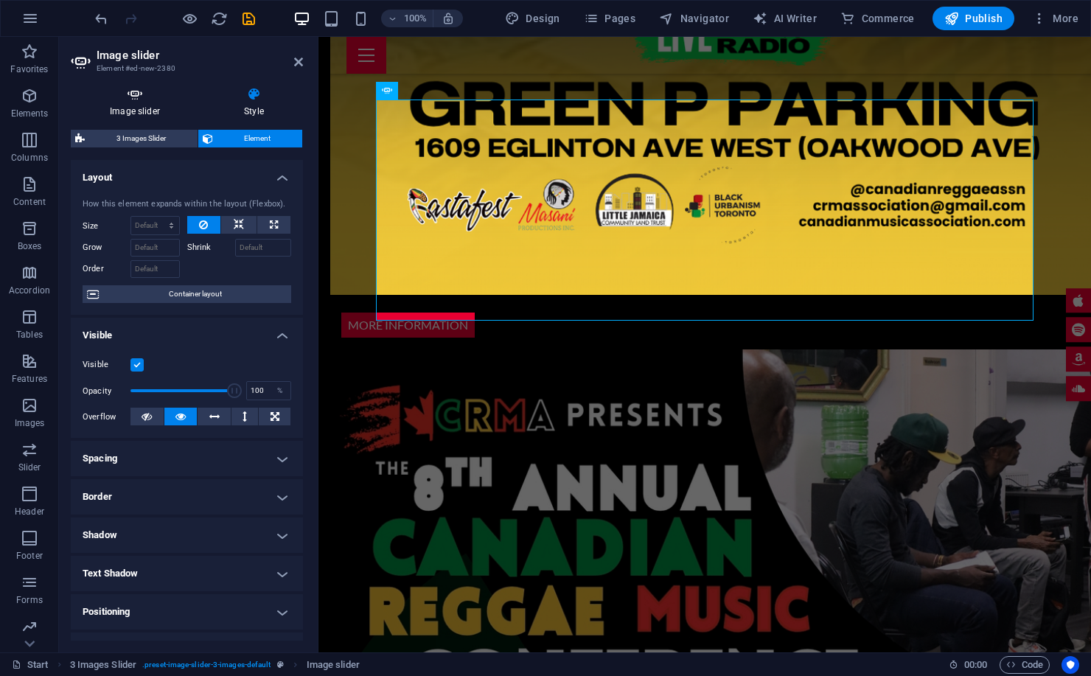
click at [130, 102] on h4 "Image slider" at bounding box center [138, 102] width 134 height 31
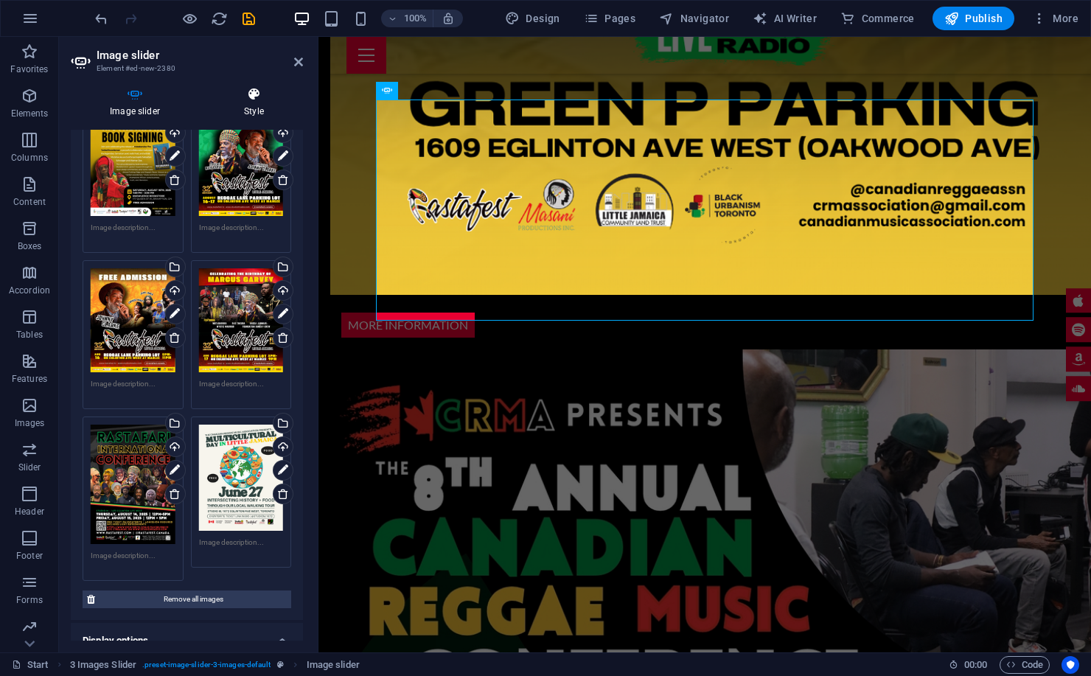
click at [214, 100] on icon at bounding box center [254, 94] width 98 height 15
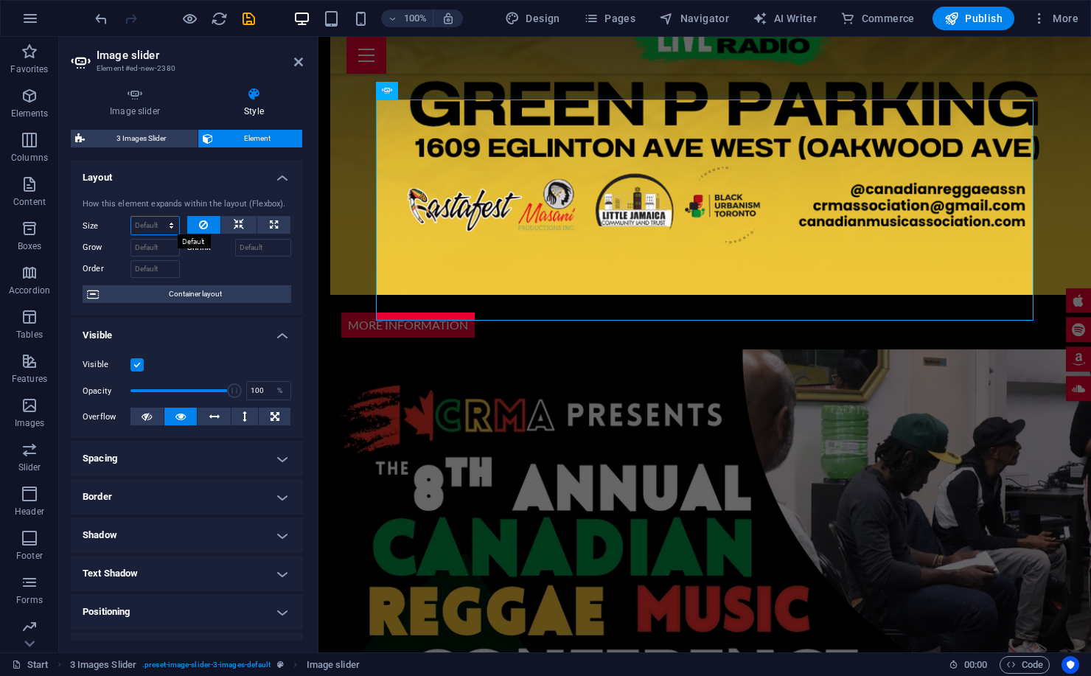
click at [142, 231] on select "Default auto px % 1/1 1/2 1/3 1/4 1/5 1/6 1/7 1/8 1/9 1/10" at bounding box center [155, 226] width 48 height 18
click at [131, 217] on select "Default auto px % 1/1 1/2 1/3 1/4 1/5 1/6 1/7 1/8 1/9 1/10" at bounding box center [155, 226] width 48 height 18
click at [142, 231] on select "Default auto px % 1/1 1/2 1/3 1/4 1/5 1/6 1/7 1/8 1/9 1/10" at bounding box center [155, 226] width 48 height 18
click at [131, 217] on select "Default auto px % 1/1 1/2 1/3 1/4 1/5 1/6 1/7 1/8 1/9 1/10" at bounding box center [155, 226] width 48 height 18
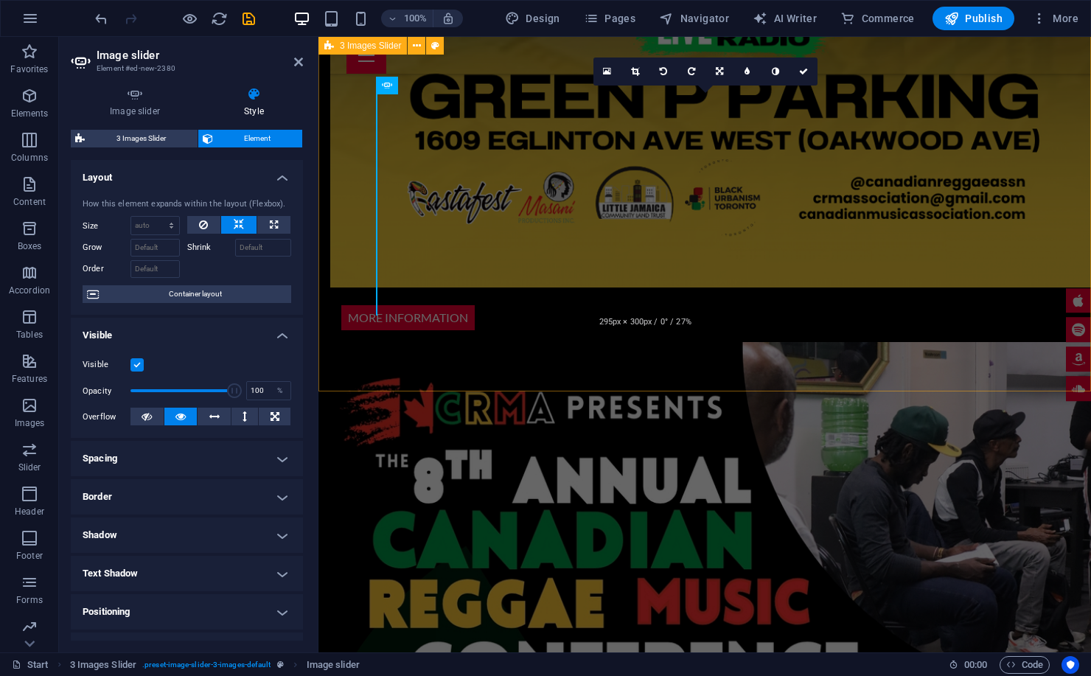
scroll to position [2262, 0]
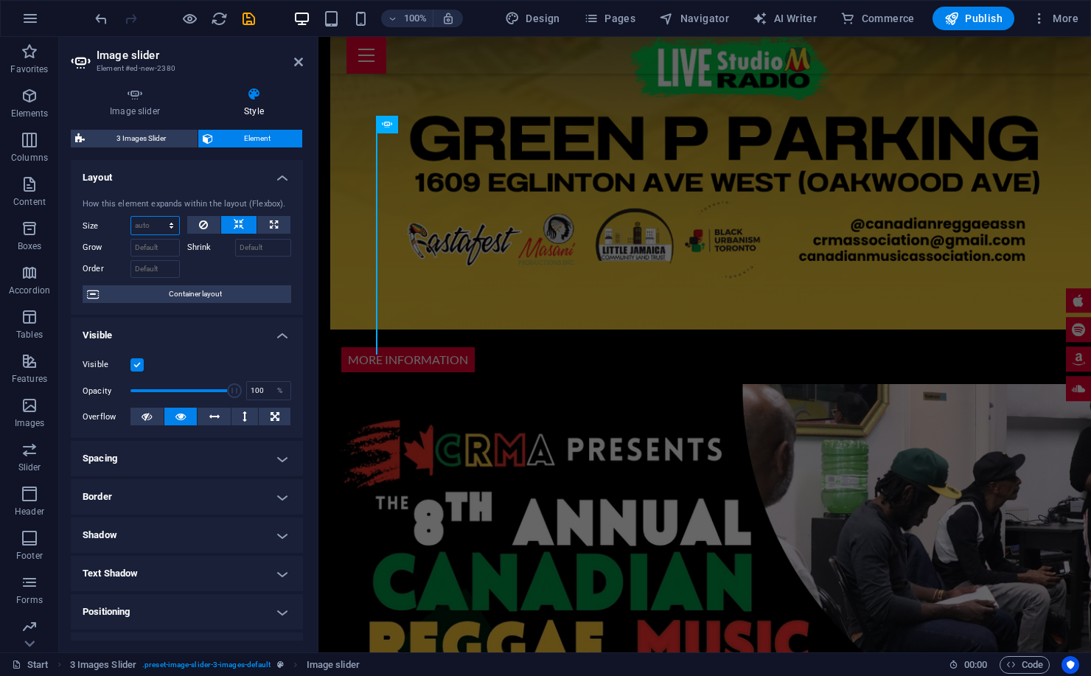
click at [144, 225] on select "Default auto px % 1/1 1/2 1/3 1/4 1/5 1/6 1/7 1/8 1/9 1/10" at bounding box center [155, 226] width 48 height 18
click at [131, 217] on select "Default auto px % 1/1 1/2 1/3 1/4 1/5 1/6 1/7 1/8 1/9 1/10" at bounding box center [155, 226] width 48 height 18
select select "DISABLED_OPTION_VALUE"
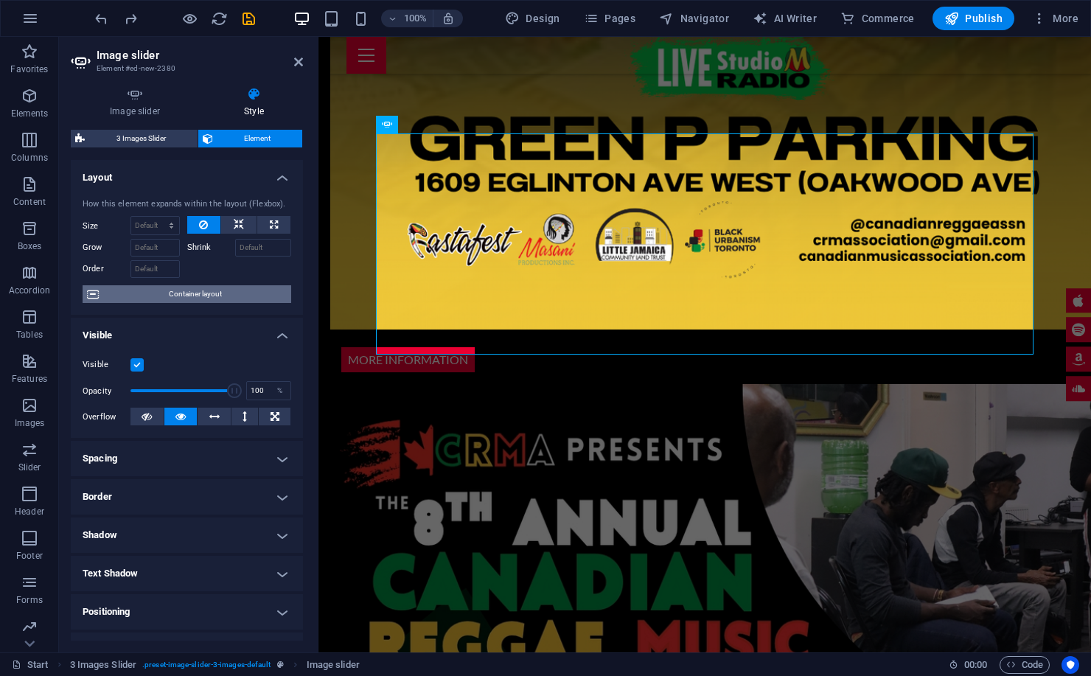
click at [166, 292] on span "Container layout" at bounding box center [195, 294] width 184 height 18
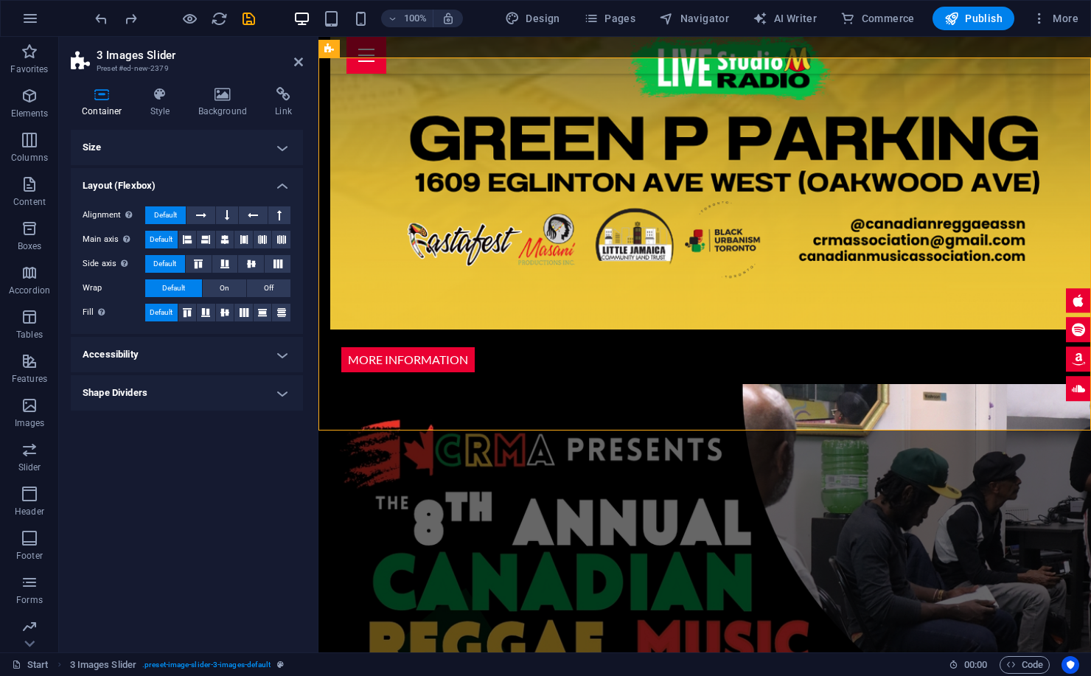
click at [158, 142] on h4 "Size" at bounding box center [187, 147] width 232 height 35
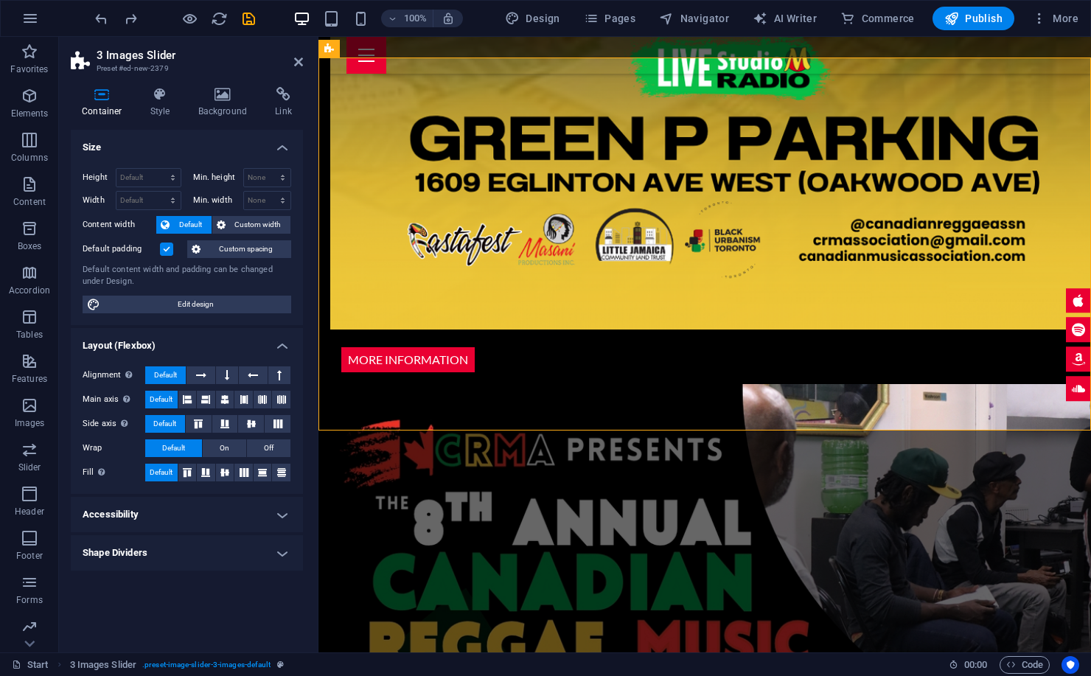
click at [166, 248] on label at bounding box center [166, 248] width 13 height 13
click at [0, 0] on input "Default padding" at bounding box center [0, 0] width 0 height 0
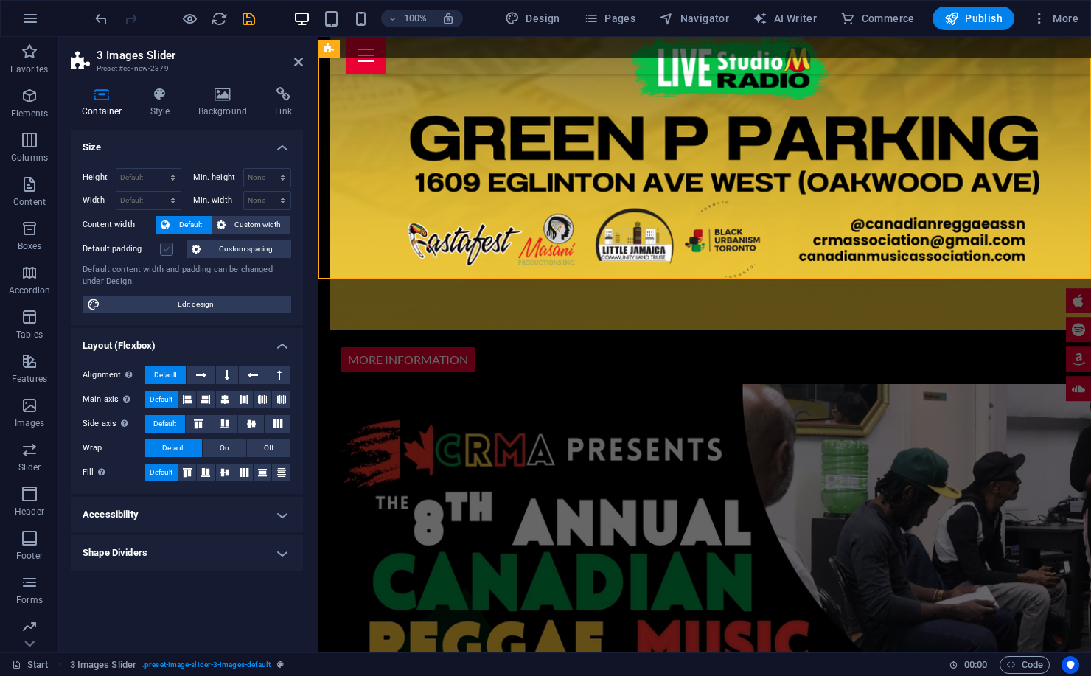
click at [166, 248] on label at bounding box center [166, 248] width 13 height 13
click at [0, 0] on input "Default padding" at bounding box center [0, 0] width 0 height 0
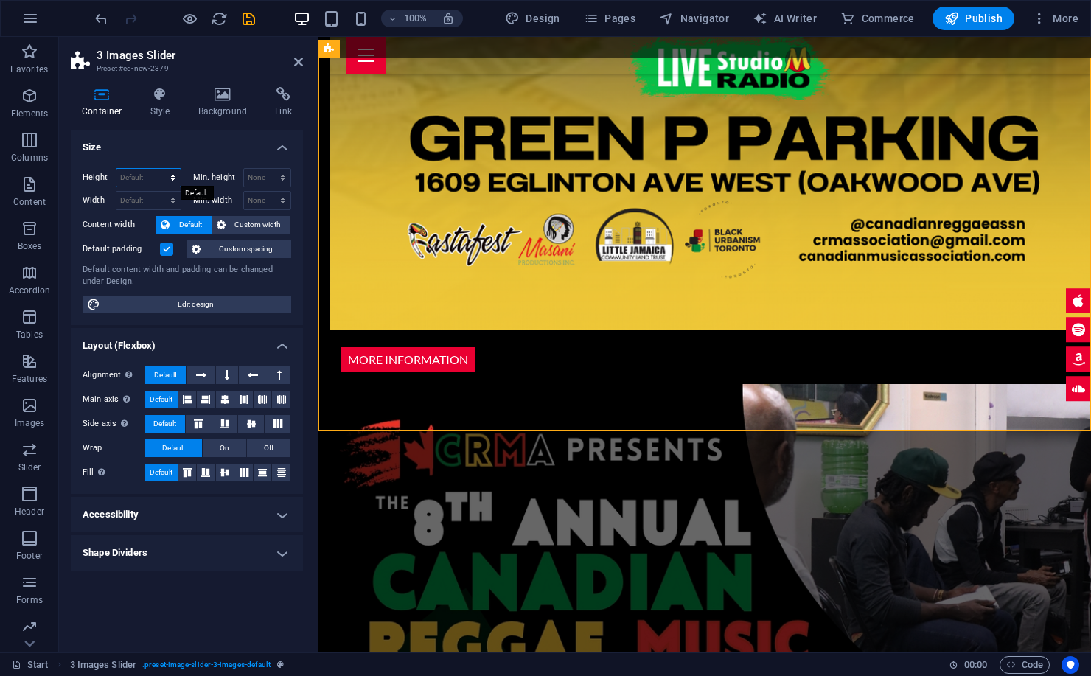
click at [131, 173] on select "Default px rem % vh vw" at bounding box center [148, 178] width 64 height 18
click at [116, 169] on select "Default px rem % vh vw" at bounding box center [148, 178] width 64 height 18
click at [148, 178] on select "Default px rem % vh vw" at bounding box center [148, 178] width 64 height 18
select select "px"
click at [160, 169] on select "Default px rem % vh vw" at bounding box center [148, 178] width 64 height 18
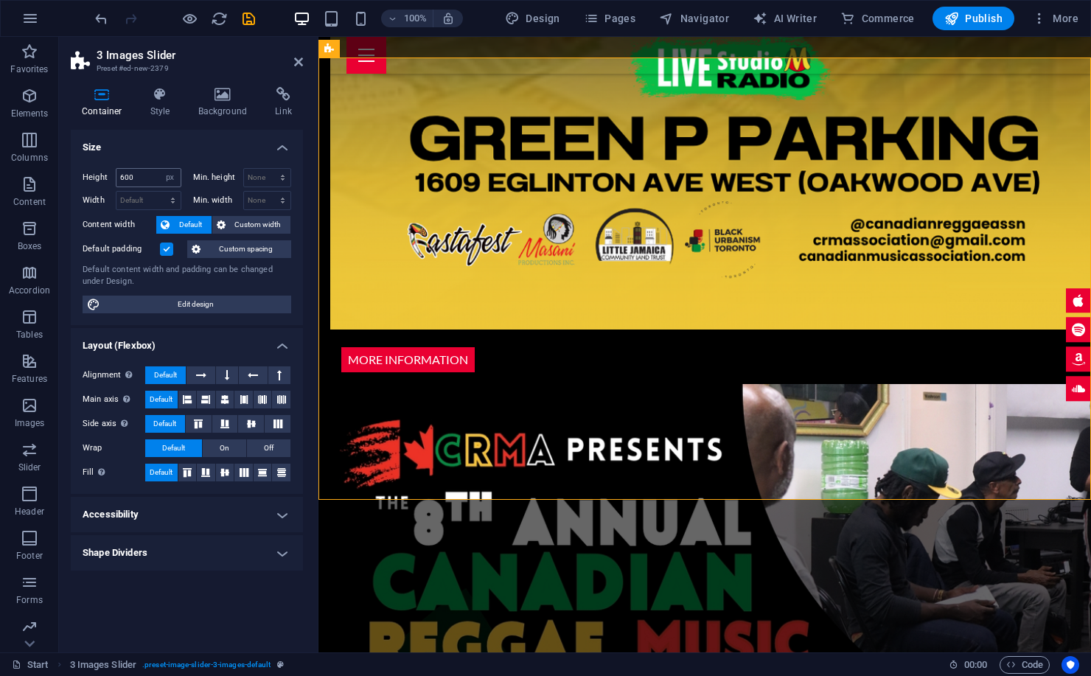
type input "506"
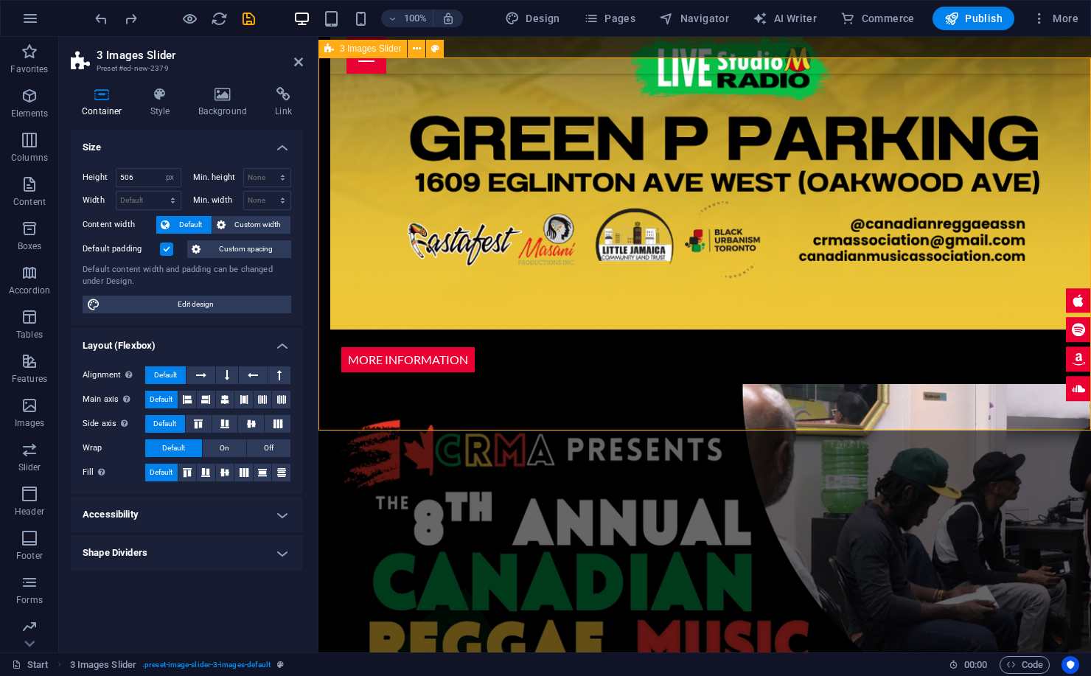
click at [178, 223] on span "Default" at bounding box center [190, 225] width 33 height 18
click at [144, 178] on input "506" at bounding box center [148, 178] width 64 height 18
type input "0"
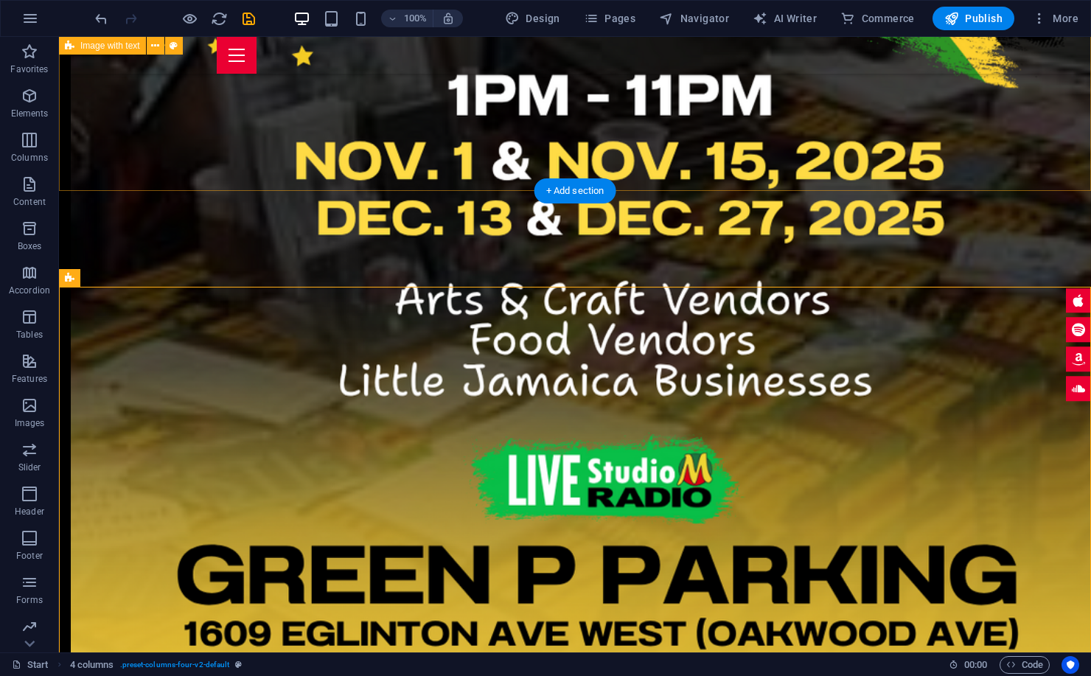
scroll to position [2099, 0]
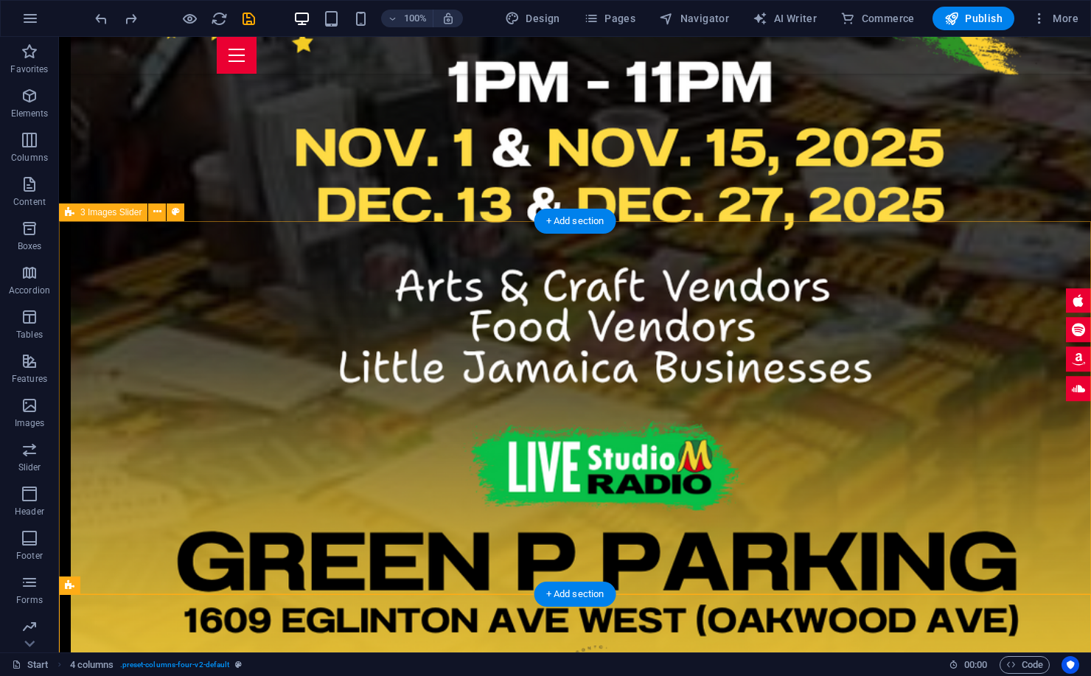
drag, startPoint x: 412, startPoint y: 262, endPoint x: 153, endPoint y: 262, distance: 259.4
select select "px"
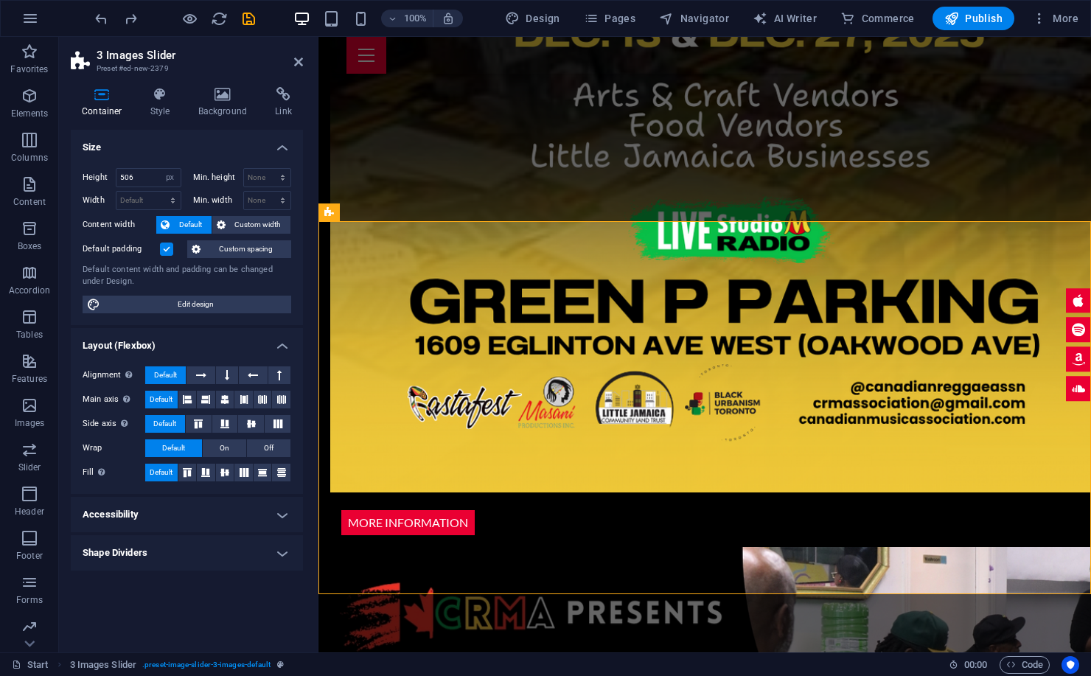
click at [262, 141] on h4 "Size" at bounding box center [187, 143] width 232 height 27
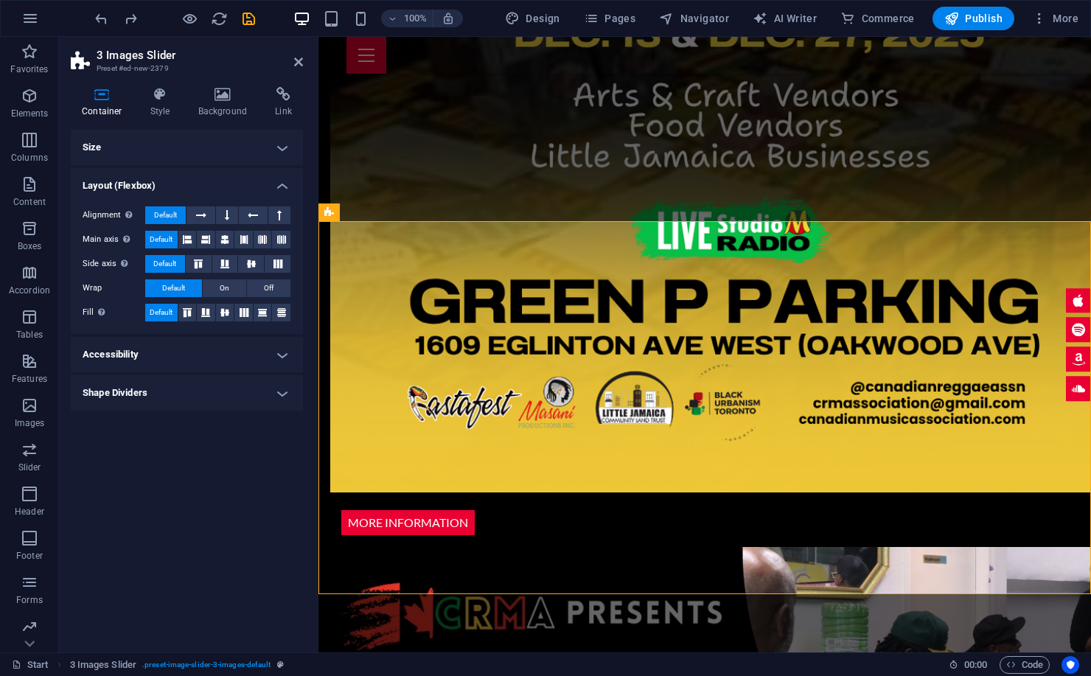
click at [272, 140] on h4 "Size" at bounding box center [187, 147] width 232 height 35
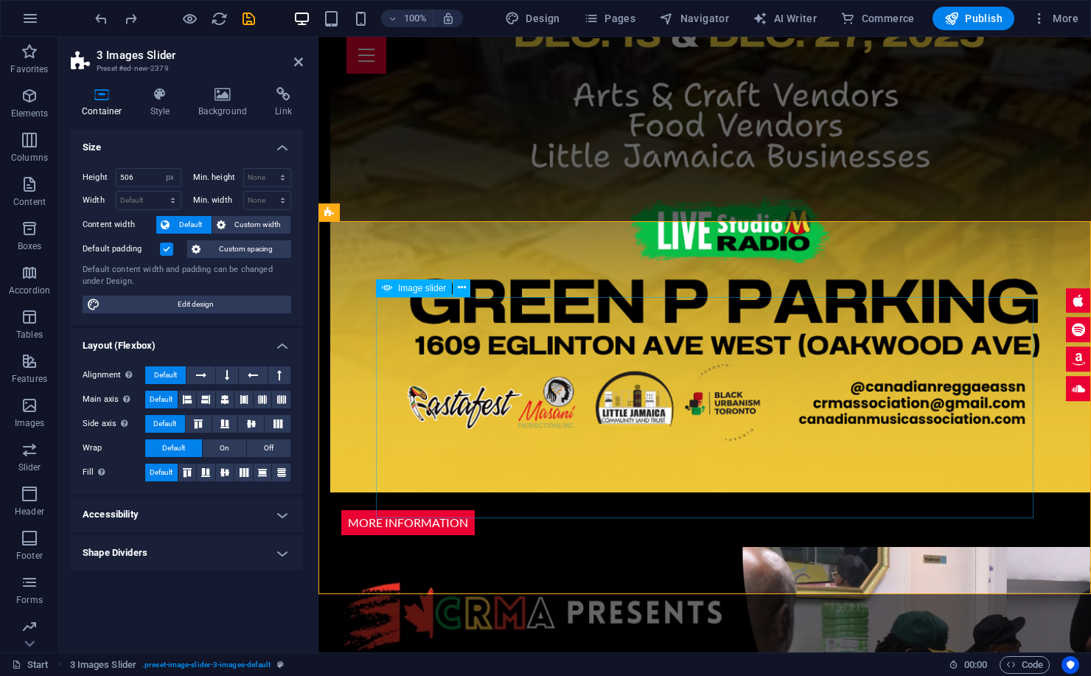
click at [460, 289] on icon at bounding box center [462, 287] width 8 height 15
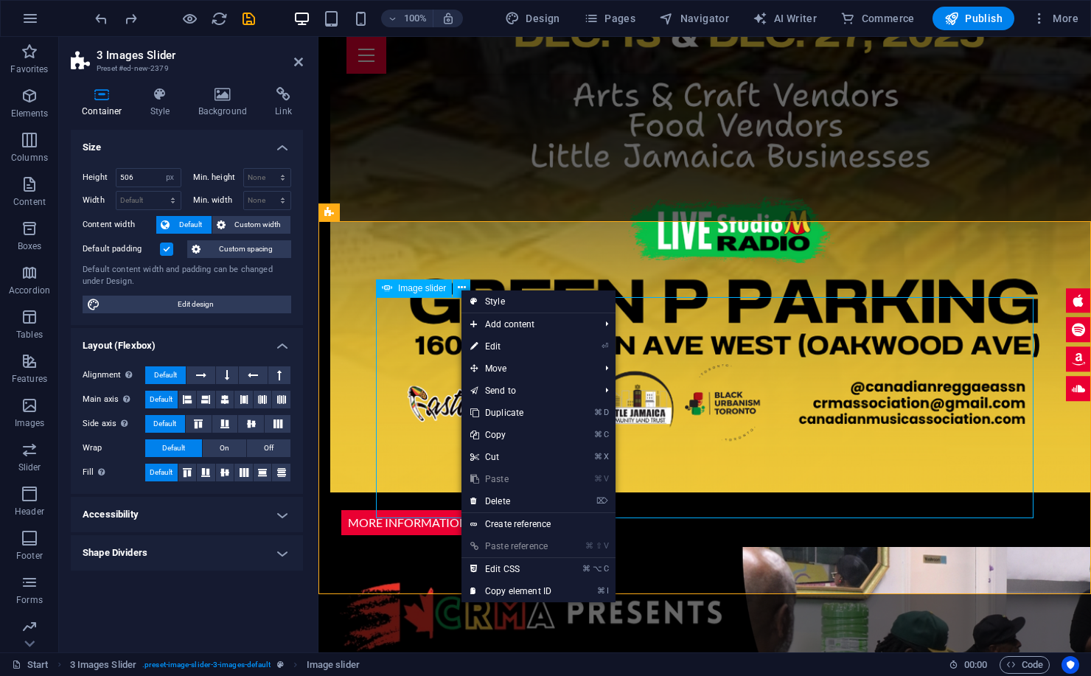
click at [405, 291] on span "Image slider" at bounding box center [422, 288] width 48 height 9
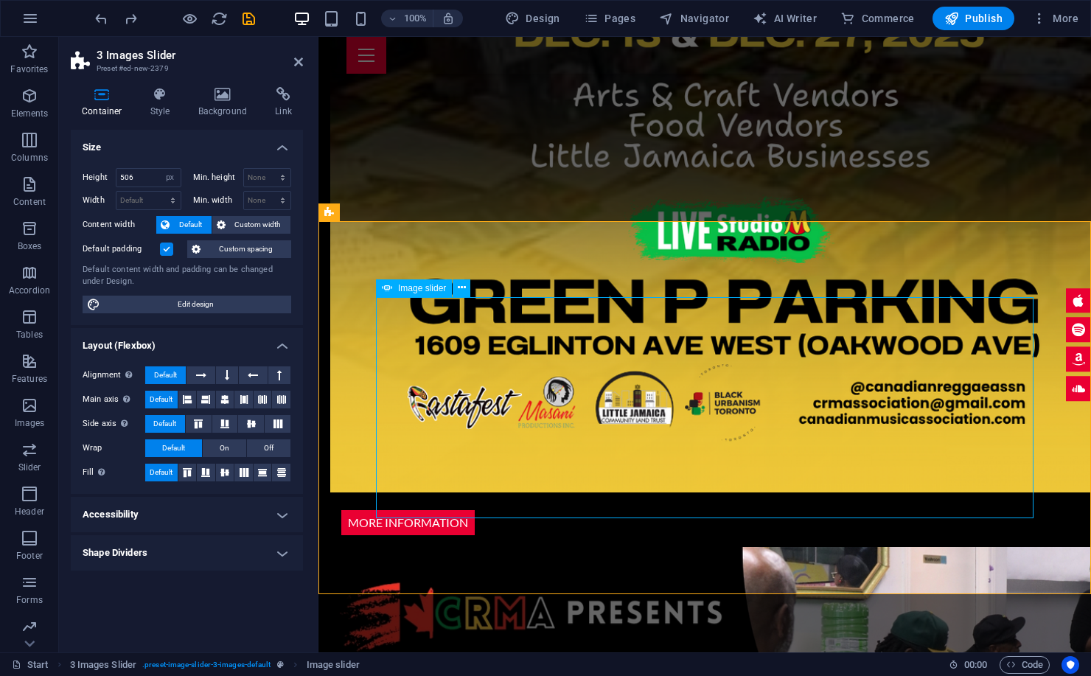
click at [405, 291] on span "Image slider" at bounding box center [422, 288] width 48 height 9
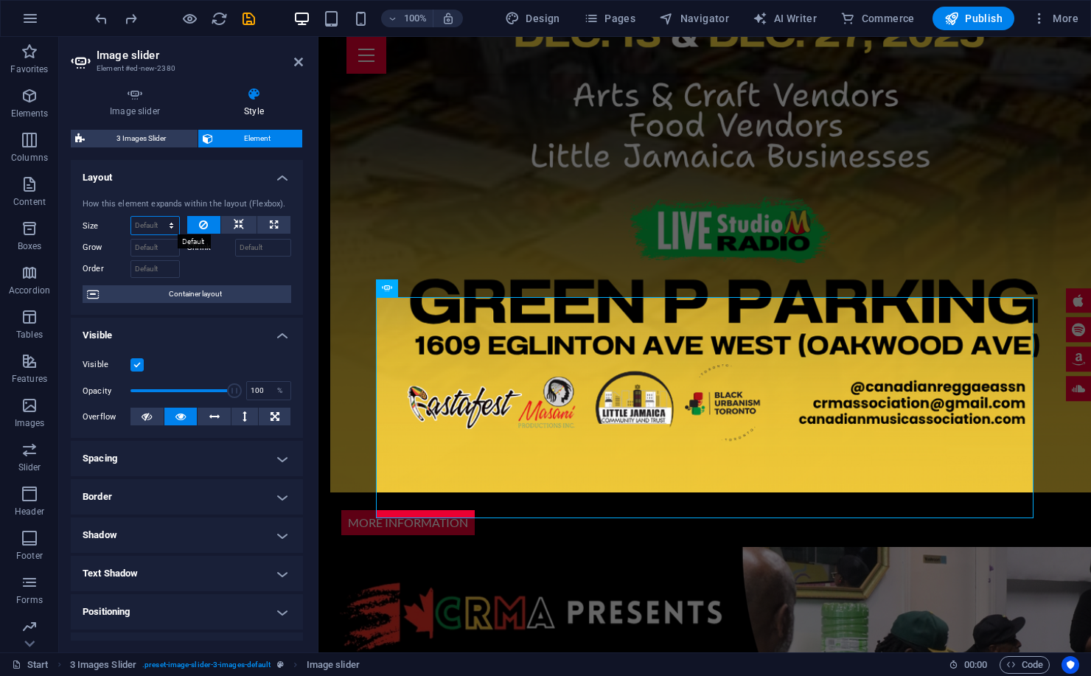
click at [162, 222] on select "Default auto px % 1/1 1/2 1/3 1/4 1/5 1/6 1/7 1/8 1/9 1/10" at bounding box center [155, 226] width 48 height 18
click at [155, 222] on select "Default auto px % 1/1 1/2 1/3 1/4 1/5 1/6 1/7 1/8 1/9 1/10" at bounding box center [155, 226] width 48 height 18
click at [131, 217] on select "Default auto px % 1/1 1/2 1/3 1/4 1/5 1/6 1/7 1/8 1/9 1/10" at bounding box center [155, 226] width 48 height 18
select select "DISABLED_OPTION_VALUE"
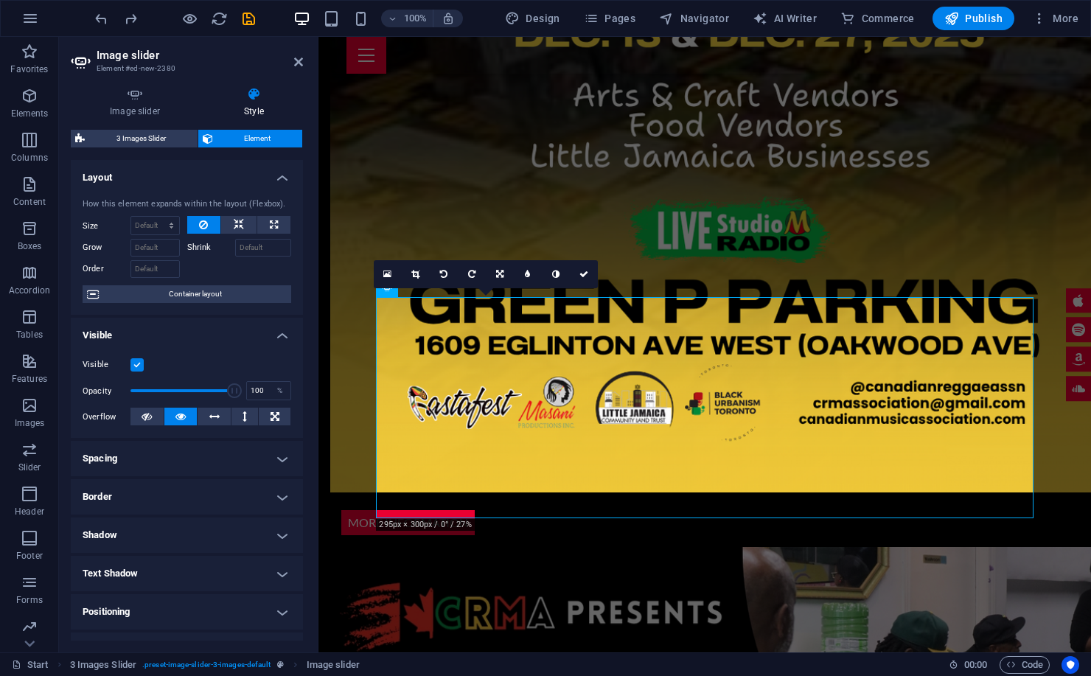
click at [391, 288] on div "16:10 16:9 4:3 1:1 1:2 0" at bounding box center [486, 274] width 224 height 28
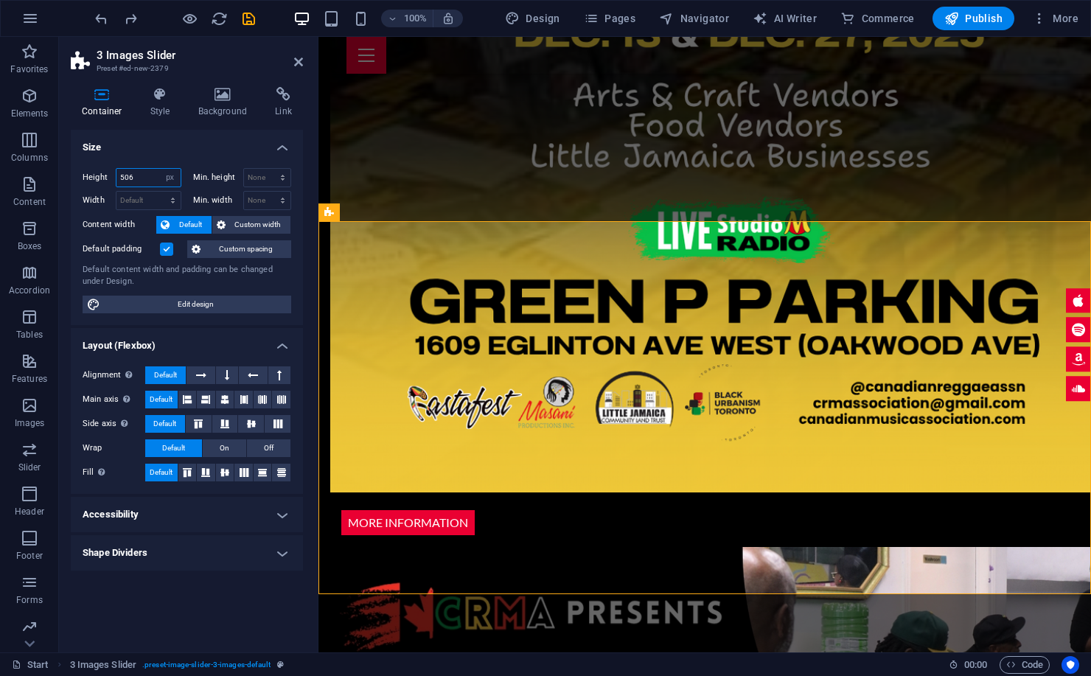
click at [148, 181] on input "506" at bounding box center [148, 178] width 64 height 18
click at [168, 178] on select "Default px rem % vh vw" at bounding box center [170, 178] width 21 height 18
select select "default"
click at [160, 169] on select "Default px rem % vh vw" at bounding box center [170, 178] width 21 height 18
select select "DISABLED_OPTION_VALUE"
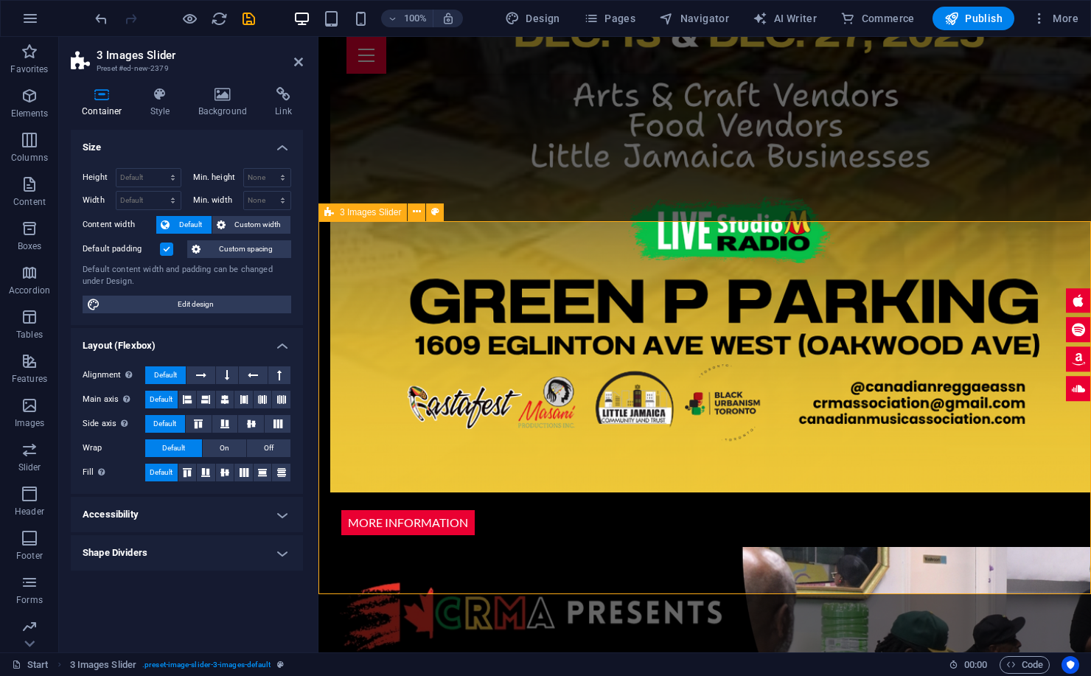
click at [397, 289] on div "Image slider" at bounding box center [414, 288] width 76 height 18
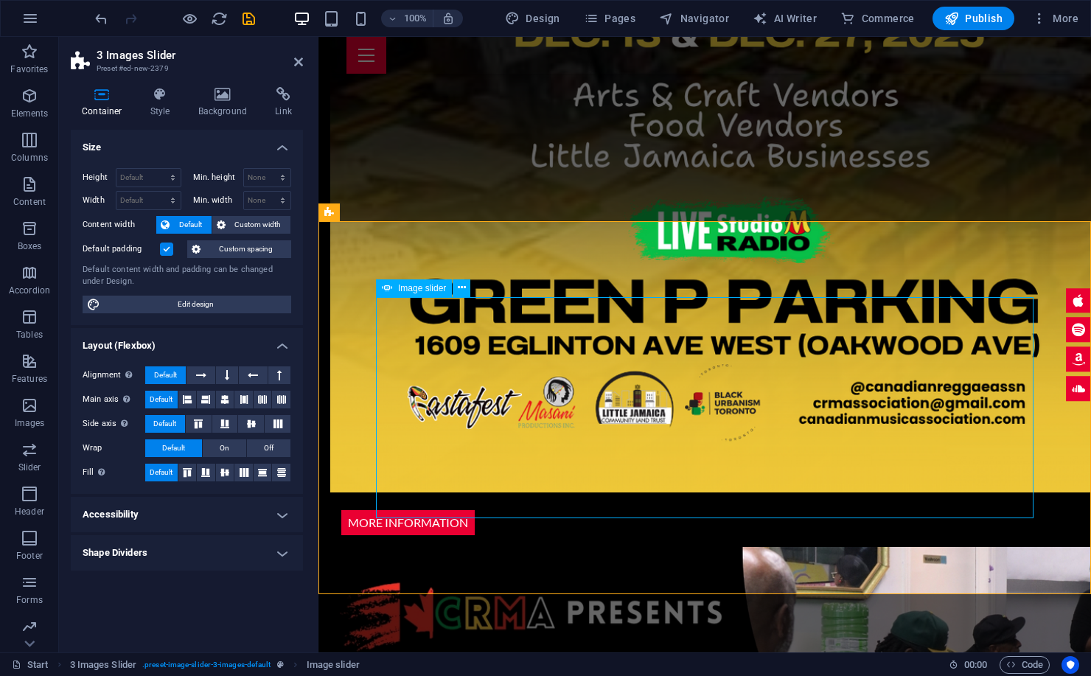
click at [399, 285] on span "Image slider" at bounding box center [422, 288] width 48 height 9
select select "px"
select select "ms"
select select "s"
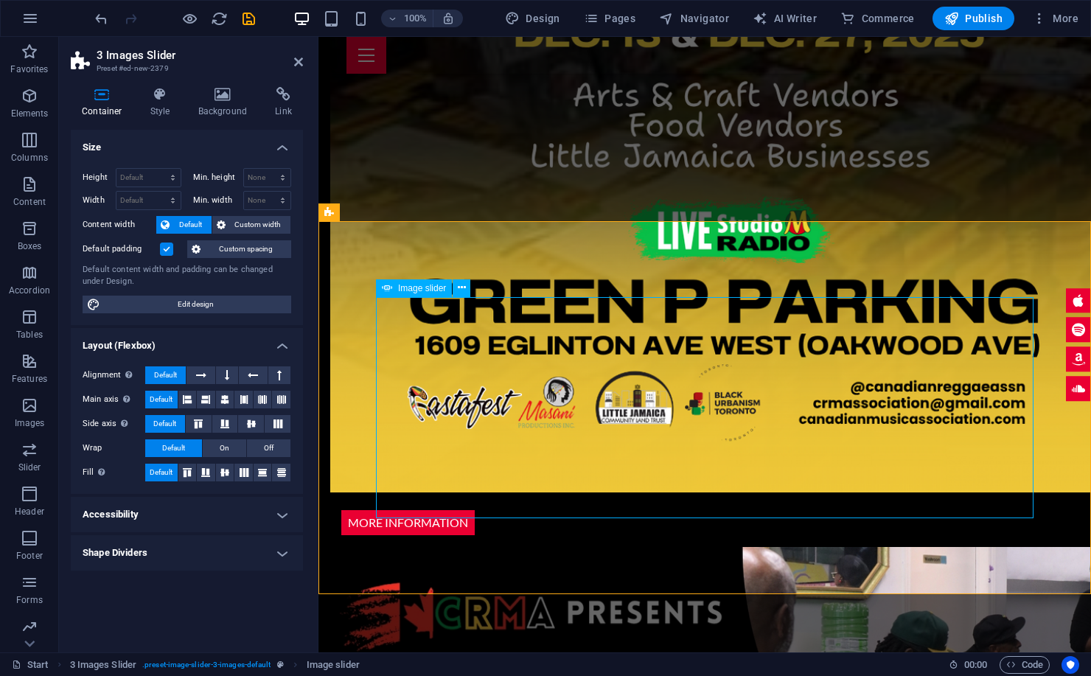
select select "progressive"
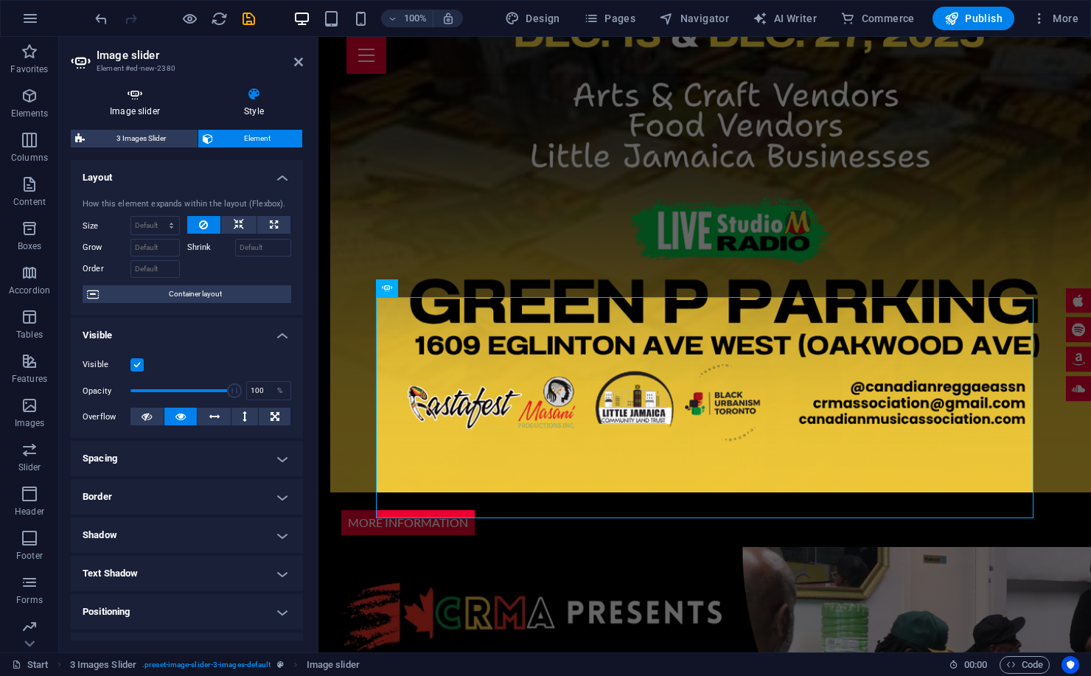
click at [133, 96] on icon at bounding box center [135, 94] width 128 height 15
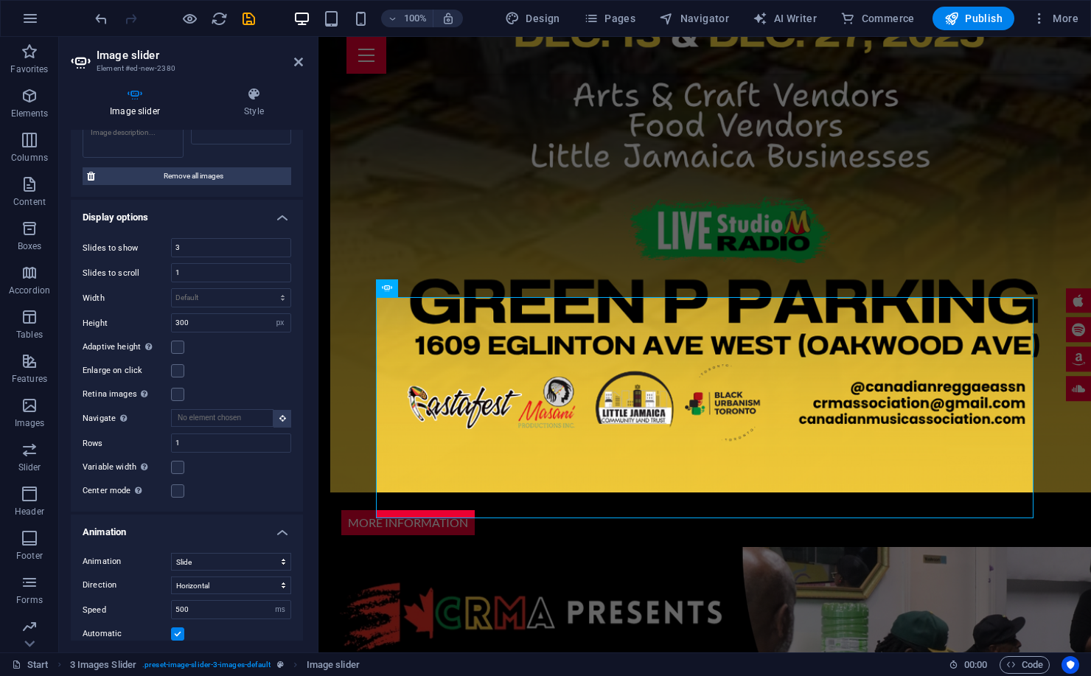
scroll to position [566, 0]
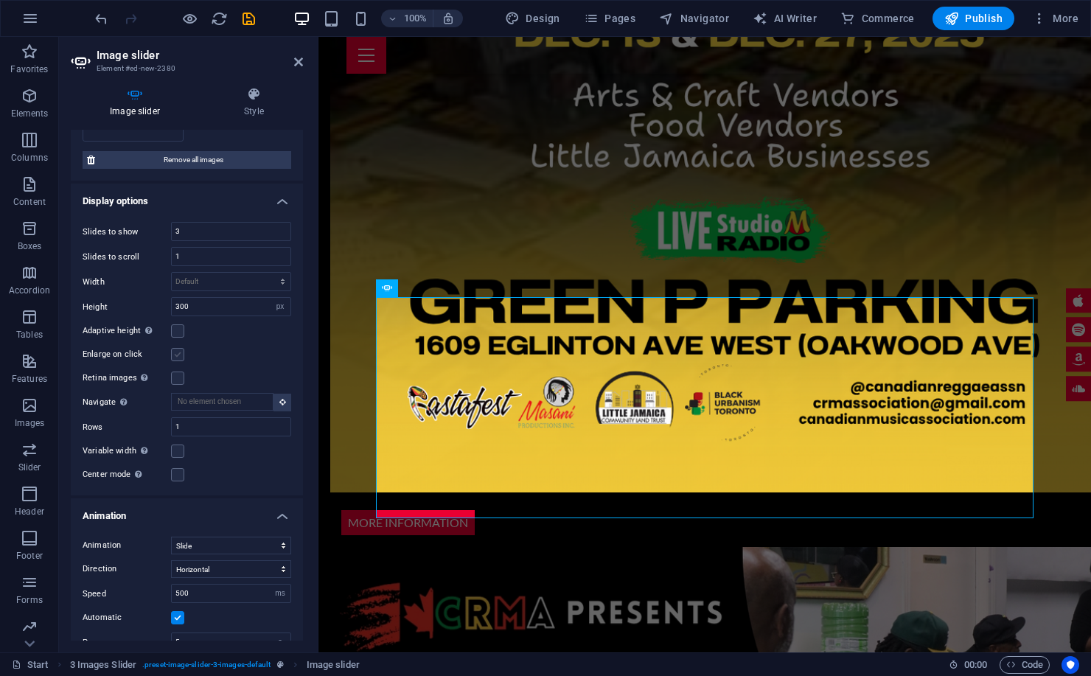
click at [179, 325] on label at bounding box center [177, 330] width 13 height 13
click at [0, 0] on input "Adaptive height Automatically adjust the height for single slide horizontal sli…" at bounding box center [0, 0] width 0 height 0
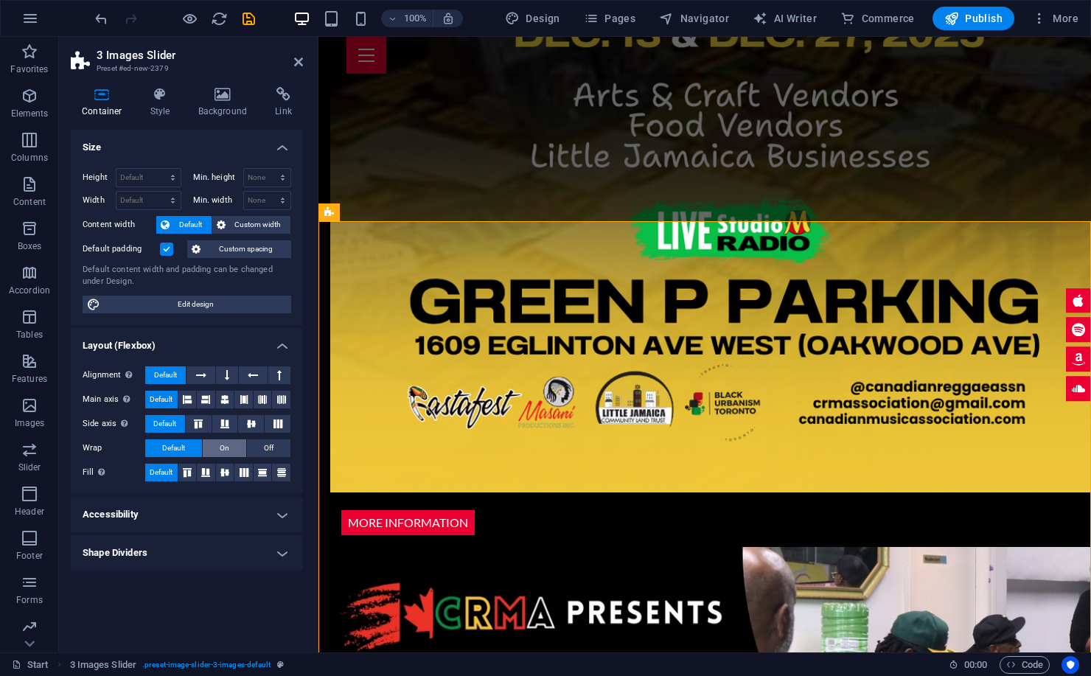
click at [217, 449] on button "On" at bounding box center [224, 448] width 43 height 18
click at [163, 450] on span "Default" at bounding box center [173, 448] width 23 height 18
click at [170, 249] on label at bounding box center [166, 248] width 13 height 13
click at [0, 0] on input "Default padding" at bounding box center [0, 0] width 0 height 0
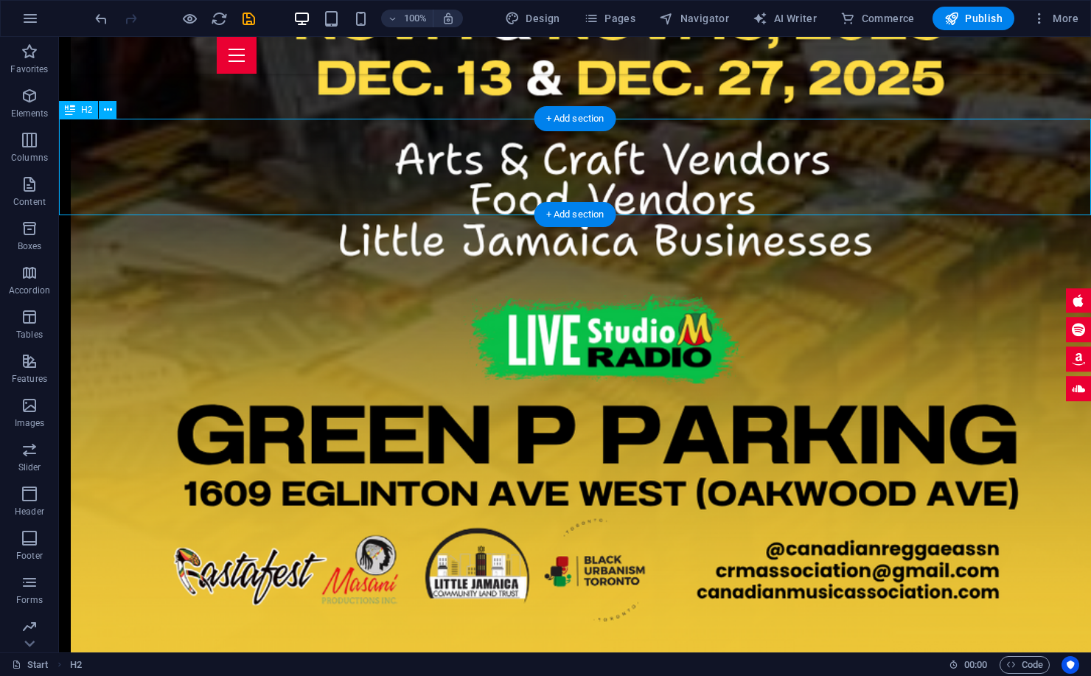
scroll to position [2372, 0]
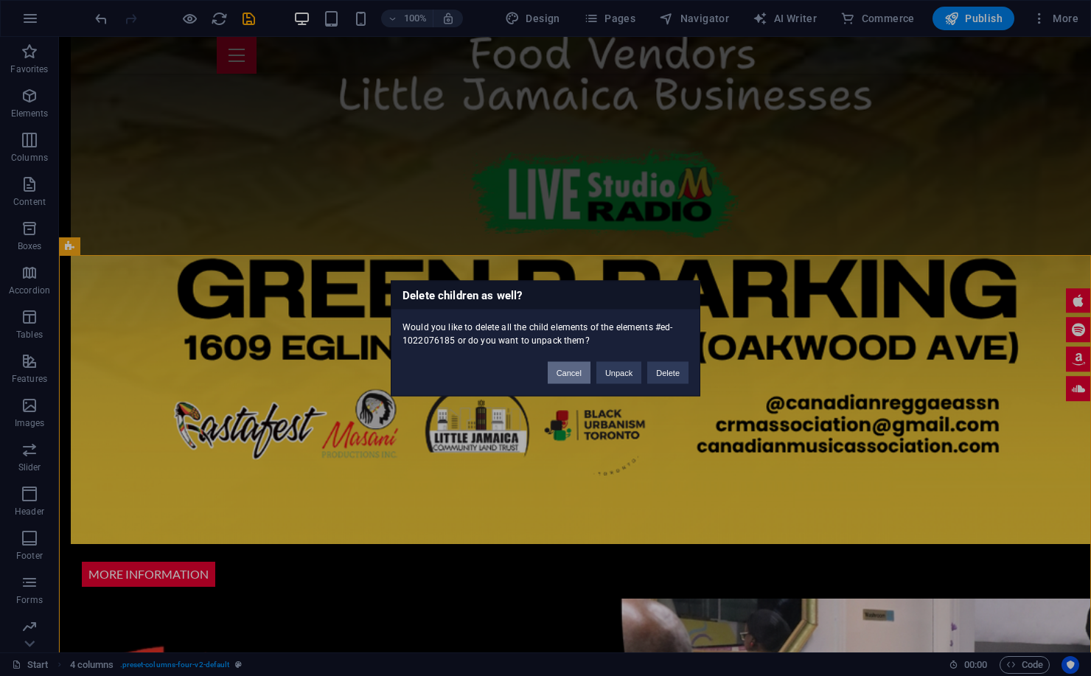
click at [579, 378] on button "Cancel" at bounding box center [569, 372] width 43 height 22
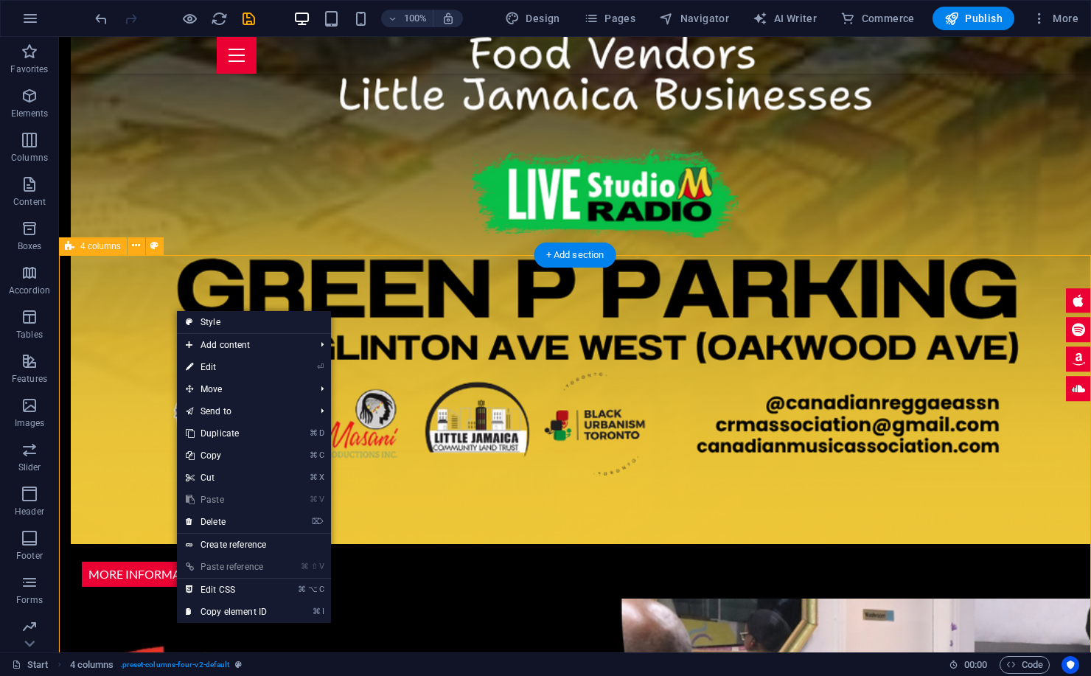
scroll to position [2371, 0]
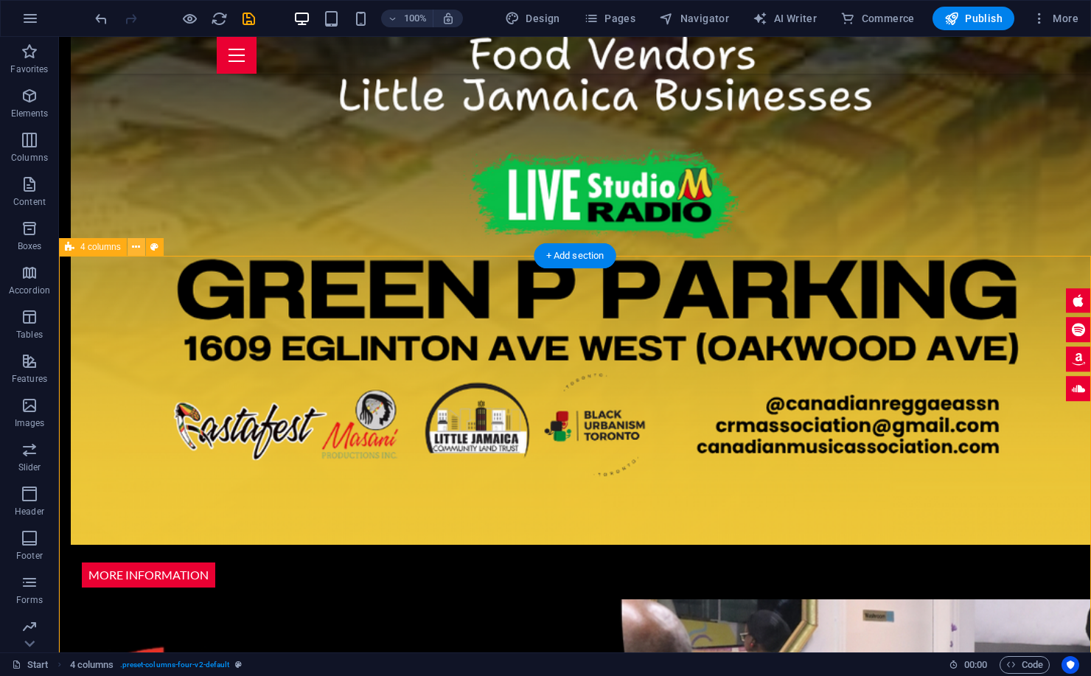
click at [140, 250] on icon at bounding box center [136, 247] width 8 height 15
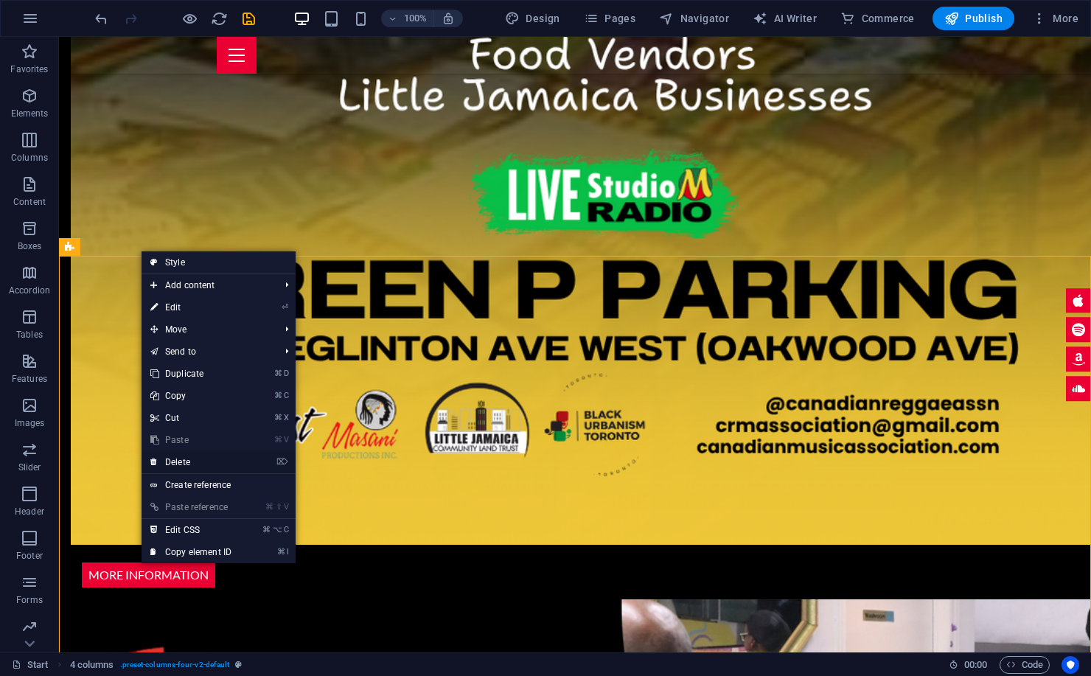
click at [195, 458] on link "⌦ Delete" at bounding box center [191, 462] width 99 height 22
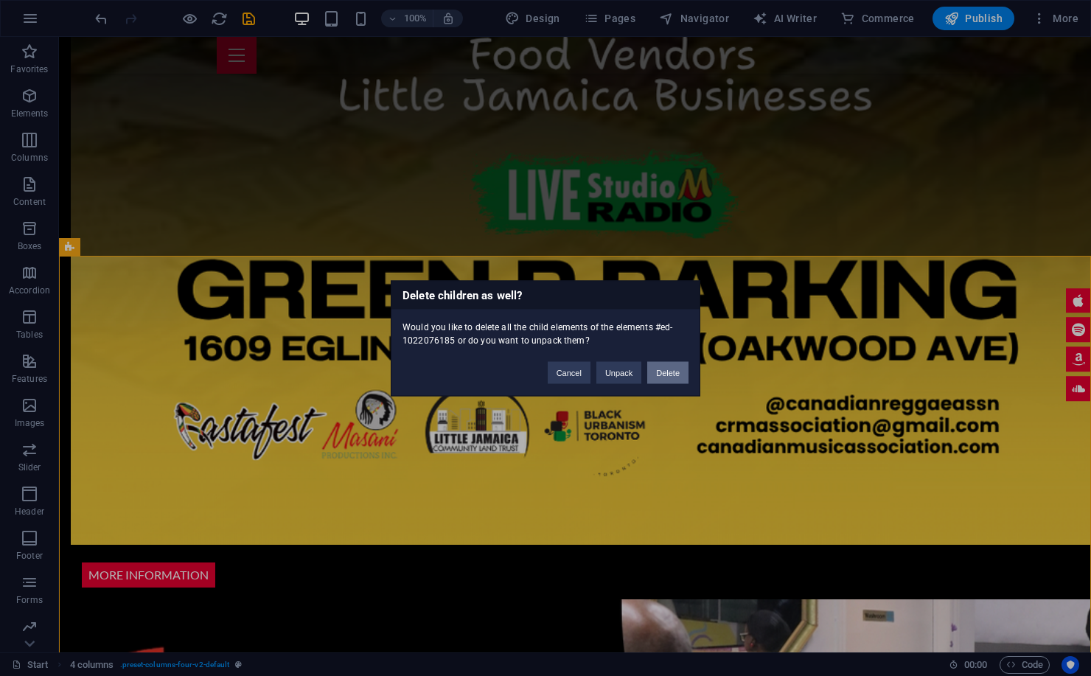
click at [666, 379] on button "Delete" at bounding box center [667, 372] width 41 height 22
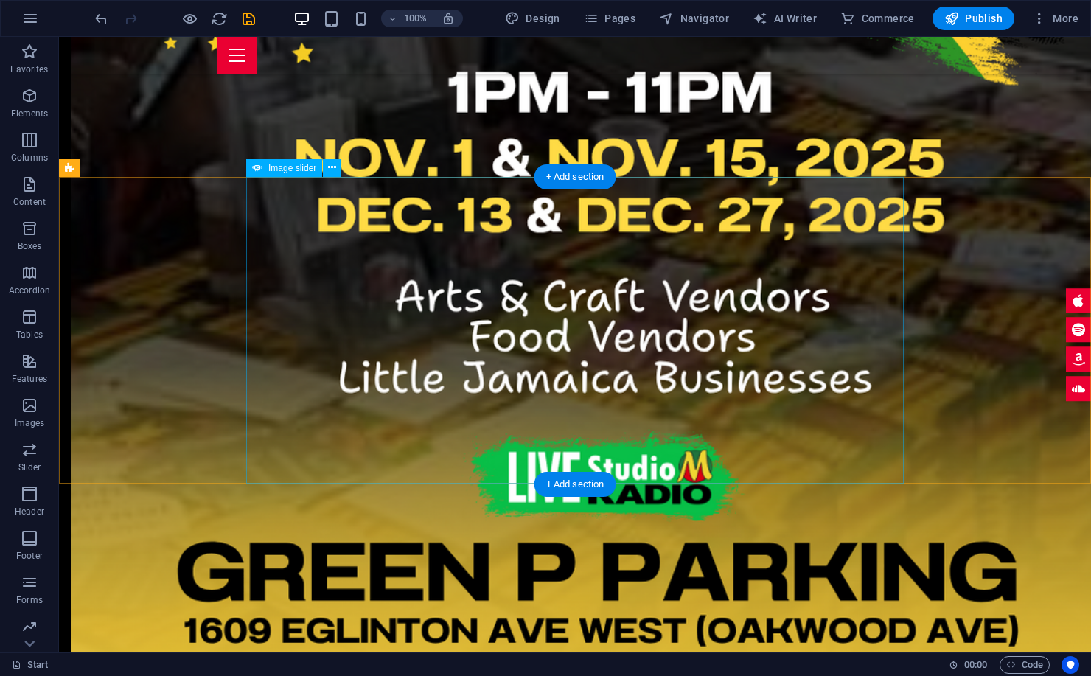
scroll to position [2177, 0]
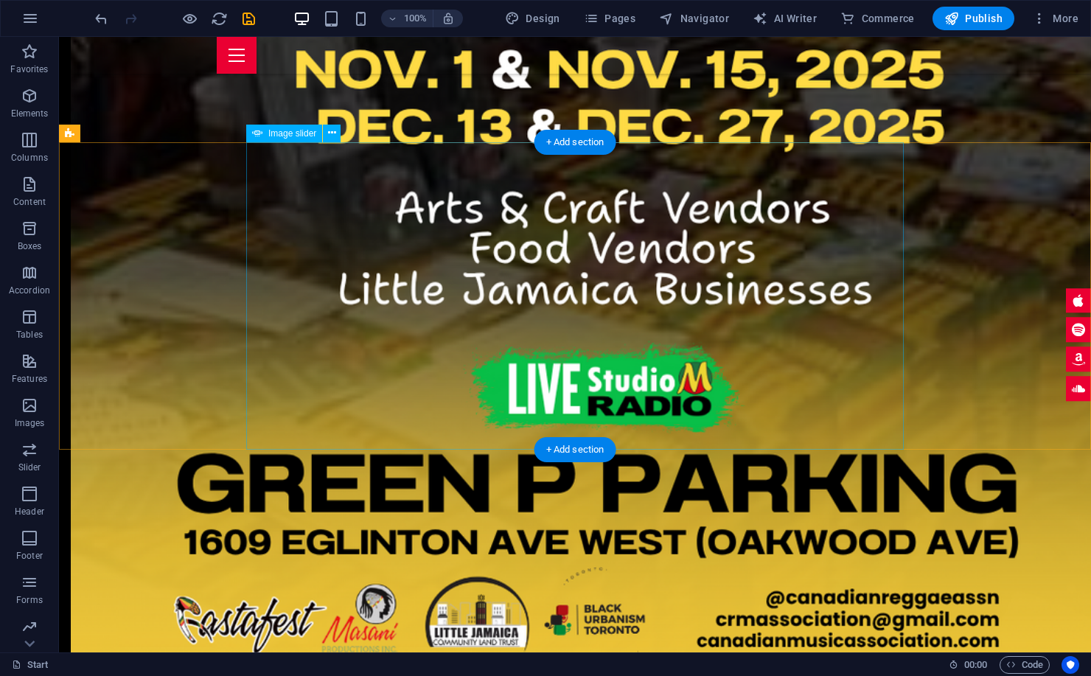
select select "ms"
select select "s"
select select "progressive"
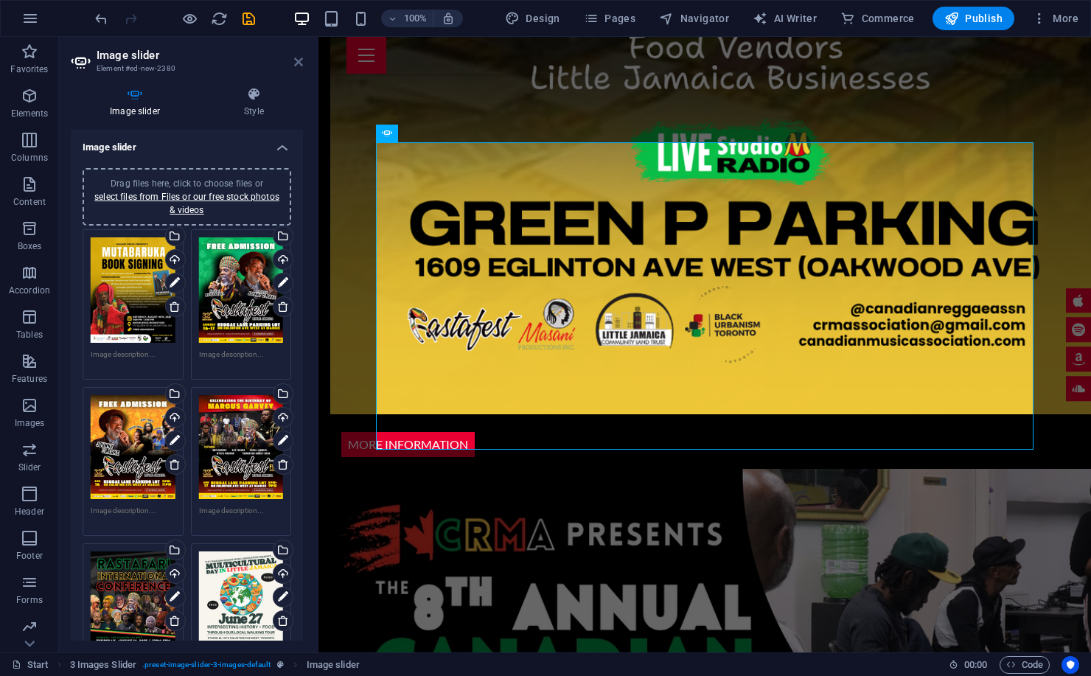
click at [299, 60] on icon at bounding box center [298, 62] width 9 height 12
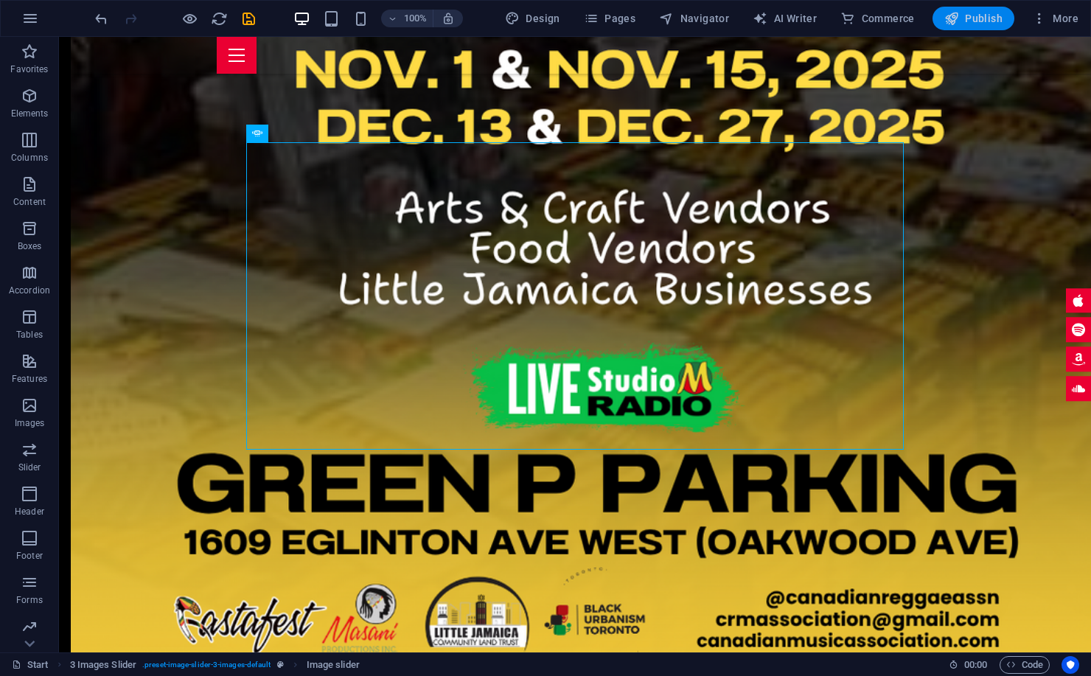
click at [973, 22] on span "Publish" at bounding box center [973, 18] width 58 height 15
checkbox input "false"
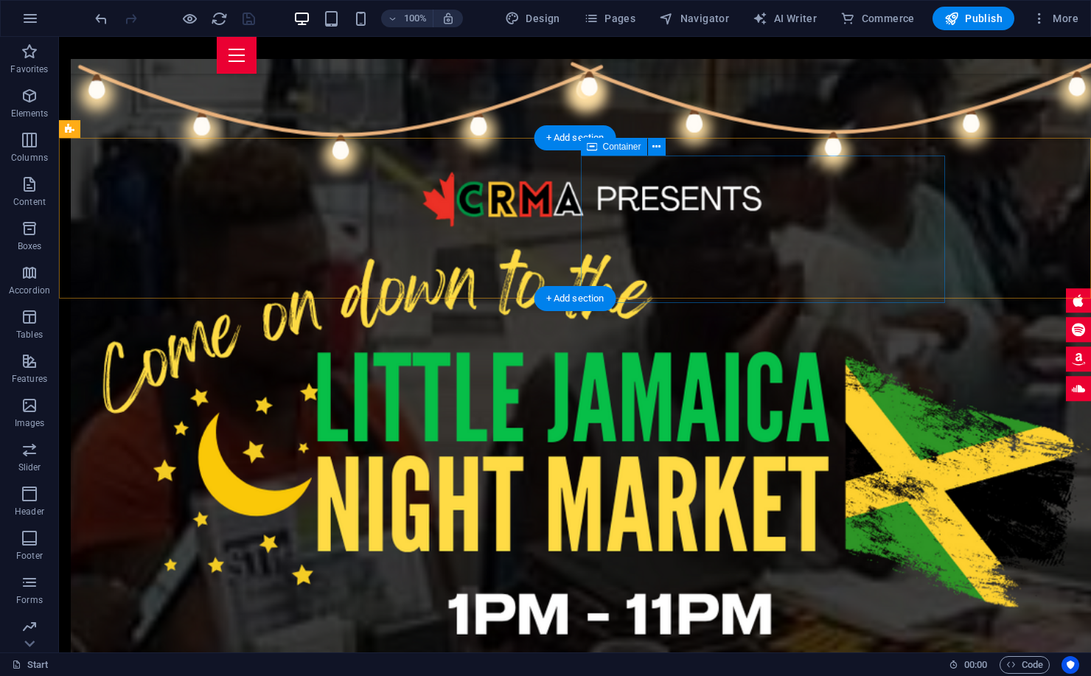
scroll to position [1568, 0]
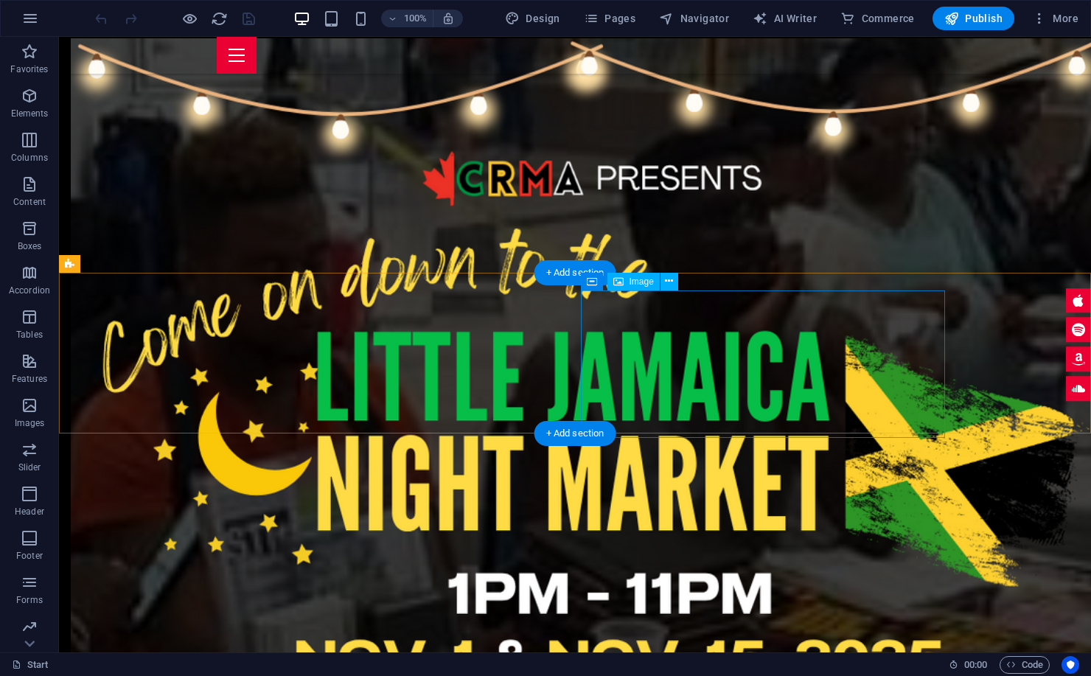
scroll to position [1598, 0]
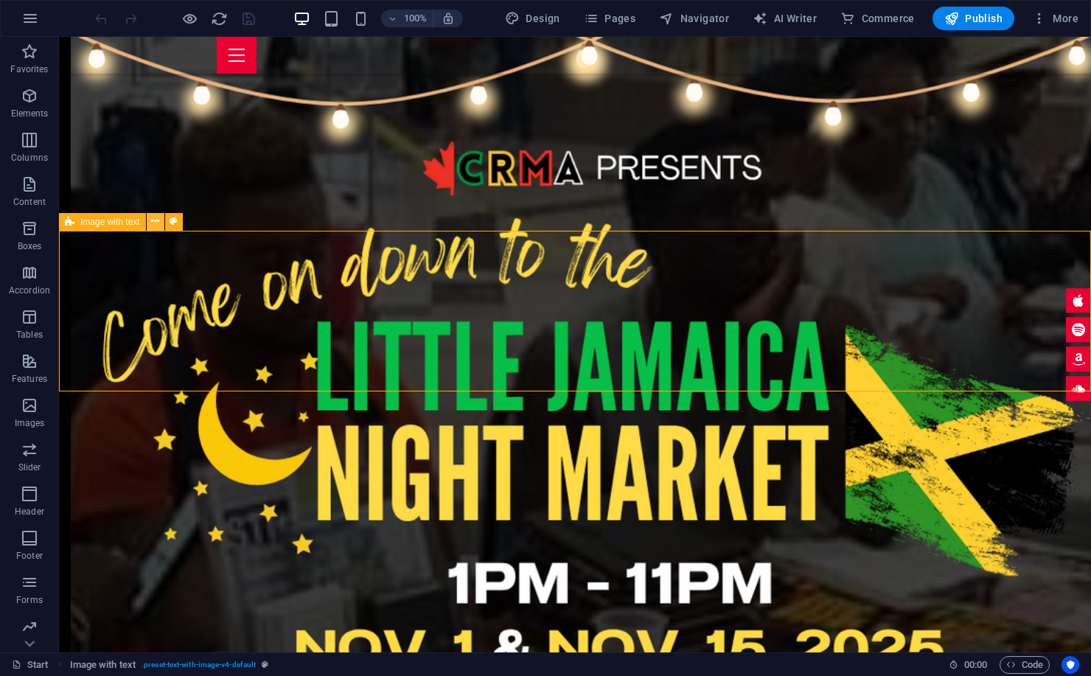
click at [156, 220] on icon at bounding box center [155, 221] width 8 height 15
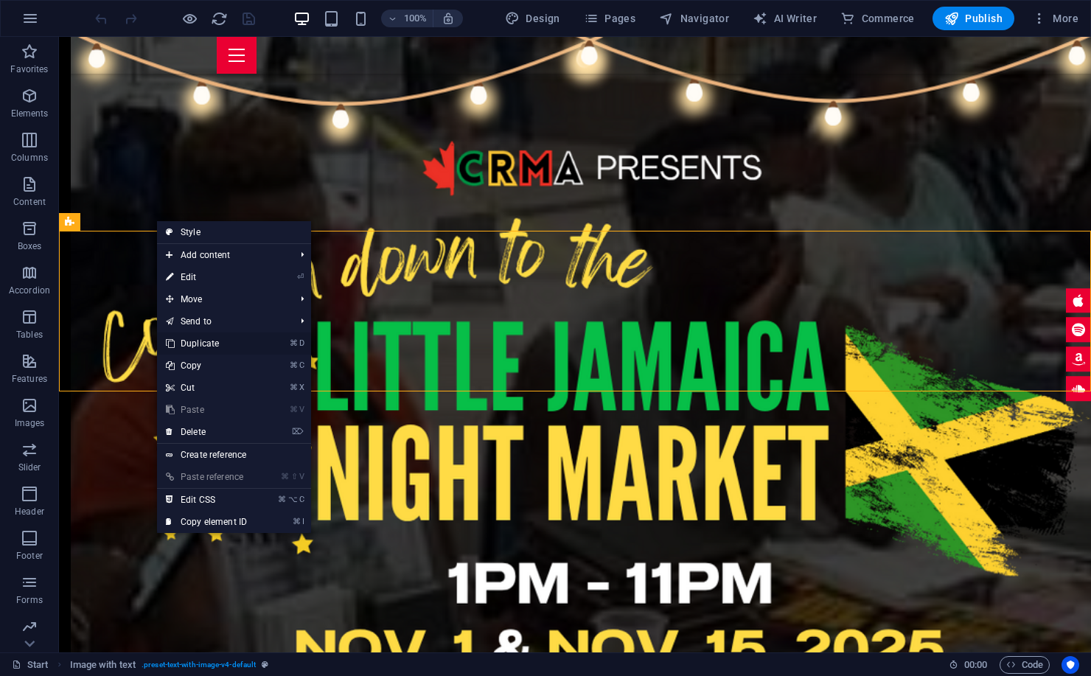
click at [235, 343] on link "⌘ D Duplicate" at bounding box center [206, 343] width 99 height 22
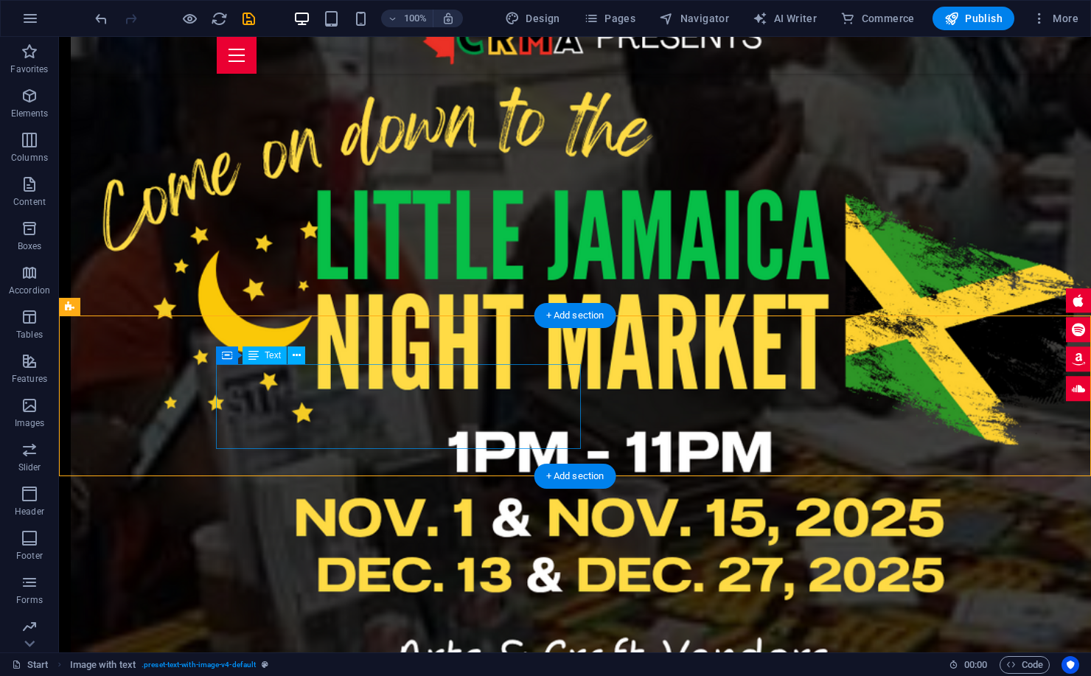
scroll to position [1841, 0]
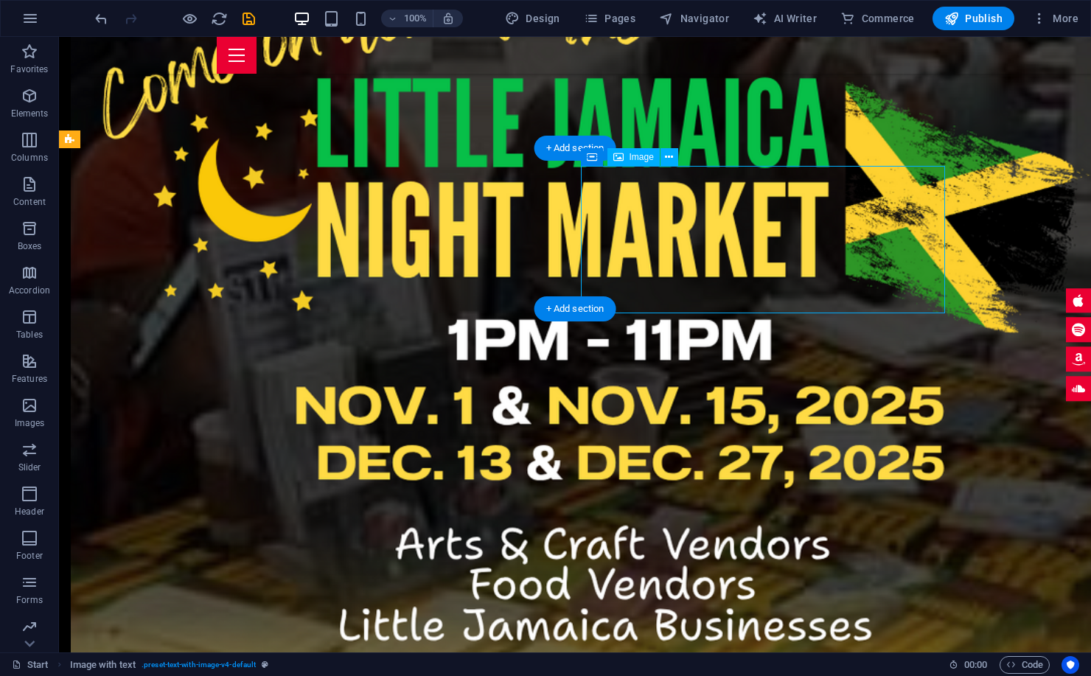
select select "px"
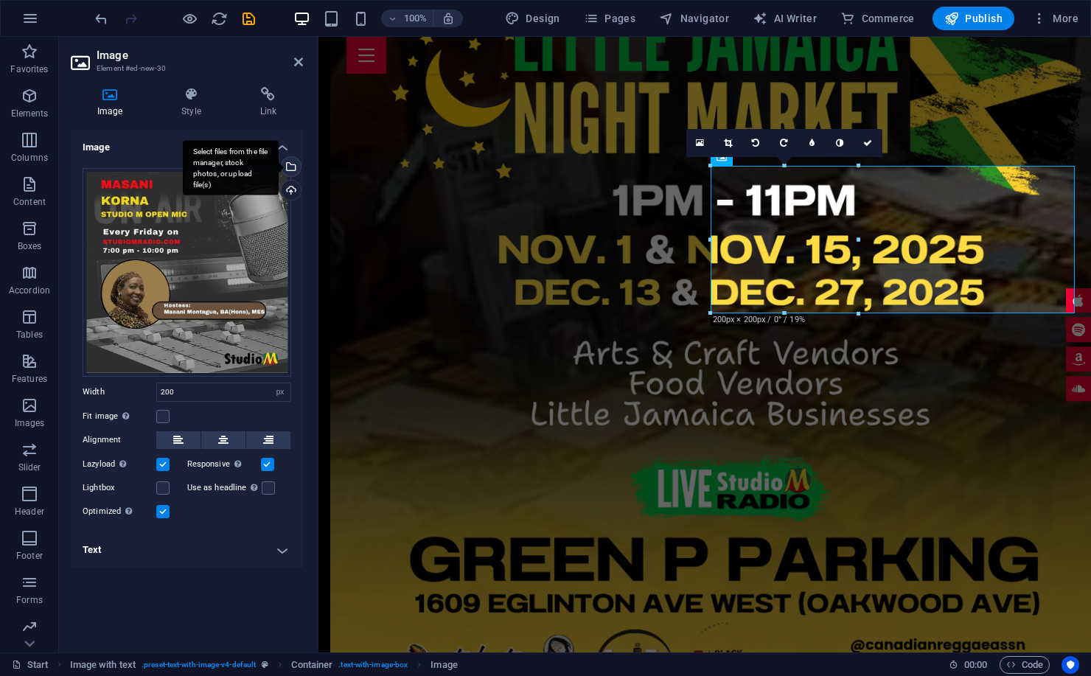
click at [294, 165] on div "Select files from the file manager, stock photos, or upload file(s)" at bounding box center [290, 168] width 22 height 22
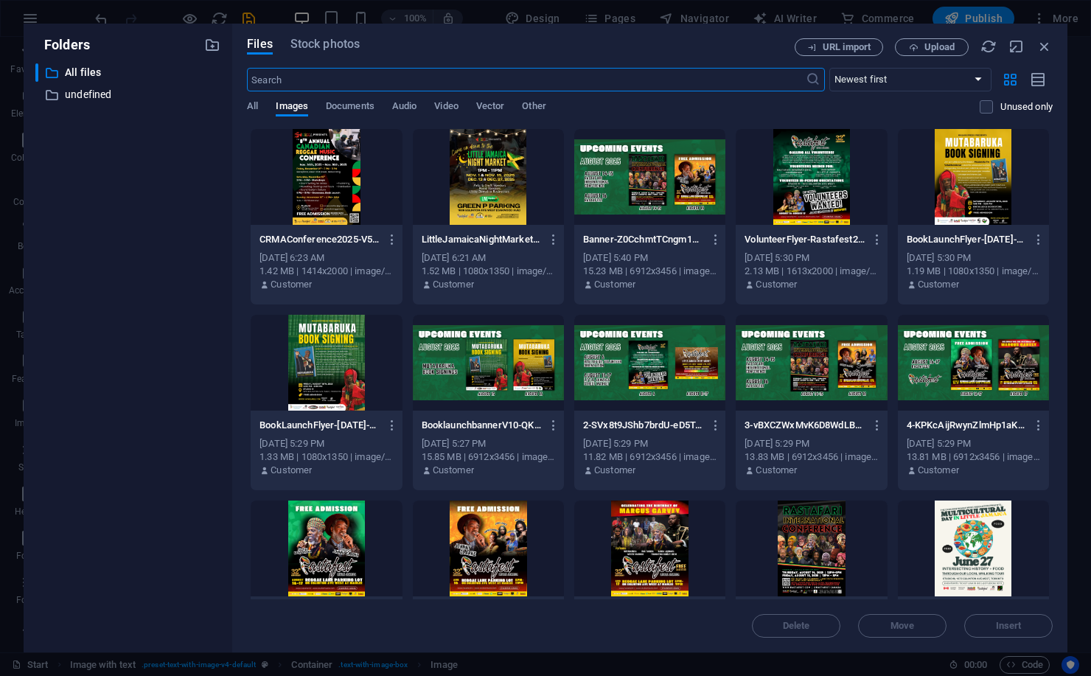
scroll to position [2162, 0]
click at [940, 50] on span "Upload" at bounding box center [939, 47] width 30 height 9
click at [1047, 47] on icon "button" at bounding box center [1044, 46] width 16 height 16
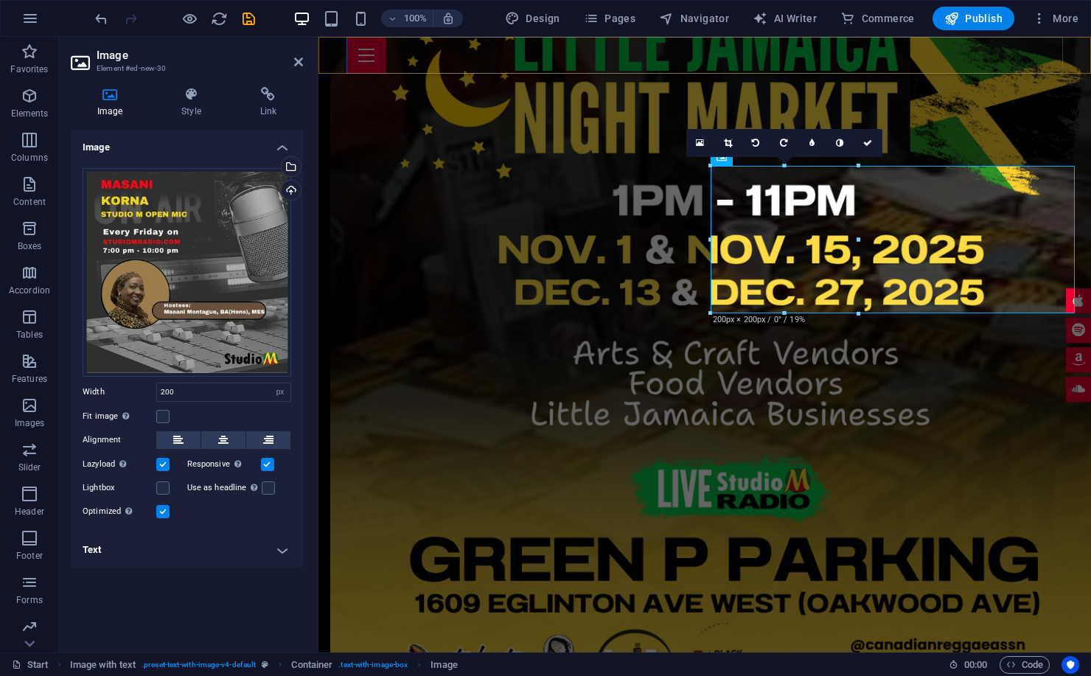
click at [1041, 48] on div at bounding box center [704, 55] width 716 height 37
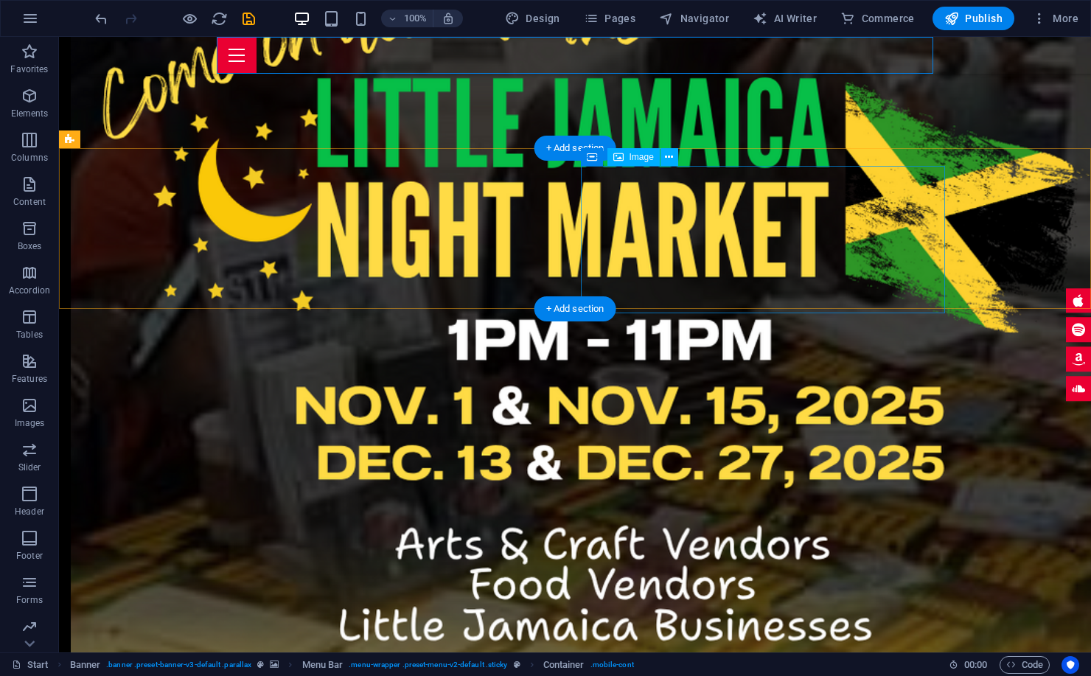
drag, startPoint x: 1106, startPoint y: 84, endPoint x: 739, endPoint y: 228, distance: 394.9
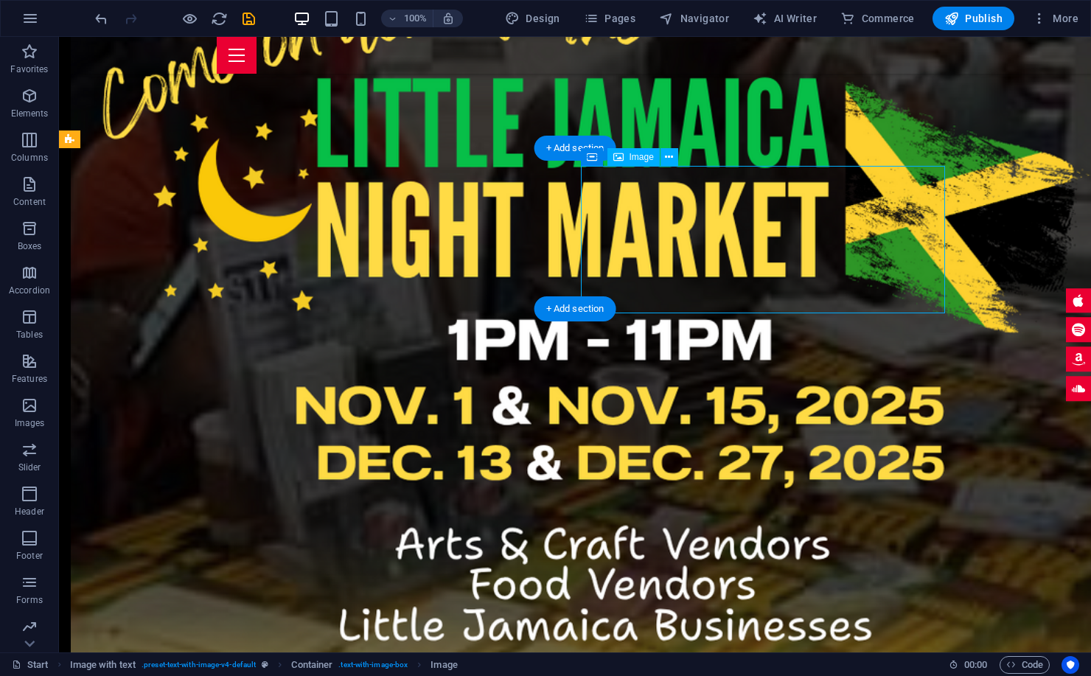
drag, startPoint x: 739, startPoint y: 228, endPoint x: 663, endPoint y: 227, distance: 75.9
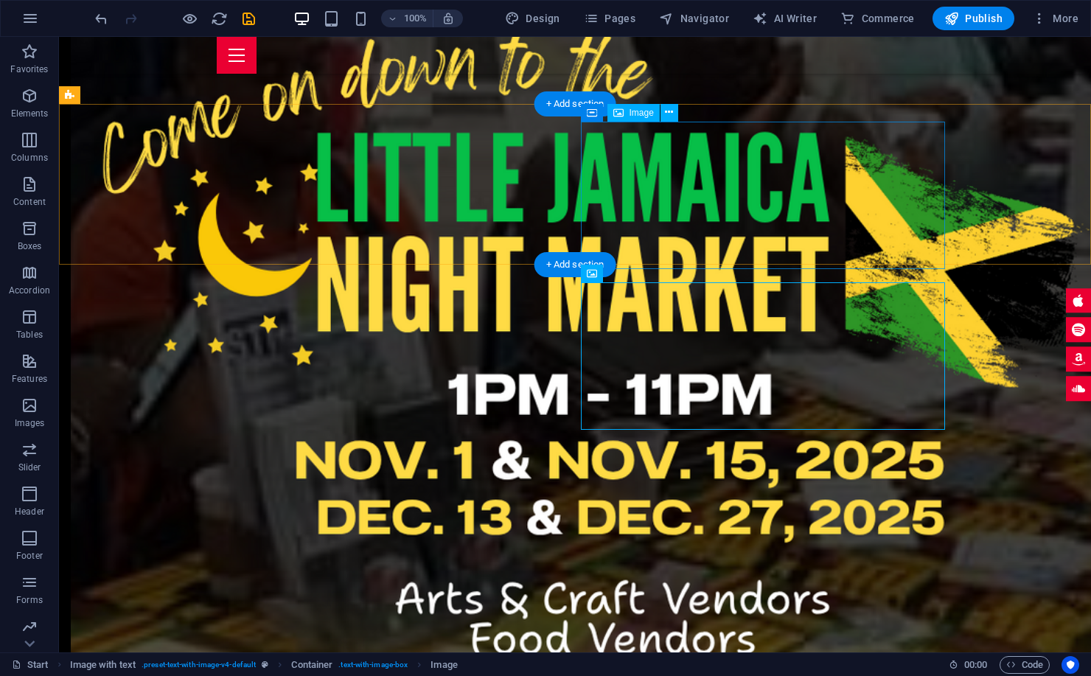
scroll to position [1821, 0]
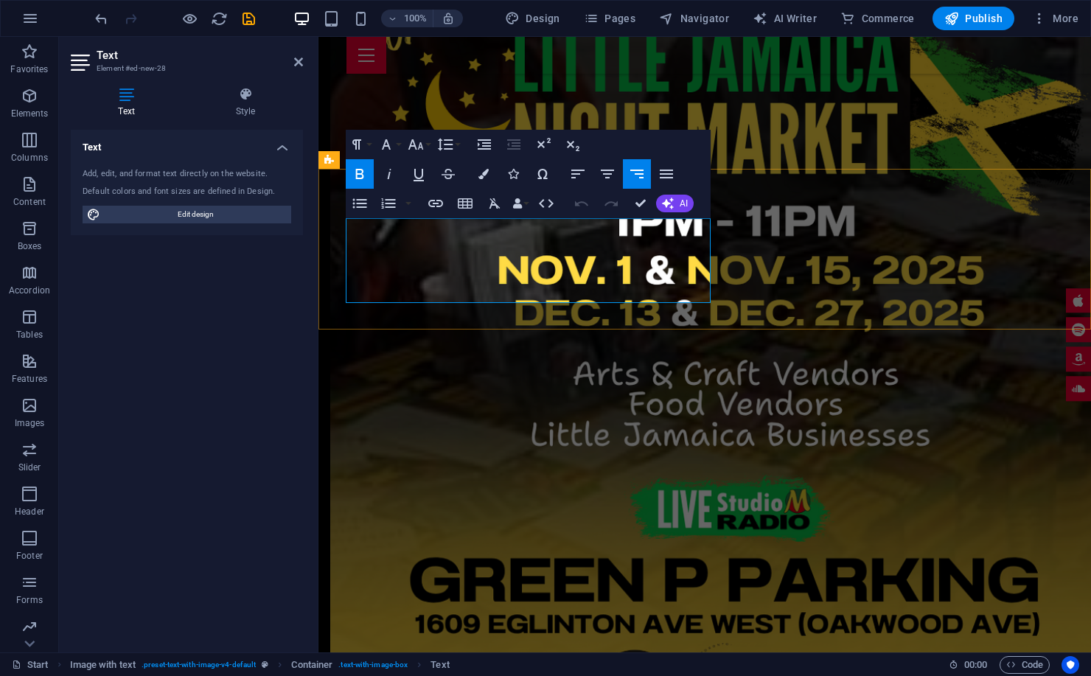
drag, startPoint x: 568, startPoint y: 260, endPoint x: 552, endPoint y: 260, distance: 16.2
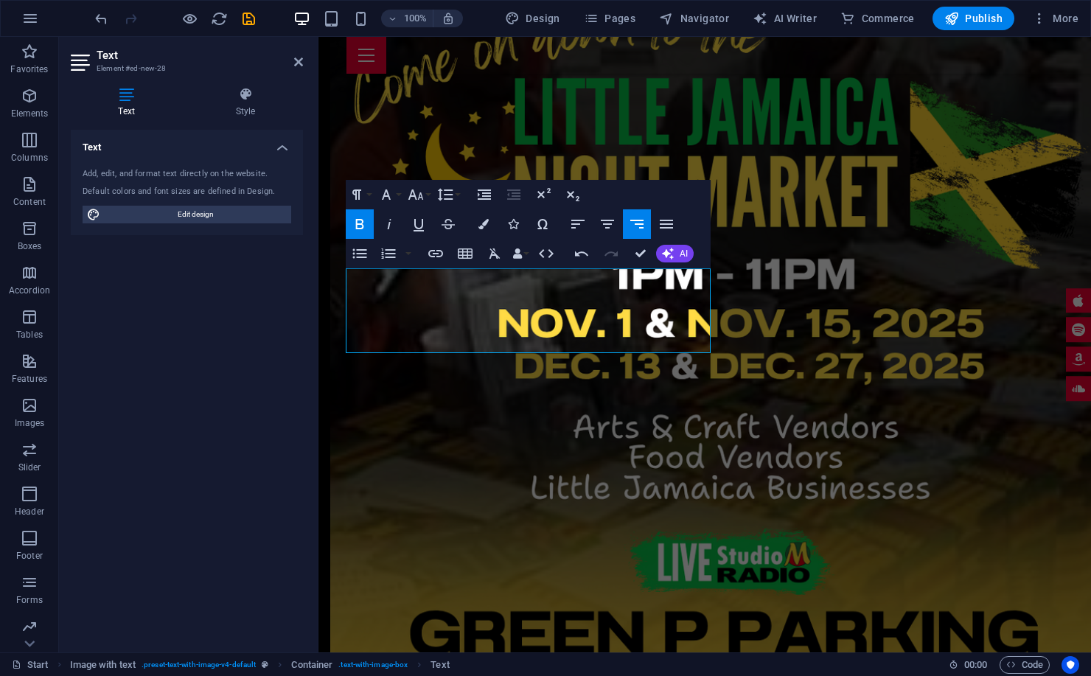
scroll to position [1770, 0]
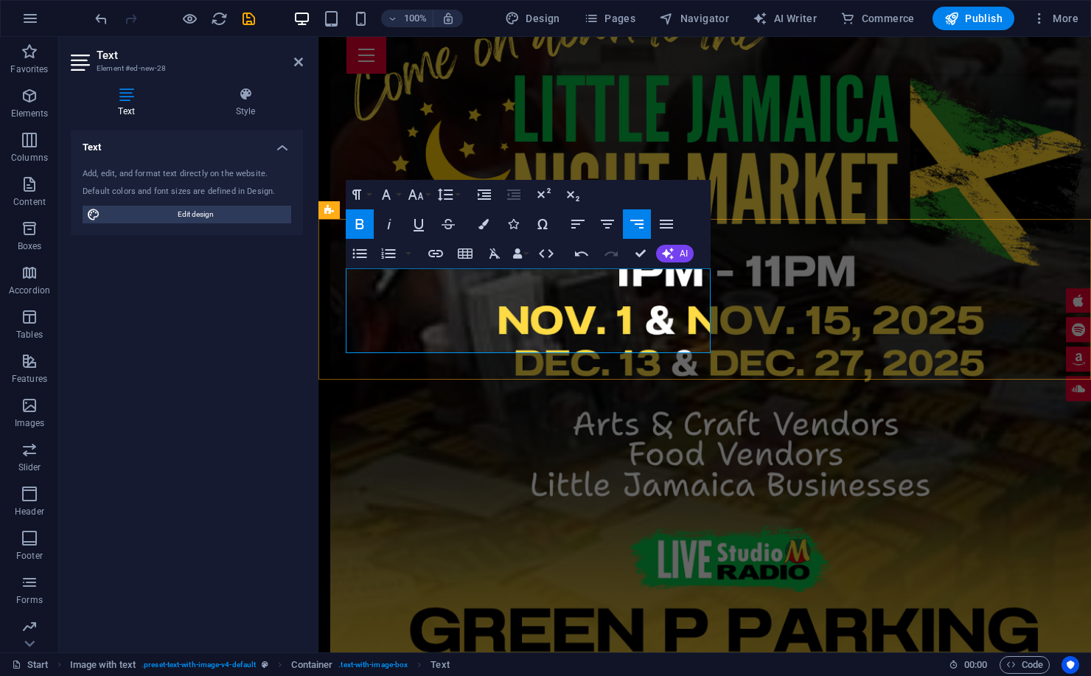
drag, startPoint x: 641, startPoint y: 307, endPoint x: 660, endPoint y: 307, distance: 19.2
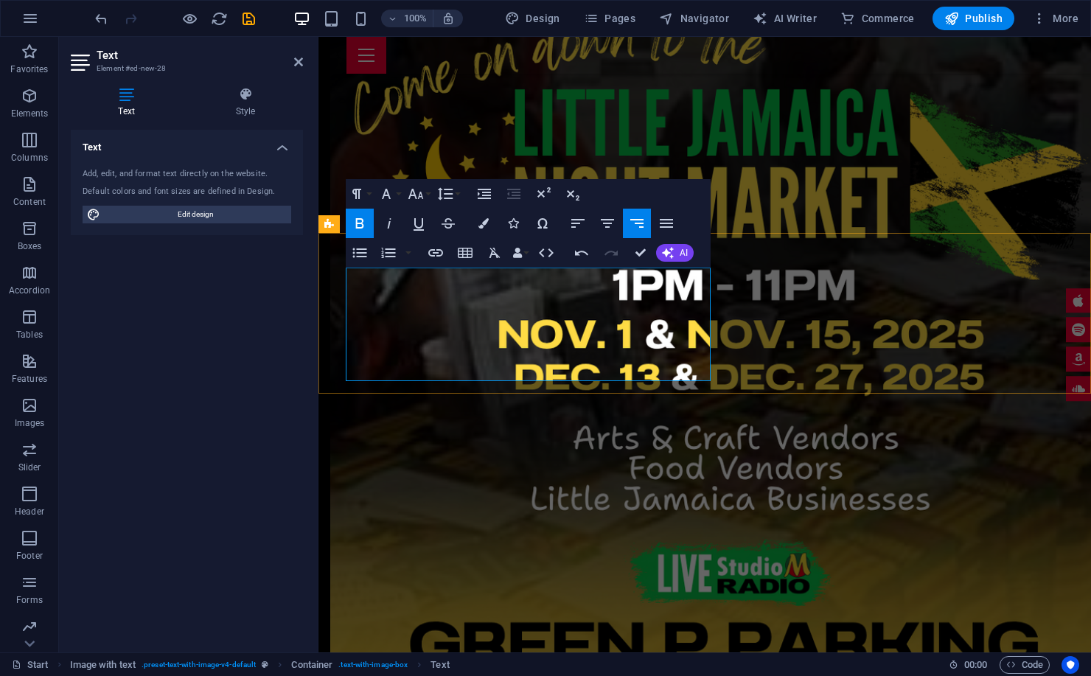
drag, startPoint x: 659, startPoint y: 373, endPoint x: 693, endPoint y: 373, distance: 33.9
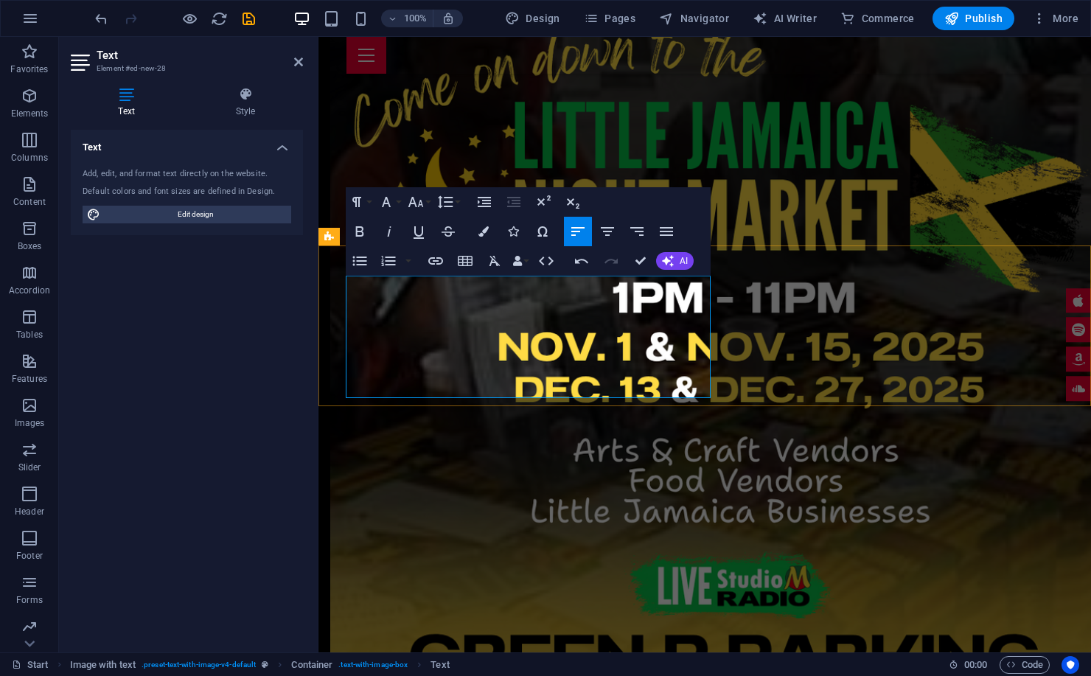
scroll to position [1748, 0]
